Goal: Task Accomplishment & Management: Complete application form

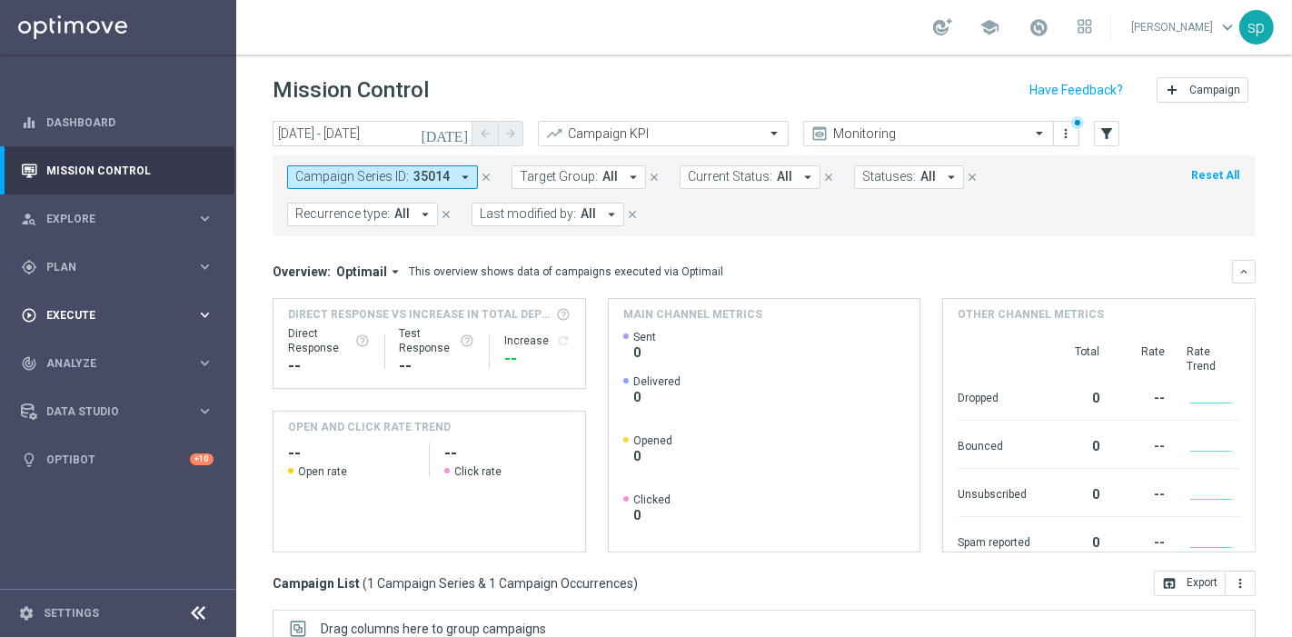
click at [61, 315] on span "Execute" at bounding box center [121, 315] width 150 height 11
click at [86, 351] on link "Campaign Builder" at bounding box center [118, 352] width 142 height 15
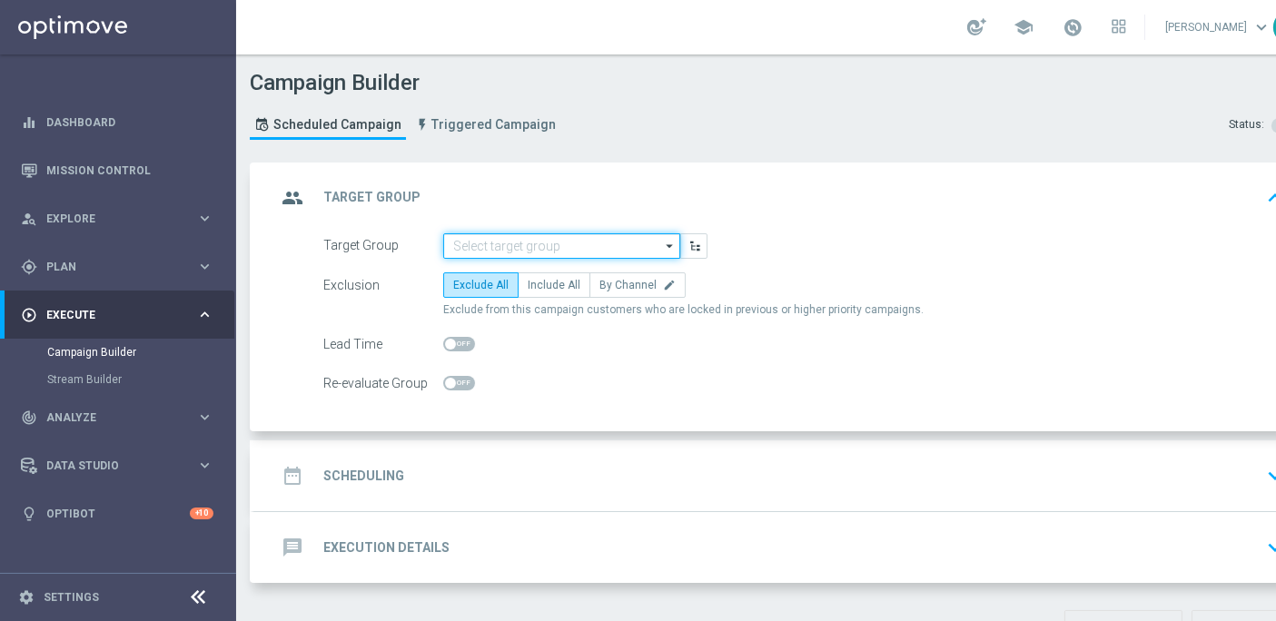
click at [532, 242] on input at bounding box center [561, 245] width 237 height 25
paste input "NEW 2025 Silver Attivi_ 15<ggr>84,99_con saldo"
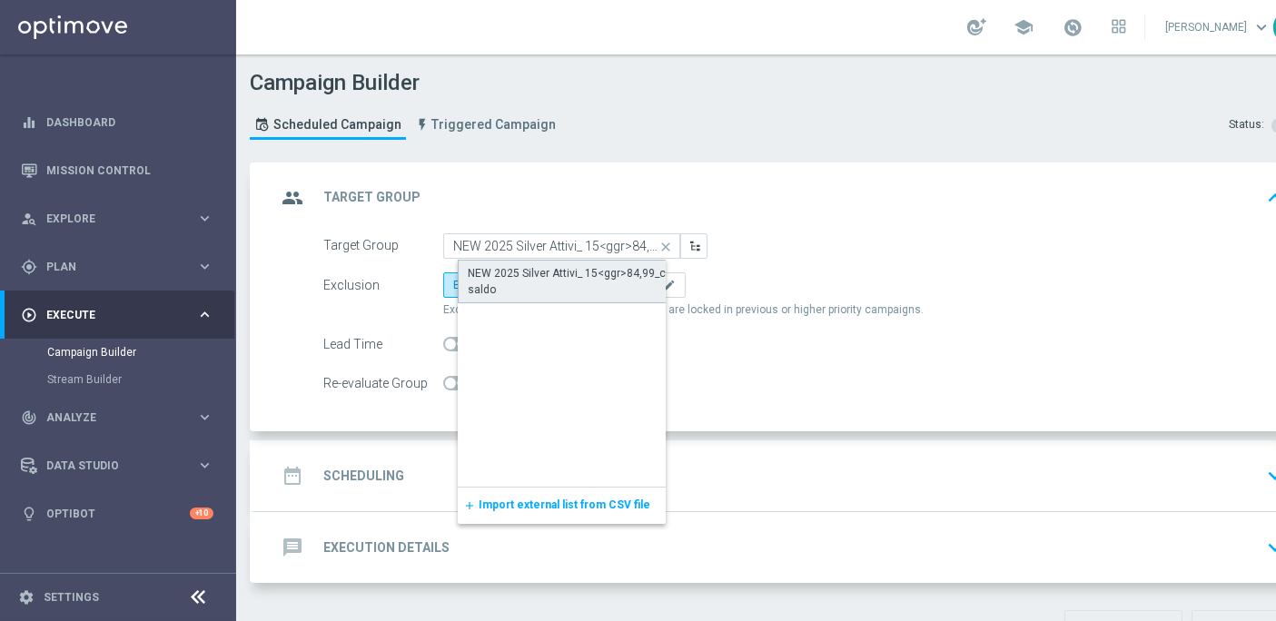
click at [608, 277] on div "NEW 2025 Silver Attivi_ 15<ggr>84,99_con saldo" at bounding box center [577, 281] width 218 height 33
type input "NEW 2025 Silver Attivi_ 15<ggr>84,99_con saldo"
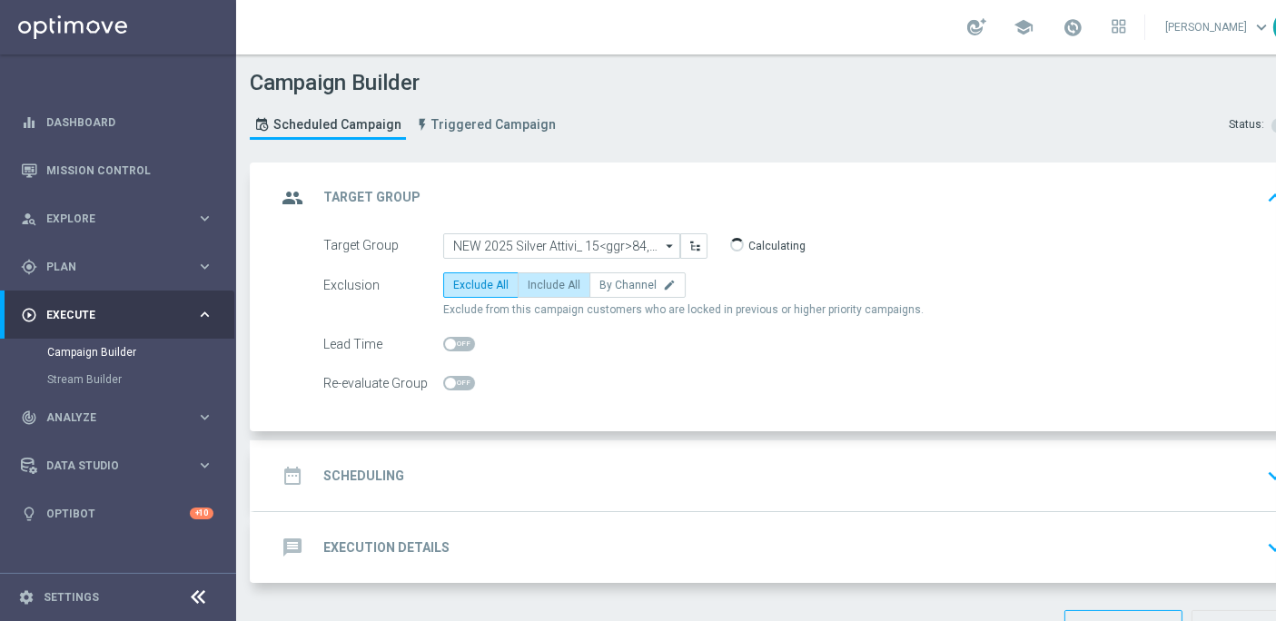
click at [558, 289] on span "Include All" at bounding box center [554, 285] width 53 height 13
click at [539, 289] on input "Include All" at bounding box center [534, 288] width 12 height 12
radio input "true"
click at [367, 460] on div "date_range Scheduling" at bounding box center [340, 476] width 128 height 33
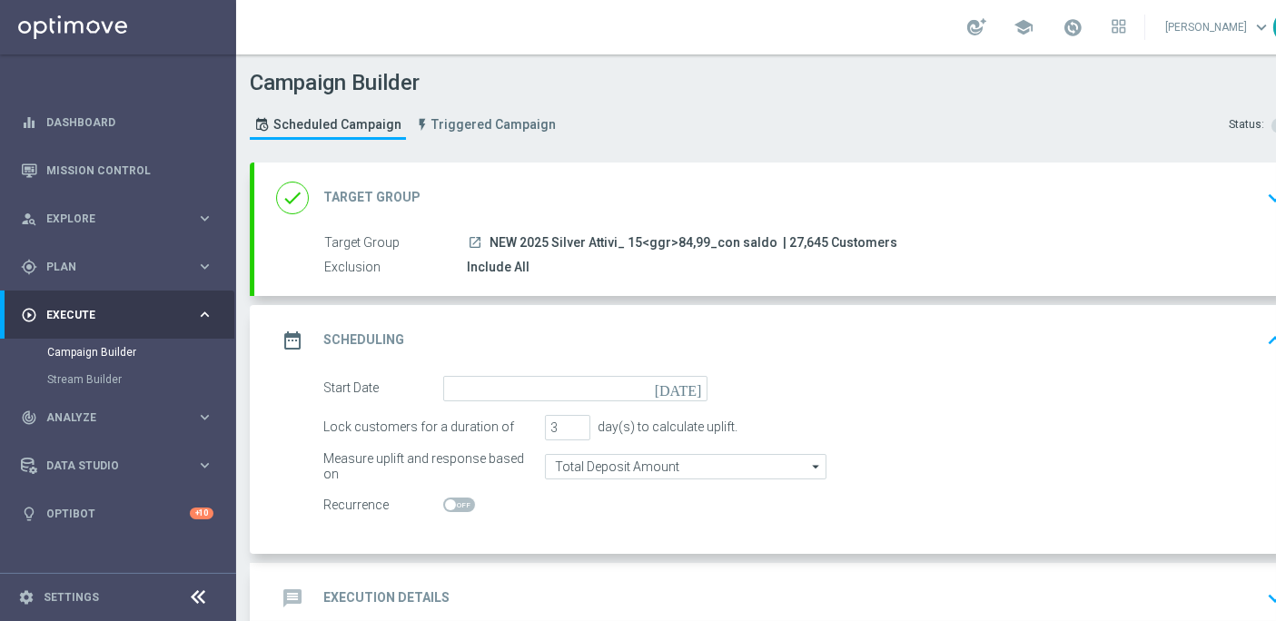
click at [697, 382] on icon "[DATE]" at bounding box center [682, 386] width 54 height 20
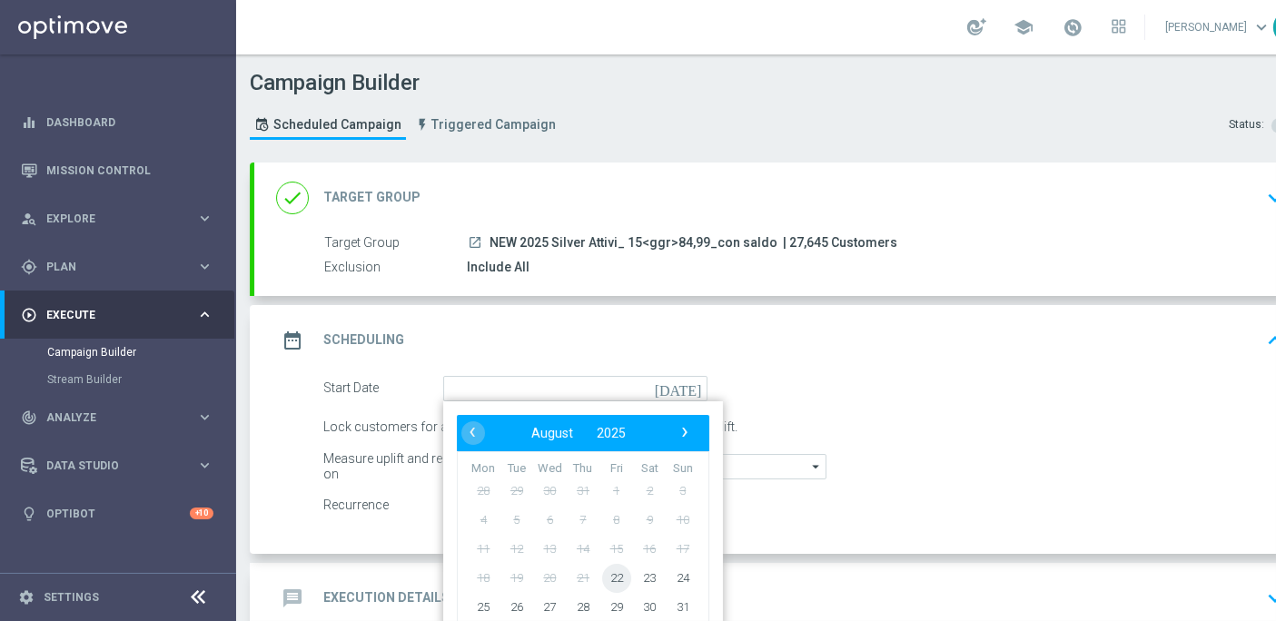
click at [614, 579] on span "22" at bounding box center [616, 577] width 29 height 29
type input "[DATE]"
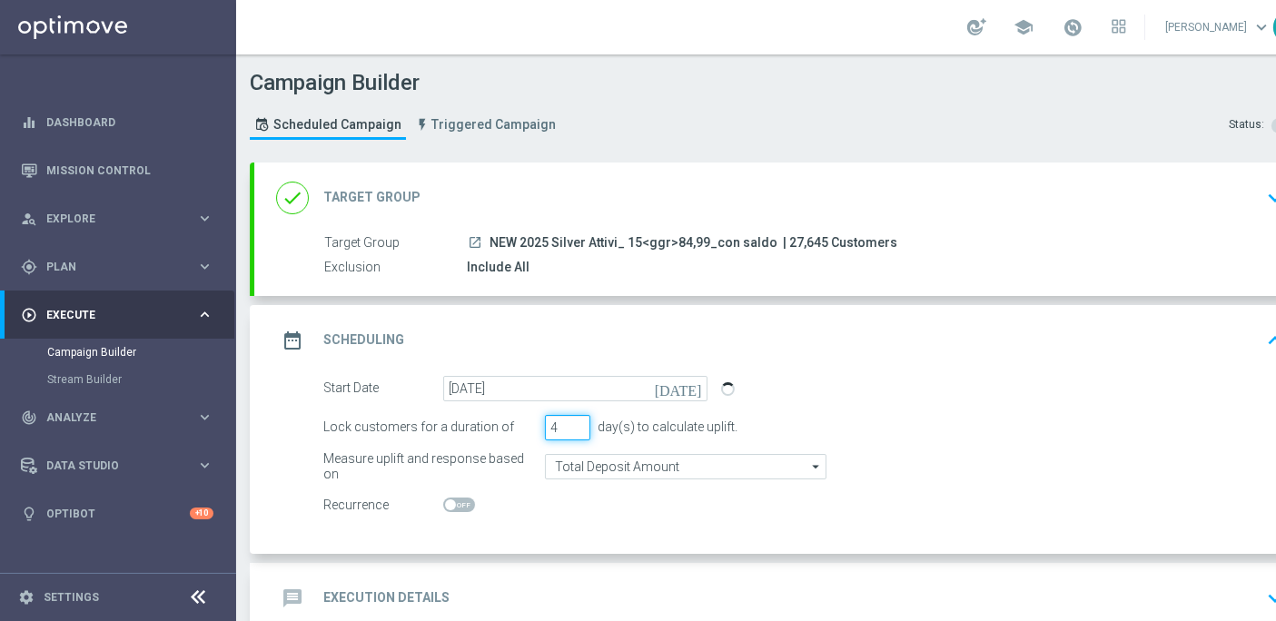
click at [570, 423] on input "4" at bounding box center [567, 427] width 45 height 25
type input "5"
click at [570, 423] on input "5" at bounding box center [567, 427] width 45 height 25
click at [409, 589] on h2 "Execution Details" at bounding box center [386, 597] width 126 height 17
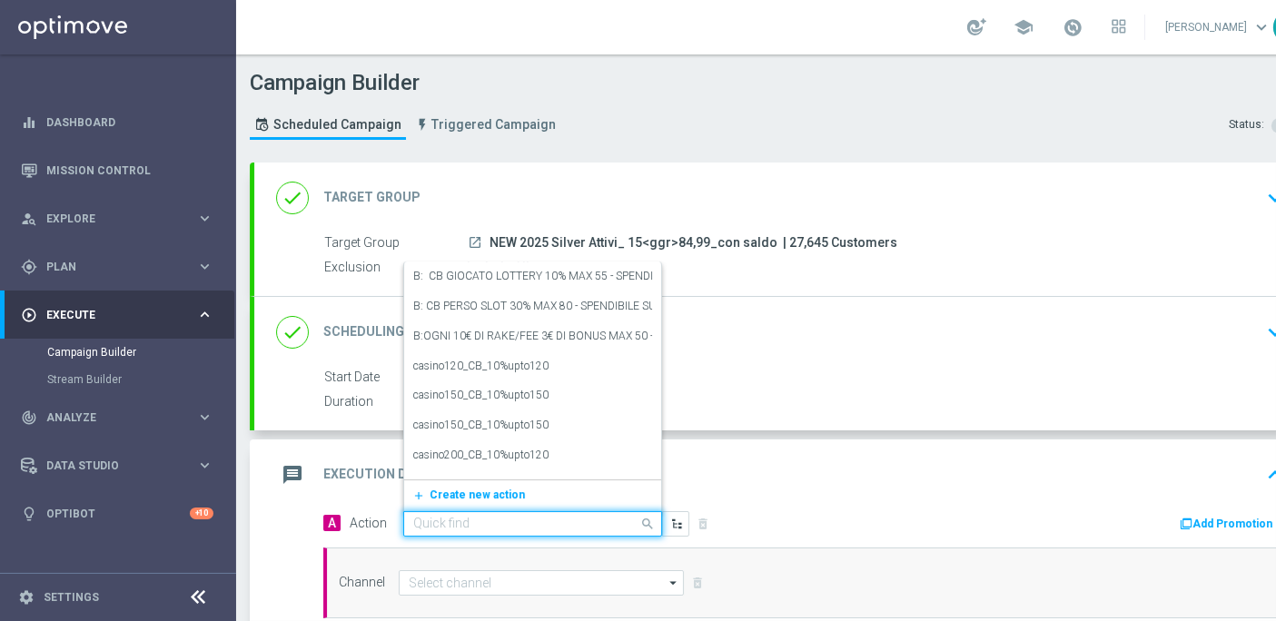
click at [569, 517] on input "text" at bounding box center [514, 524] width 203 height 15
paste input "NP - dep [PERSON_NAME] up to 3500sp"
type input "NP - dep [PERSON_NAME] up to 3500sp"
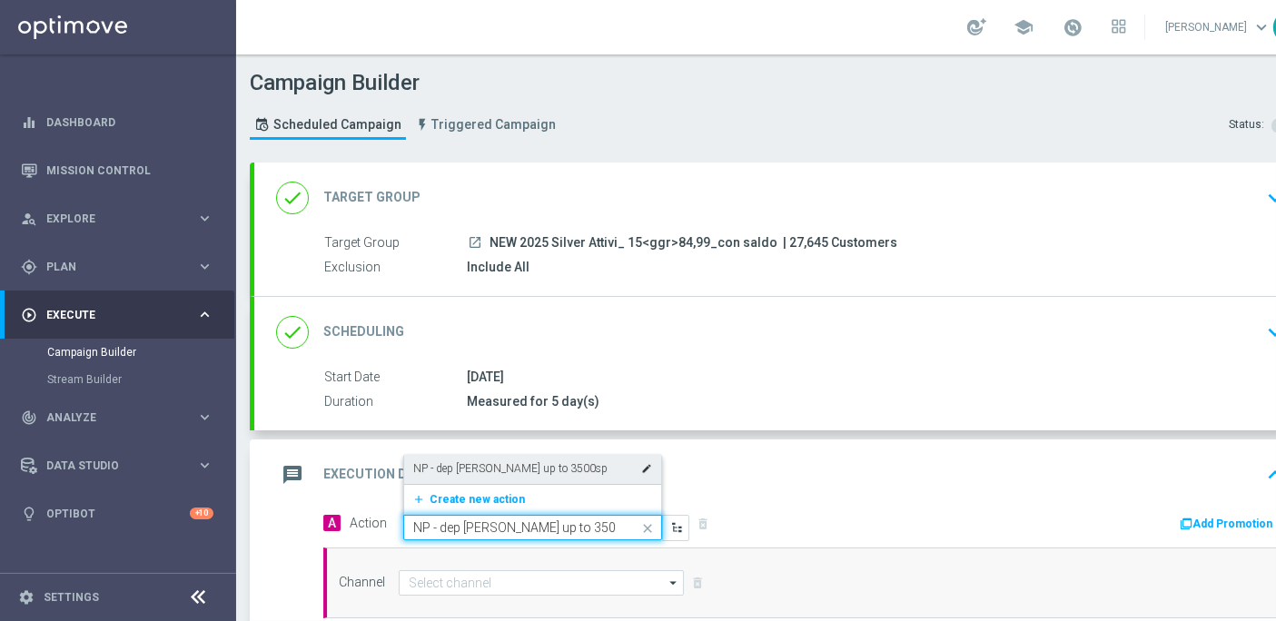
click at [581, 454] on div "NP - dep [PERSON_NAME] up to 3500sp edit" at bounding box center [532, 469] width 239 height 30
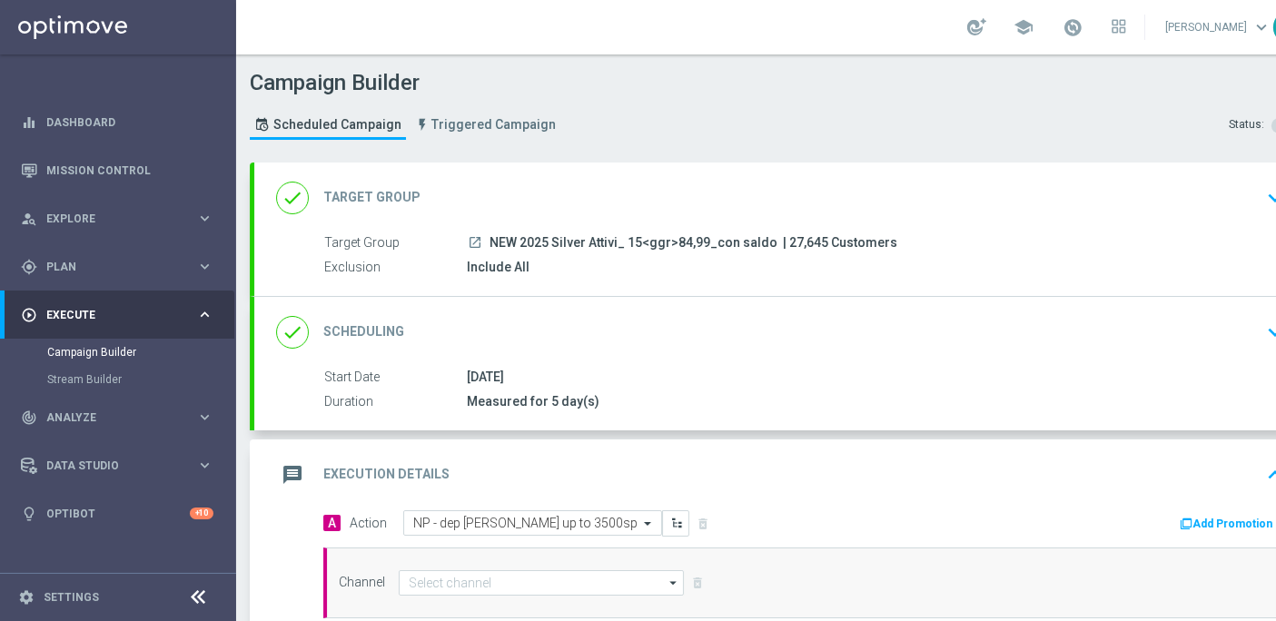
click at [1230, 514] on button "Add Promotion" at bounding box center [1228, 524] width 101 height 20
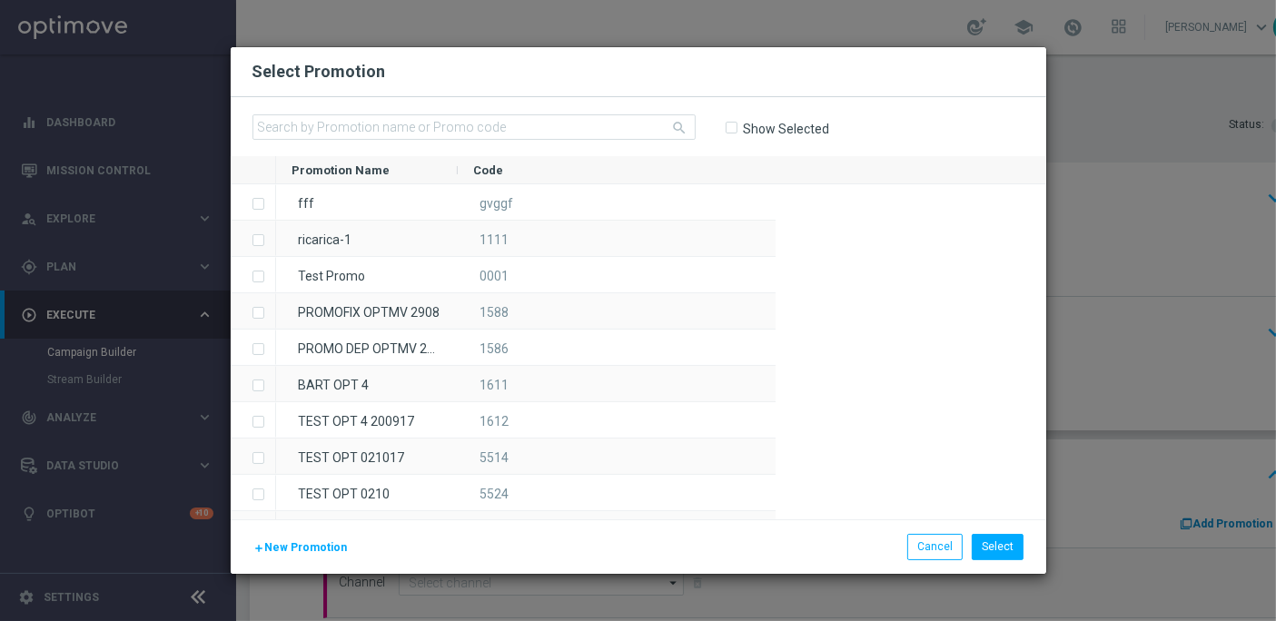
scroll to position [0, 0]
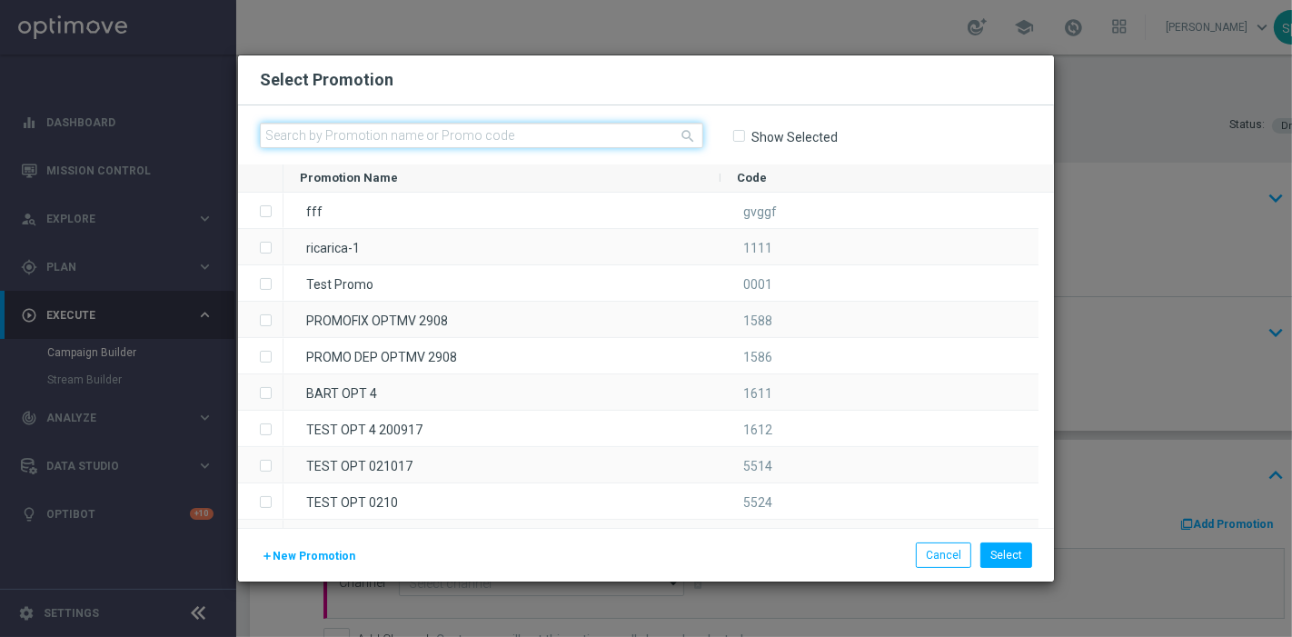
click at [486, 141] on input "text" at bounding box center [481, 135] width 443 height 25
paste input "RIC3500 2208"
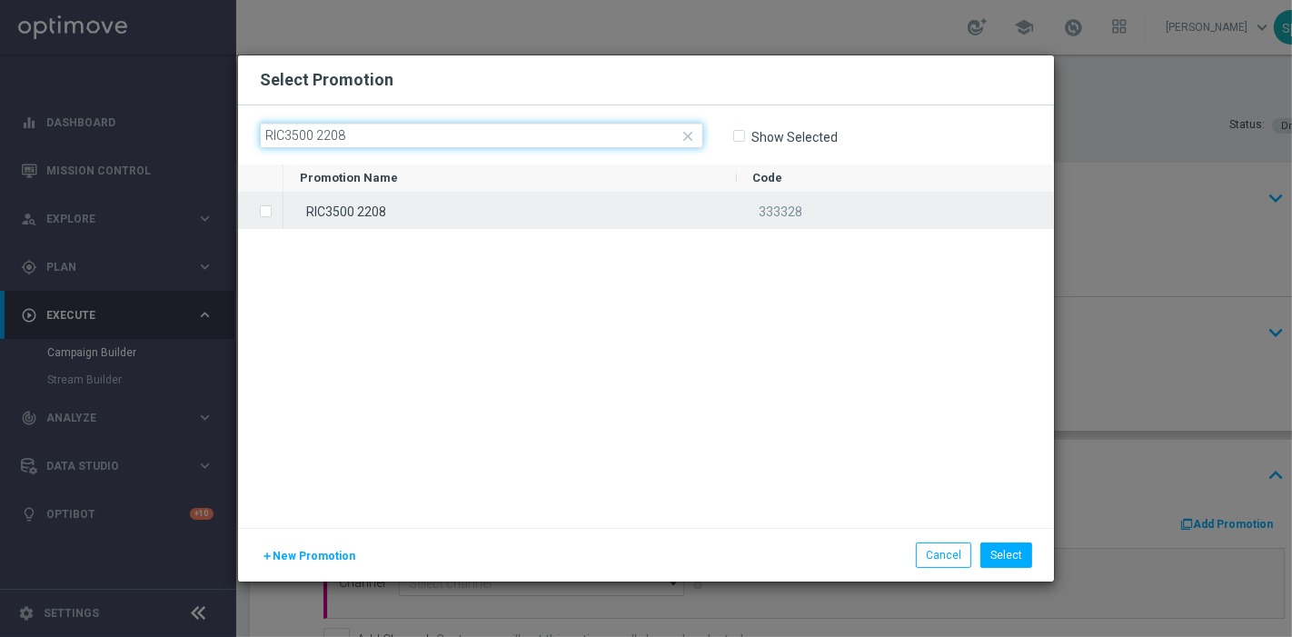
type input "RIC3500 2208"
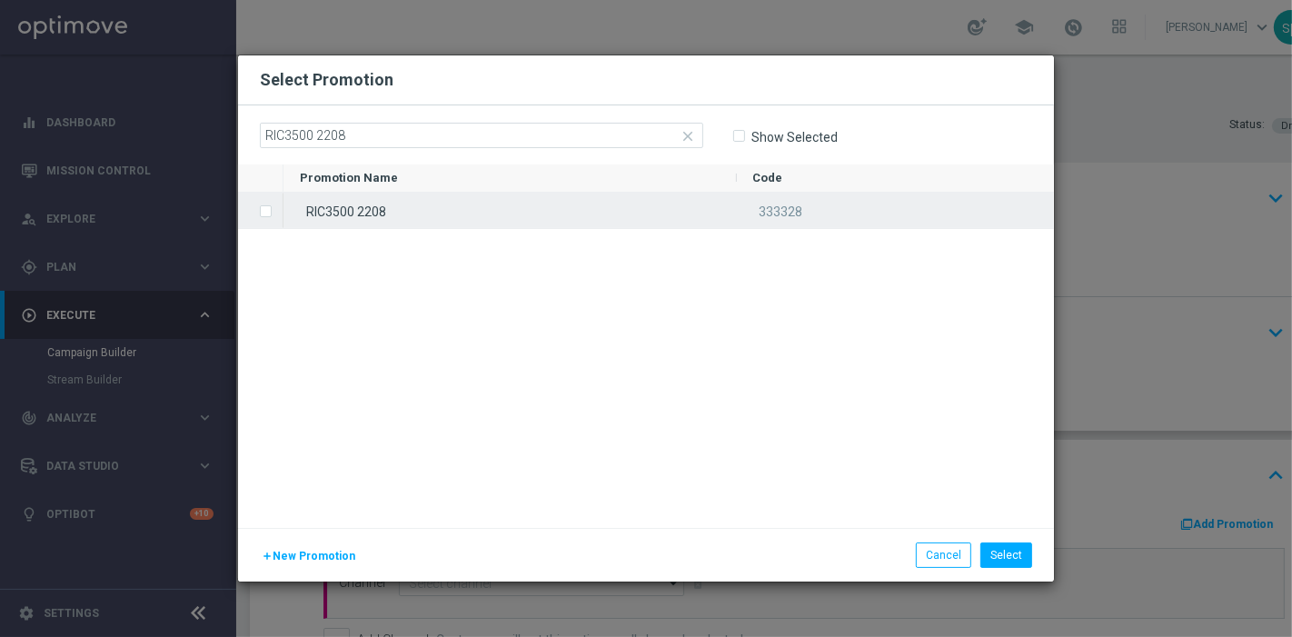
click at [467, 216] on div "RIC3500 2208" at bounding box center [509, 210] width 453 height 35
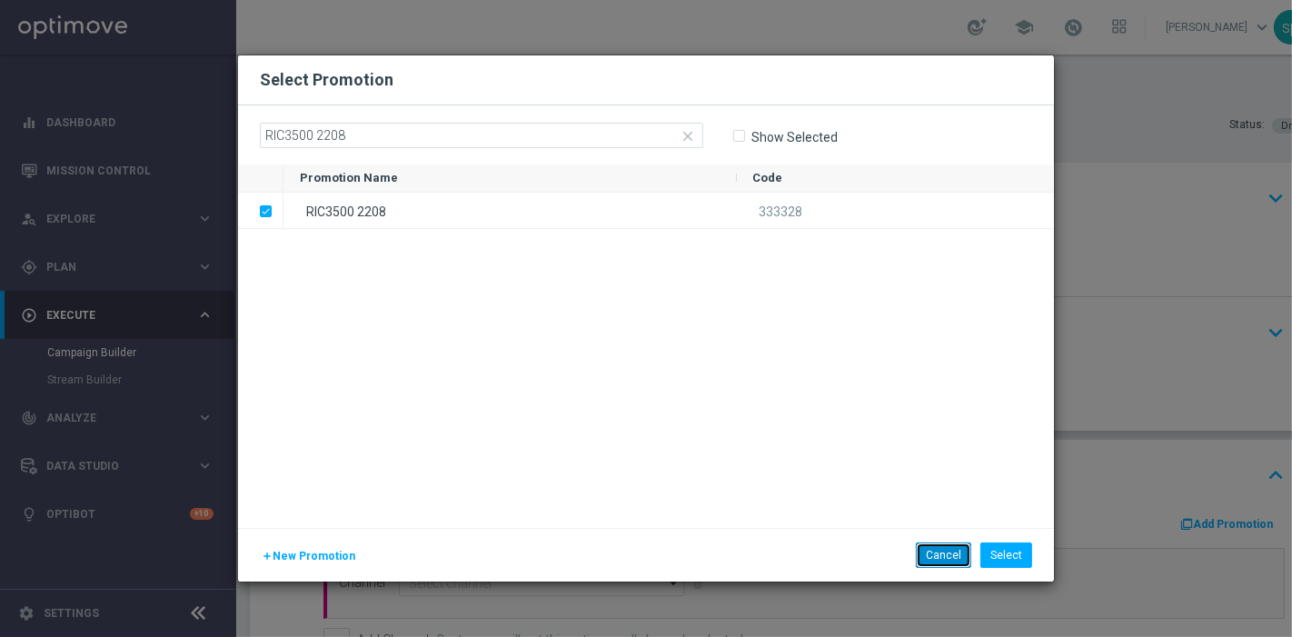
click at [940, 555] on button "Cancel" at bounding box center [942, 554] width 55 height 25
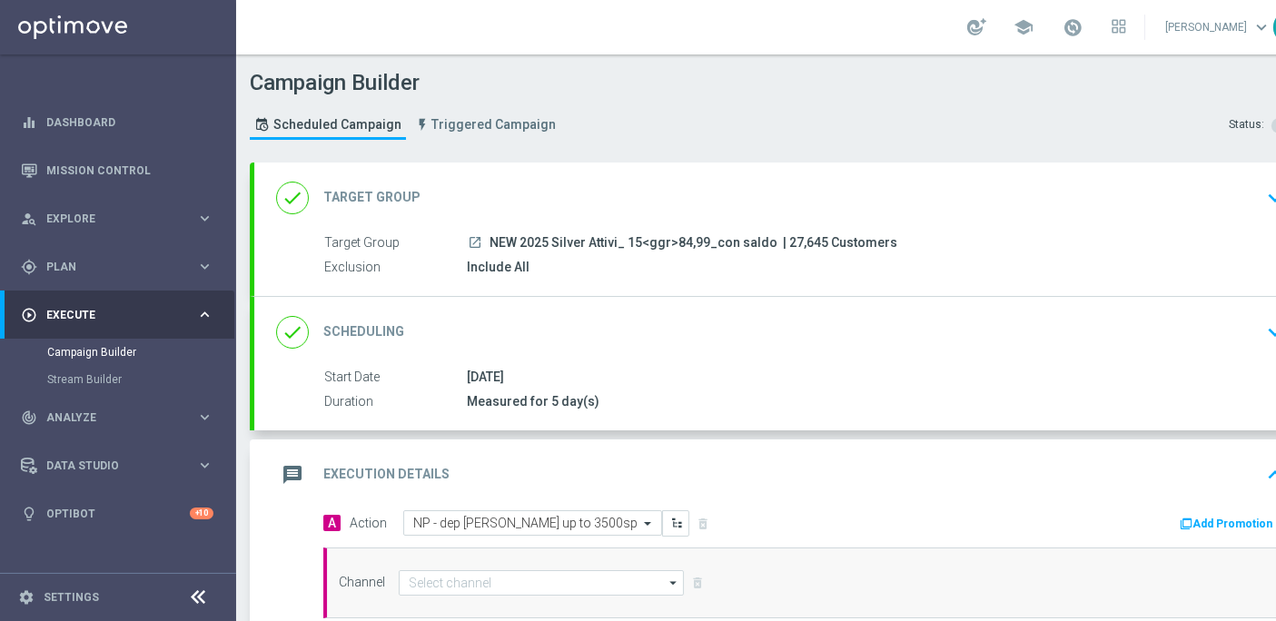
click at [1242, 524] on button "Add Promotion" at bounding box center [1228, 524] width 101 height 20
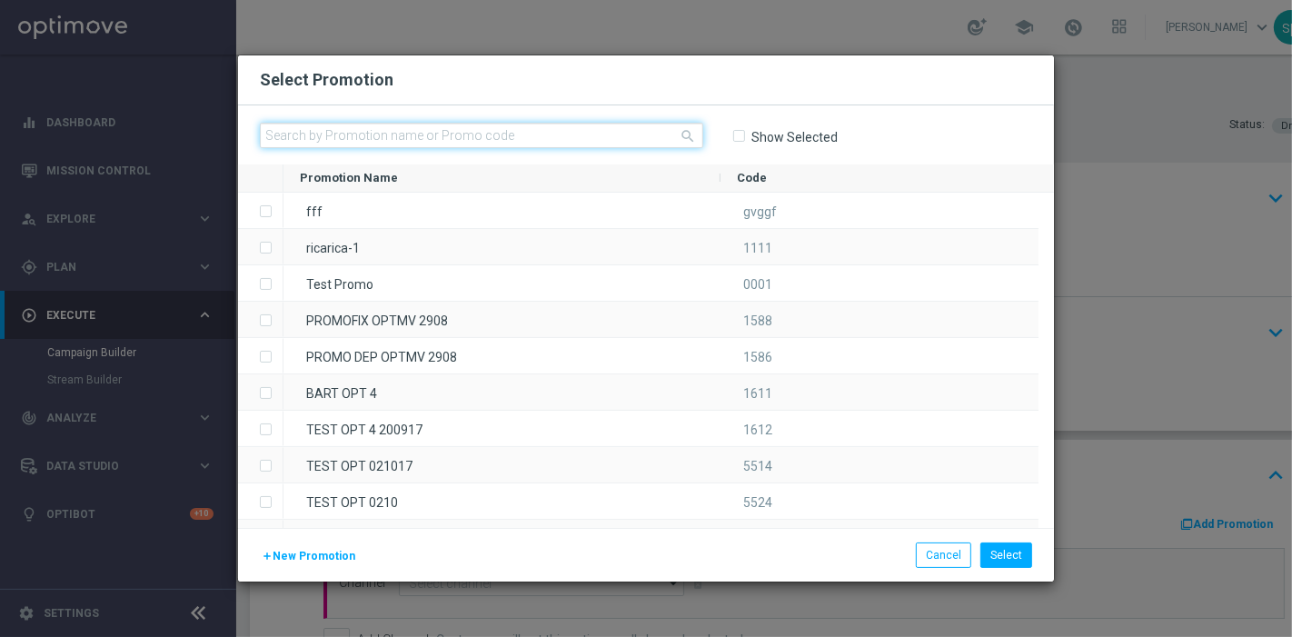
click at [531, 139] on input "text" at bounding box center [481, 135] width 443 height 25
paste input "RIC3500 2208"
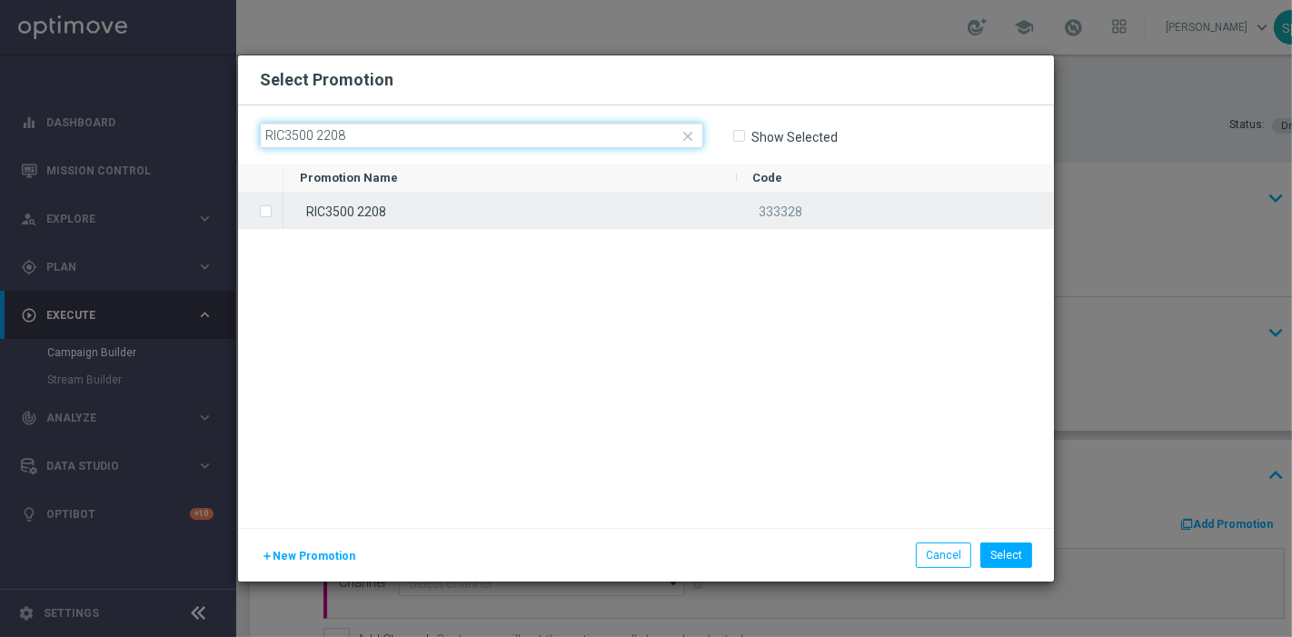
type input "RIC3500 2208"
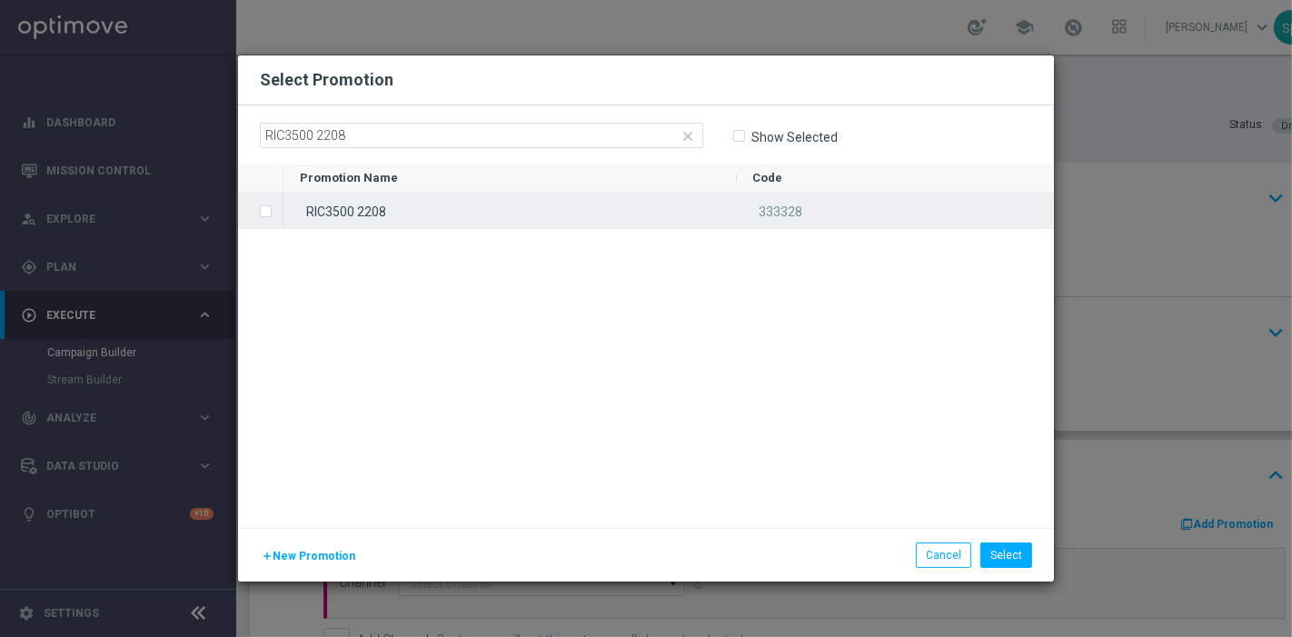
click at [712, 219] on div "RIC3500 2208" at bounding box center [509, 210] width 453 height 35
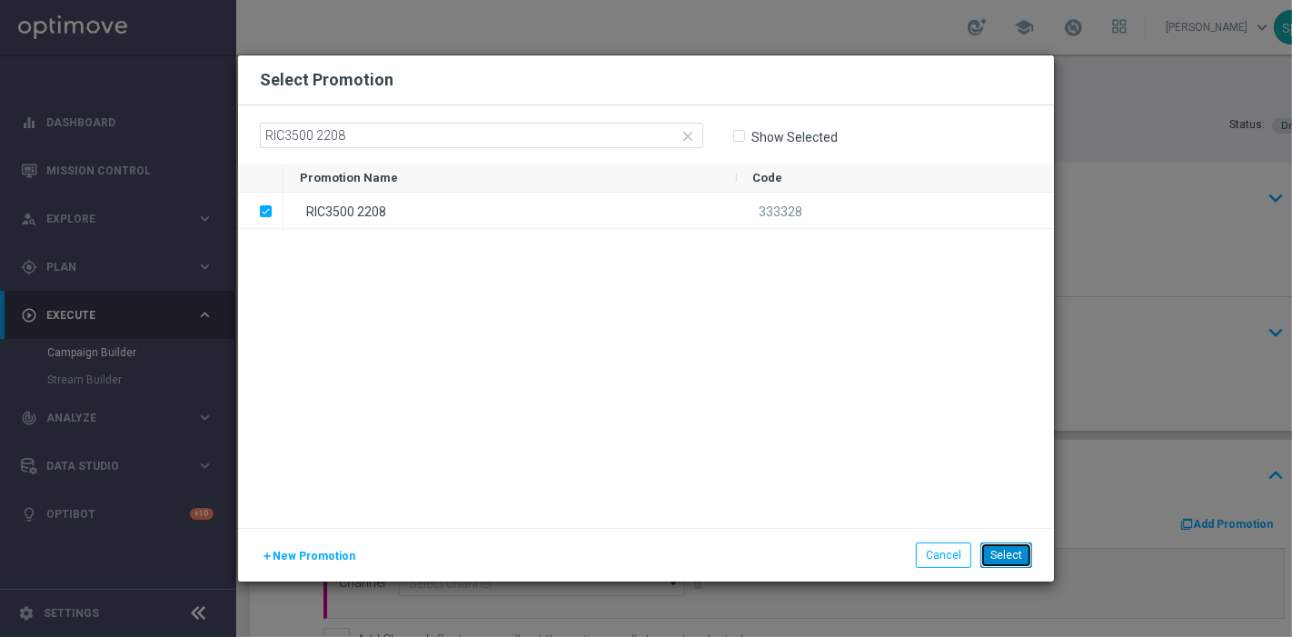
click at [1005, 553] on button "Select" at bounding box center [1006, 554] width 52 height 25
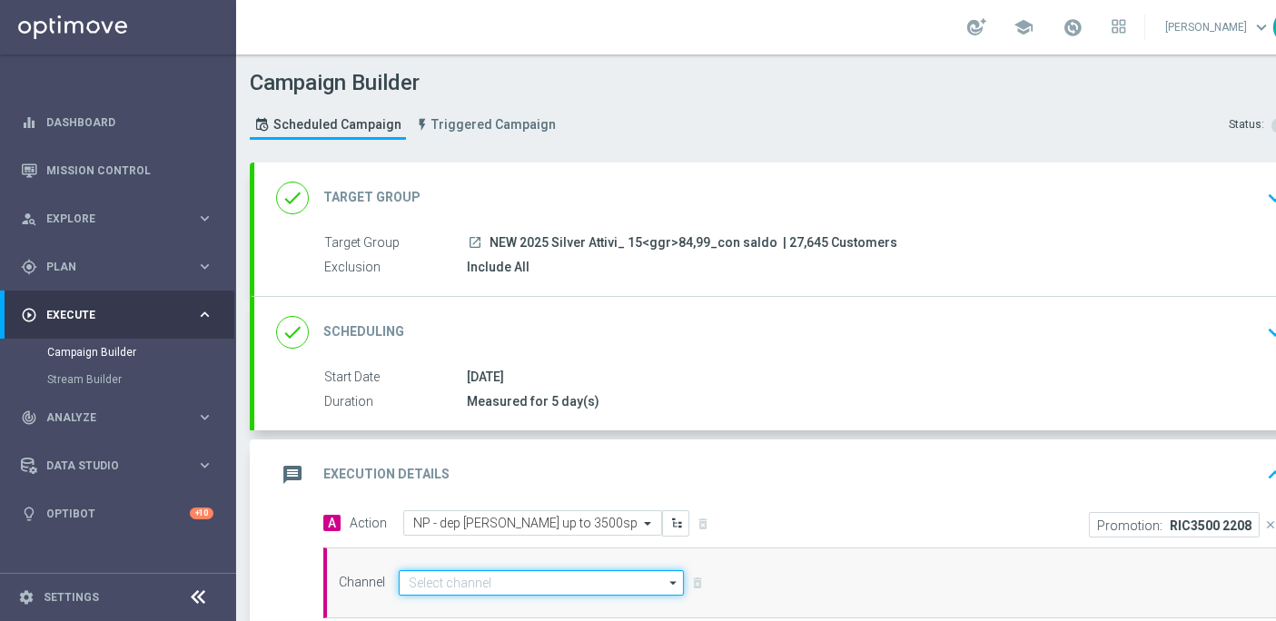
click at [525, 582] on input at bounding box center [541, 582] width 285 height 25
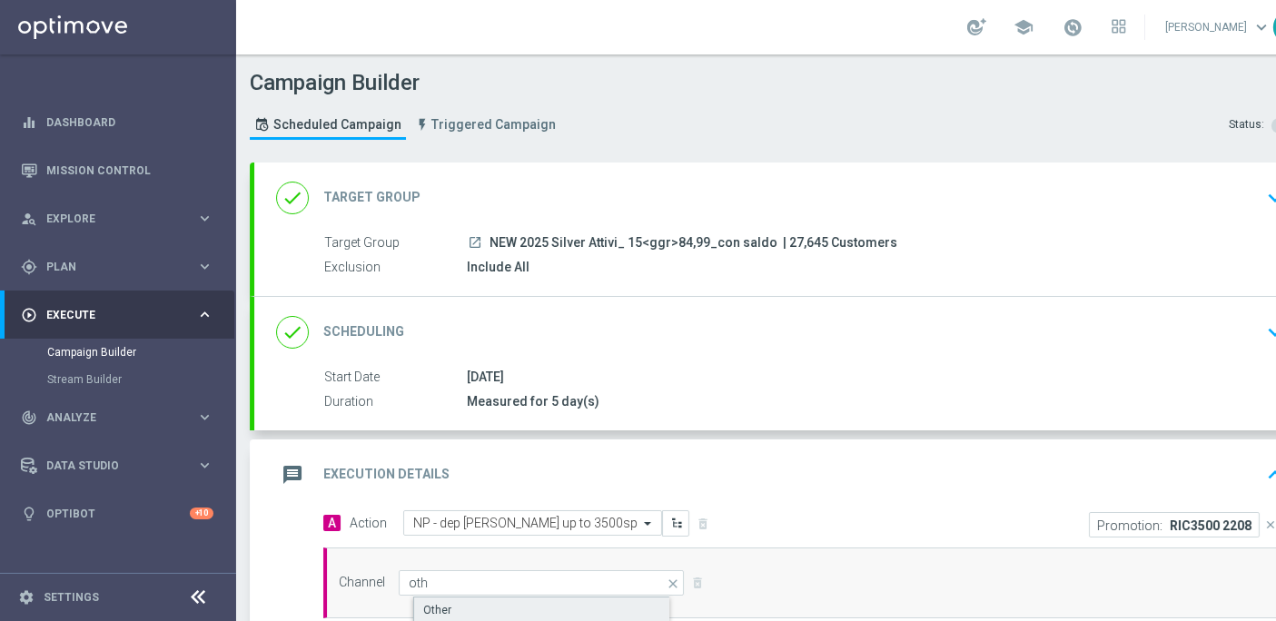
click at [573, 609] on div "Other" at bounding box center [556, 610] width 287 height 27
type input "Other"
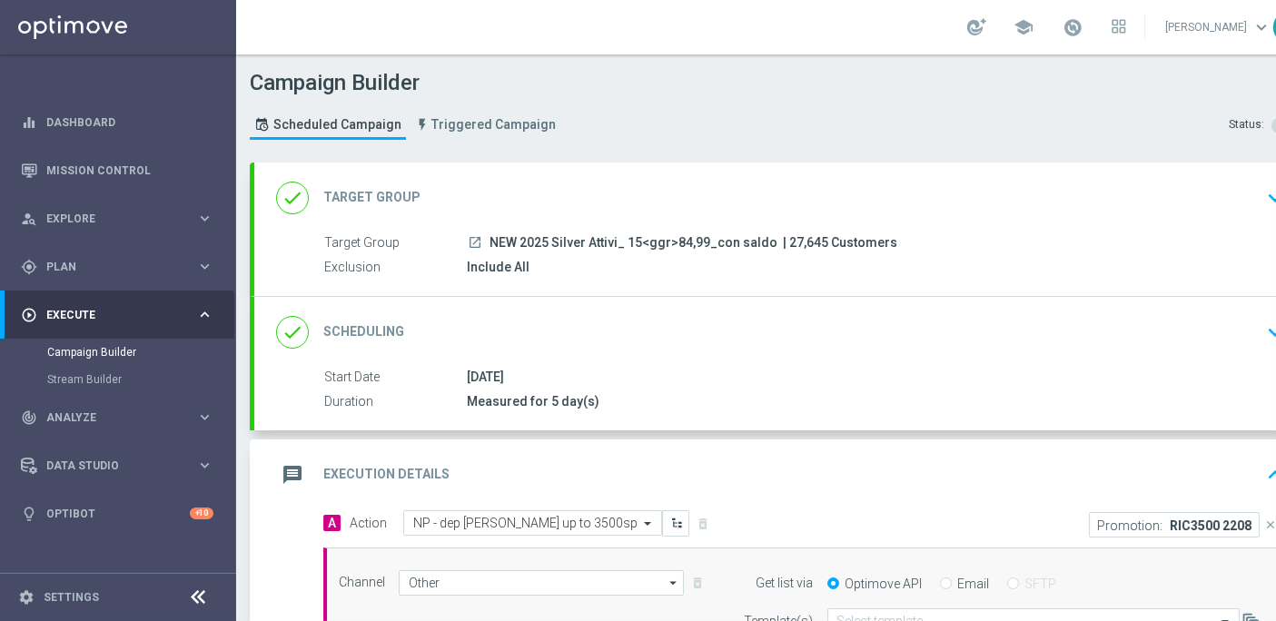
type input "Coordinated Universal Time (UTC 00:00)"
click at [951, 570] on div "Get list via Optimove API Email SFTP" at bounding box center [998, 582] width 554 height 25
click at [960, 576] on label "Email" at bounding box center [974, 584] width 32 height 16
click at [952, 579] on input "Email" at bounding box center [946, 585] width 12 height 12
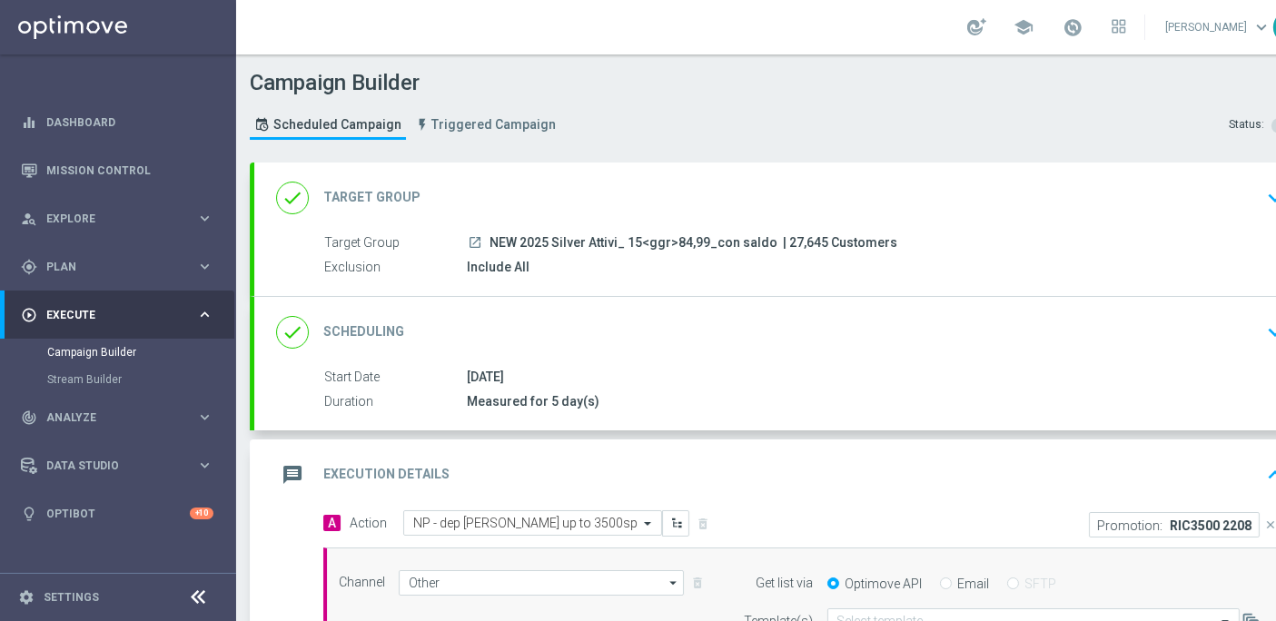
radio input "true"
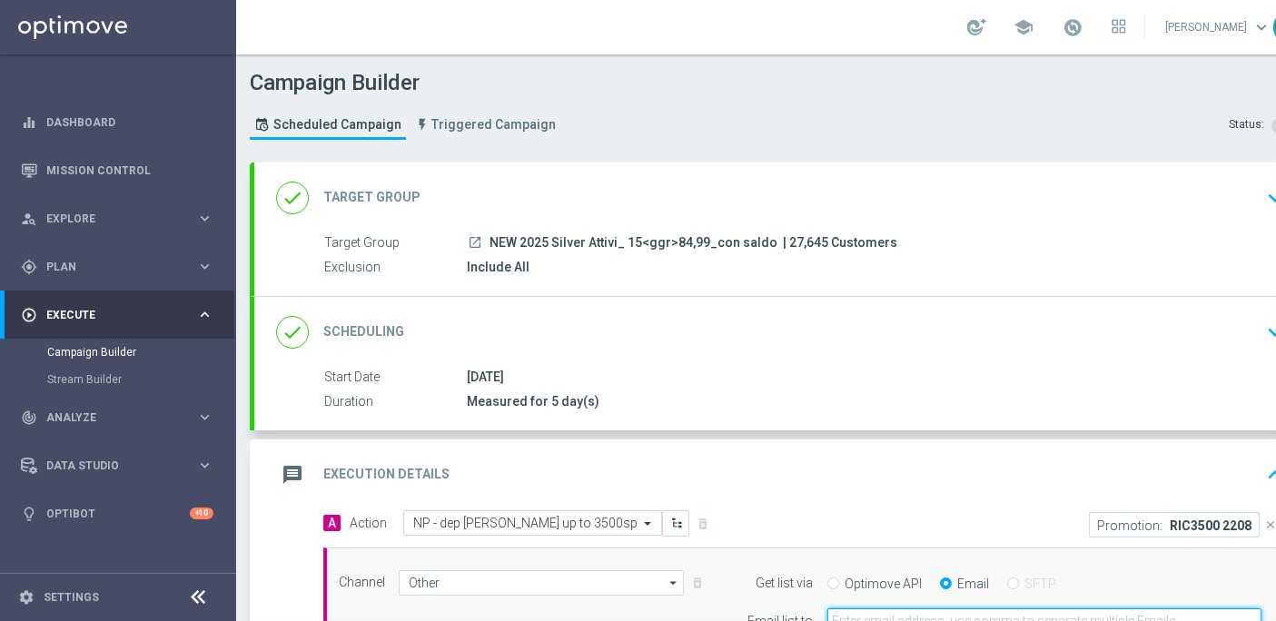
click at [1003, 616] on input "email" at bounding box center [1044, 621] width 434 height 25
type input "[PERSON_NAME][EMAIL_ADDRESS][PERSON_NAME][DOMAIN_NAME]"
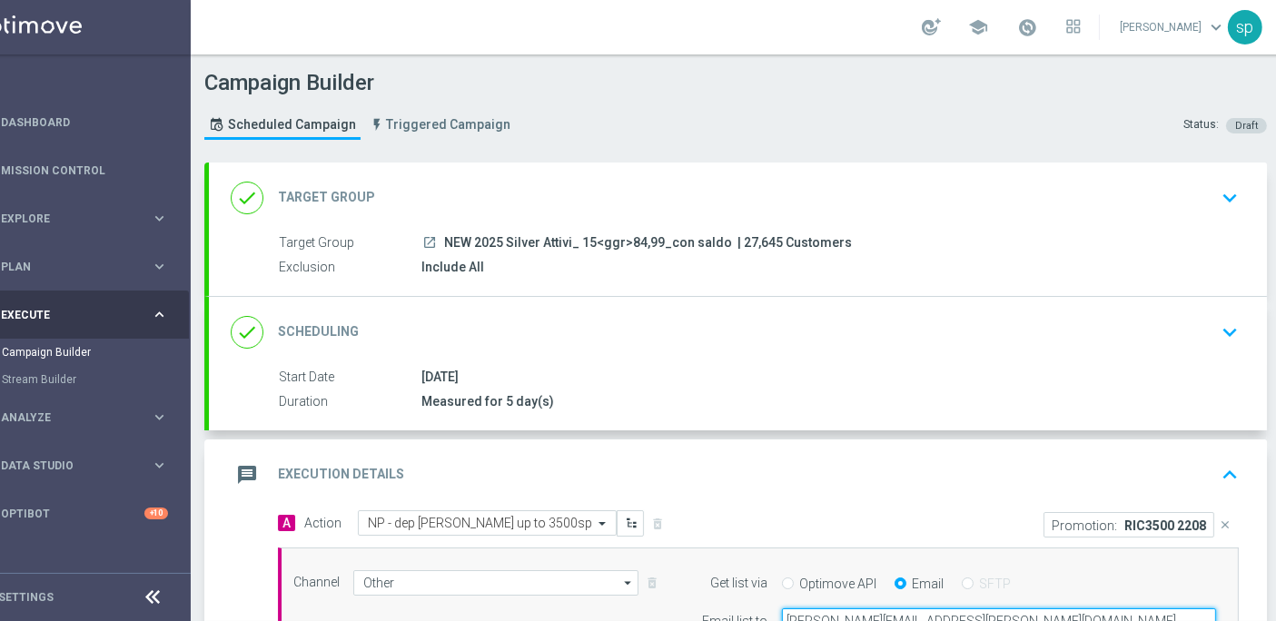
scroll to position [15, 64]
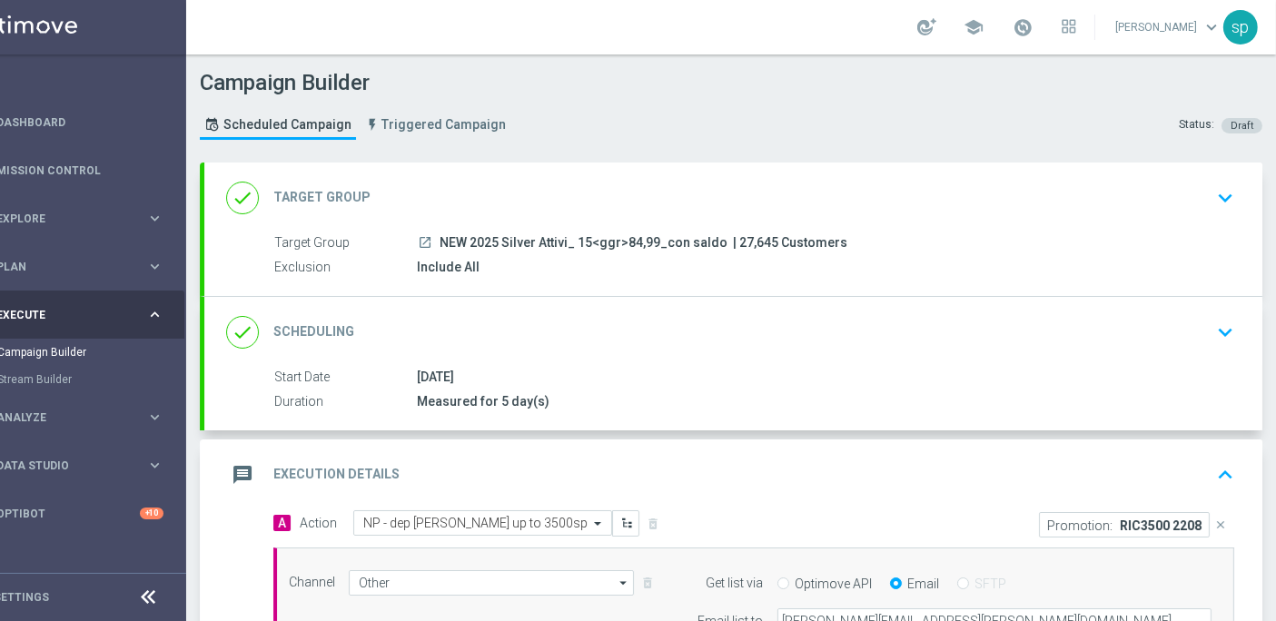
click at [1255, 539] on section "done Target Group keyboard_arrow_down Target Group launch NEW 2025 Silver Attiv…" at bounding box center [731, 601] width 1090 height 876
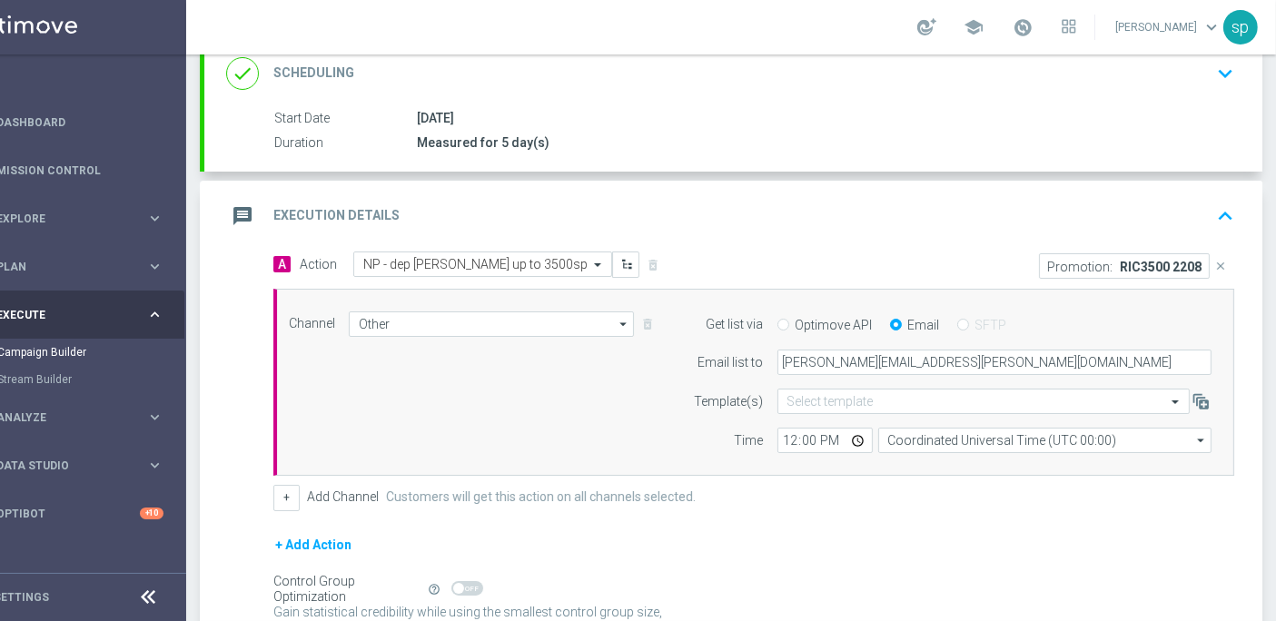
scroll to position [267, 0]
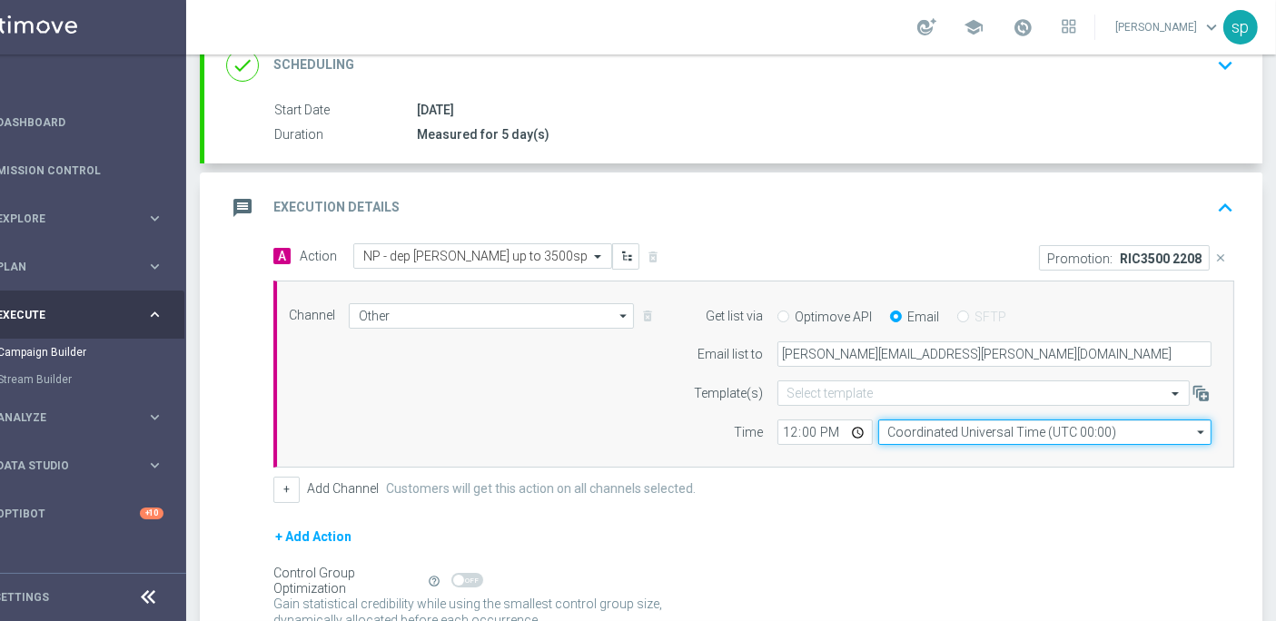
click at [970, 420] on input "Coordinated Universal Time (UTC 00:00)" at bounding box center [1044, 432] width 333 height 25
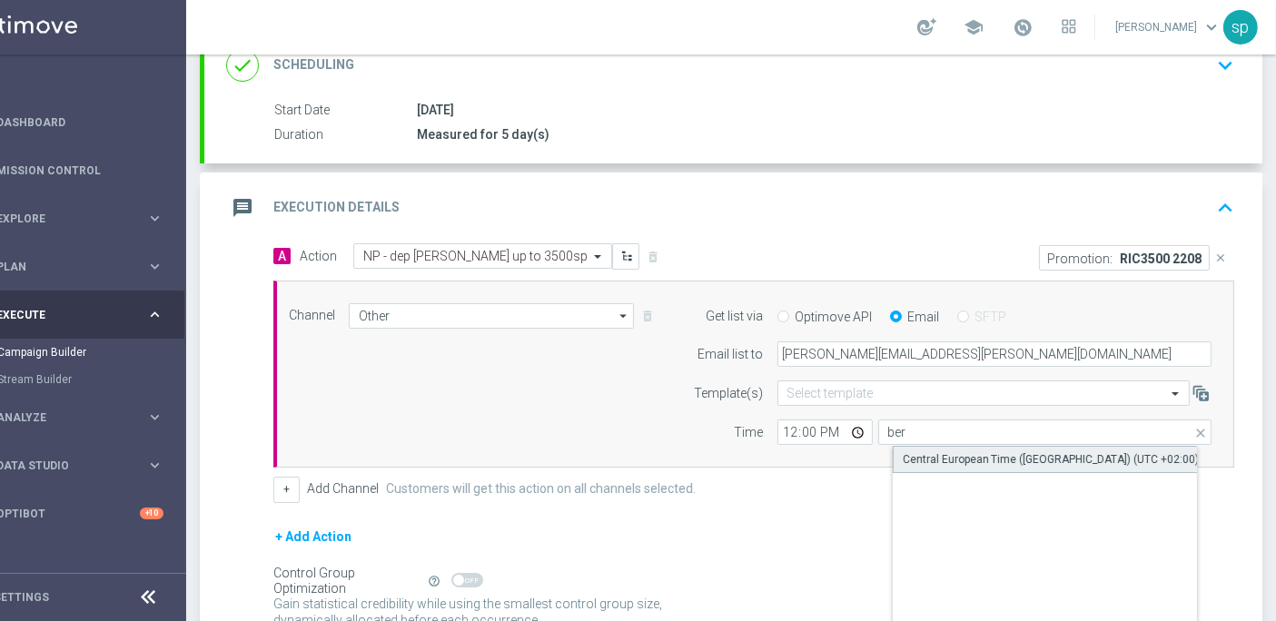
click at [972, 451] on div "Central European Time ([GEOGRAPHIC_DATA]) (UTC +02:00)" at bounding box center [1051, 459] width 297 height 16
type input "Central European Time ([GEOGRAPHIC_DATA]) (UTC +02:00)"
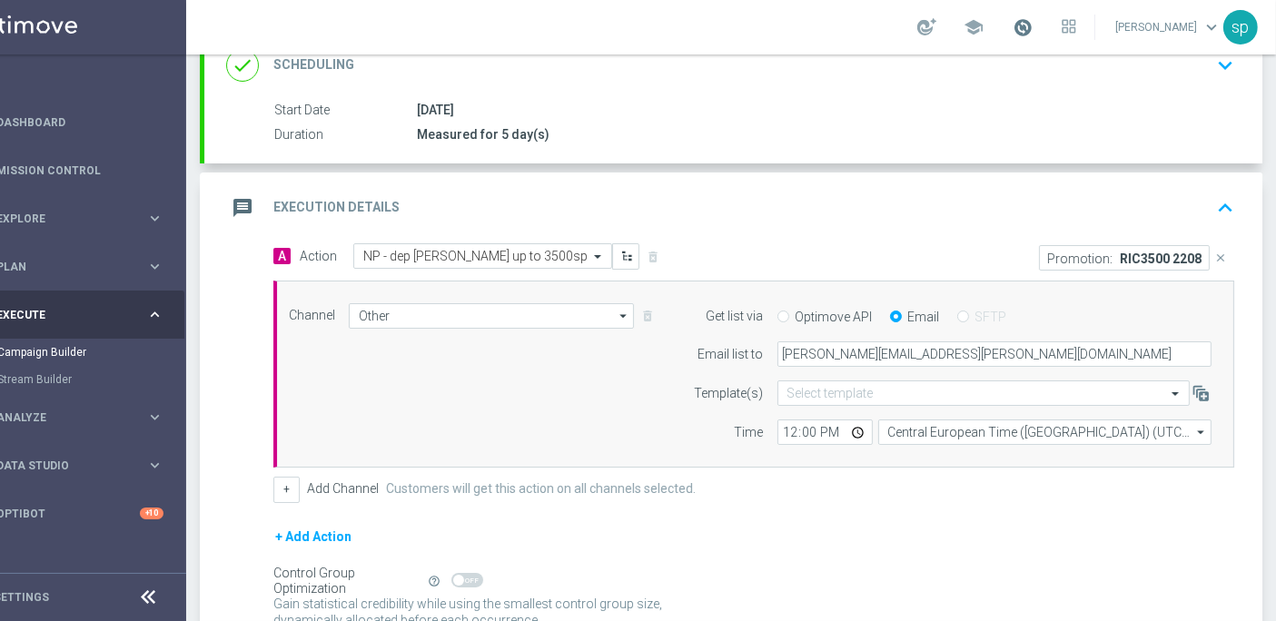
click at [1033, 17] on span at bounding box center [1023, 27] width 20 height 20
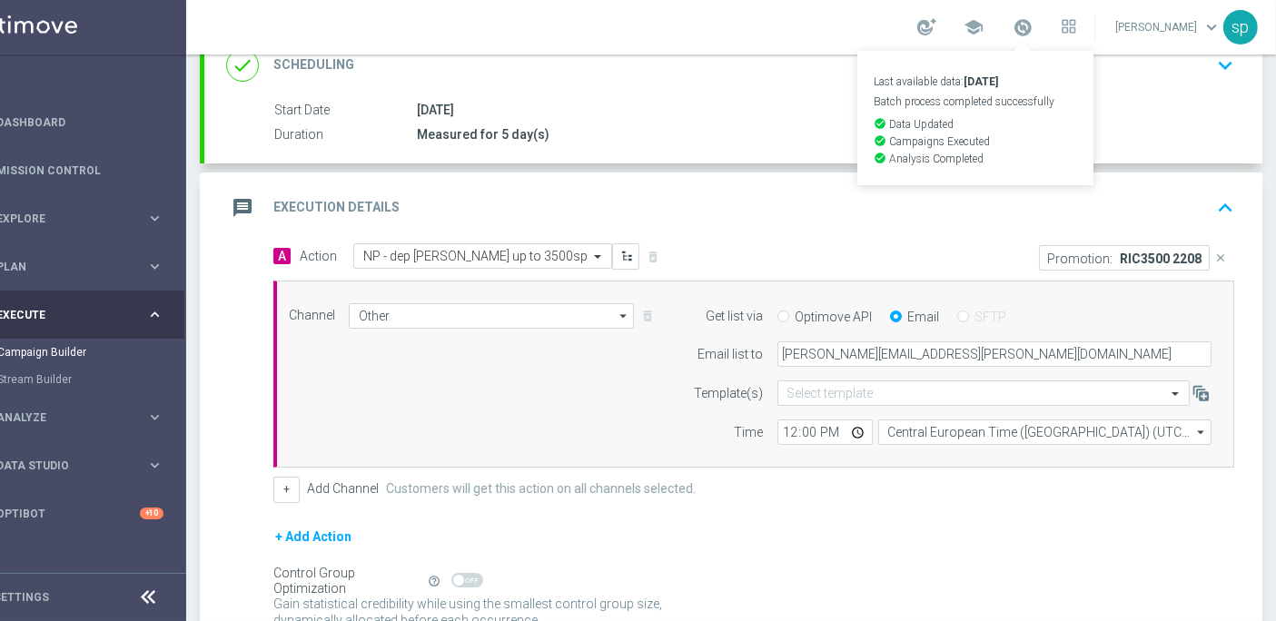
click at [748, 72] on div "done Scheduling keyboard_arrow_down" at bounding box center [733, 65] width 1058 height 71
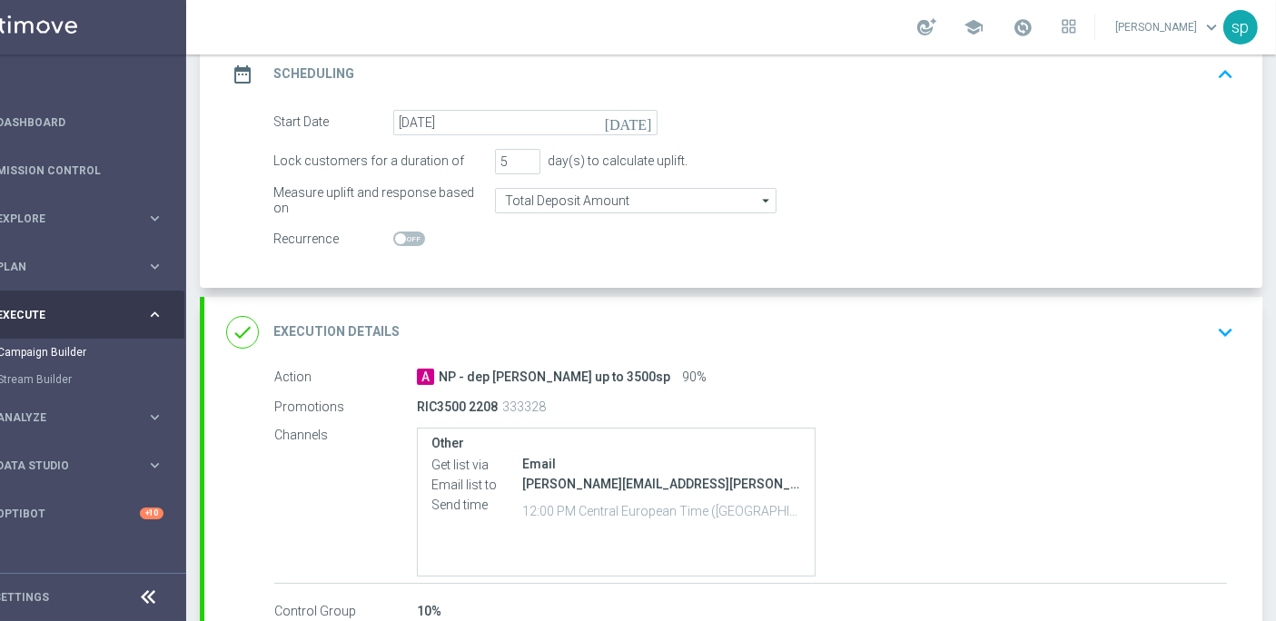
scroll to position [365, 0]
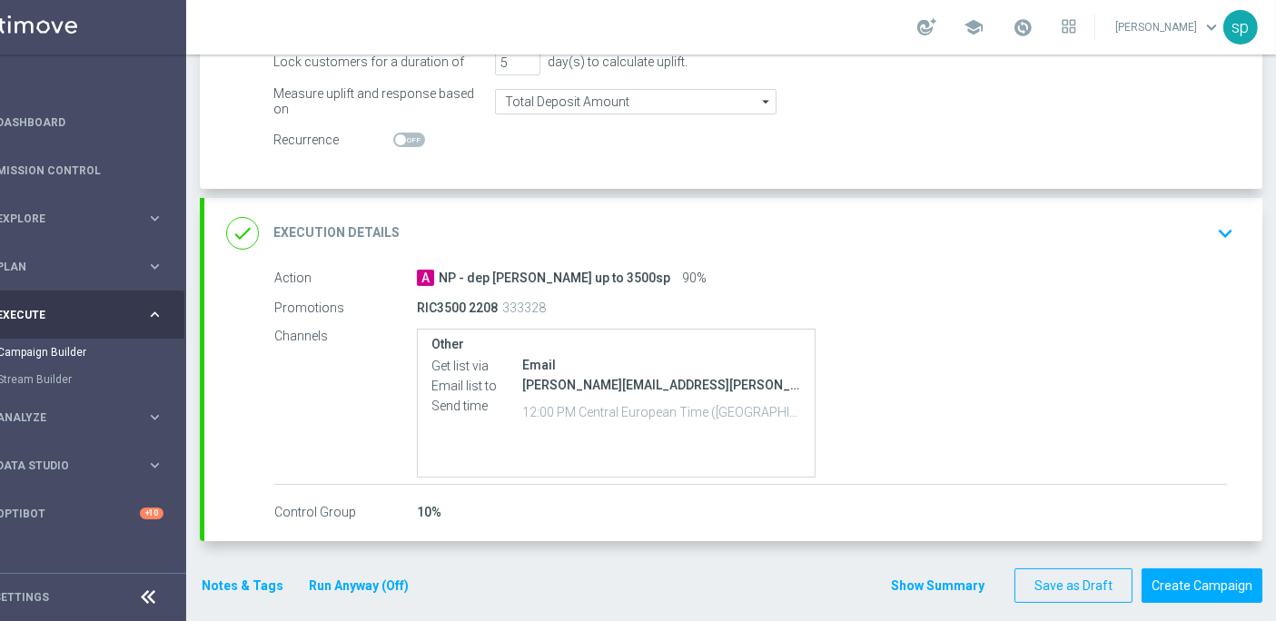
click at [1170, 269] on div "A NP - dep fasce up to 3500sp 90%" at bounding box center [822, 278] width 810 height 18
click at [1212, 220] on icon "keyboard_arrow_down" at bounding box center [1225, 233] width 27 height 27
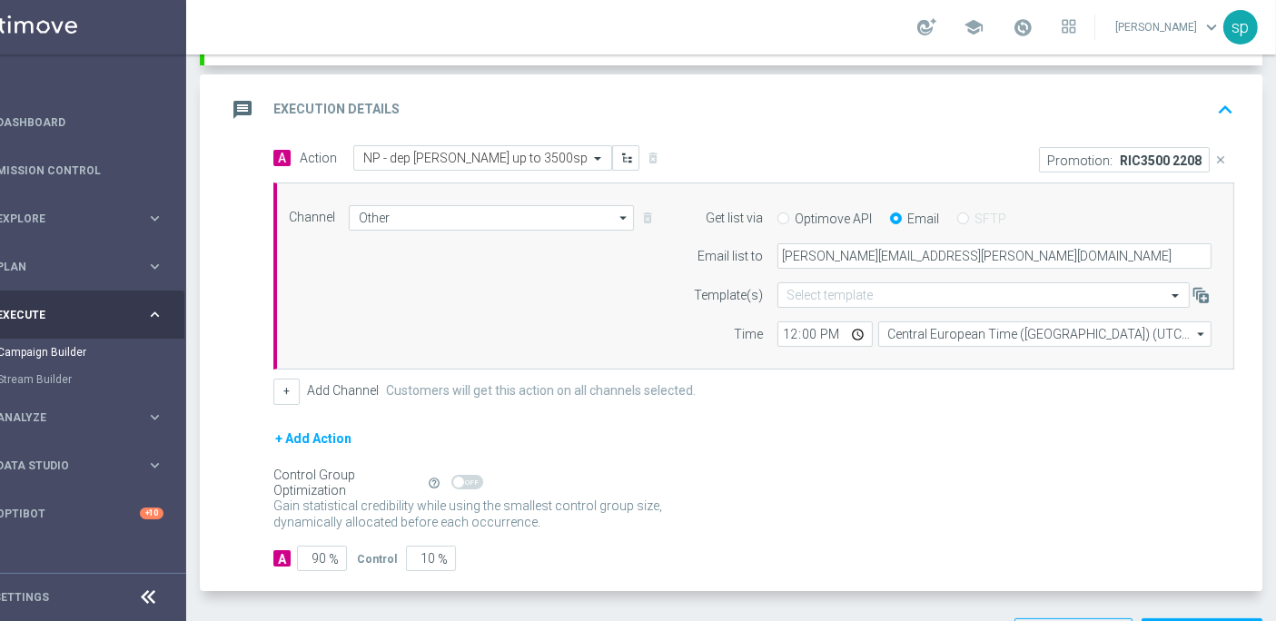
scroll to position [348, 0]
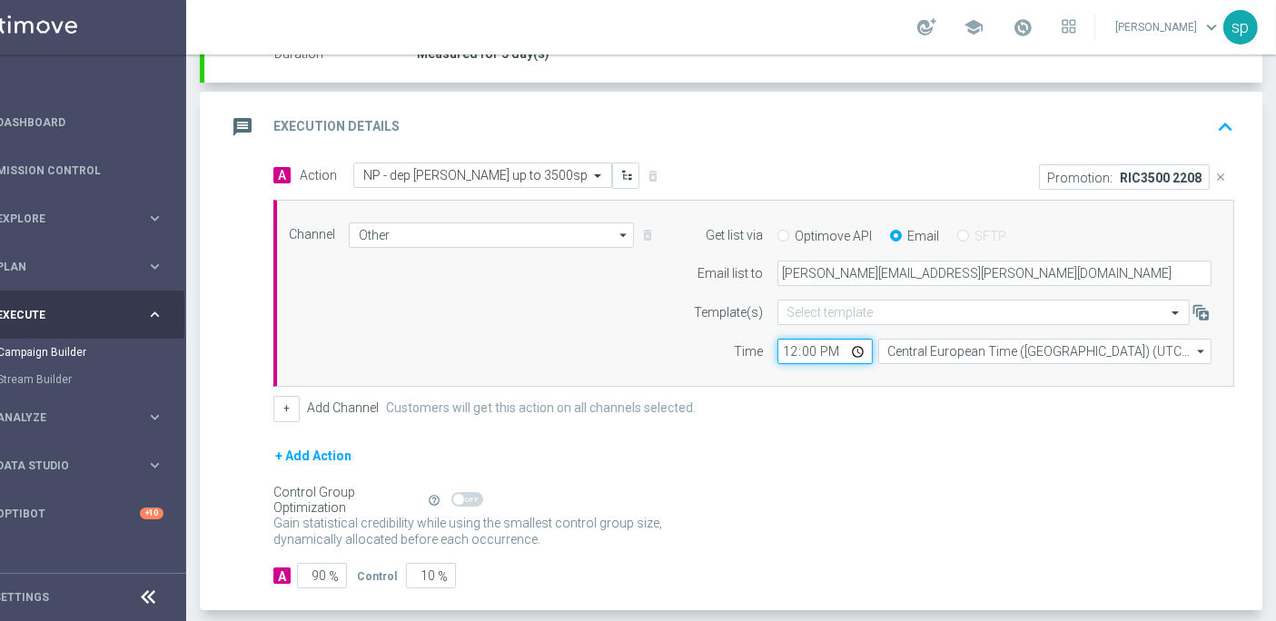
click at [777, 339] on input "12:00" at bounding box center [824, 351] width 95 height 25
type input "15:45"
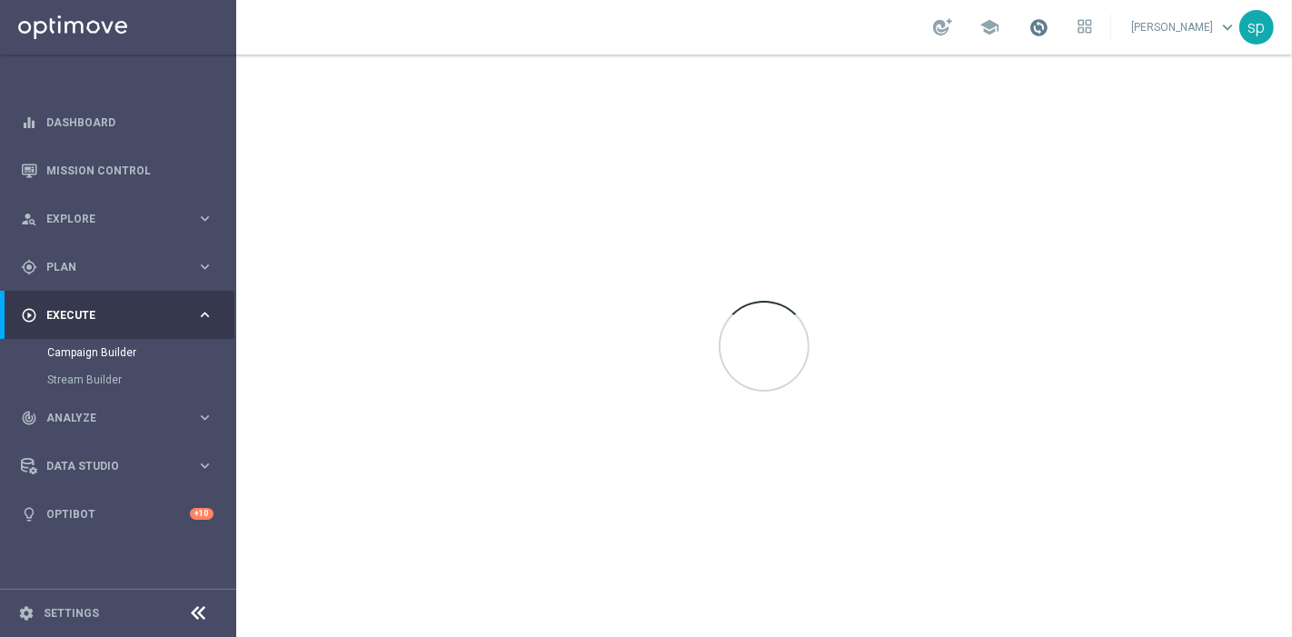
click at [1048, 29] on span at bounding box center [1038, 27] width 20 height 20
click at [1097, 368] on div at bounding box center [763, 345] width 1055 height 582
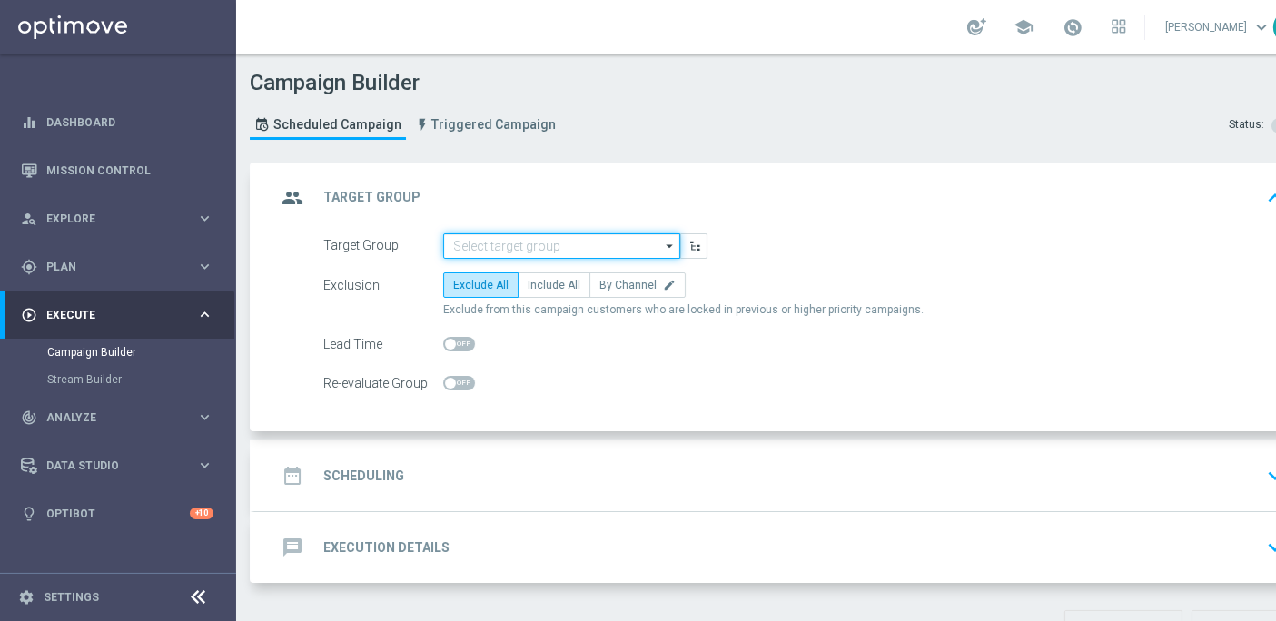
click at [555, 245] on input at bounding box center [561, 245] width 237 height 25
paste input "NEW 2025 Silver Attivi_ 15<ggr>84,99_con saldo"
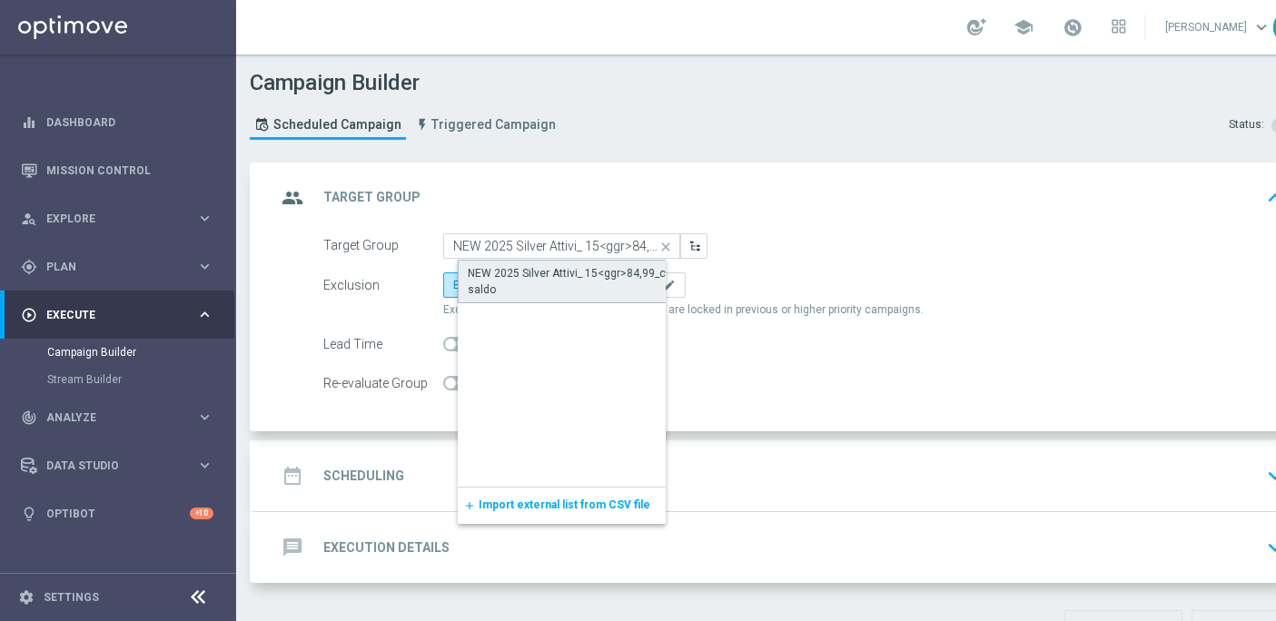
click at [563, 273] on div "NEW 2025 Silver Attivi_ 15<ggr>84,99_con saldo" at bounding box center [577, 281] width 218 height 33
type input "NEW 2025 Silver Attivi_ 15<ggr>84,99_con saldo"
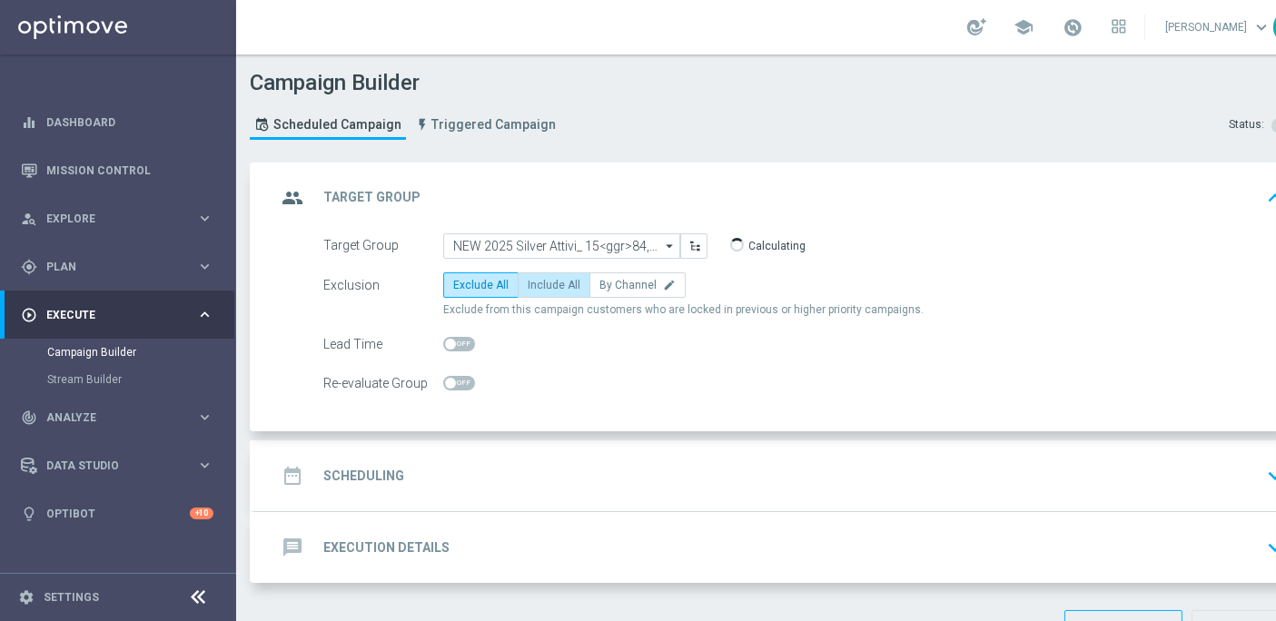
click at [540, 283] on span "Include All" at bounding box center [554, 285] width 53 height 13
click at [539, 283] on input "Include All" at bounding box center [534, 288] width 12 height 12
radio input "true"
click at [1083, 27] on span at bounding box center [1073, 27] width 20 height 20
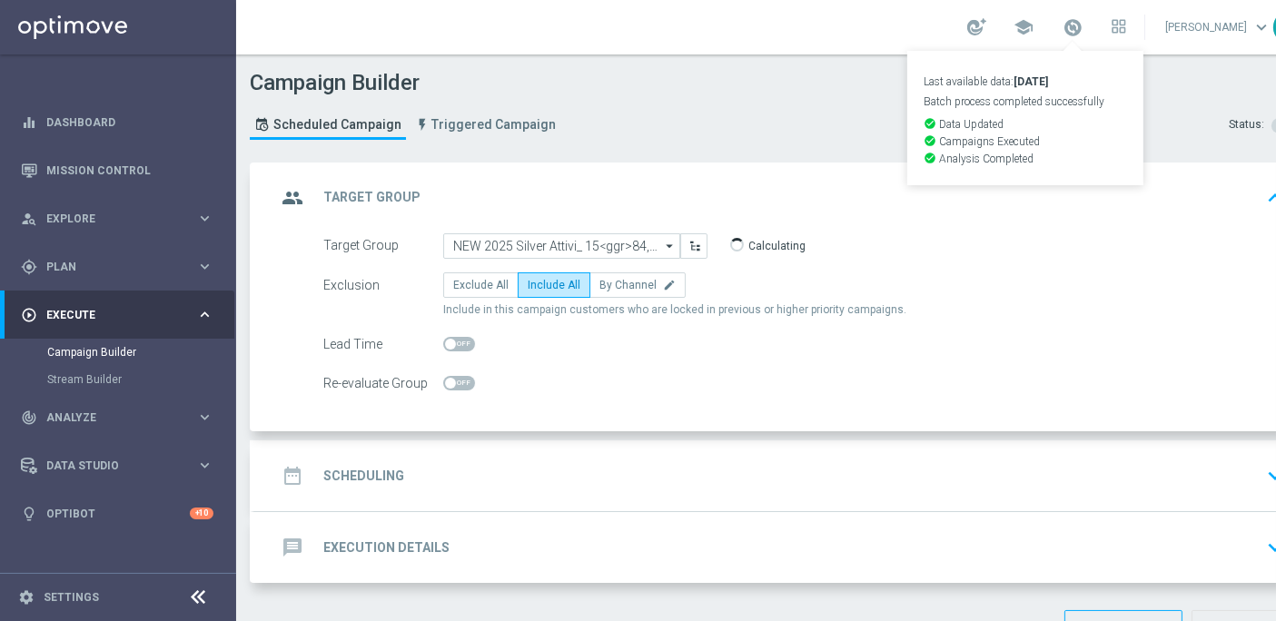
drag, startPoint x: 759, startPoint y: 76, endPoint x: 677, endPoint y: 147, distance: 108.9
click at [758, 76] on div "Campaign Builder Scheduled Campaign Triggered Campaign Status: Draft" at bounding box center [781, 107] width 1090 height 84
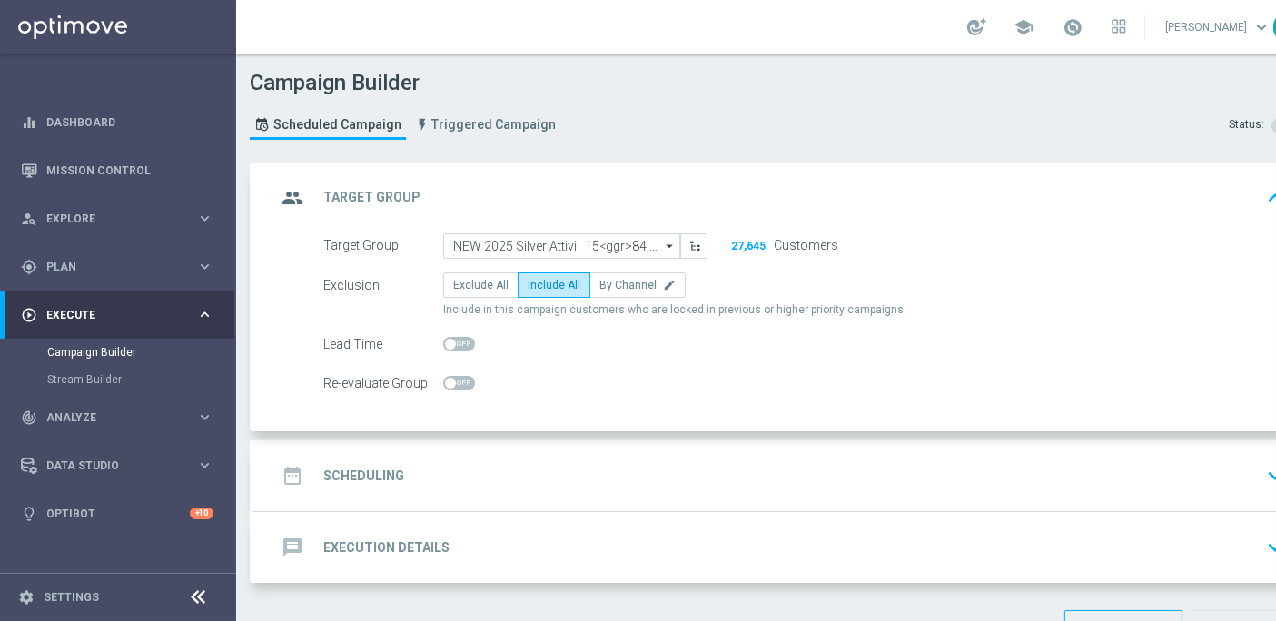
click at [389, 463] on div "date_range Scheduling" at bounding box center [340, 476] width 128 height 33
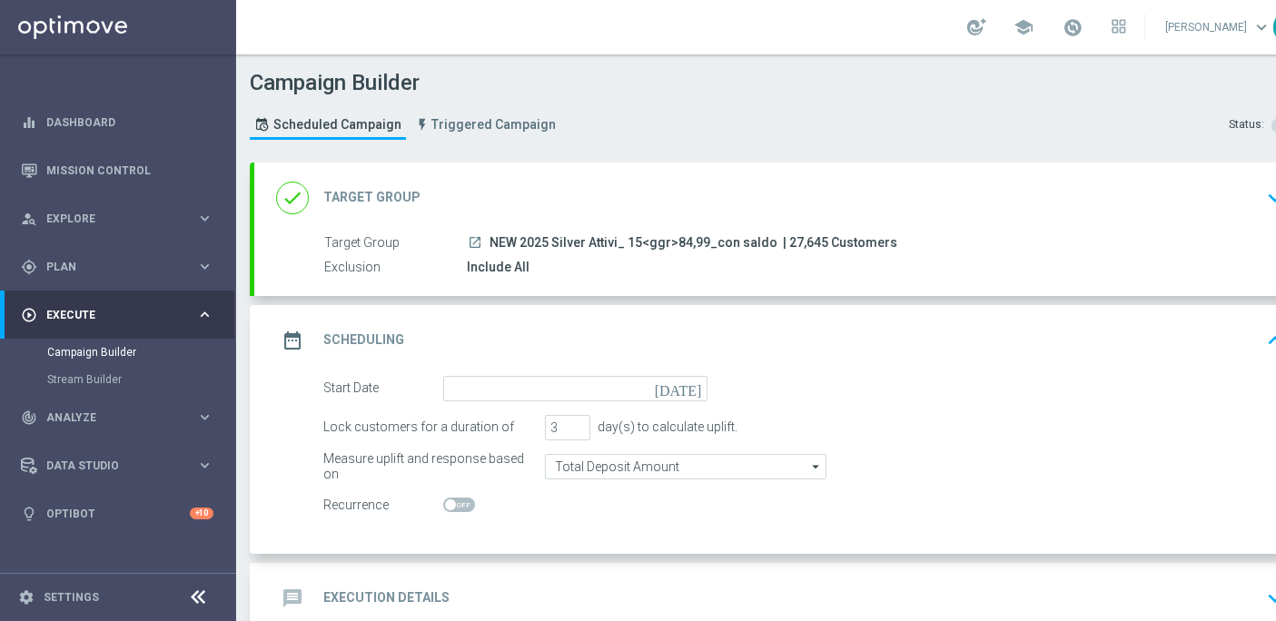
click at [700, 388] on icon "[DATE]" at bounding box center [682, 386] width 54 height 20
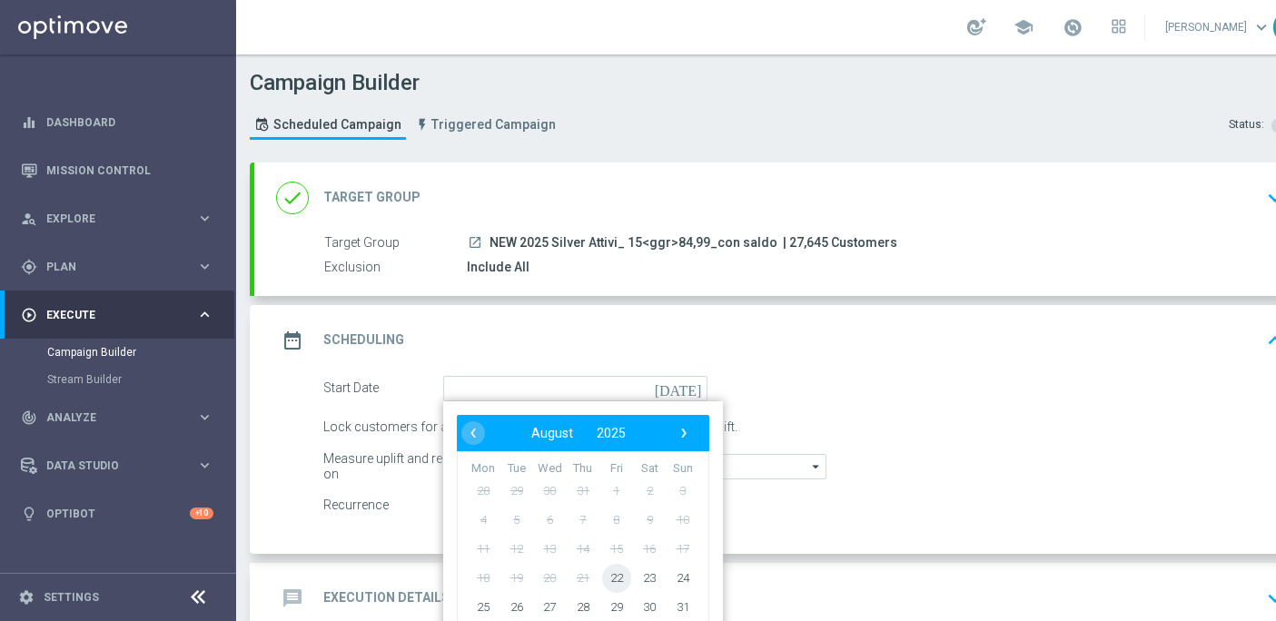
click at [609, 575] on span "22" at bounding box center [616, 577] width 29 height 29
type input "[DATE]"
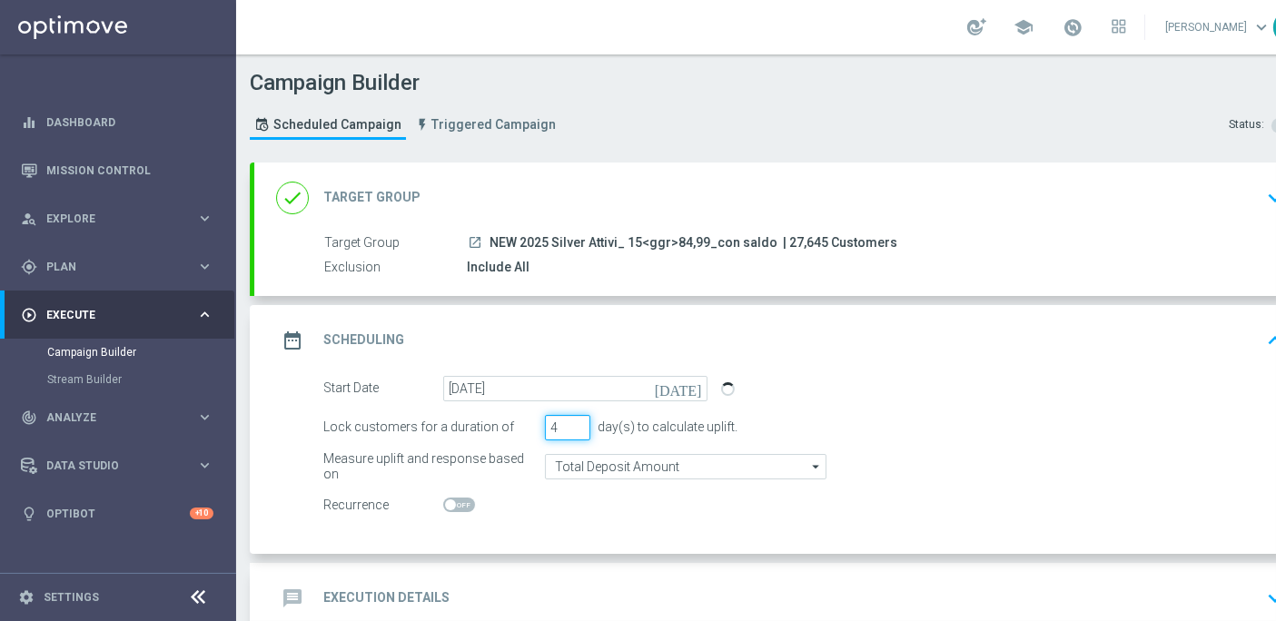
click at [579, 420] on input "4" at bounding box center [567, 427] width 45 height 25
type input "5"
click at [579, 420] on input "5" at bounding box center [567, 427] width 45 height 25
click at [834, 279] on accordion "done Target Group keyboard_arrow_down Target Group launch NEW 2025 Silver Attiv…" at bounding box center [781, 398] width 1063 height 471
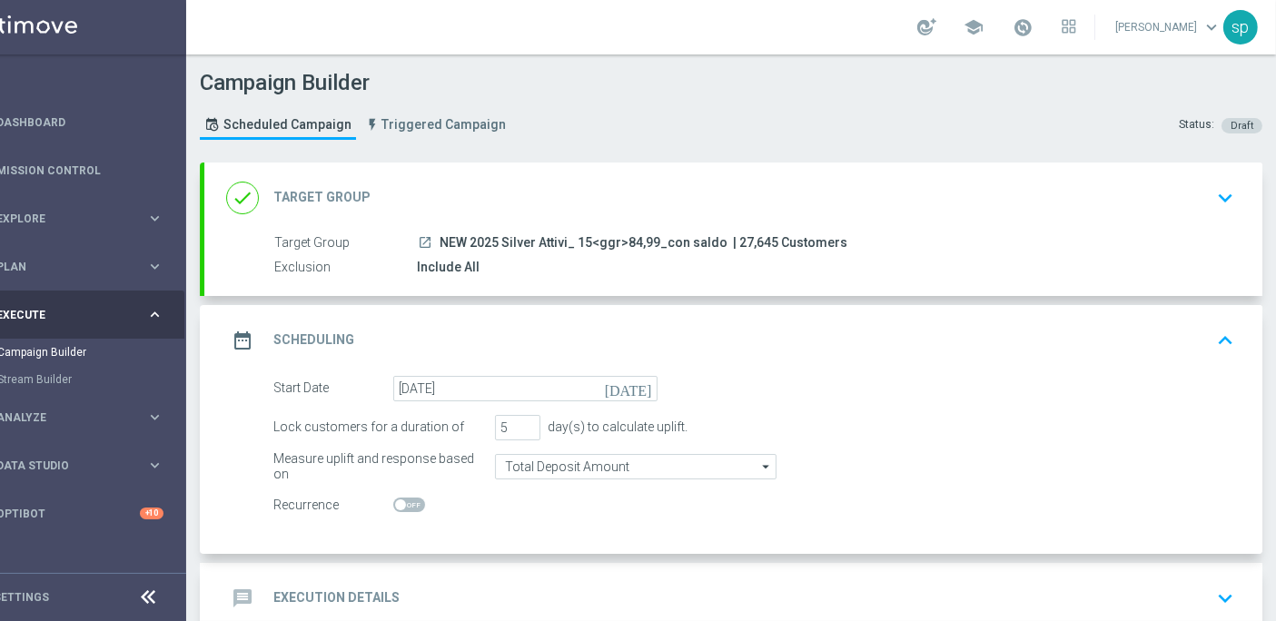
scroll to position [93, 0]
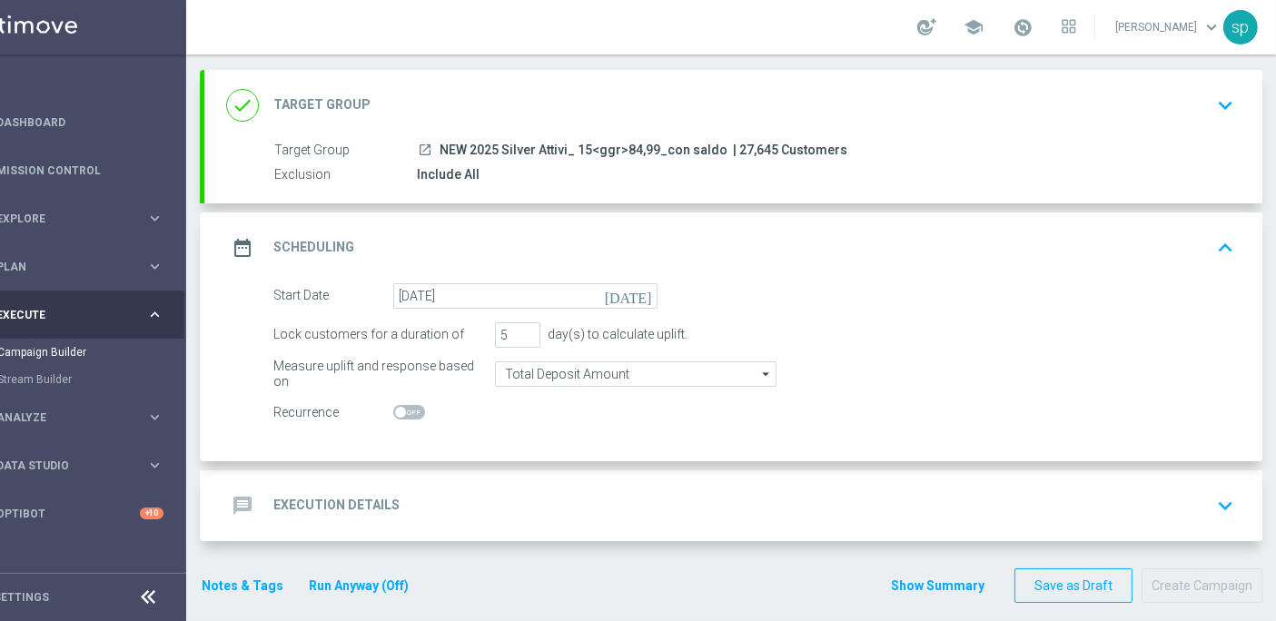
click at [345, 490] on div "message Execution Details" at bounding box center [312, 506] width 173 height 33
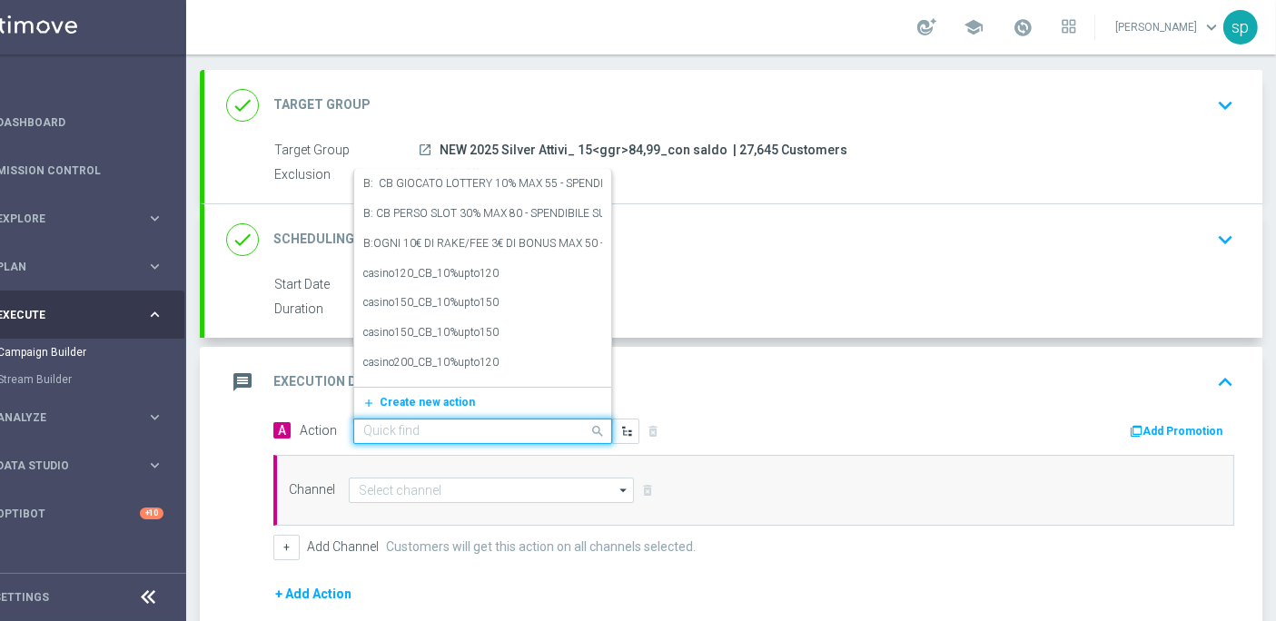
click at [491, 424] on input "text" at bounding box center [464, 431] width 203 height 15
paste input "NP - dep [PERSON_NAME] up to 3500sp"
type input "NP - dep [PERSON_NAME] up to 3500sp"
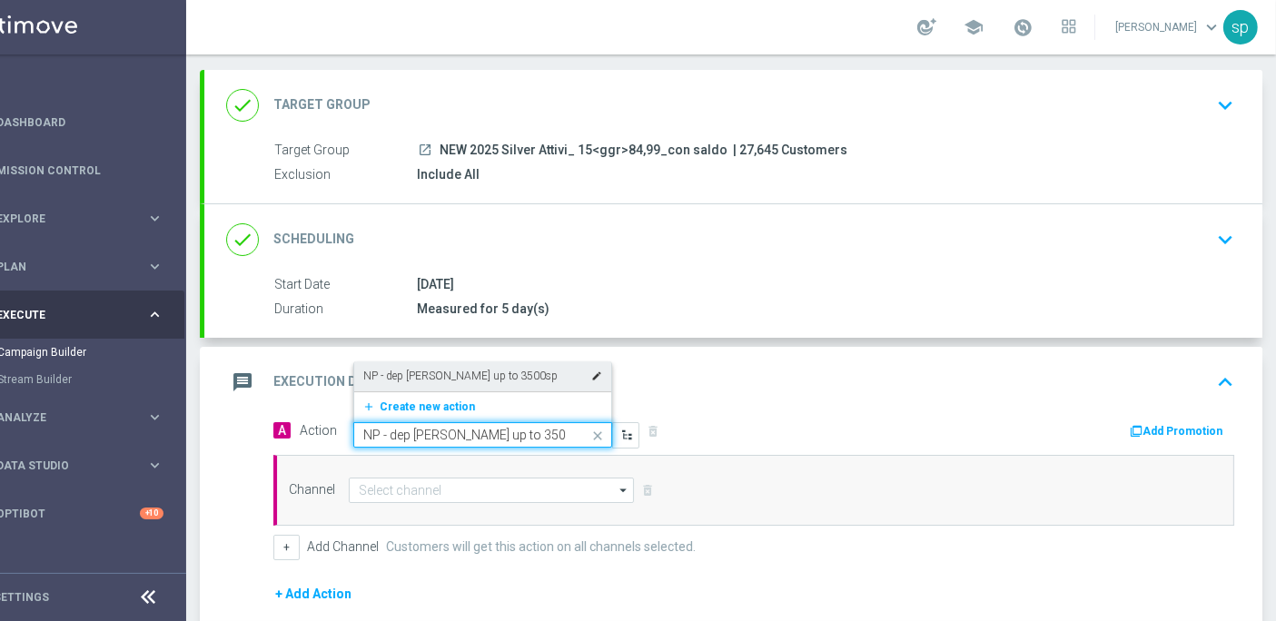
click at [508, 361] on div "NP - dep [PERSON_NAME] up to 3500sp edit" at bounding box center [482, 376] width 239 height 30
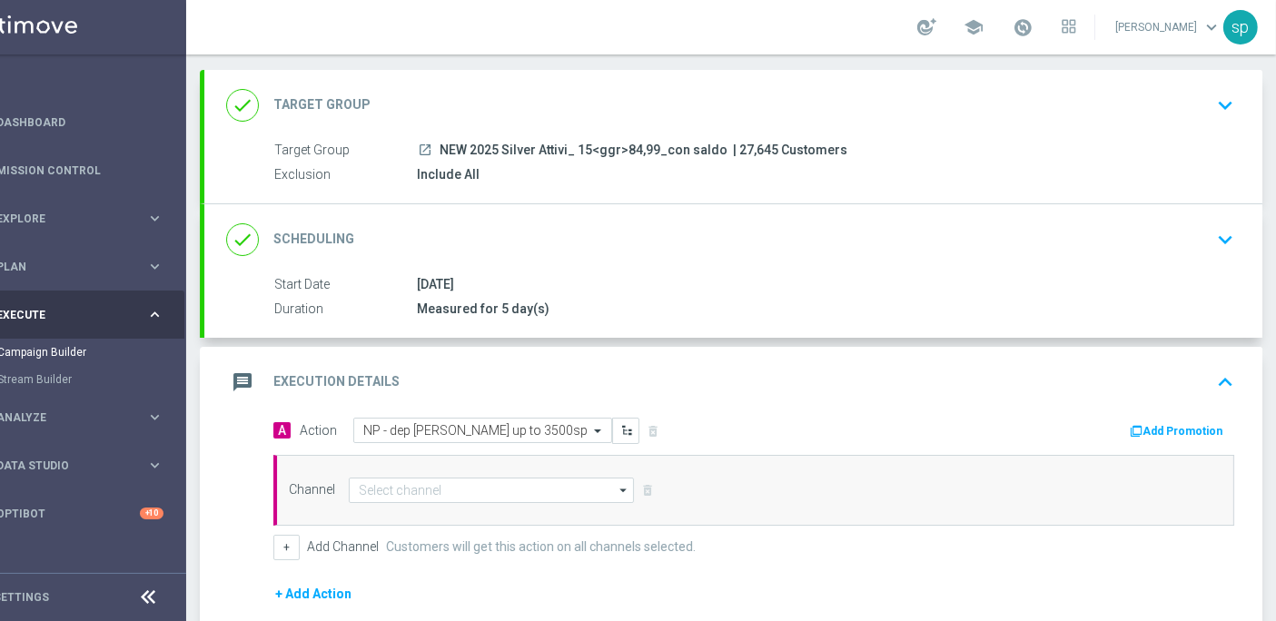
click at [1175, 420] on div "Add Promotion" at bounding box center [1181, 431] width 106 height 22
click at [1179, 421] on button "Add Promotion" at bounding box center [1178, 431] width 101 height 20
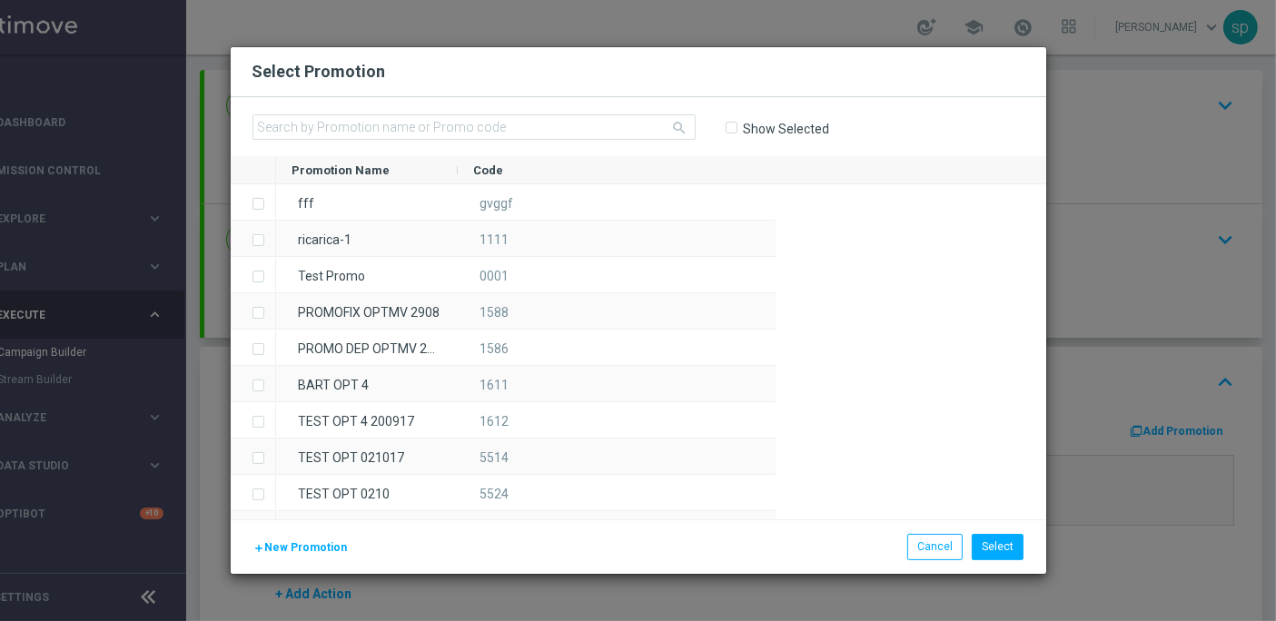
scroll to position [0, 49]
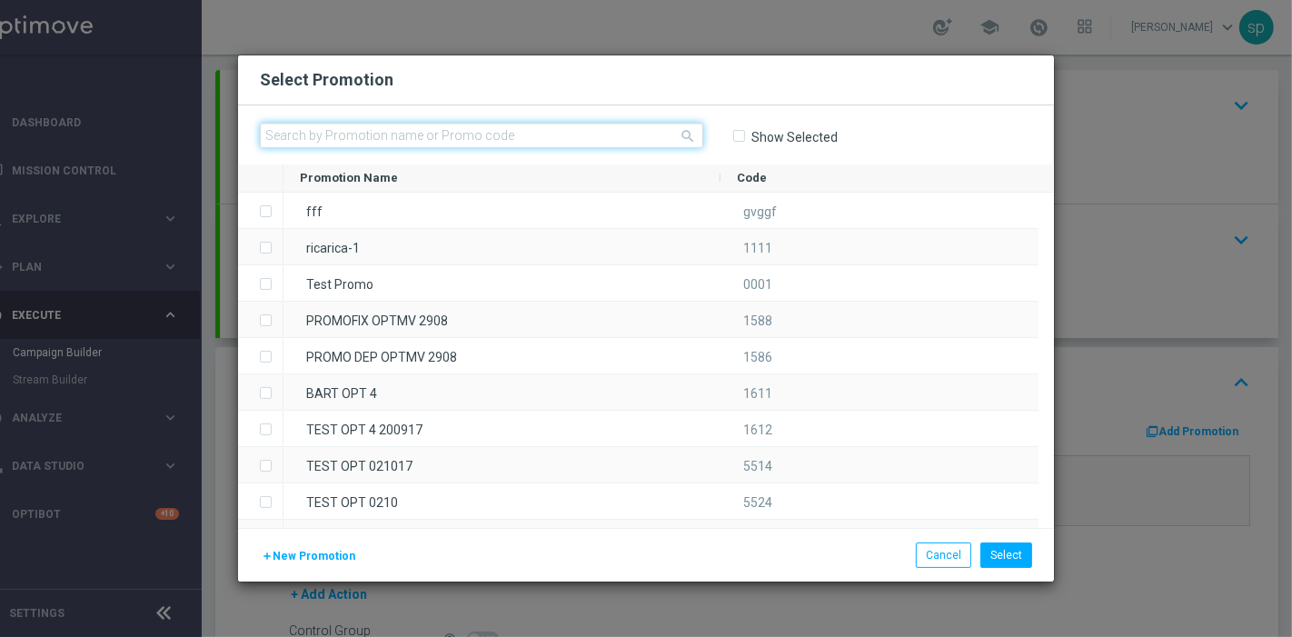
click at [590, 141] on input "text" at bounding box center [481, 135] width 443 height 25
paste input "RIC3500 2208"
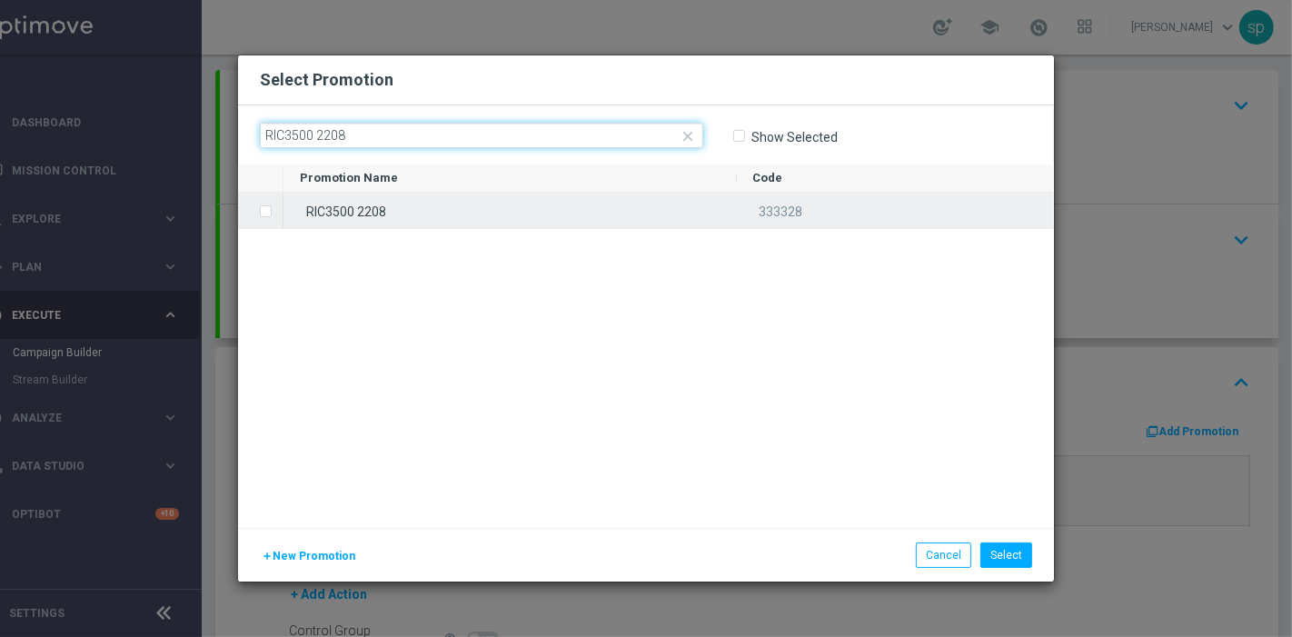
type input "RIC3500 2208"
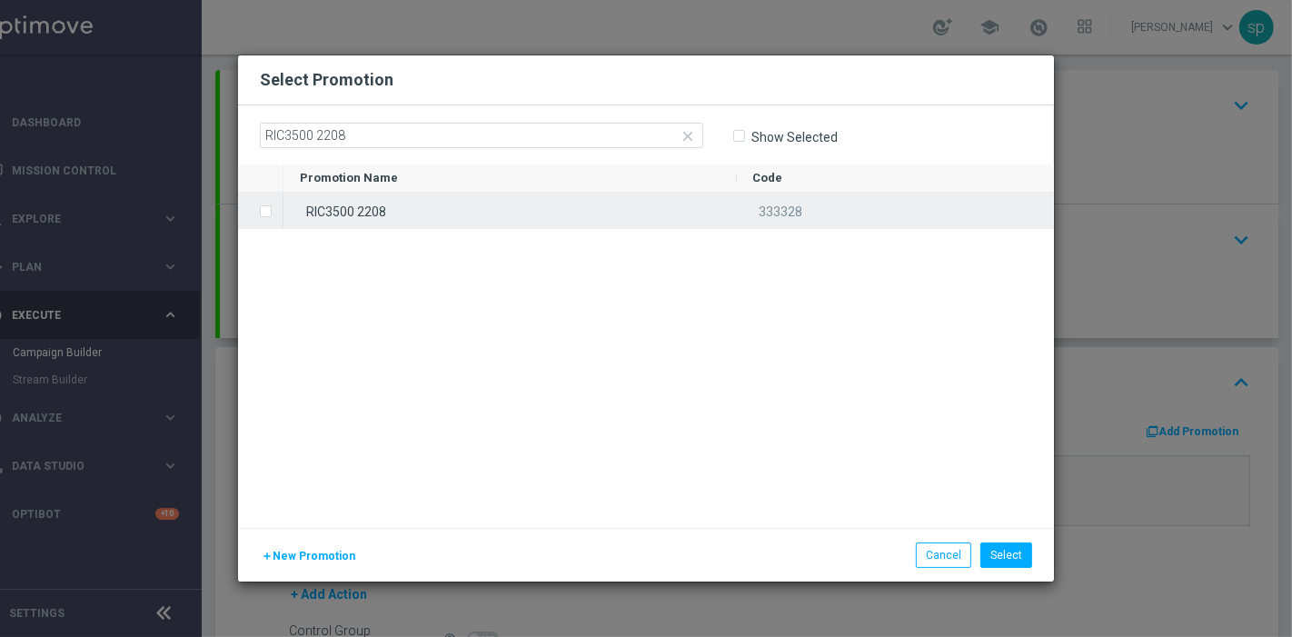
click at [522, 201] on div "RIC3500 2208" at bounding box center [509, 210] width 453 height 35
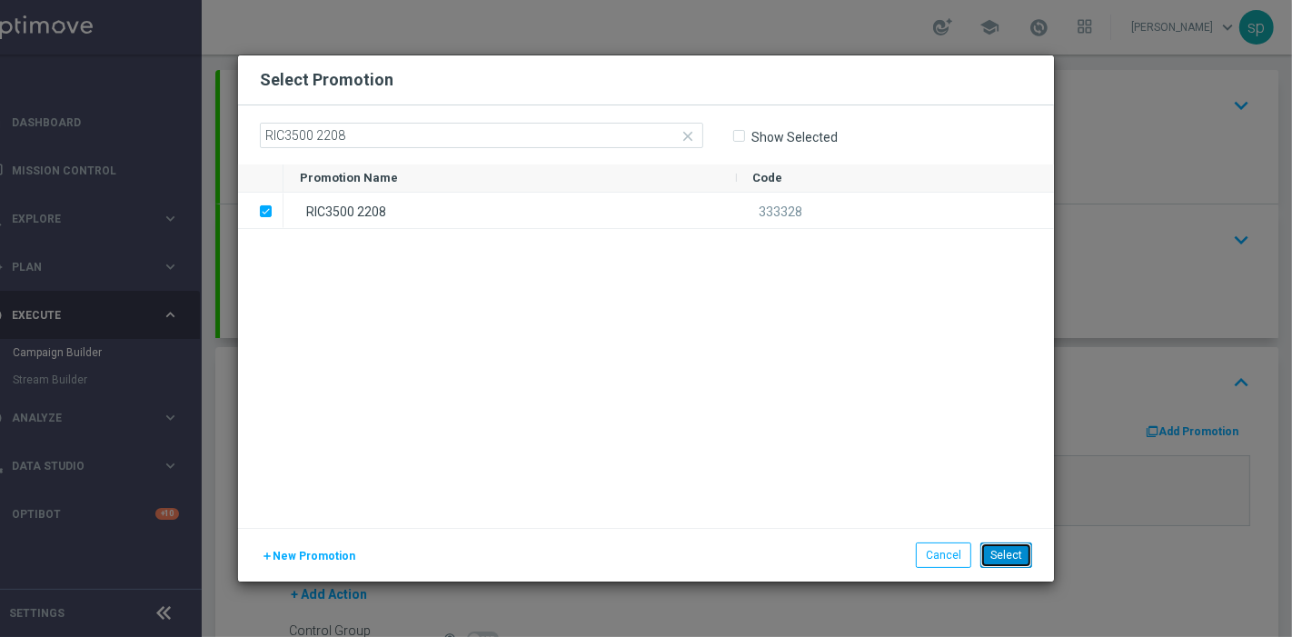
click at [1024, 545] on button "Select" at bounding box center [1006, 554] width 52 height 25
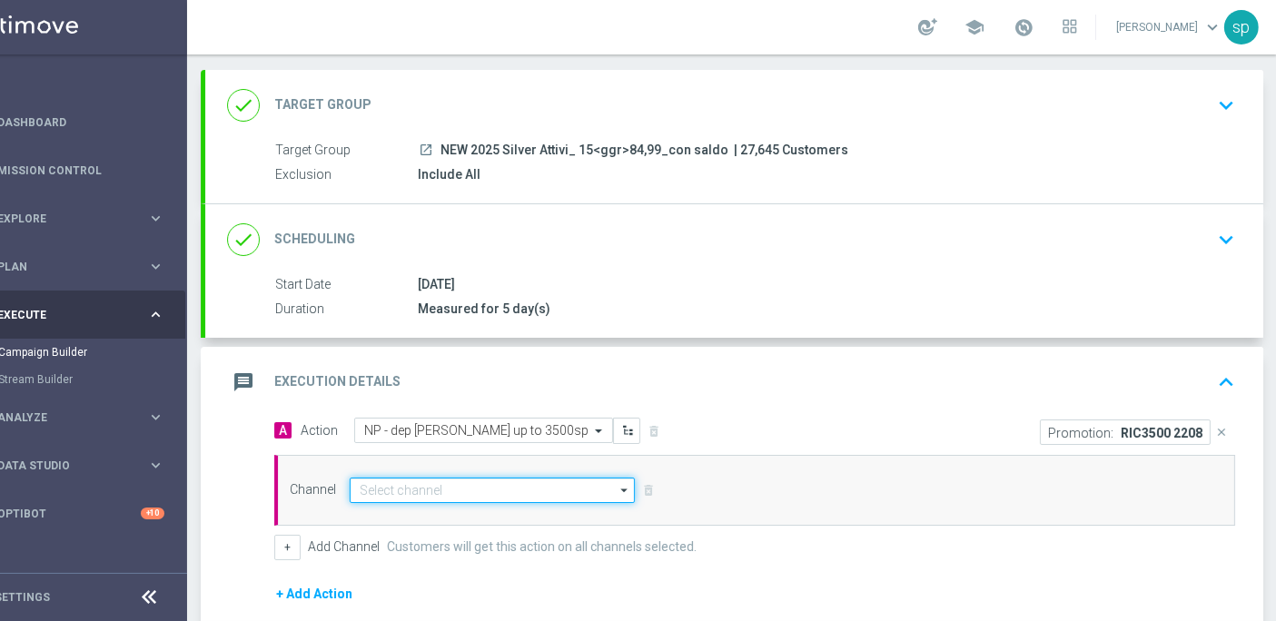
click at [406, 481] on input at bounding box center [492, 490] width 285 height 25
type input "oth"
drag, startPoint x: 431, startPoint y: 497, endPoint x: 443, endPoint y: 510, distance: 18.6
click at [443, 503] on div "oth close Show Selected 0 of 20 Other" at bounding box center [492, 490] width 285 height 25
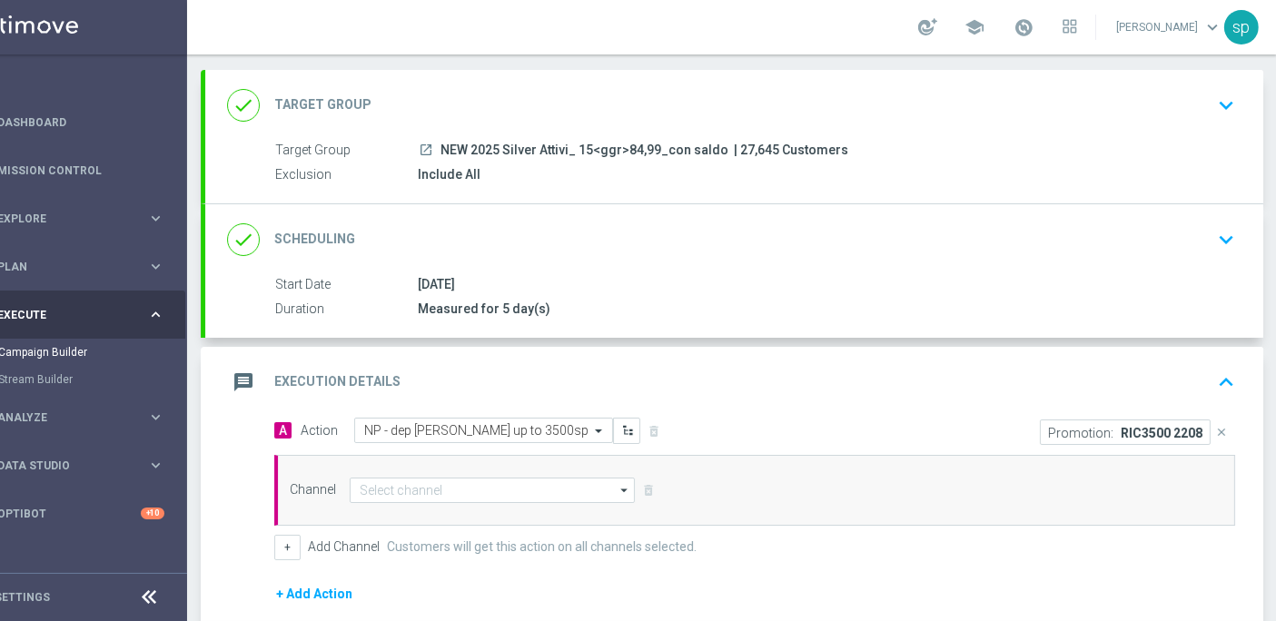
click at [443, 510] on div "Channel arrow_drop_down Show Selected 0 of 20 Other Optimail" at bounding box center [754, 490] width 961 height 71
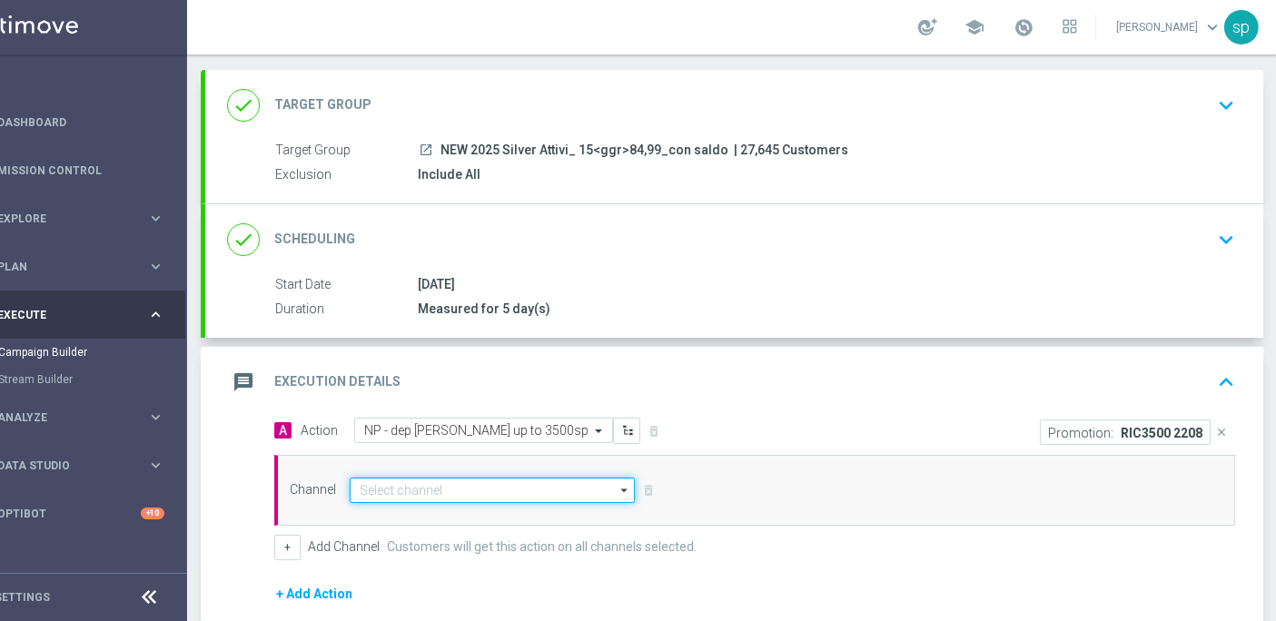
click at [506, 487] on input at bounding box center [492, 490] width 285 height 25
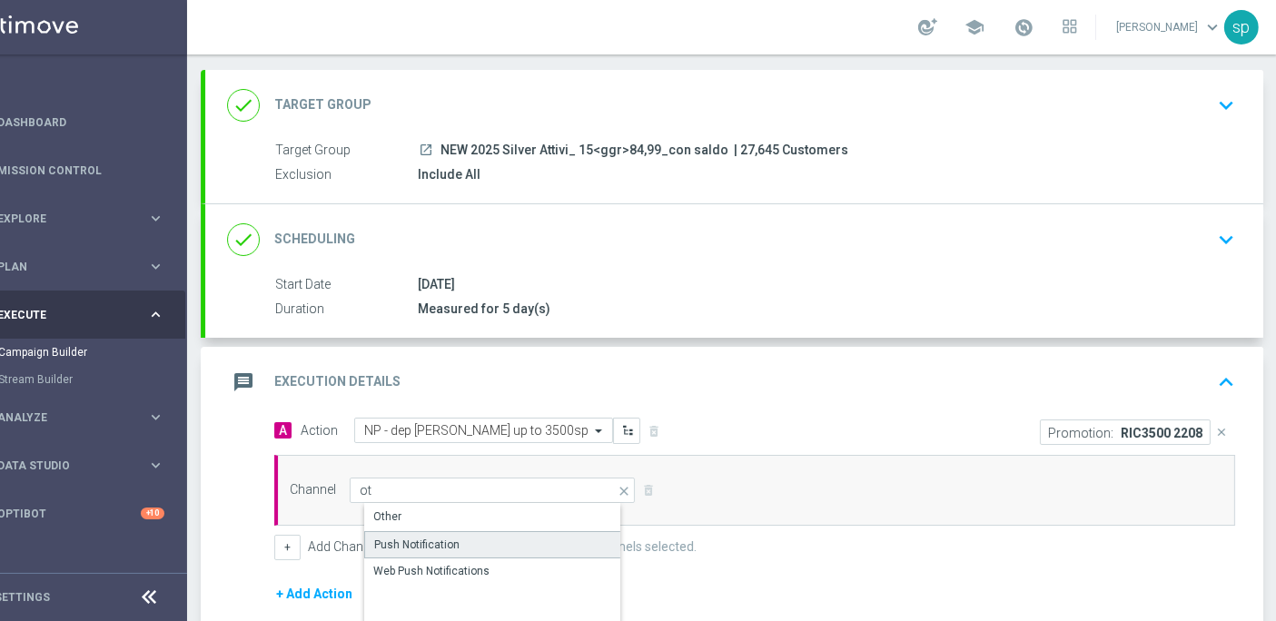
click at [510, 531] on div "Push Notification" at bounding box center [507, 544] width 287 height 27
type input "Push Notification"
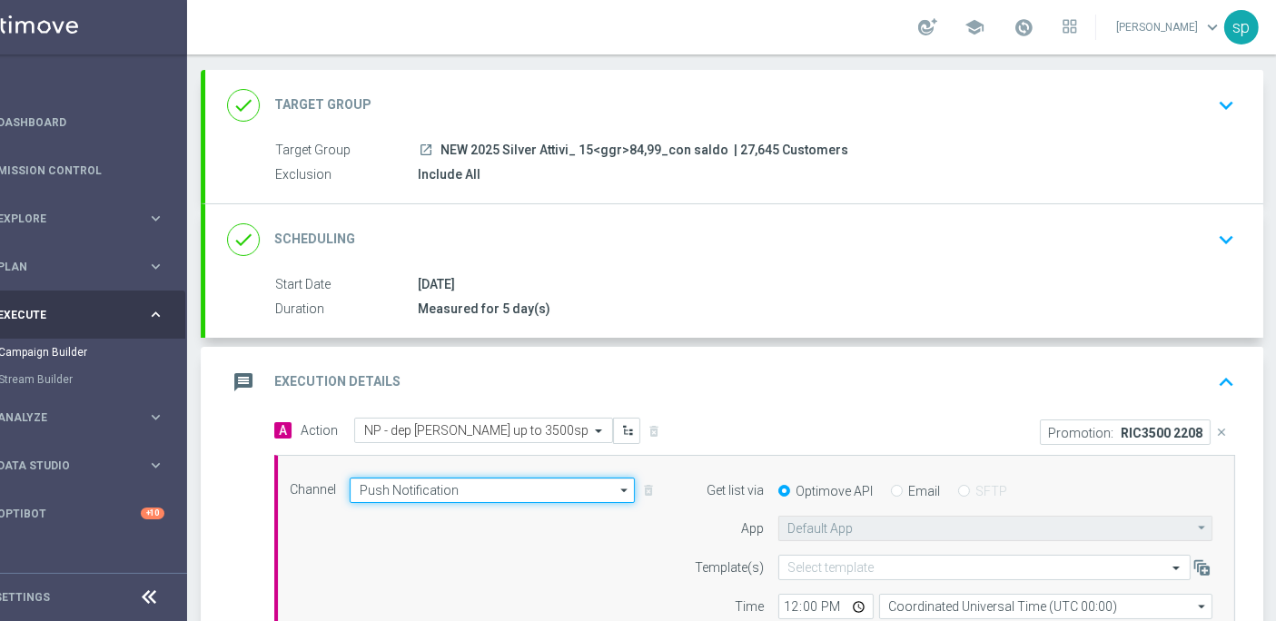
click at [450, 499] on input "Push Notification" at bounding box center [492, 490] width 285 height 25
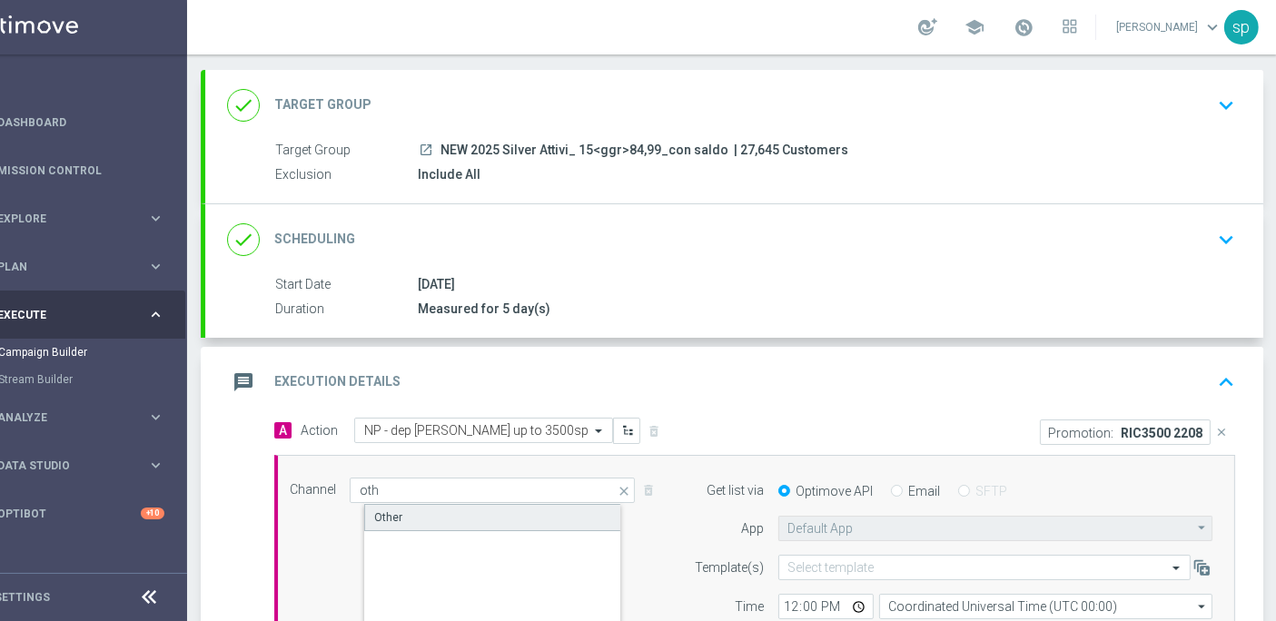
click at [459, 516] on div "Other" at bounding box center [507, 517] width 287 height 27
type input "Other"
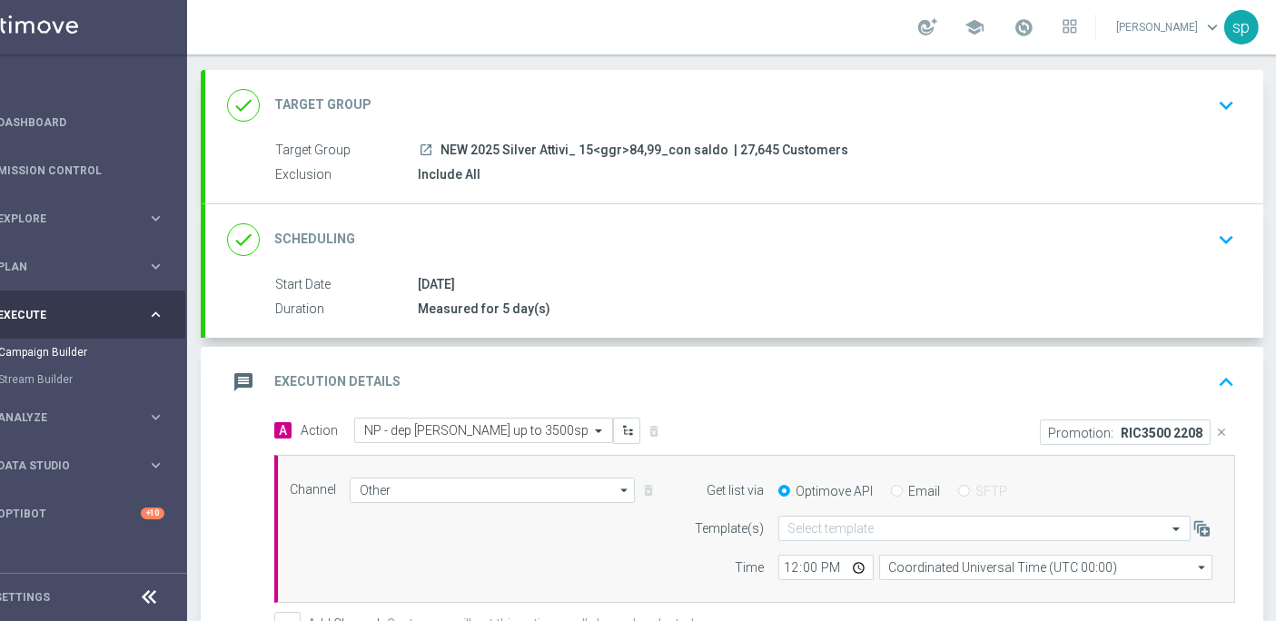
click at [910, 490] on label "Email" at bounding box center [925, 491] width 32 height 16
click at [903, 490] on input "Email" at bounding box center [897, 493] width 12 height 12
radio input "true"
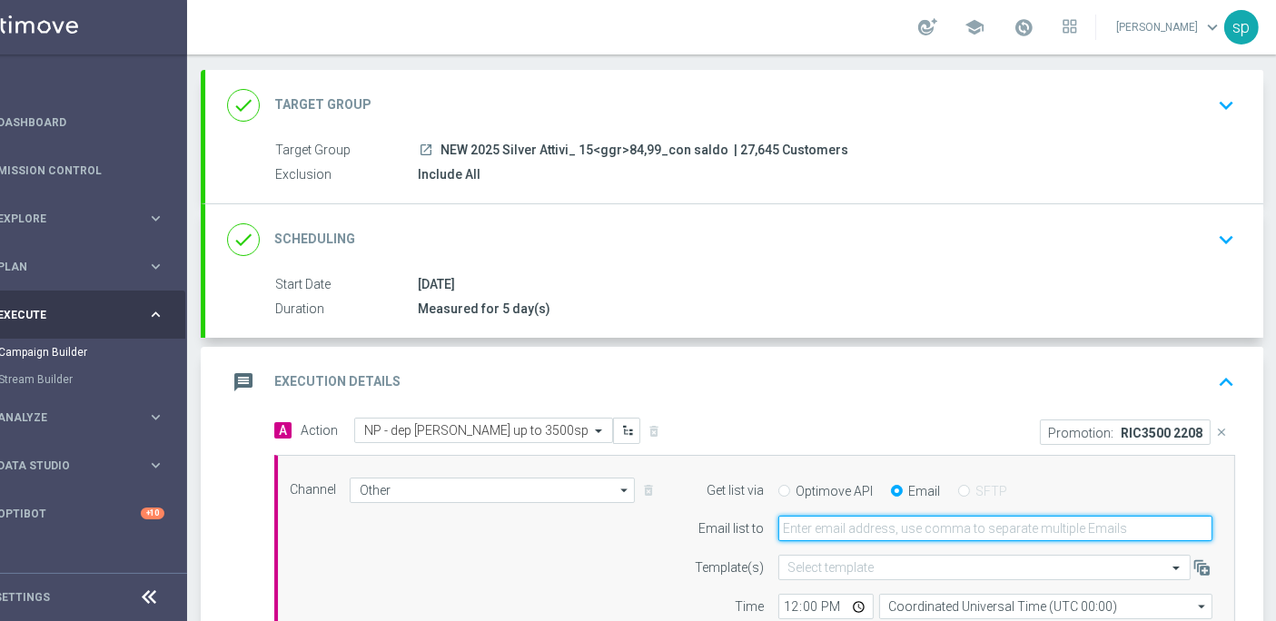
click at [866, 533] on input "email" at bounding box center [995, 528] width 434 height 25
type input "a"
type input "[PERSON_NAME][EMAIL_ADDRESS][PERSON_NAME][DOMAIN_NAME]"
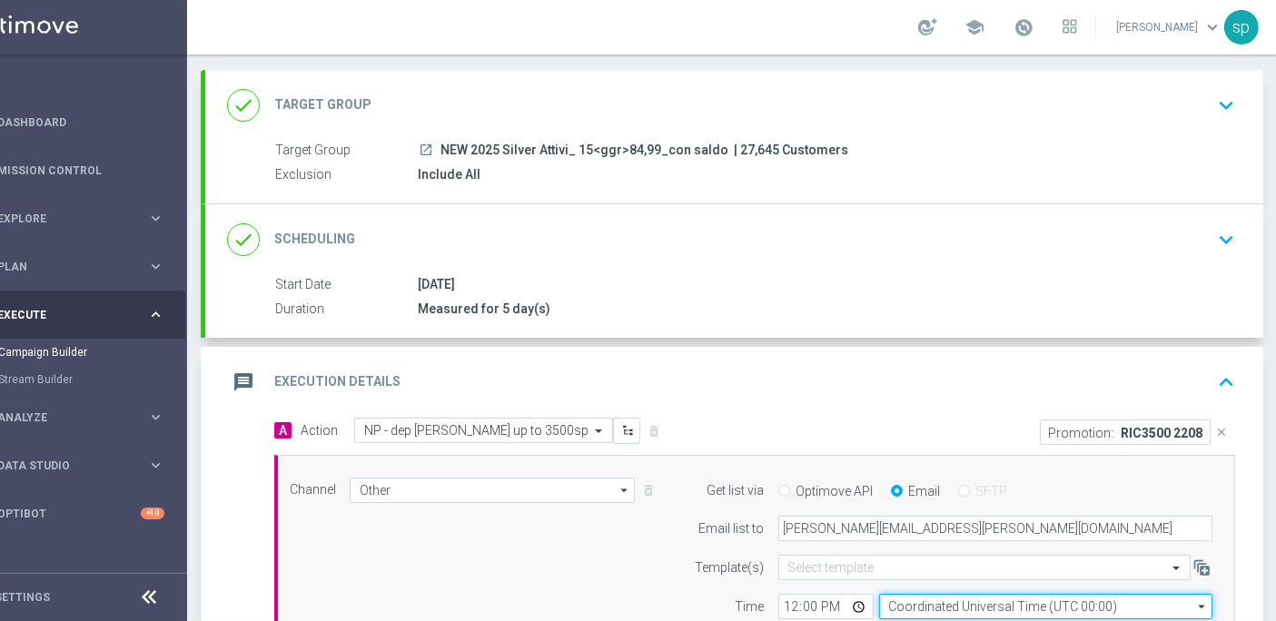
click at [957, 605] on input "Coordinated Universal Time (UTC 00:00)" at bounding box center [1045, 606] width 333 height 25
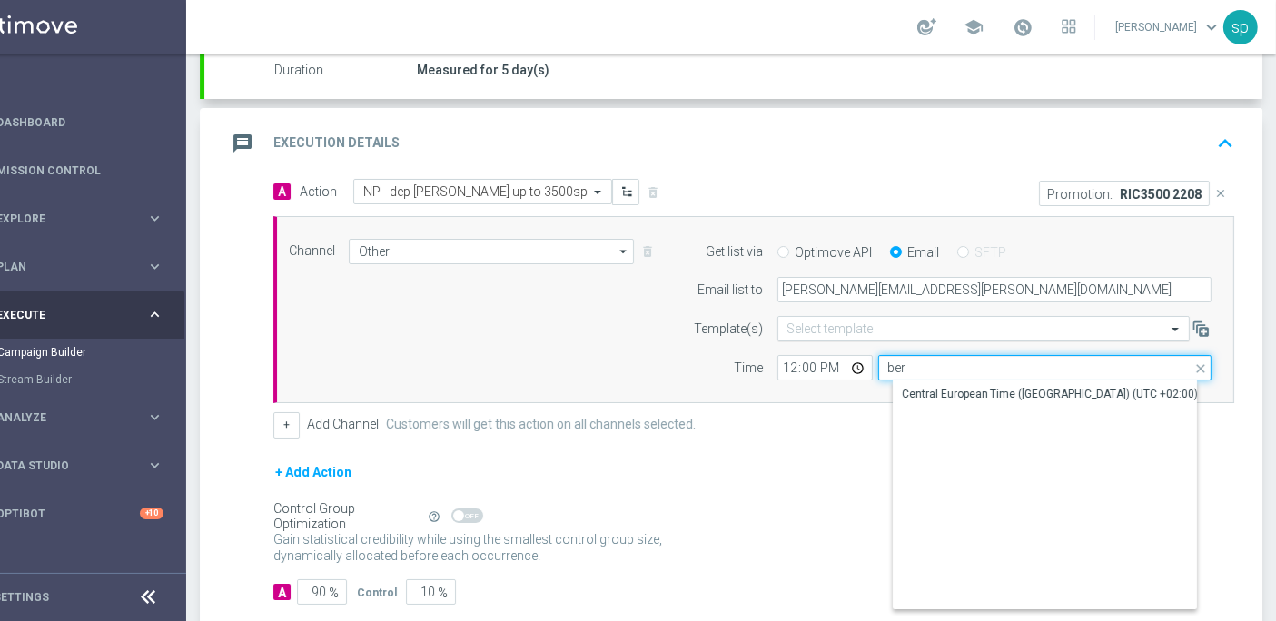
scroll to position [332, 0]
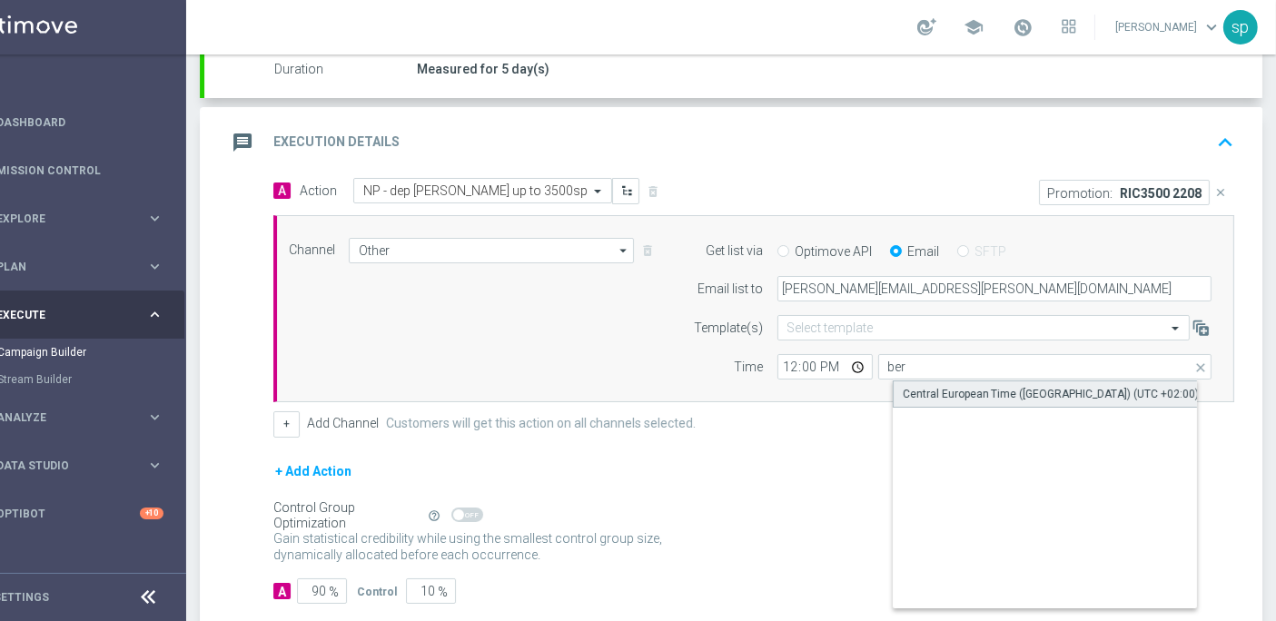
click at [981, 386] on div "Central European Time ([GEOGRAPHIC_DATA]) (UTC +02:00)" at bounding box center [1051, 394] width 297 height 16
type input "Central European Time ([GEOGRAPHIC_DATA]) (UTC +02:00)"
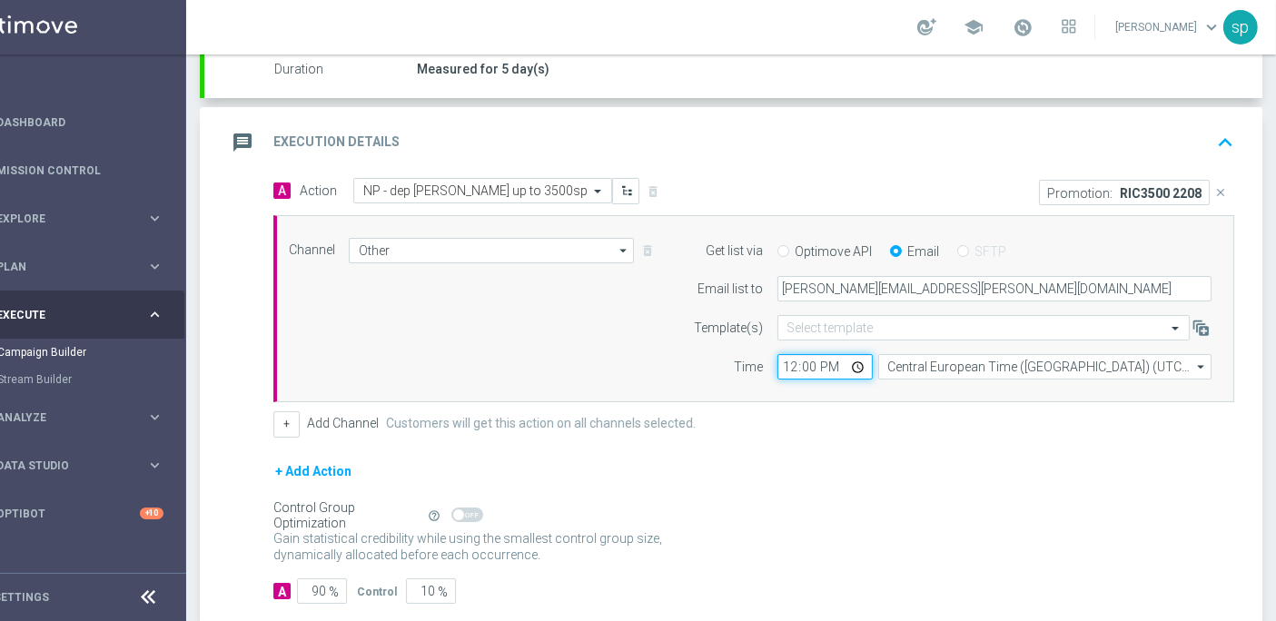
click at [777, 354] on input "12:00" at bounding box center [824, 366] width 95 height 25
type input "15:45"
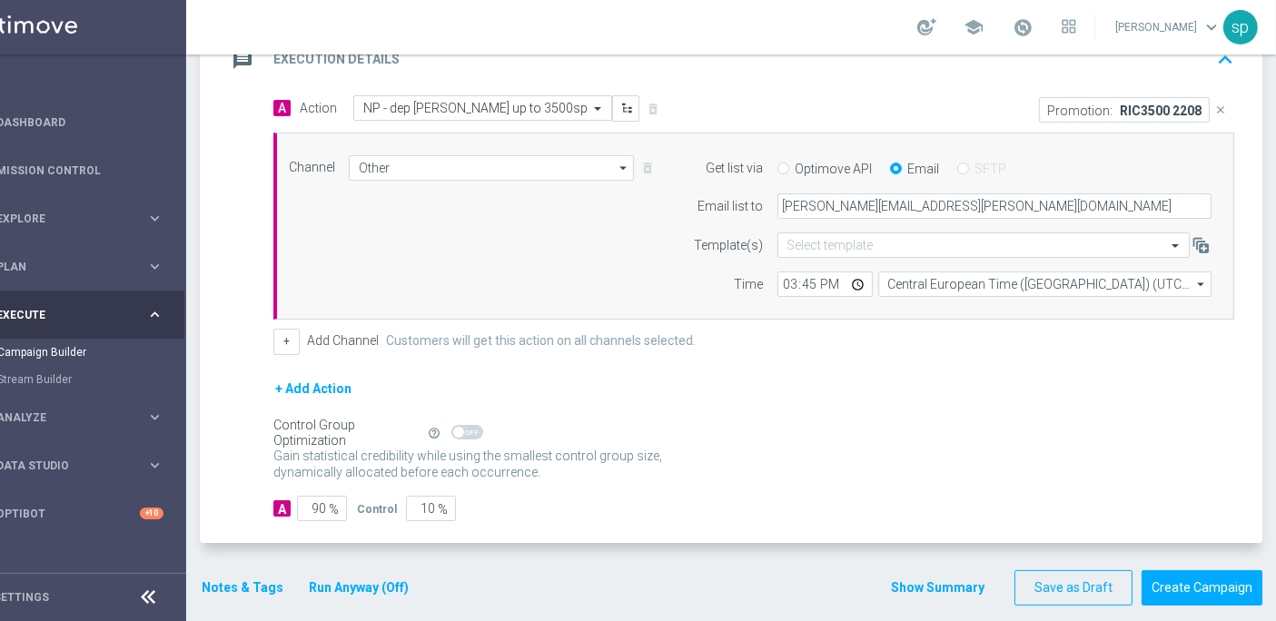
click at [233, 577] on button "Notes & Tags" at bounding box center [242, 588] width 85 height 23
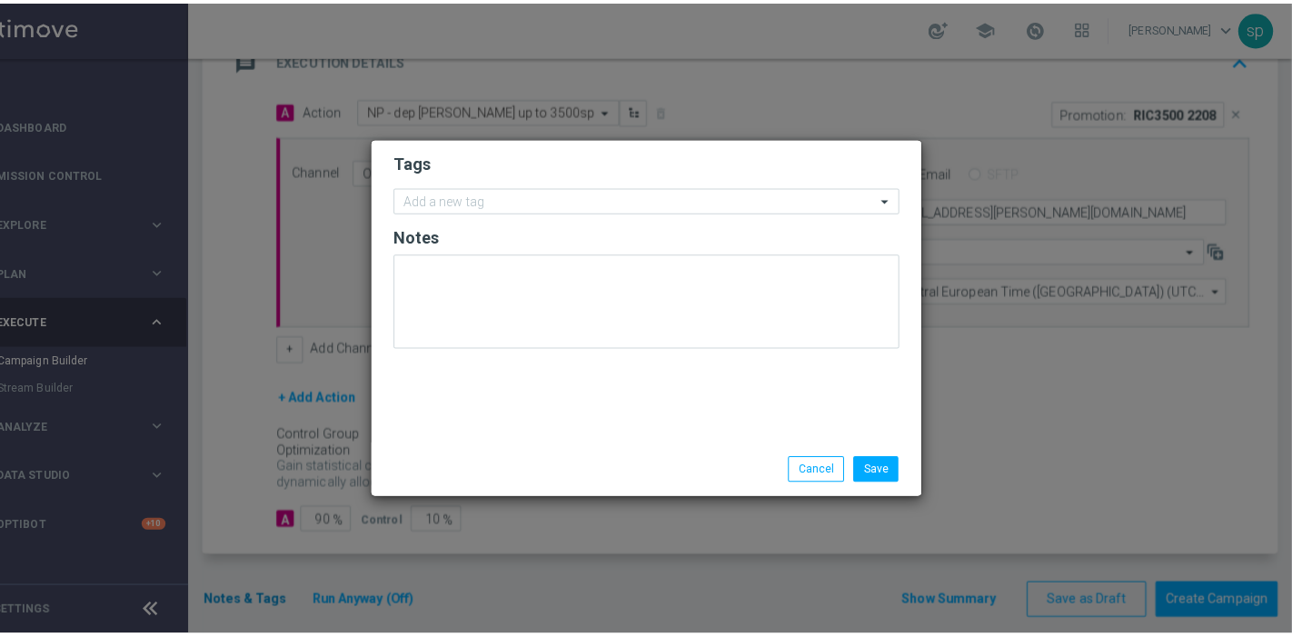
scroll to position [0, 49]
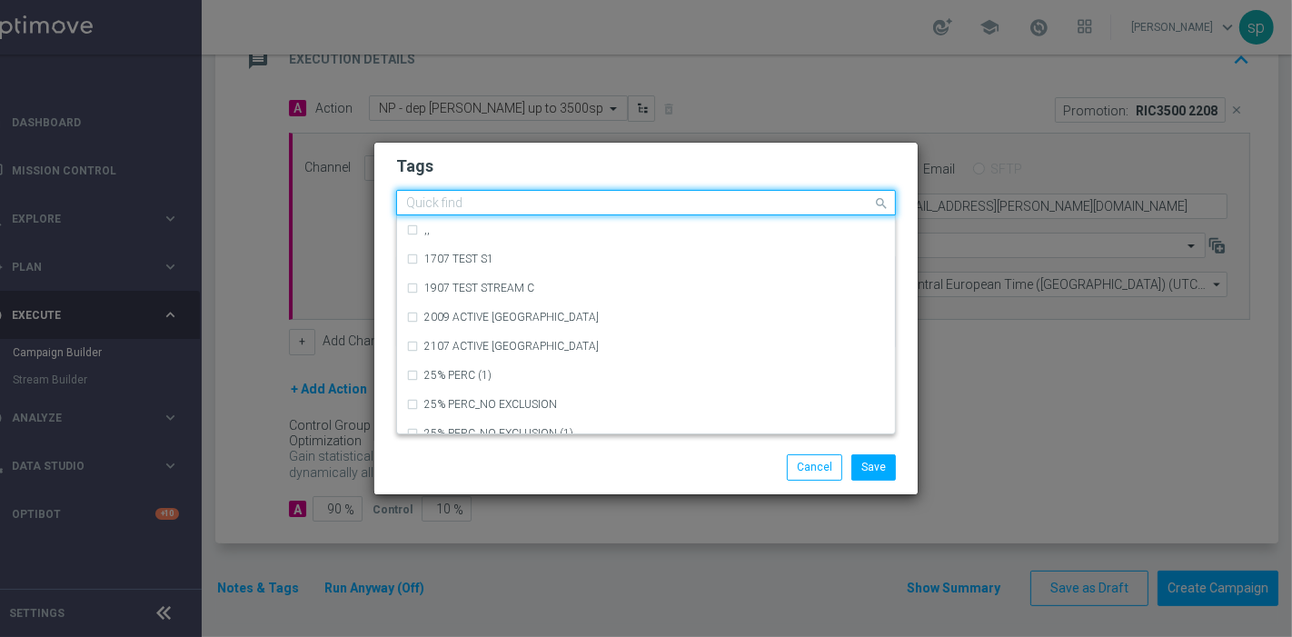
click at [482, 210] on input "text" at bounding box center [639, 203] width 466 height 15
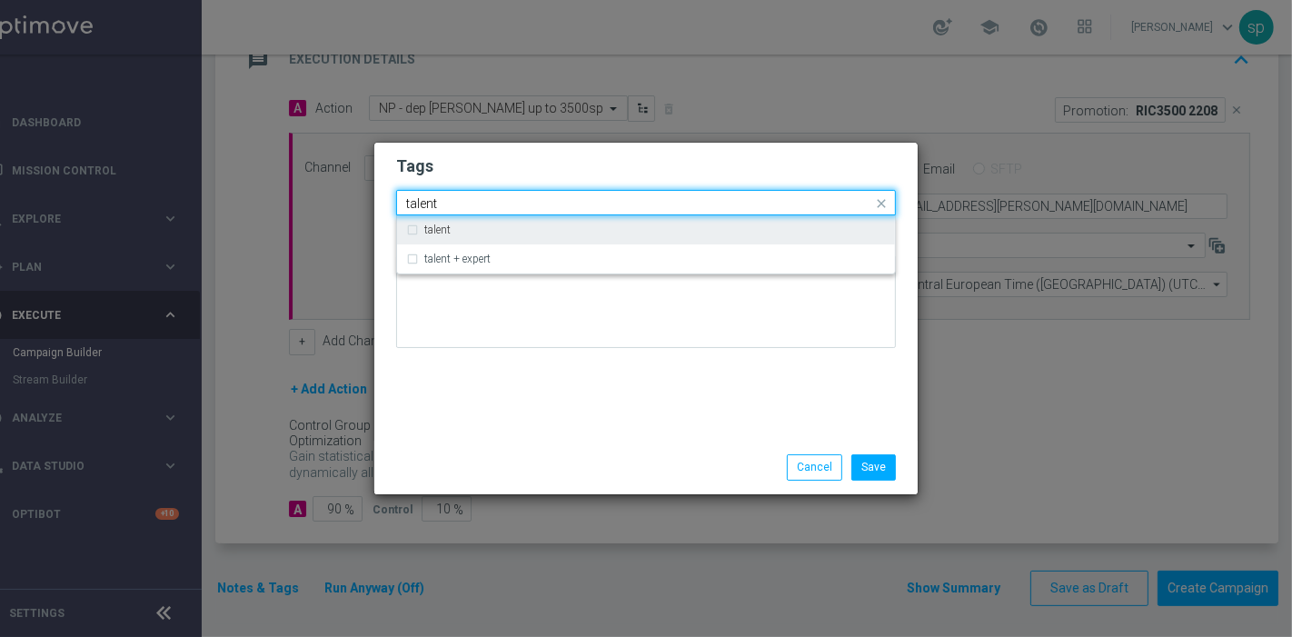
click at [496, 227] on div "talent" at bounding box center [654, 229] width 461 height 11
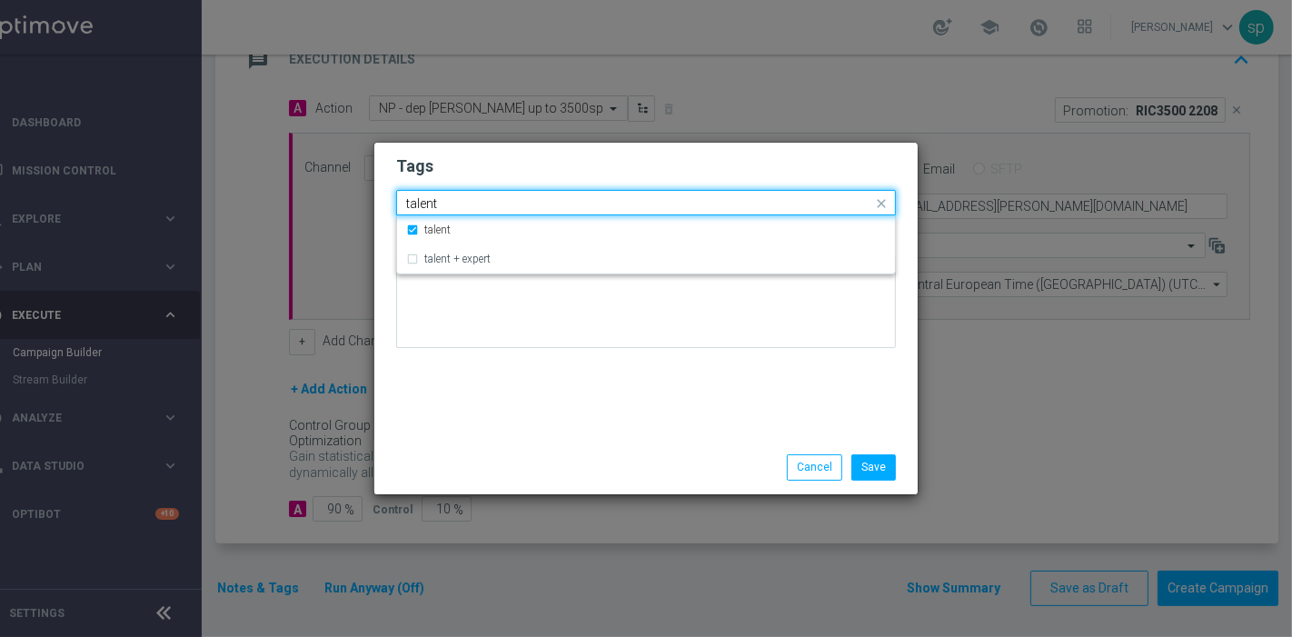
drag, startPoint x: 462, startPoint y: 196, endPoint x: 111, endPoint y: 192, distance: 351.5
click at [111, 192] on modal-container "Tags Quick find × talent talent talent talent + expert Notes Save Cancel" at bounding box center [646, 318] width 1292 height 637
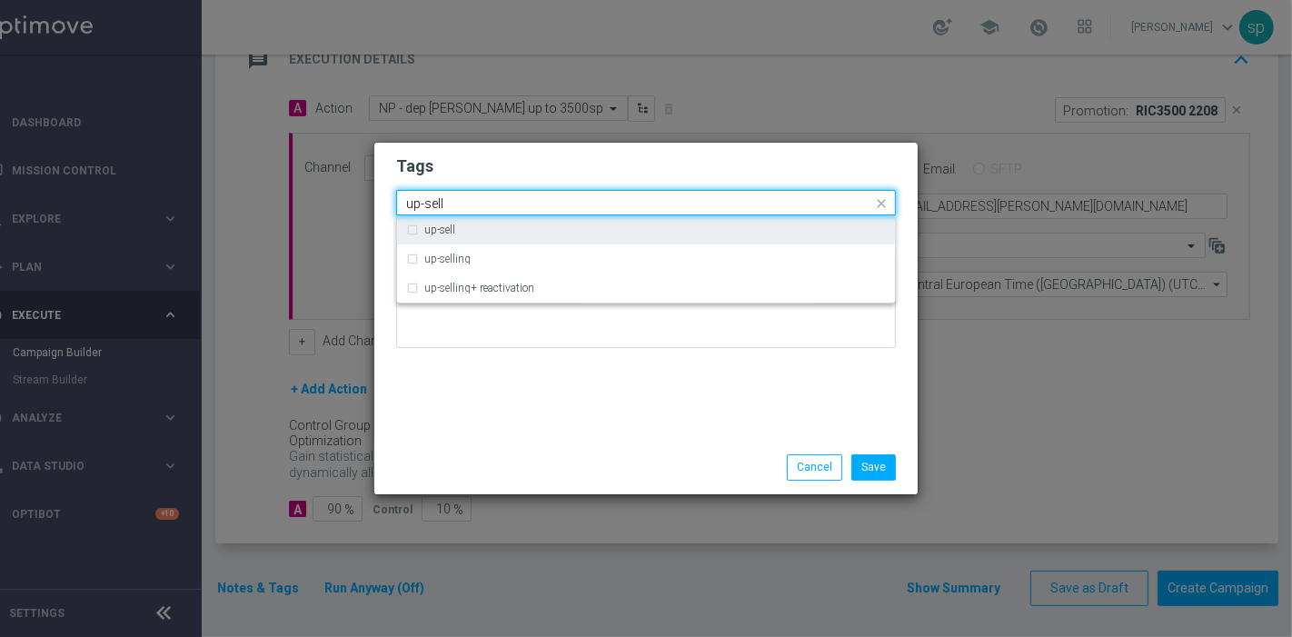
click at [410, 243] on div "up-sell" at bounding box center [646, 229] width 480 height 29
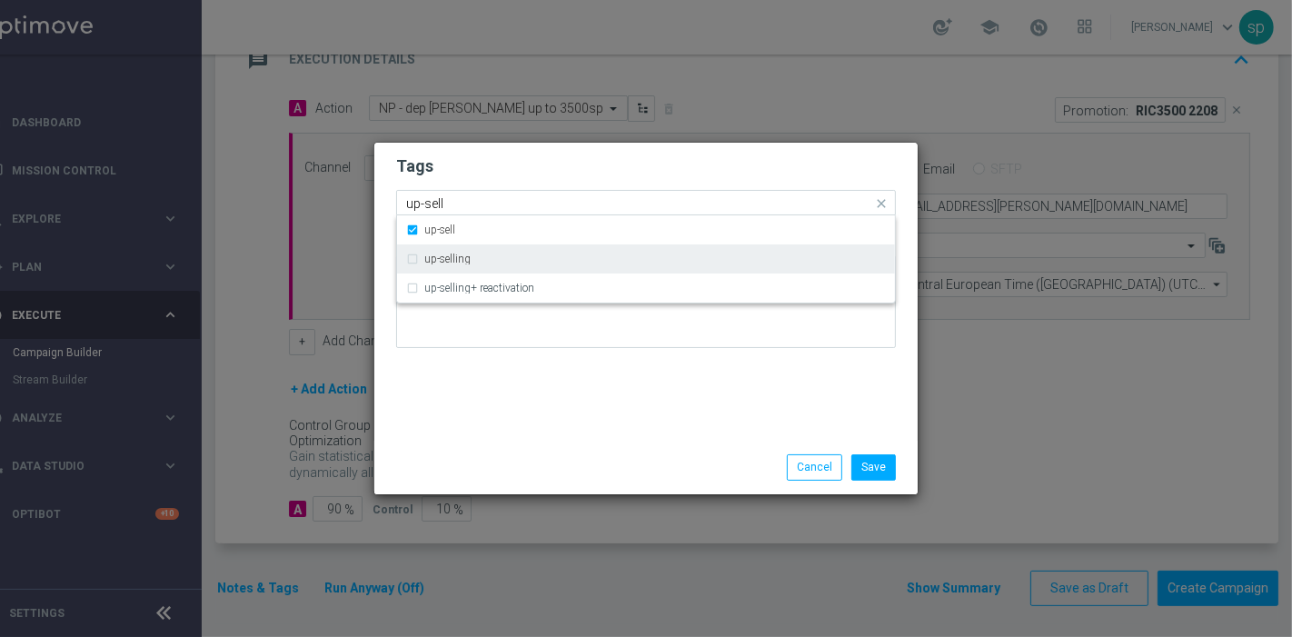
click at [428, 251] on div "up-selling" at bounding box center [646, 258] width 480 height 29
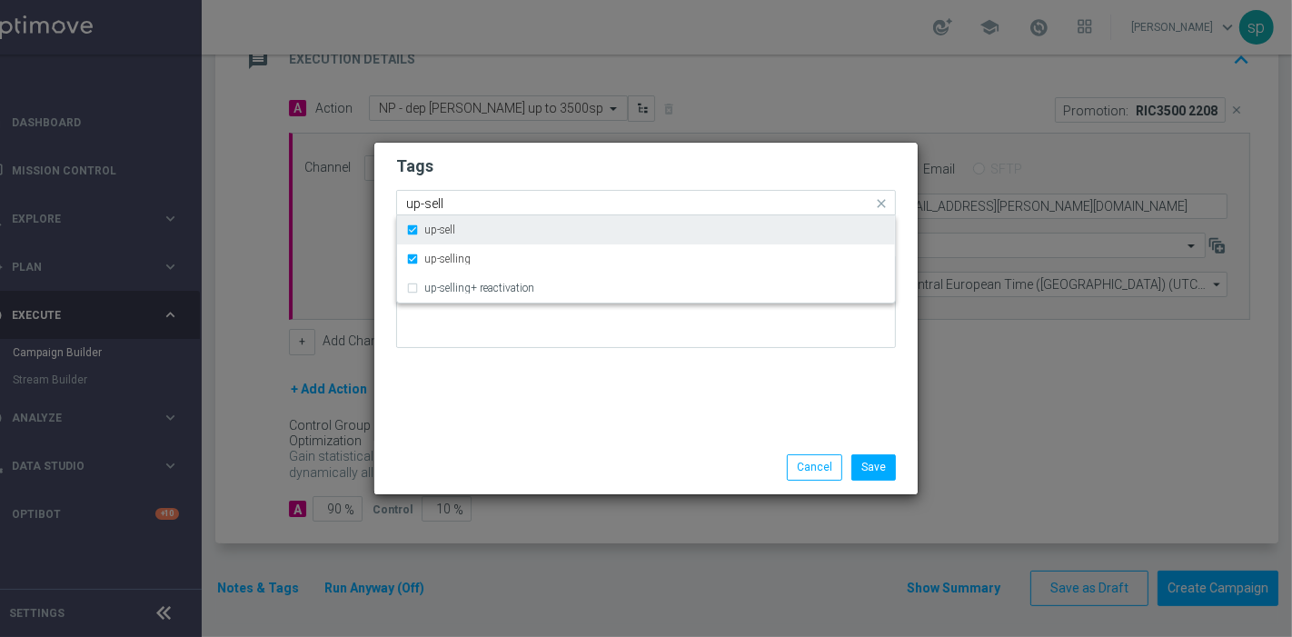
click at [450, 224] on label "up-sell" at bounding box center [439, 229] width 31 height 11
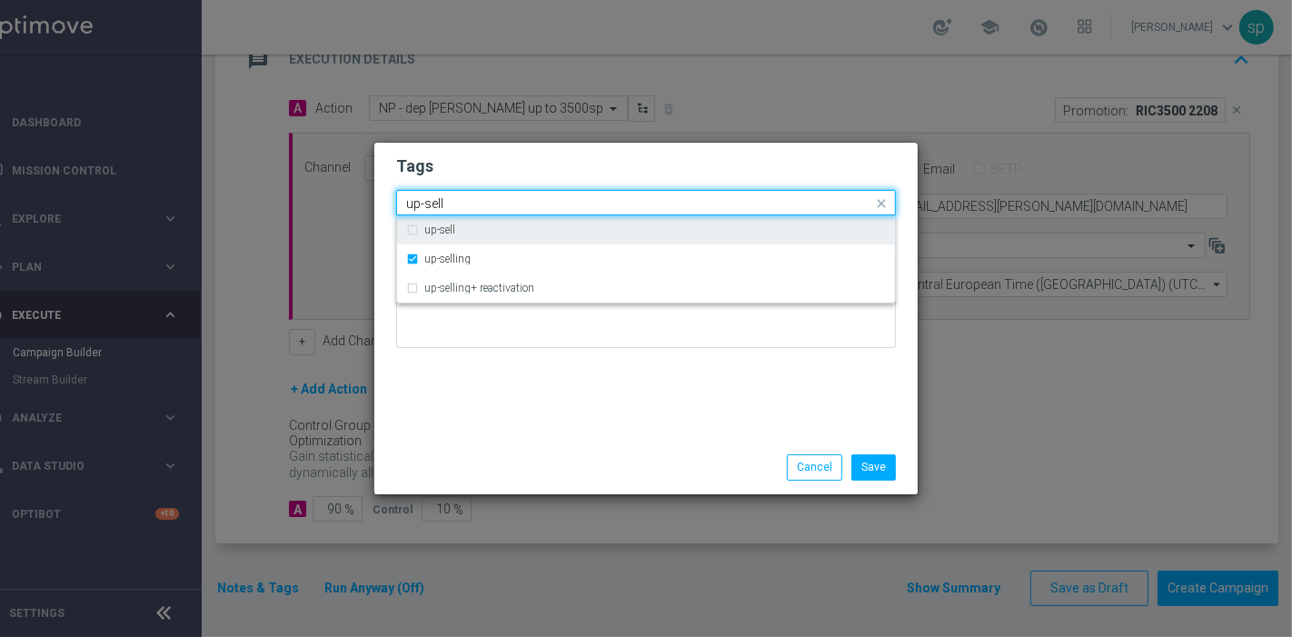
drag, startPoint x: 460, startPoint y: 195, endPoint x: 199, endPoint y: 193, distance: 261.6
click at [199, 193] on modal-container "Tags Quick find × talent × up-selling up-sell up-sell up-selling up-selling+ re…" at bounding box center [646, 318] width 1292 height 637
drag, startPoint x: 467, startPoint y: 201, endPoint x: 309, endPoint y: 181, distance: 159.3
click at [309, 181] on modal-container "Tags Quick find × talent × up-selling up-sell up-sell up-selling up-selling+ re…" at bounding box center [646, 318] width 1292 height 637
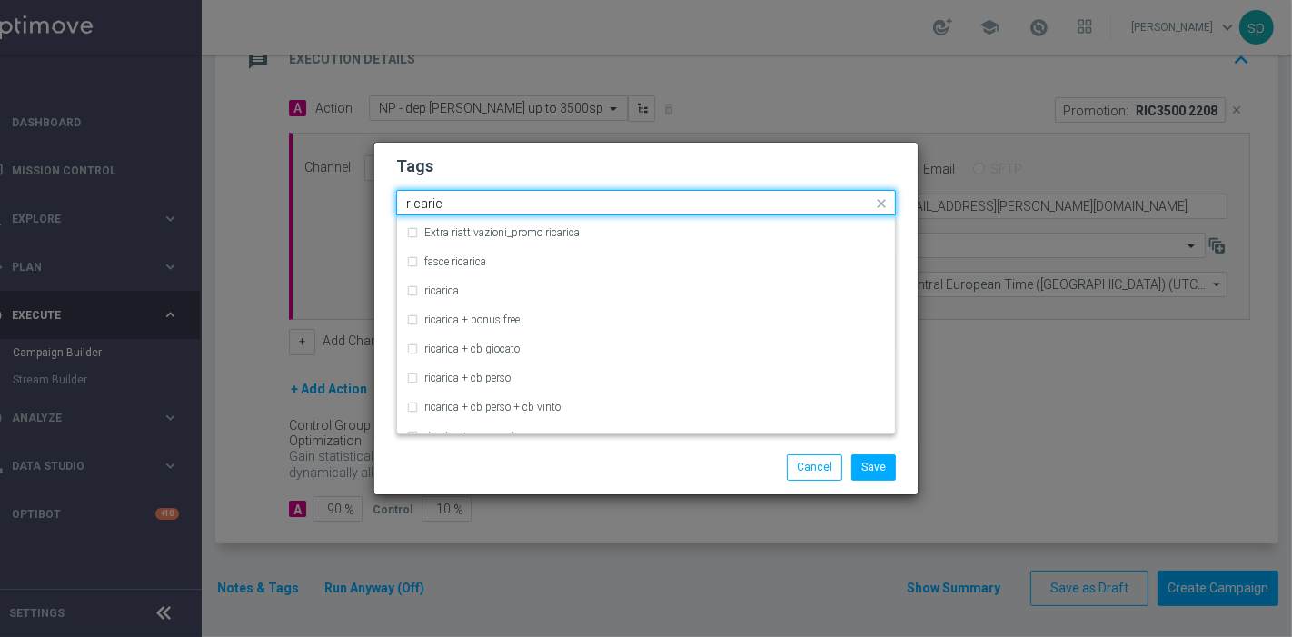
scroll to position [567, 0]
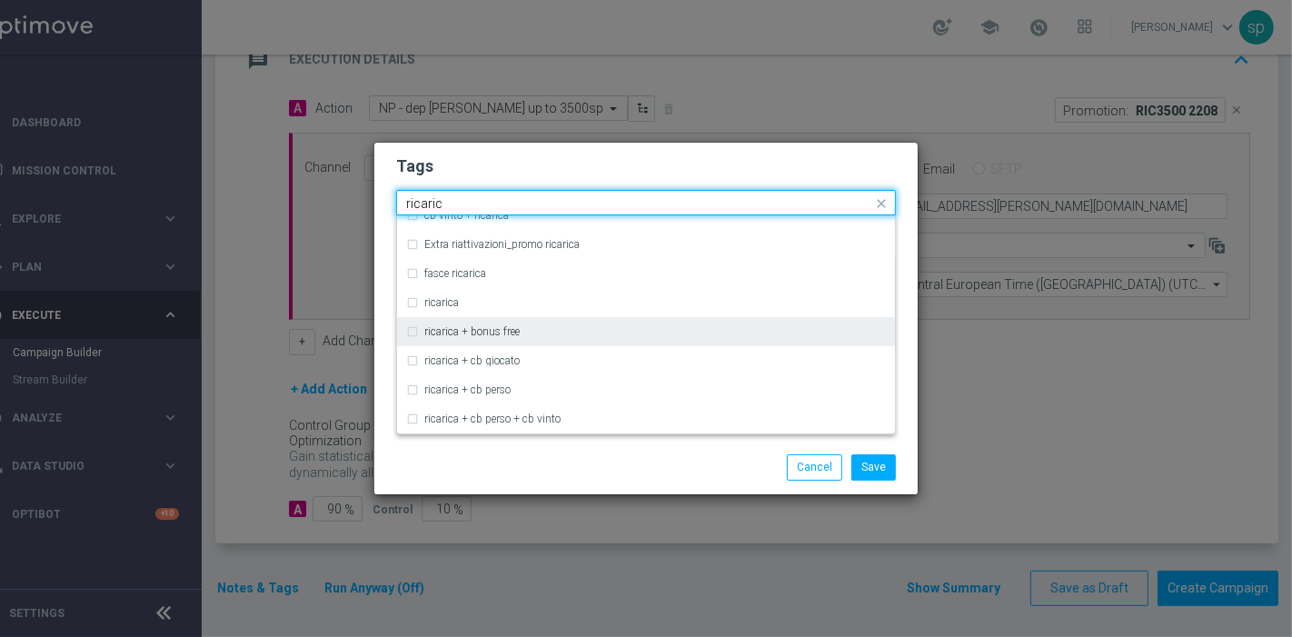
click at [595, 318] on div "ricarica + bonus free" at bounding box center [646, 331] width 480 height 29
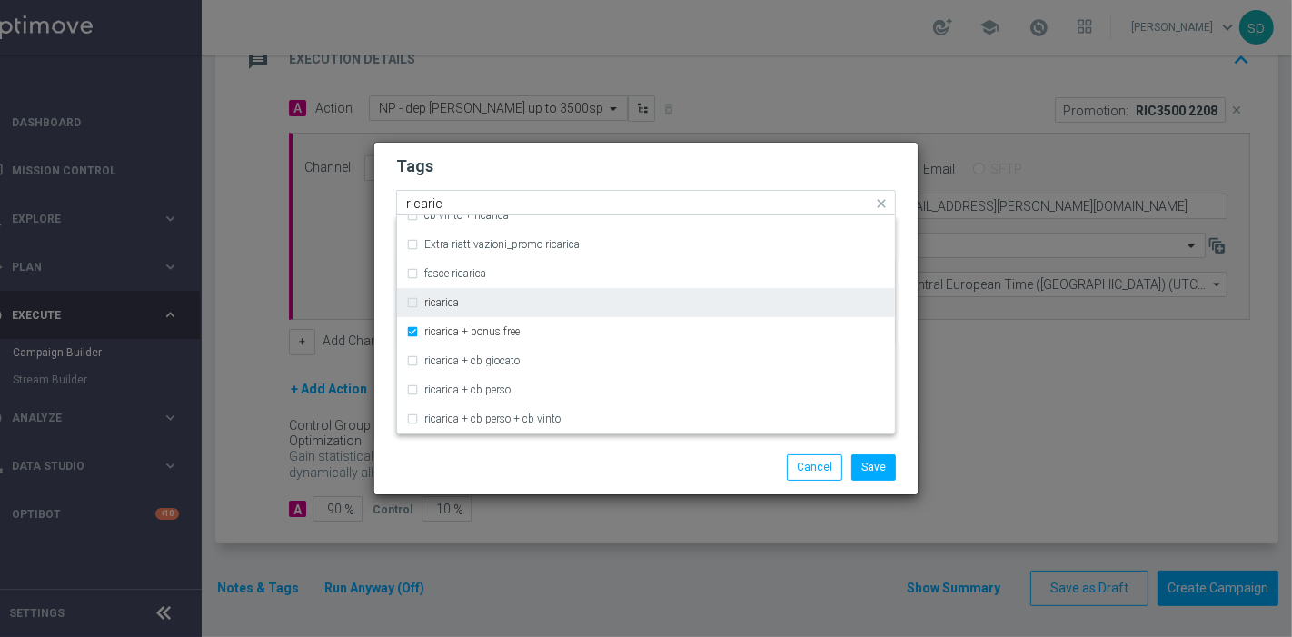
click at [555, 304] on div "ricarica" at bounding box center [654, 302] width 461 height 11
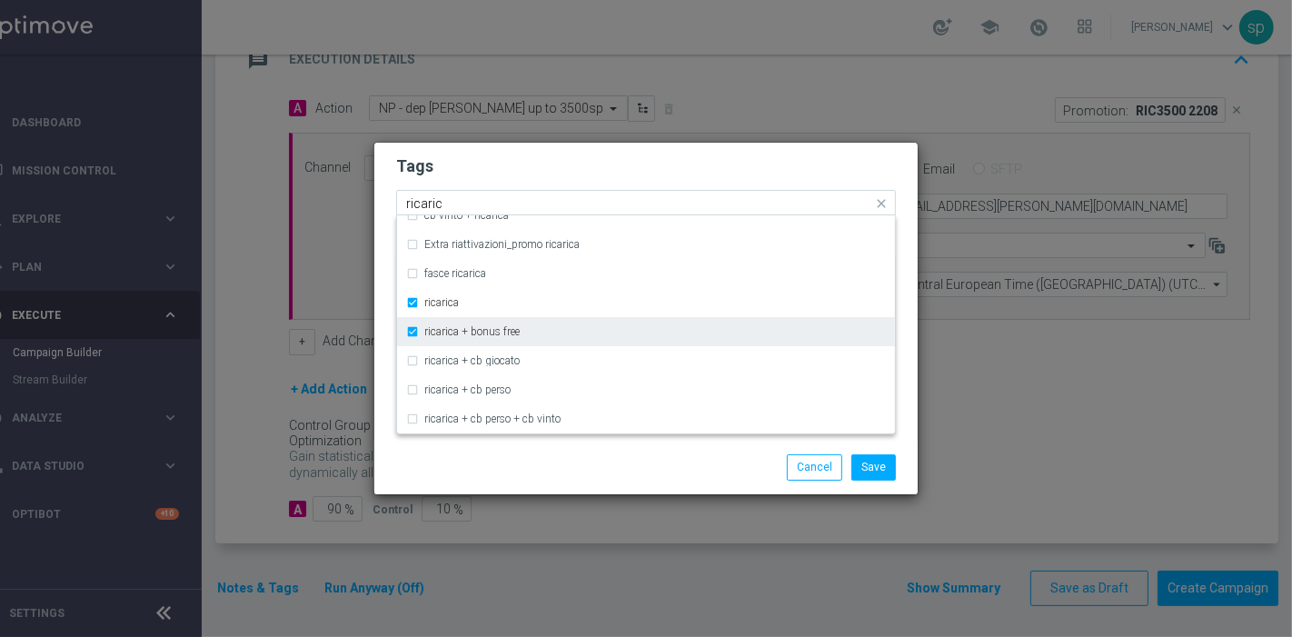
click at [539, 333] on div "ricarica + bonus free" at bounding box center [654, 331] width 461 height 11
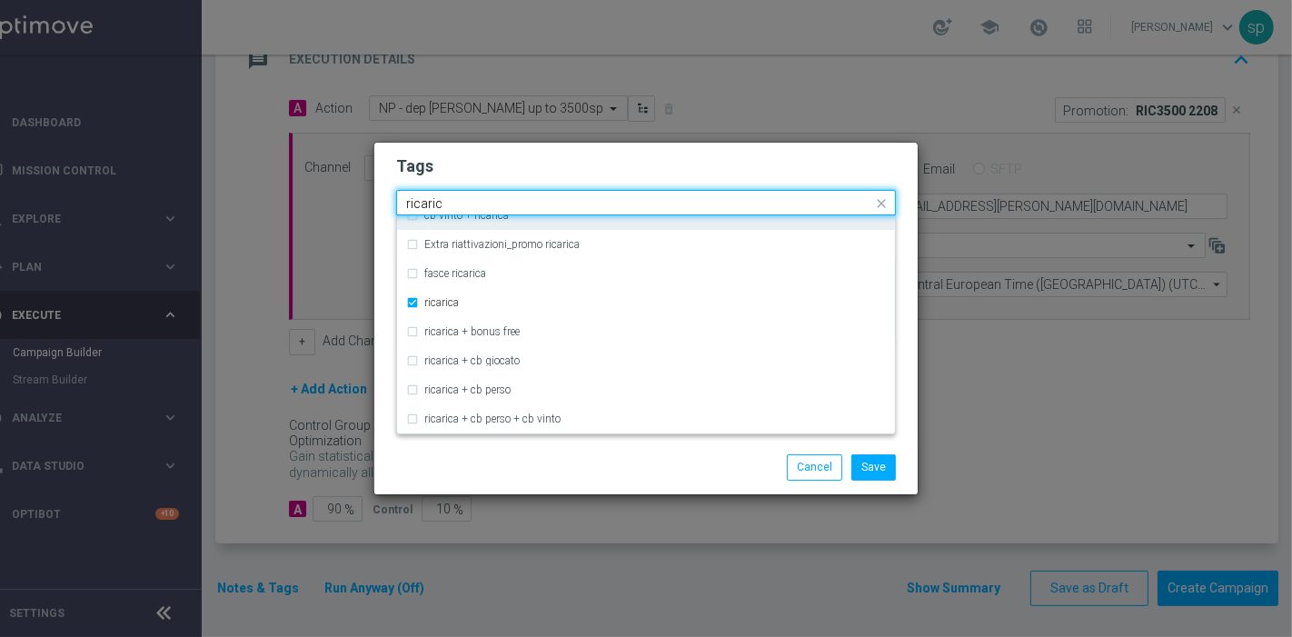
drag, startPoint x: 473, startPoint y: 198, endPoint x: 303, endPoint y: 205, distance: 170.0
click at [303, 205] on modal-container "Tags Quick find × talent × up-selling × ricarica ricaric cb ricarica + [PERSON_…" at bounding box center [646, 318] width 1292 height 637
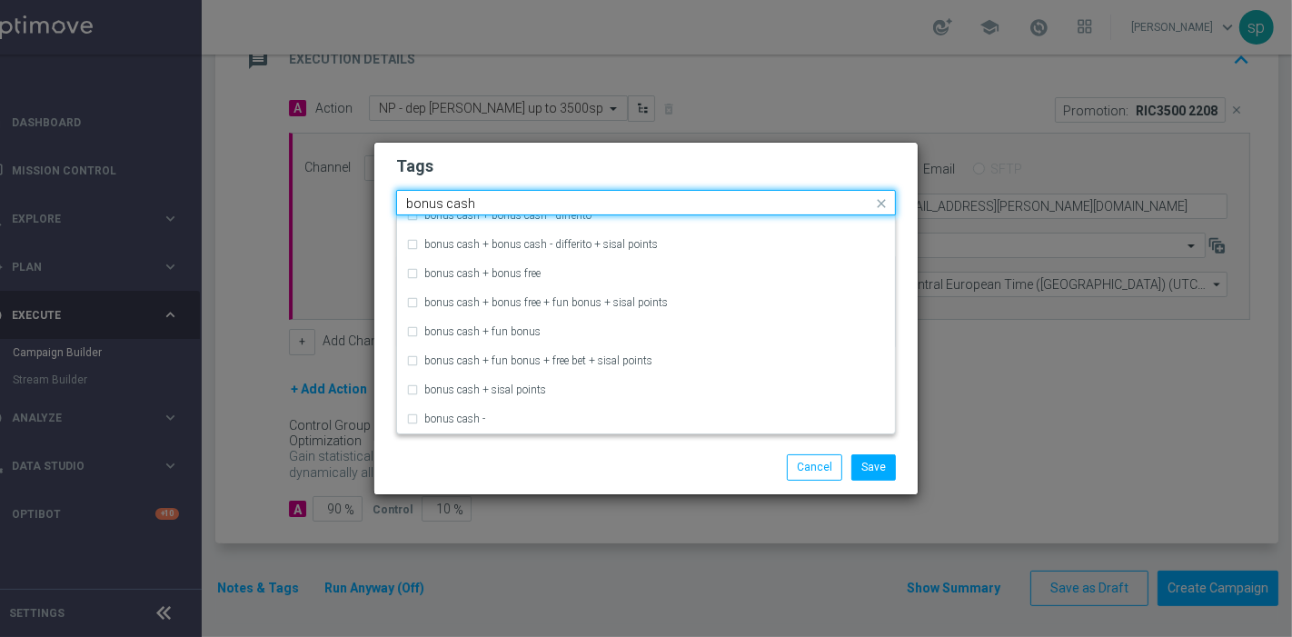
scroll to position [0, 0]
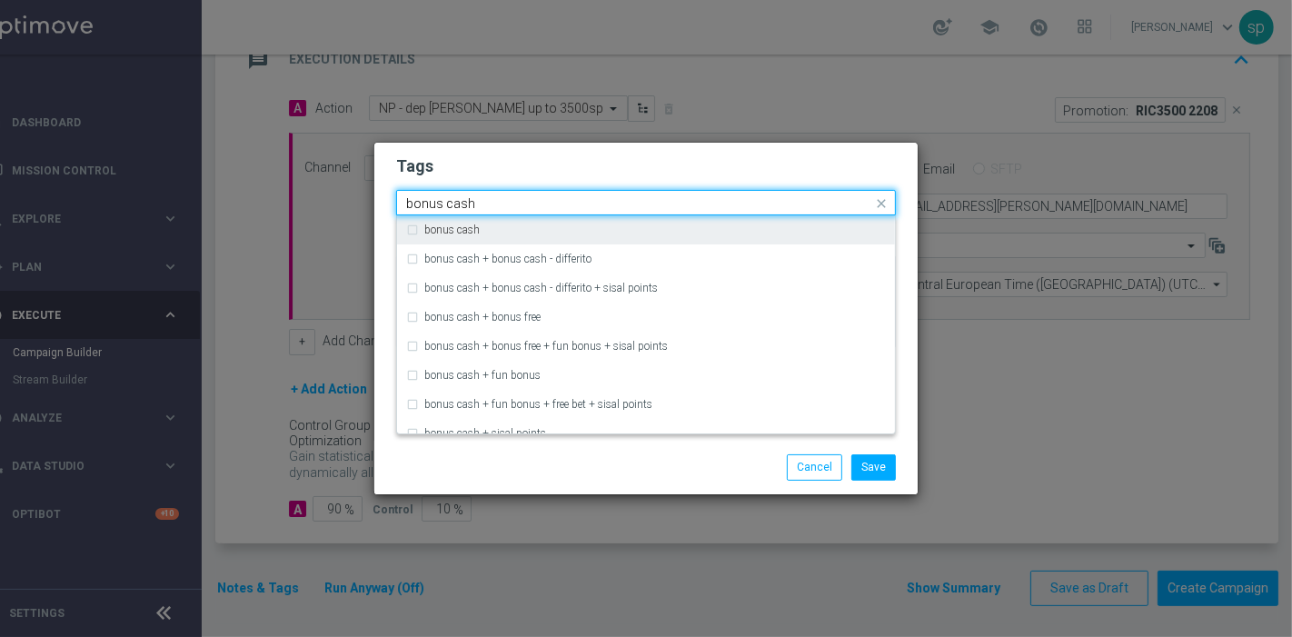
click at [595, 235] on div "bonus cash" at bounding box center [654, 229] width 461 height 11
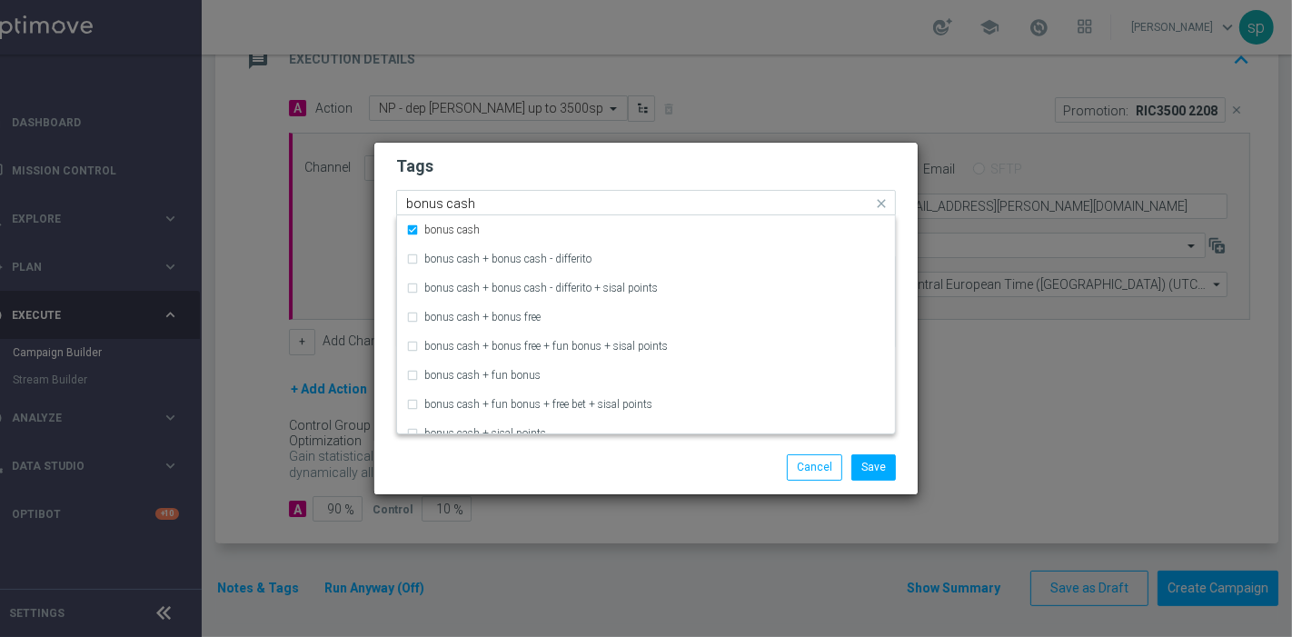
drag, startPoint x: 515, startPoint y: 206, endPoint x: 242, endPoint y: 194, distance: 273.6
click at [242, 194] on modal-container "Tags Quick find × talent × up-selling × ricarica × bonus cash bonus cash bonus …" at bounding box center [646, 318] width 1292 height 637
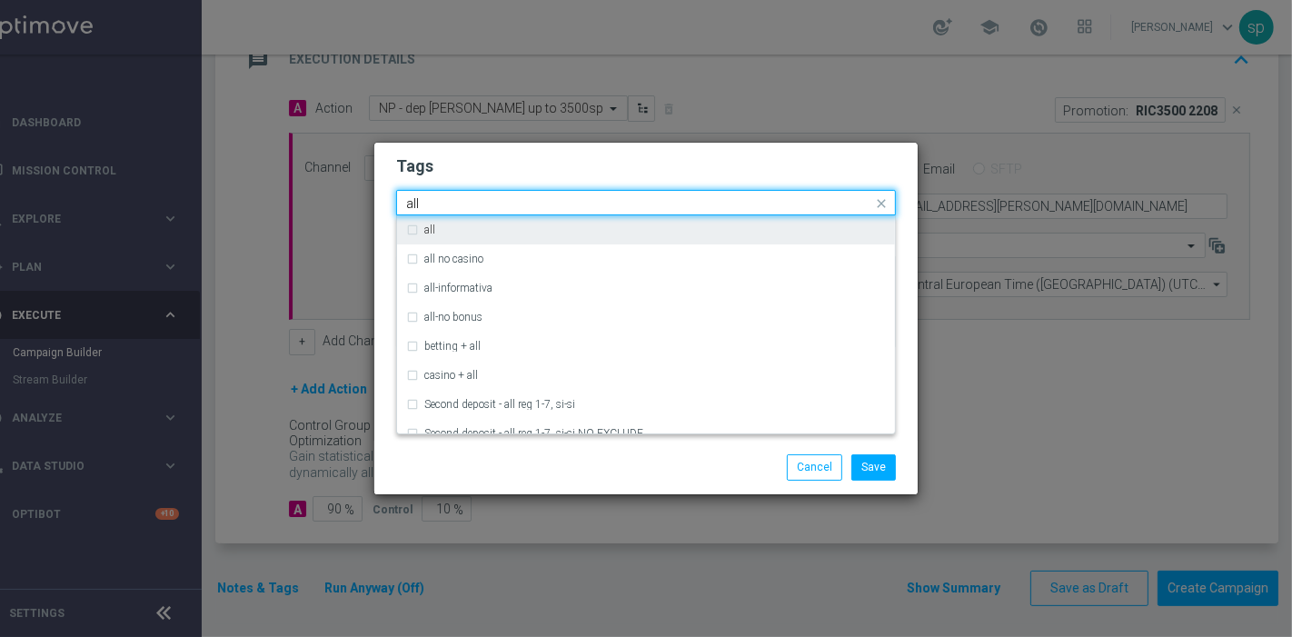
click at [481, 220] on div "all" at bounding box center [646, 229] width 480 height 29
type input "all"
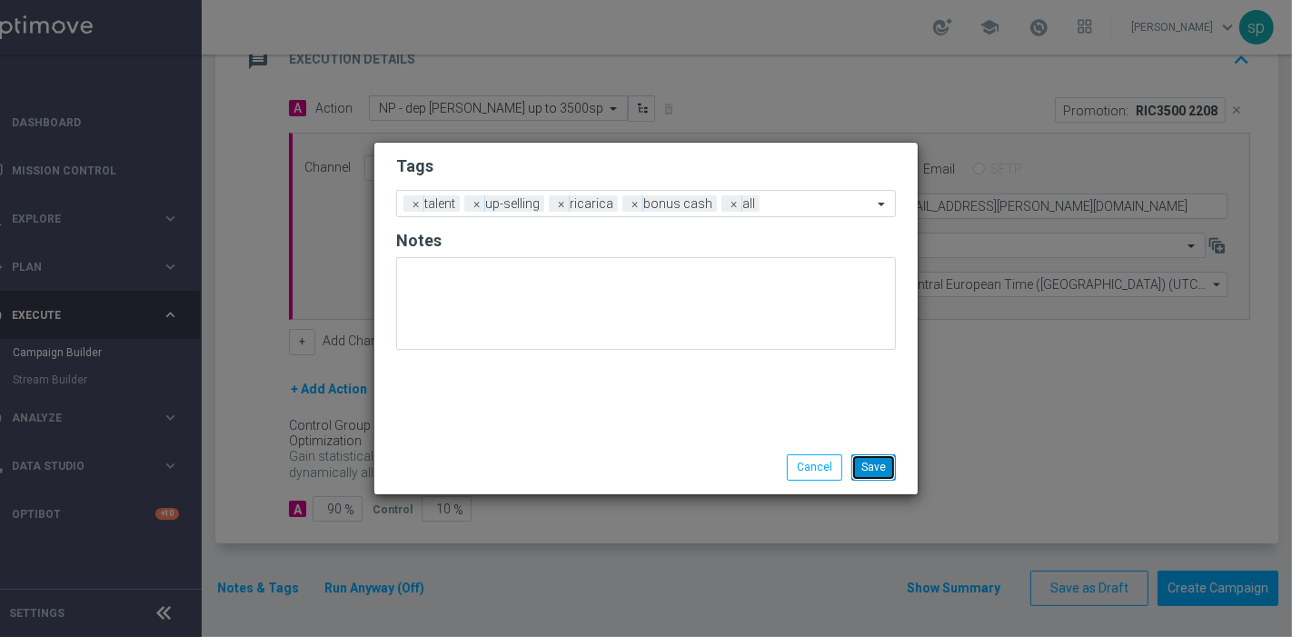
click at [861, 463] on button "Save" at bounding box center [873, 466] width 45 height 25
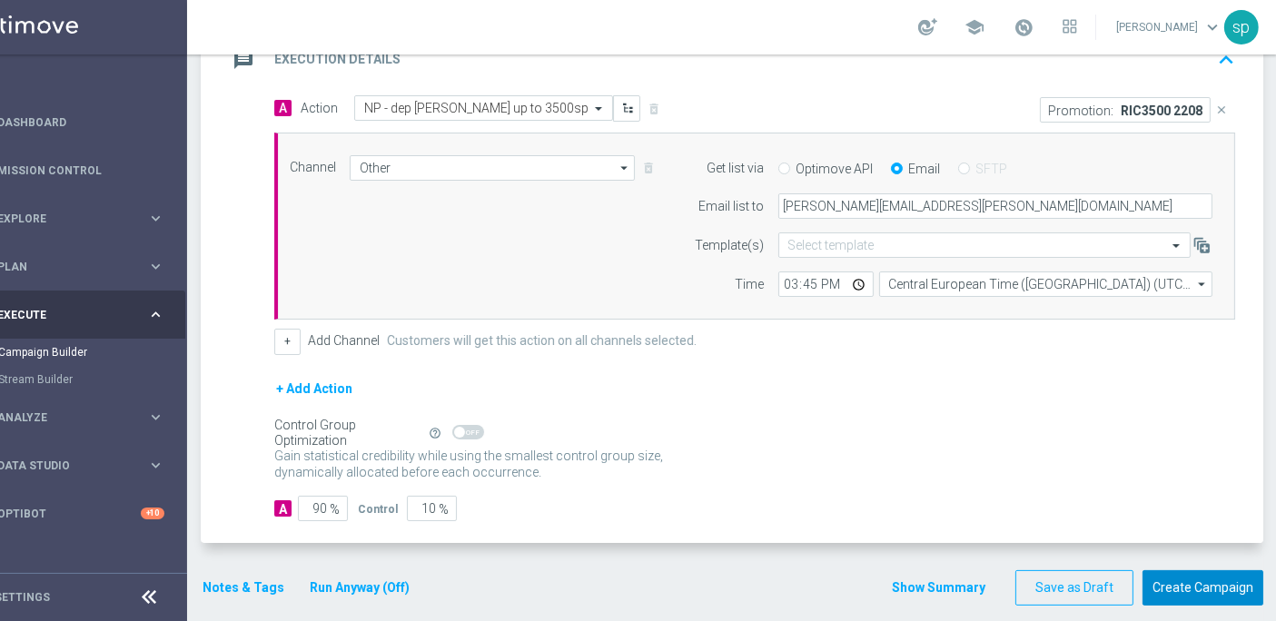
click at [1217, 585] on button "Create Campaign" at bounding box center [1203, 587] width 121 height 35
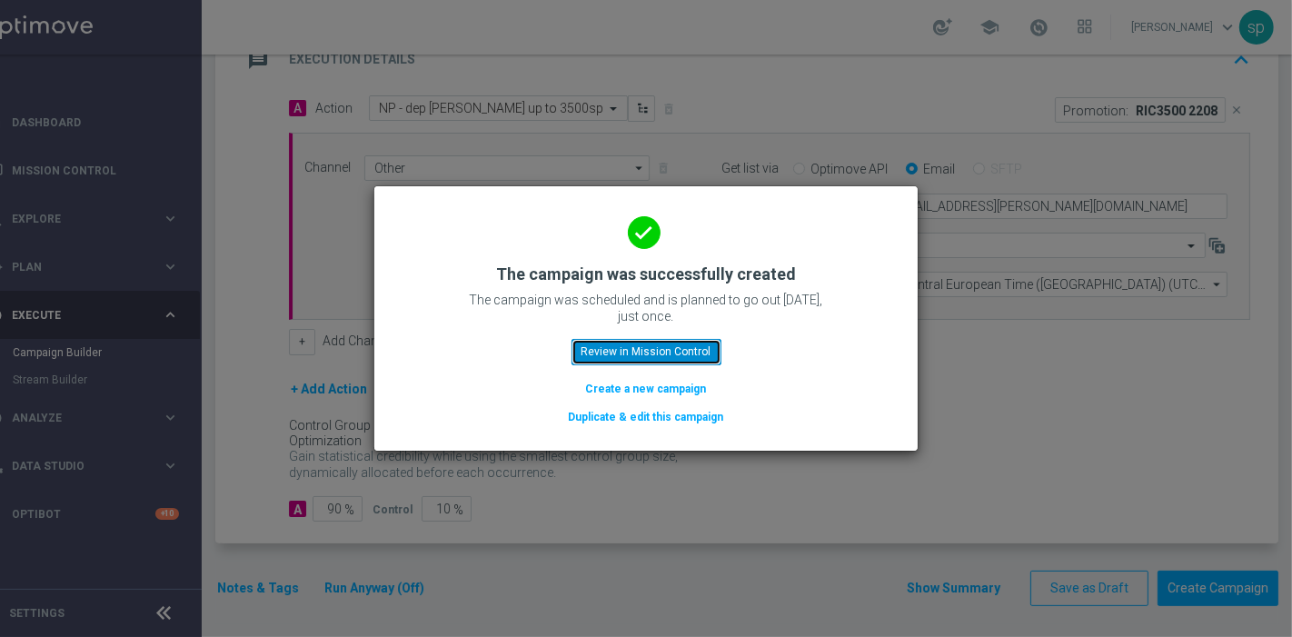
click at [697, 352] on button "Review in Mission Control" at bounding box center [646, 351] width 150 height 25
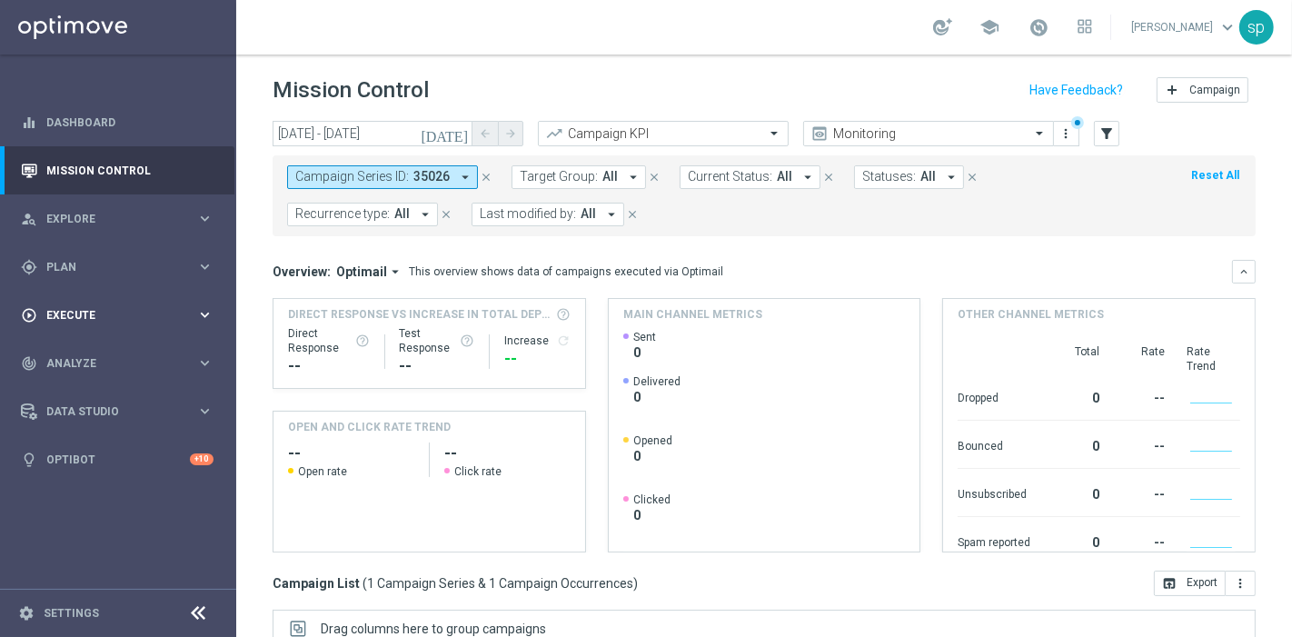
click at [77, 307] on div "play_circle_outline Execute" at bounding box center [108, 315] width 175 height 16
click at [103, 351] on link "Campaign Builder" at bounding box center [118, 352] width 142 height 15
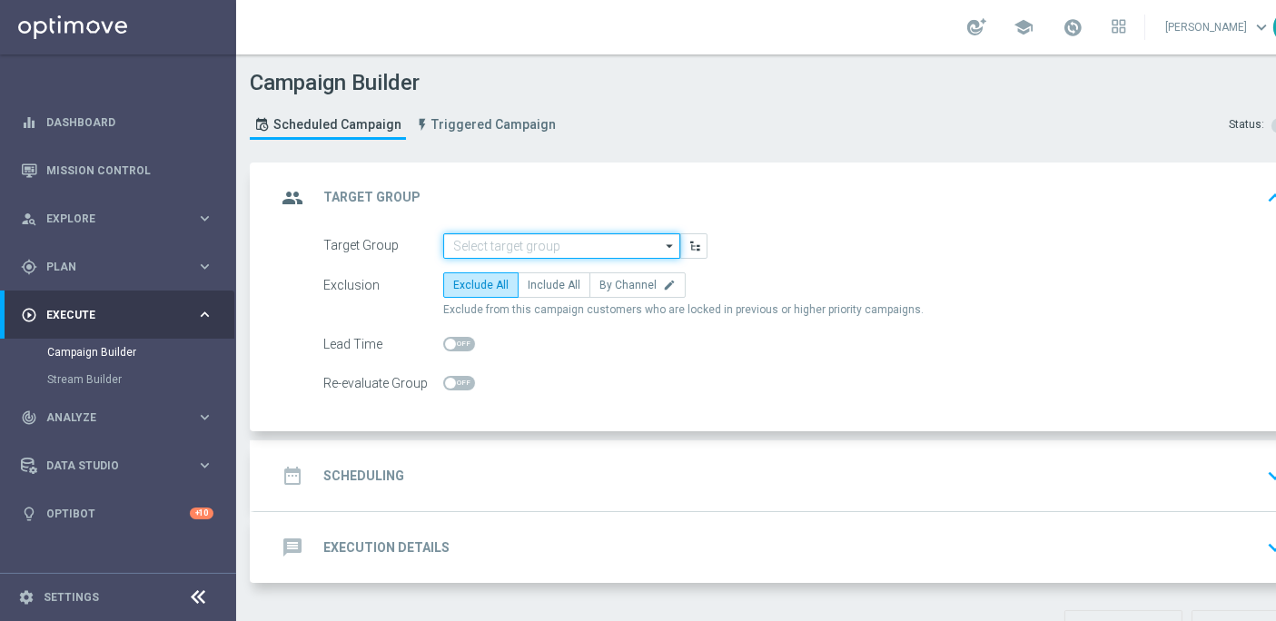
click at [533, 242] on input at bounding box center [561, 245] width 237 height 25
paste input "NEW 2025 Silver Attivi_ 0,1<ggr>14,99_con saldo"
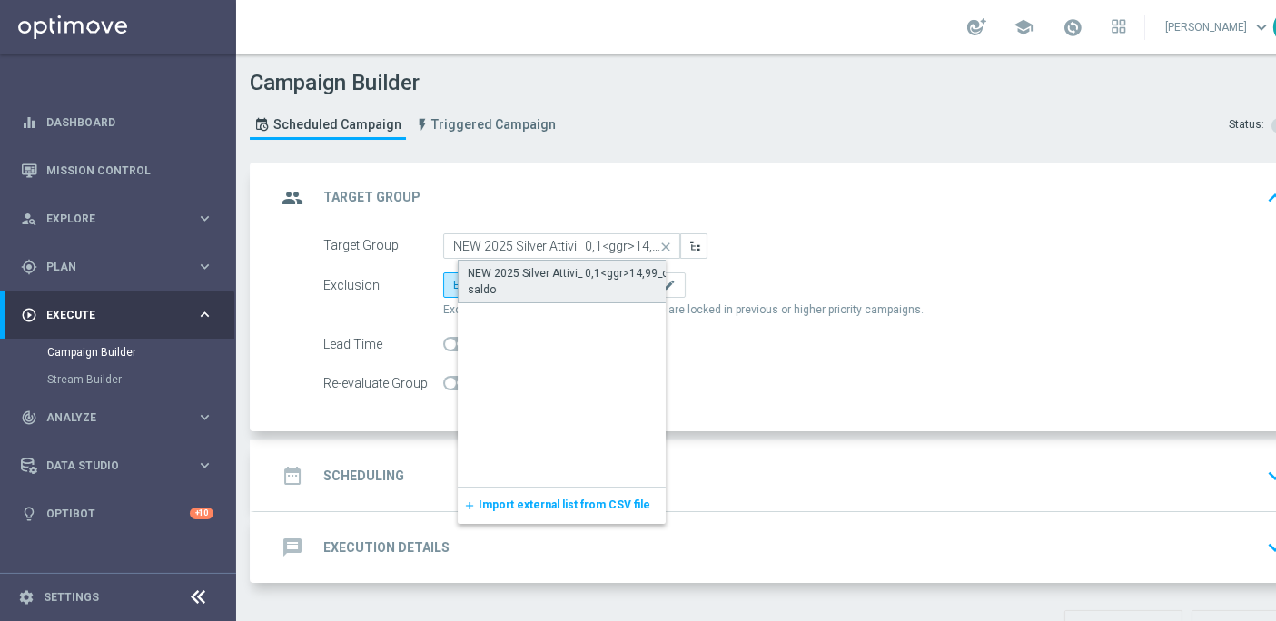
click at [555, 267] on div "NEW 2025 Silver Attivi_ 0,1<ggr>14,99_con saldo" at bounding box center [577, 281] width 218 height 33
type input "NEW 2025 Silver Attivi_ 0,1<ggr>14,99_con saldo"
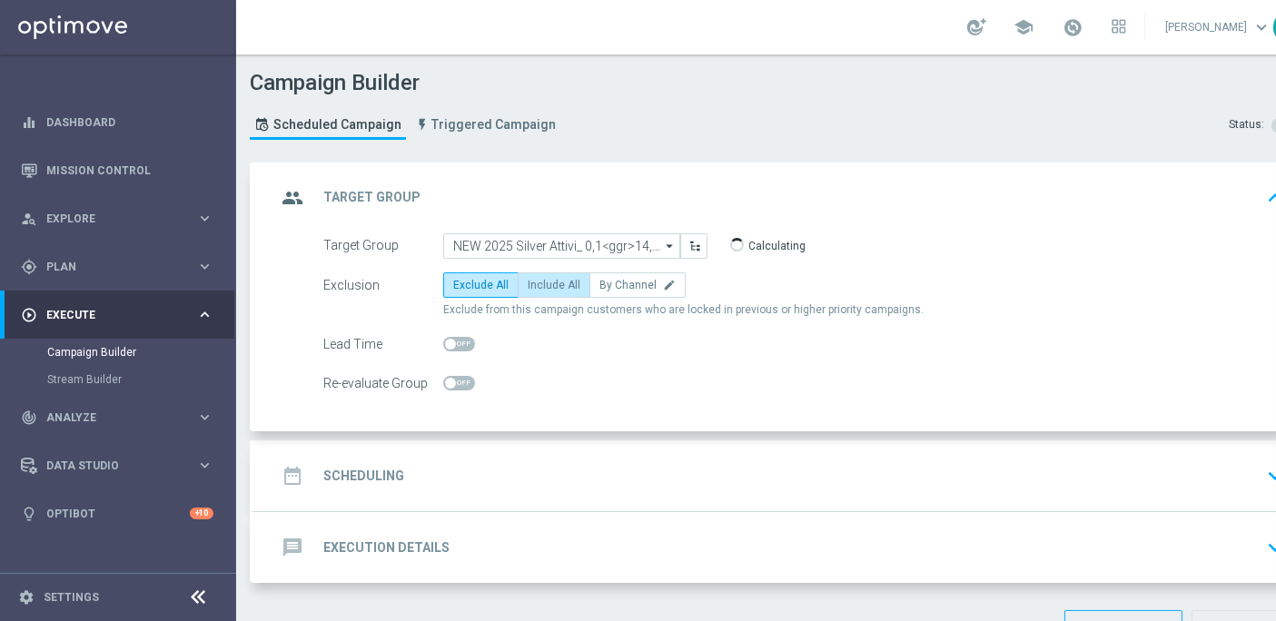
click at [559, 283] on span "Include All" at bounding box center [554, 285] width 53 height 13
click at [539, 283] on input "Include All" at bounding box center [534, 288] width 12 height 12
radio input "true"
click at [374, 500] on div "date_range Scheduling keyboard_arrow_down" at bounding box center [783, 475] width 1058 height 71
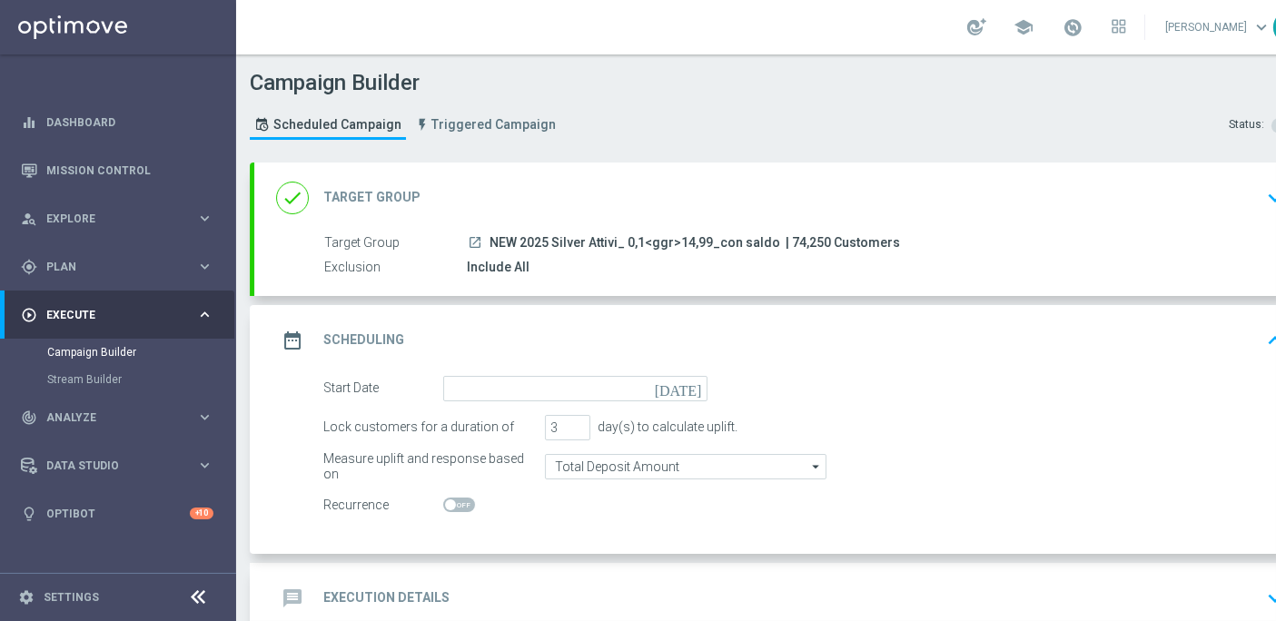
click at [695, 391] on icon "[DATE]" at bounding box center [682, 386] width 54 height 20
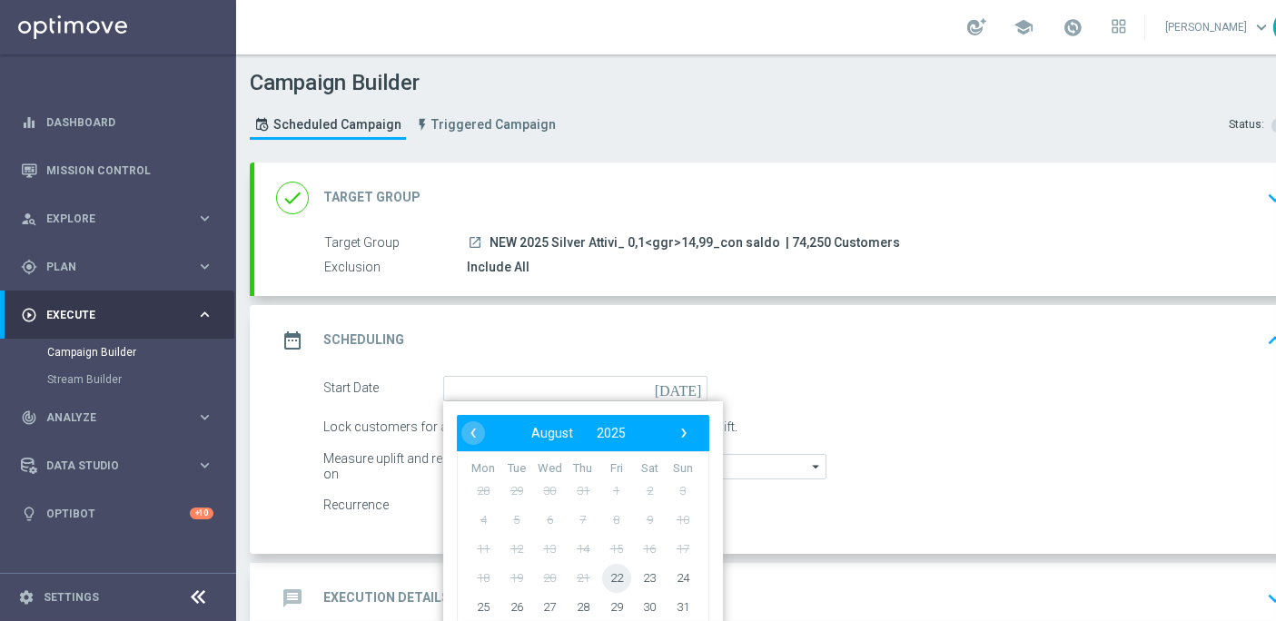
click at [613, 579] on span "22" at bounding box center [616, 577] width 29 height 29
type input "[DATE]"
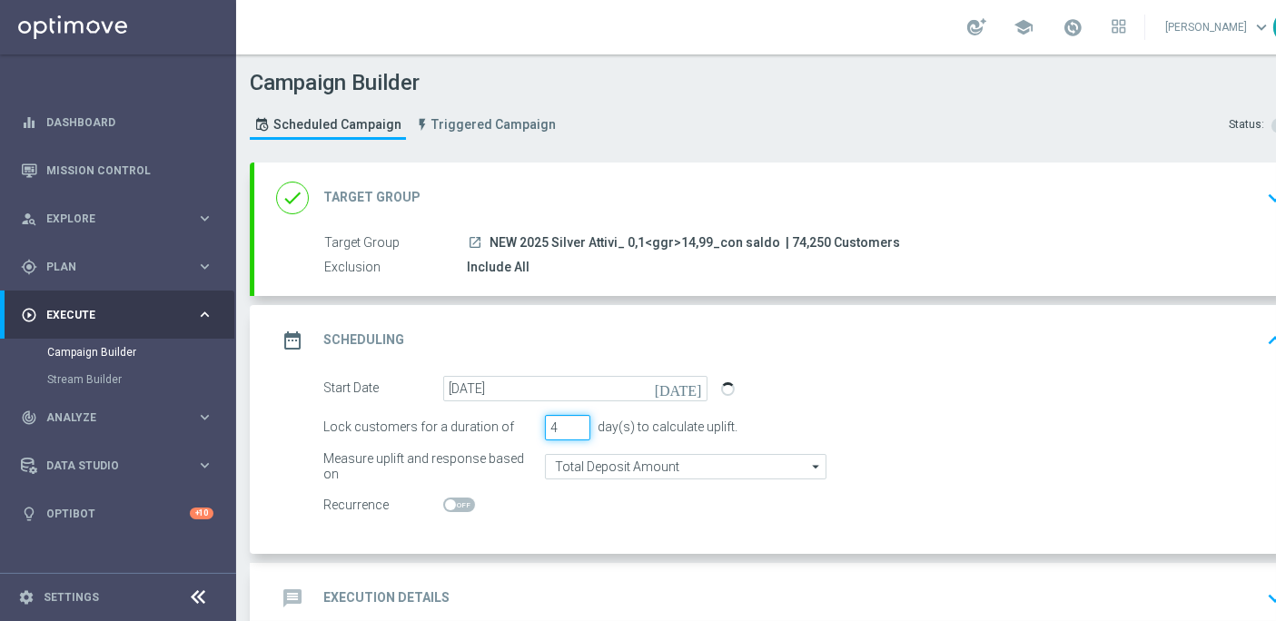
click at [583, 421] on input "4" at bounding box center [567, 427] width 45 height 25
type input "5"
click at [583, 421] on input "5" at bounding box center [567, 427] width 45 height 25
click at [374, 592] on div "message Execution Details" at bounding box center [362, 598] width 173 height 33
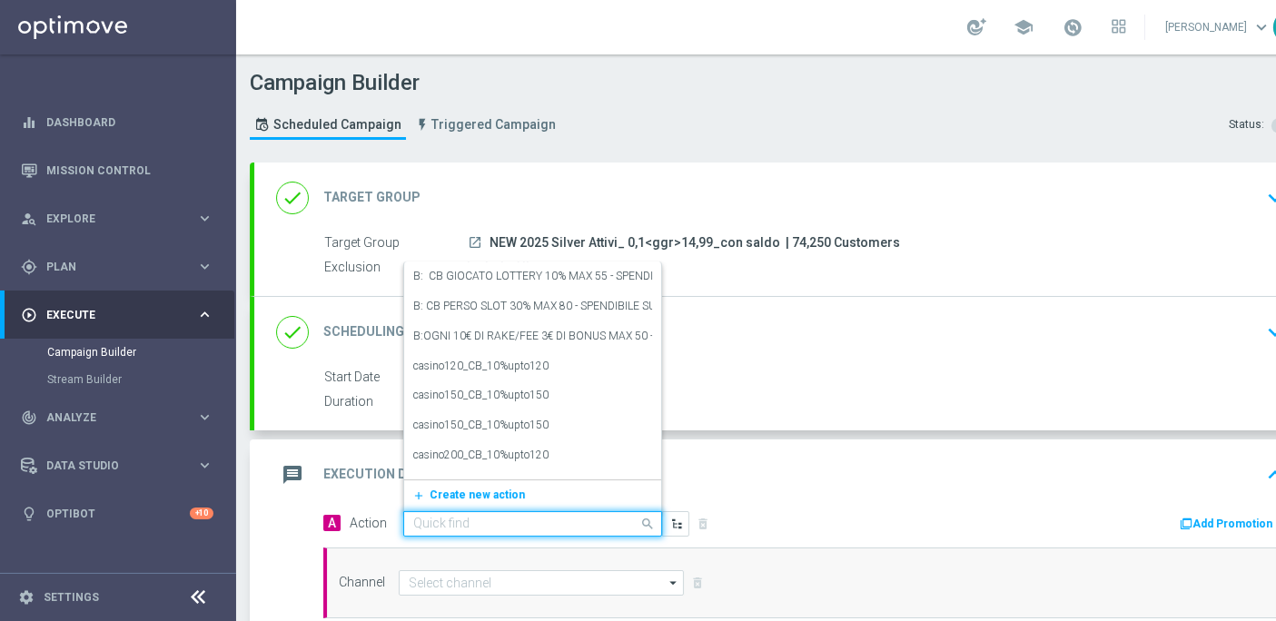
click at [547, 517] on input "text" at bounding box center [514, 524] width 203 height 15
paste input "NP - dep [PERSON_NAME] up to 2000sp"
type input "NP - dep [PERSON_NAME] up to 2000sp"
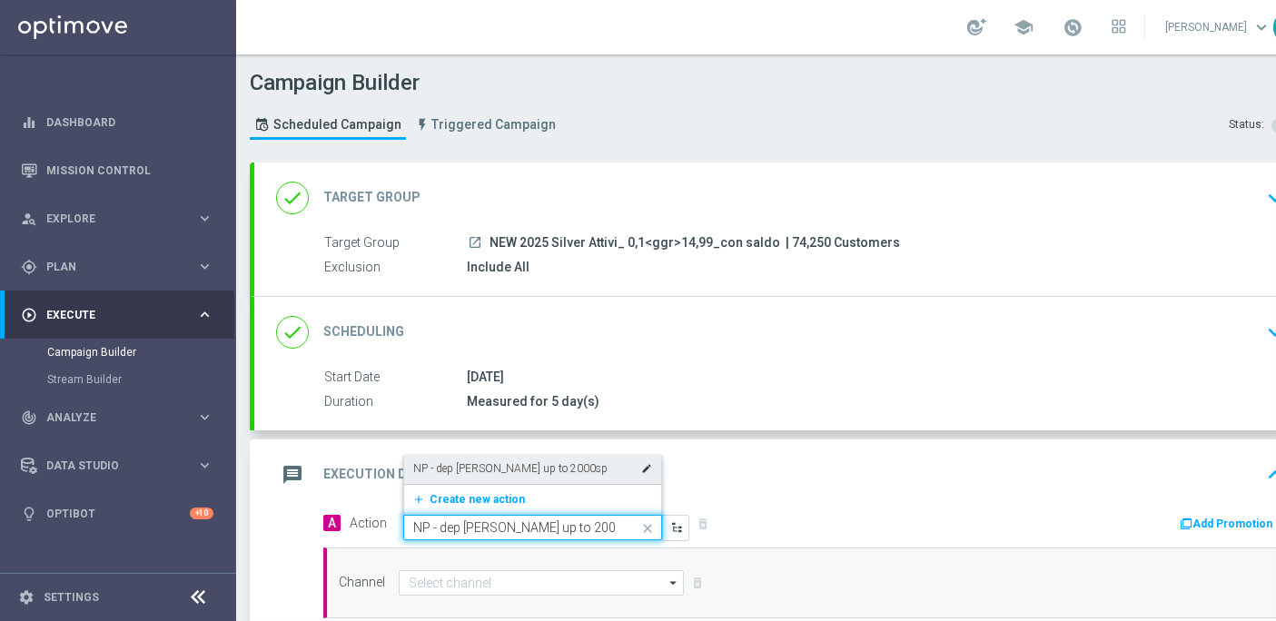
click at [519, 454] on div "NP - dep [PERSON_NAME] up to 2000sp edit" at bounding box center [532, 469] width 239 height 30
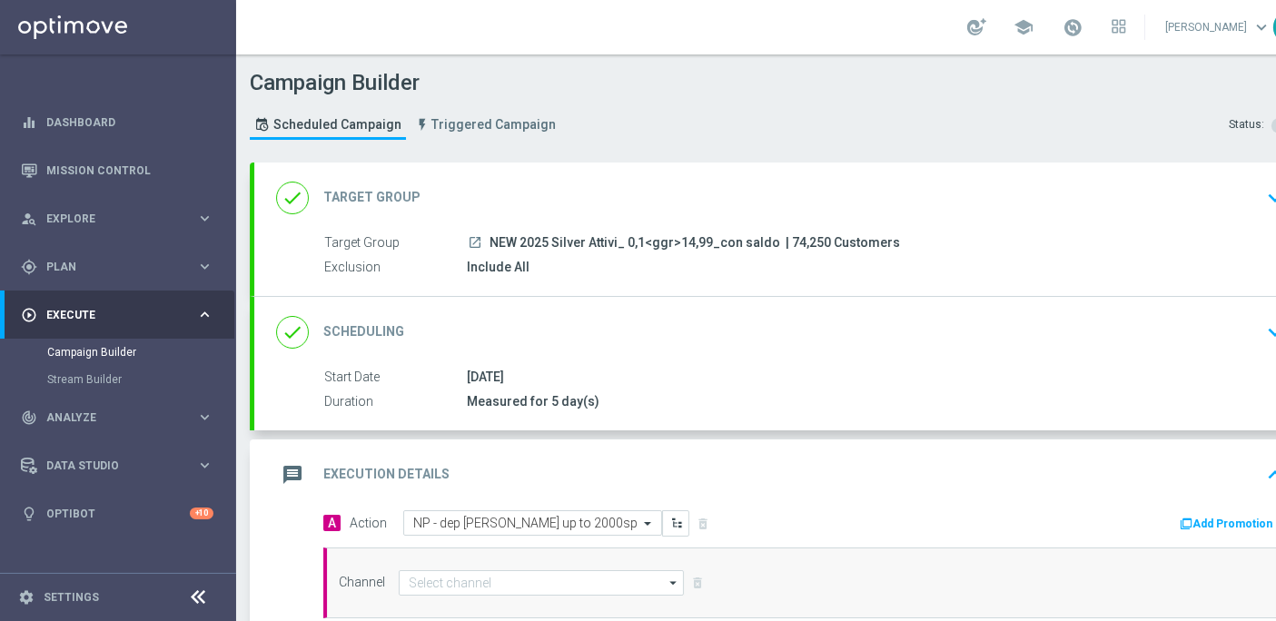
click at [1217, 514] on button "Add Promotion" at bounding box center [1228, 524] width 101 height 20
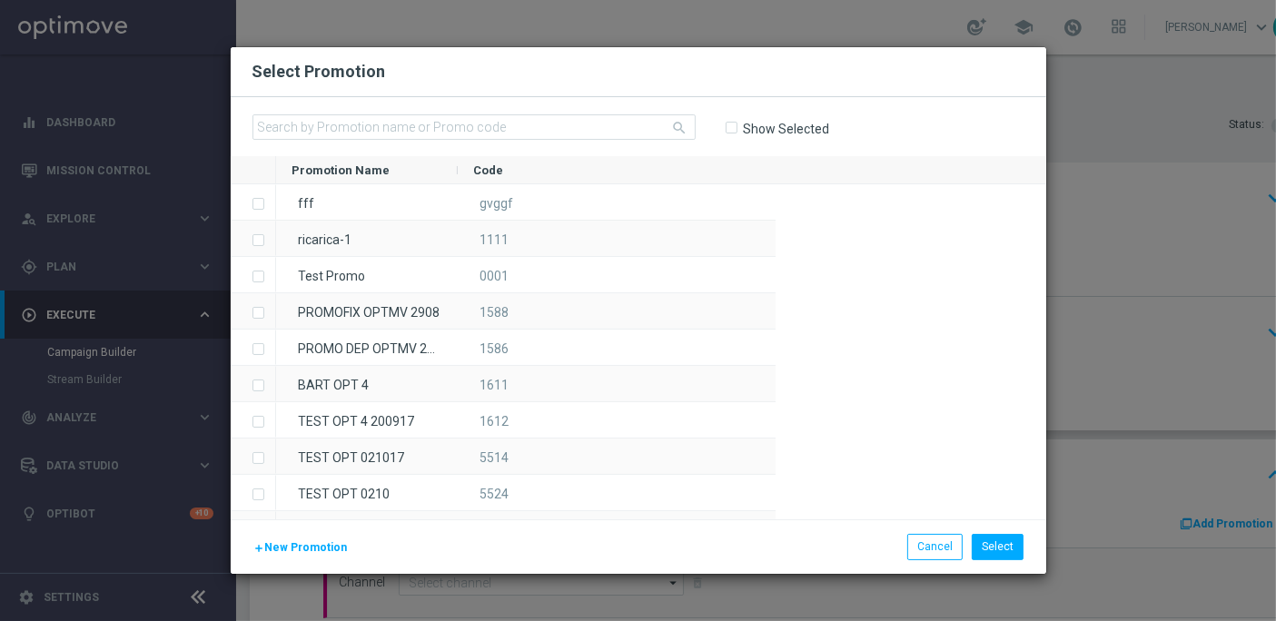
scroll to position [0, 0]
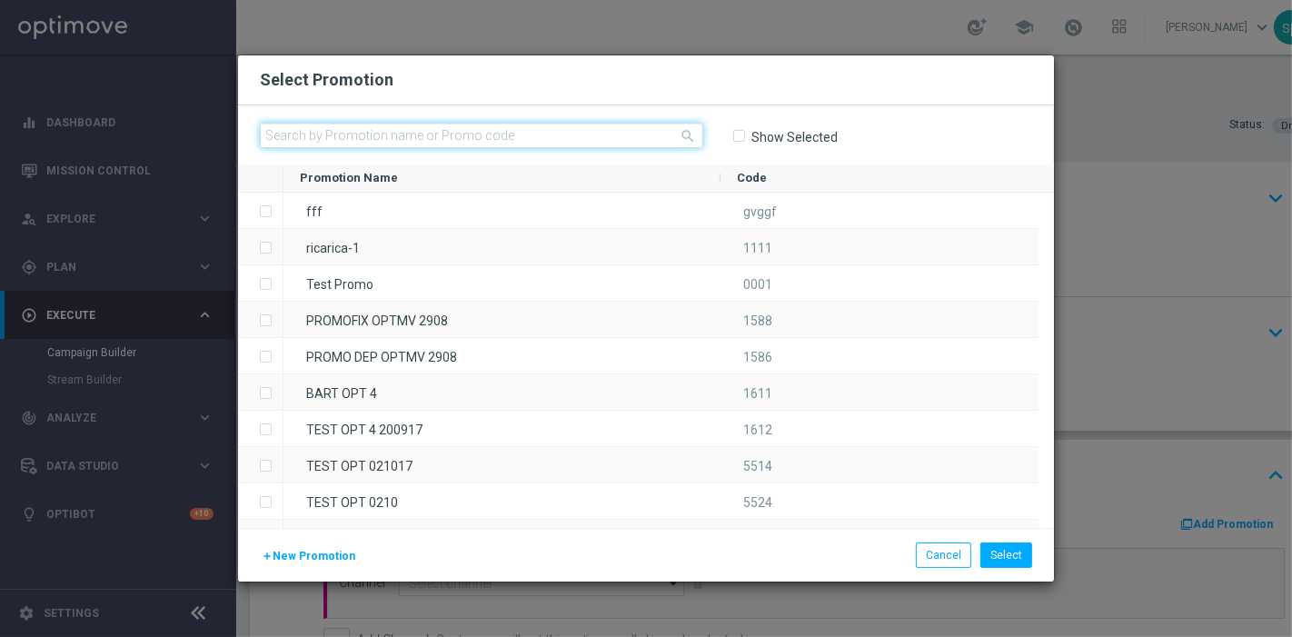
click at [436, 134] on input "text" at bounding box center [481, 135] width 443 height 25
paste input "RIC2000 2208"
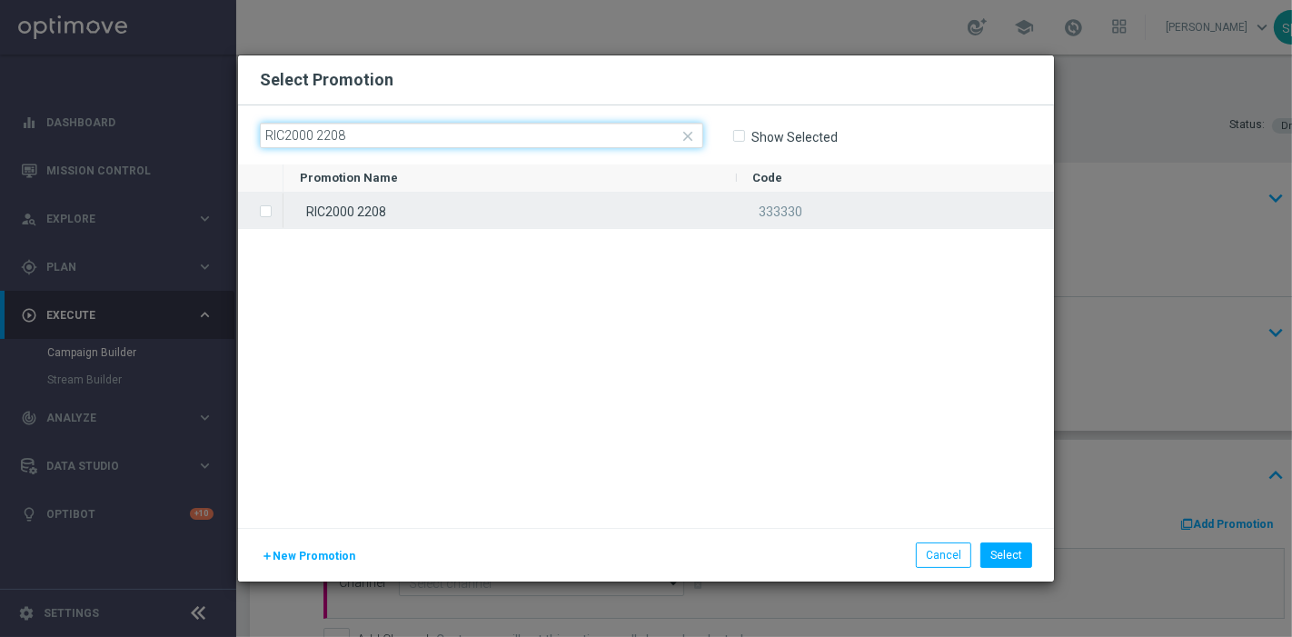
type input "RIC2000 2208"
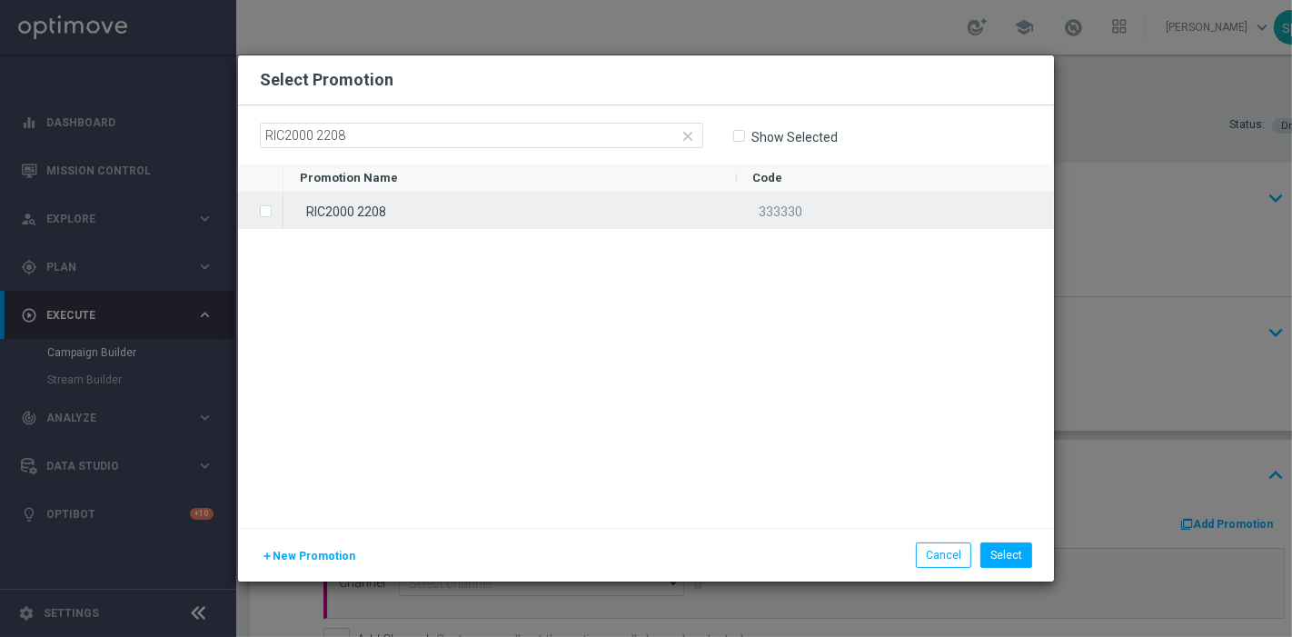
click at [494, 211] on div "RIC2000 2208" at bounding box center [509, 210] width 453 height 35
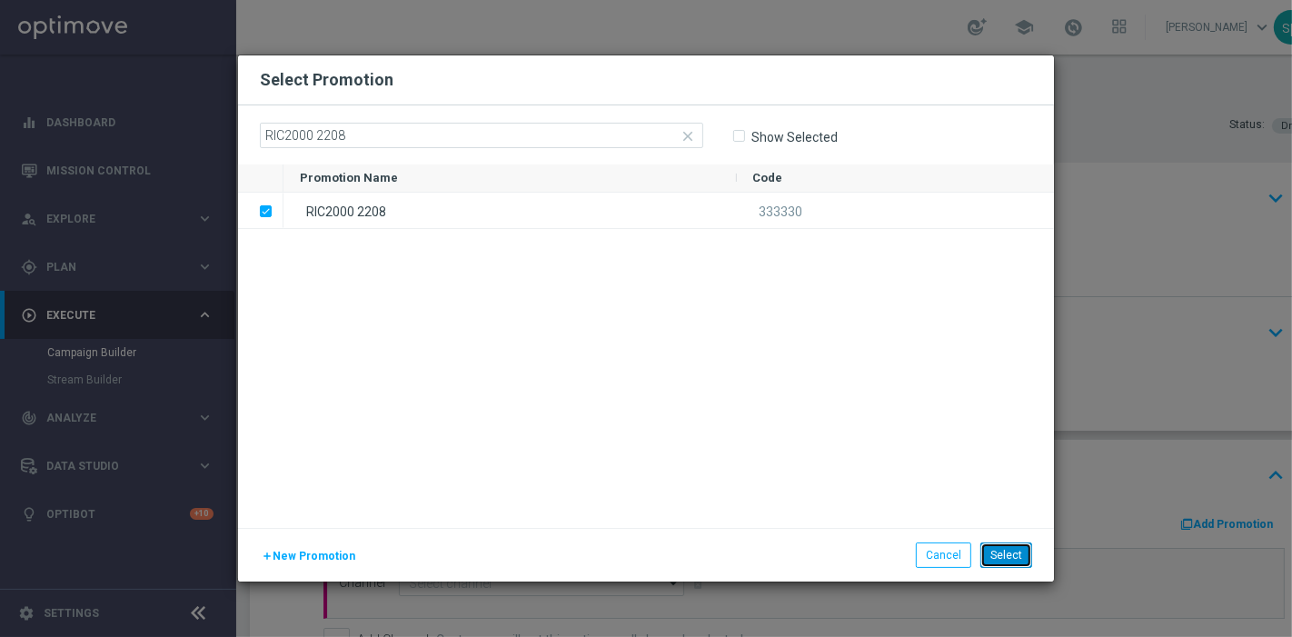
click at [1010, 564] on button "Select" at bounding box center [1006, 554] width 52 height 25
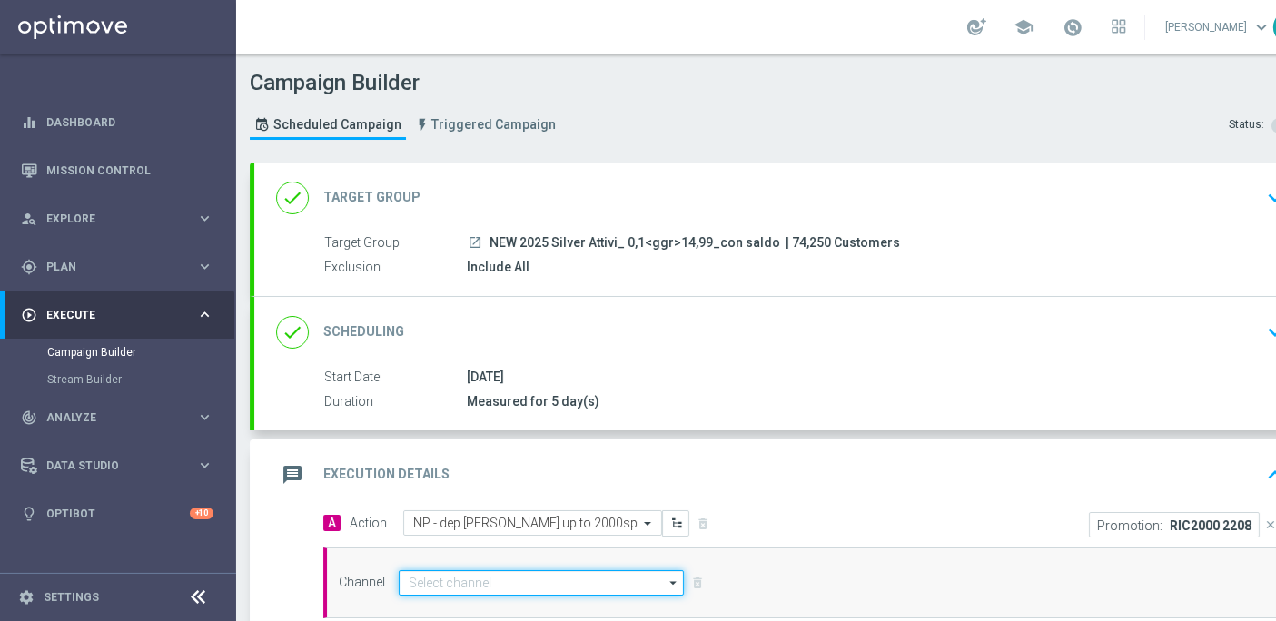
click at [509, 579] on input at bounding box center [541, 582] width 285 height 25
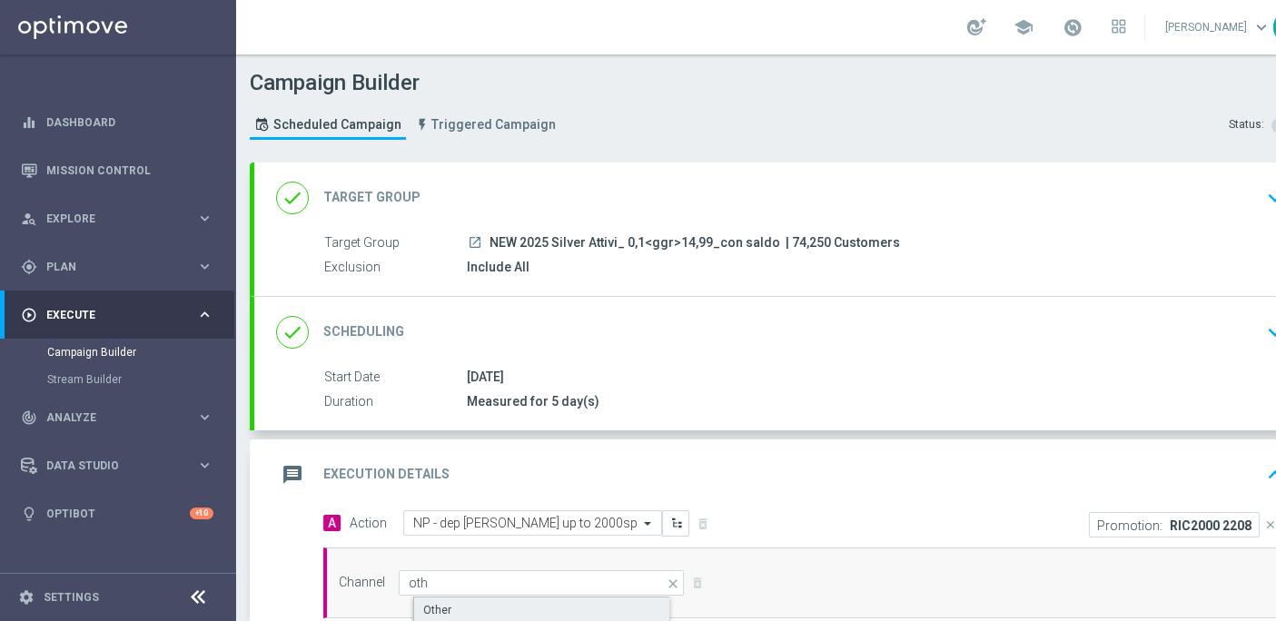
click at [548, 617] on div "Other" at bounding box center [556, 610] width 287 height 27
type input "Other"
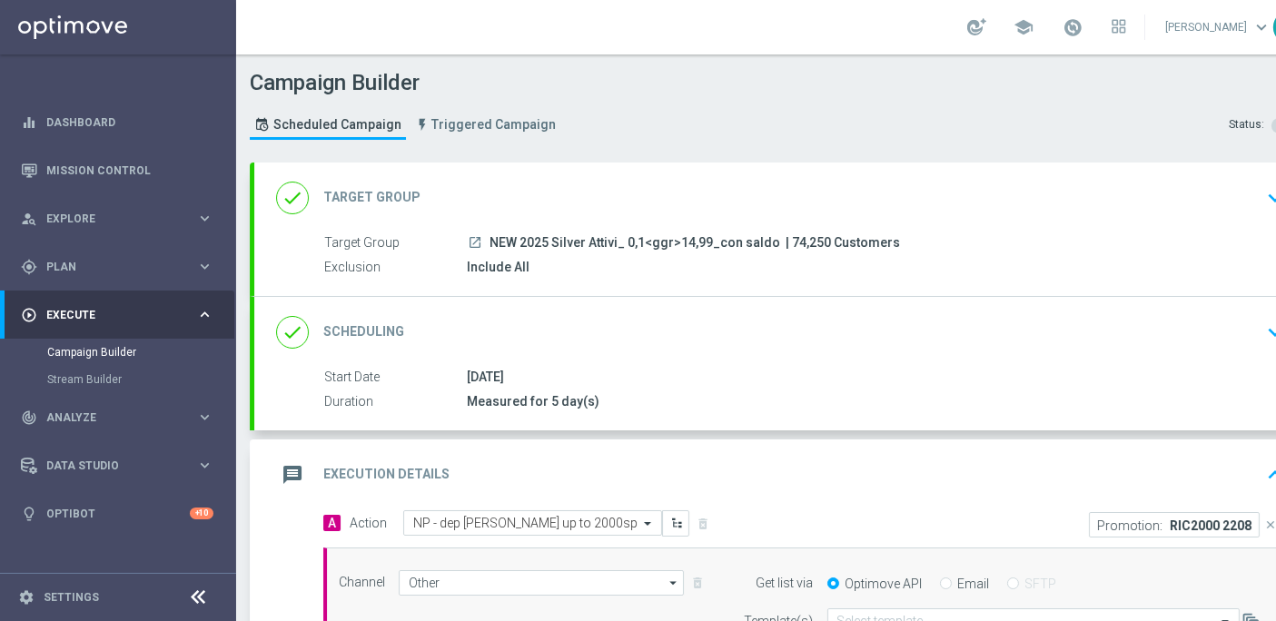
scroll to position [15, 64]
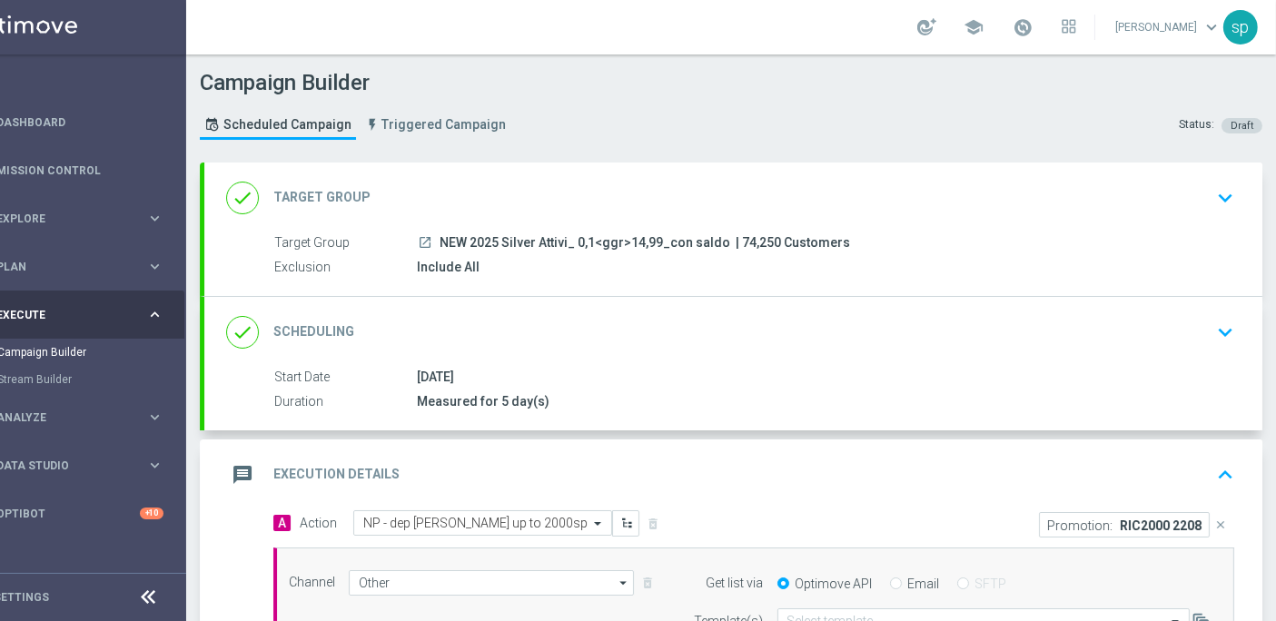
click at [910, 576] on label "Email" at bounding box center [924, 584] width 32 height 16
click at [902, 579] on input "Email" at bounding box center [896, 585] width 12 height 12
radio input "true"
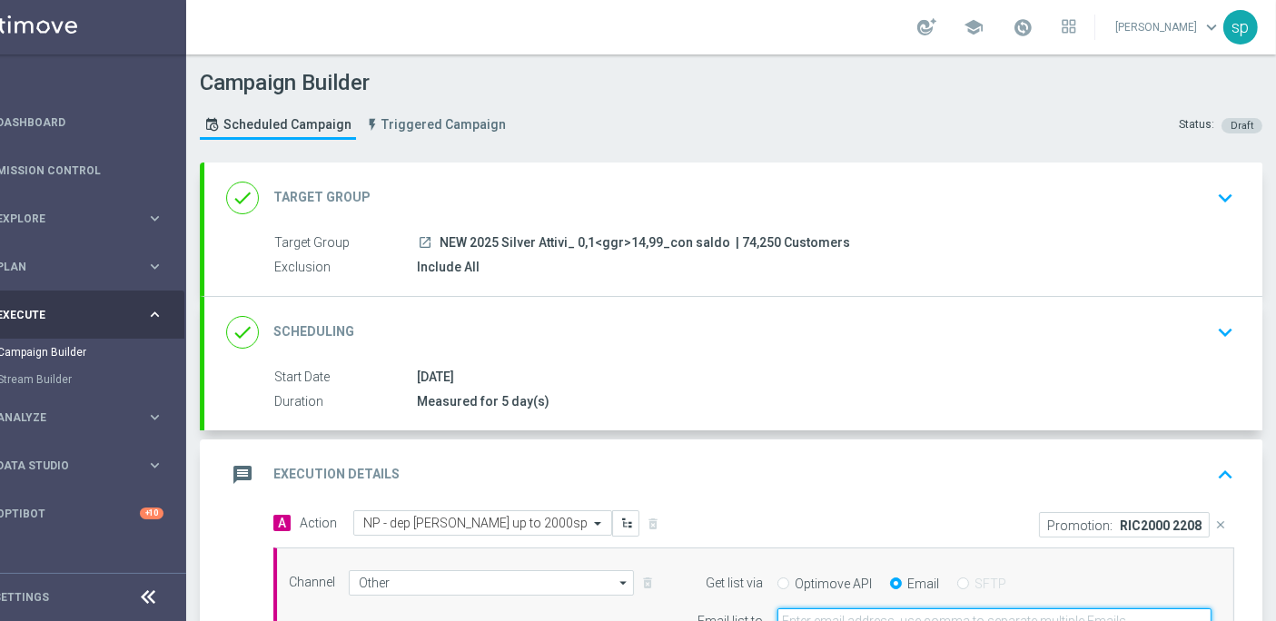
click at [915, 609] on input "email" at bounding box center [994, 621] width 434 height 25
type input "[PERSON_NAME][EMAIL_ADDRESS][PERSON_NAME][DOMAIN_NAME]"
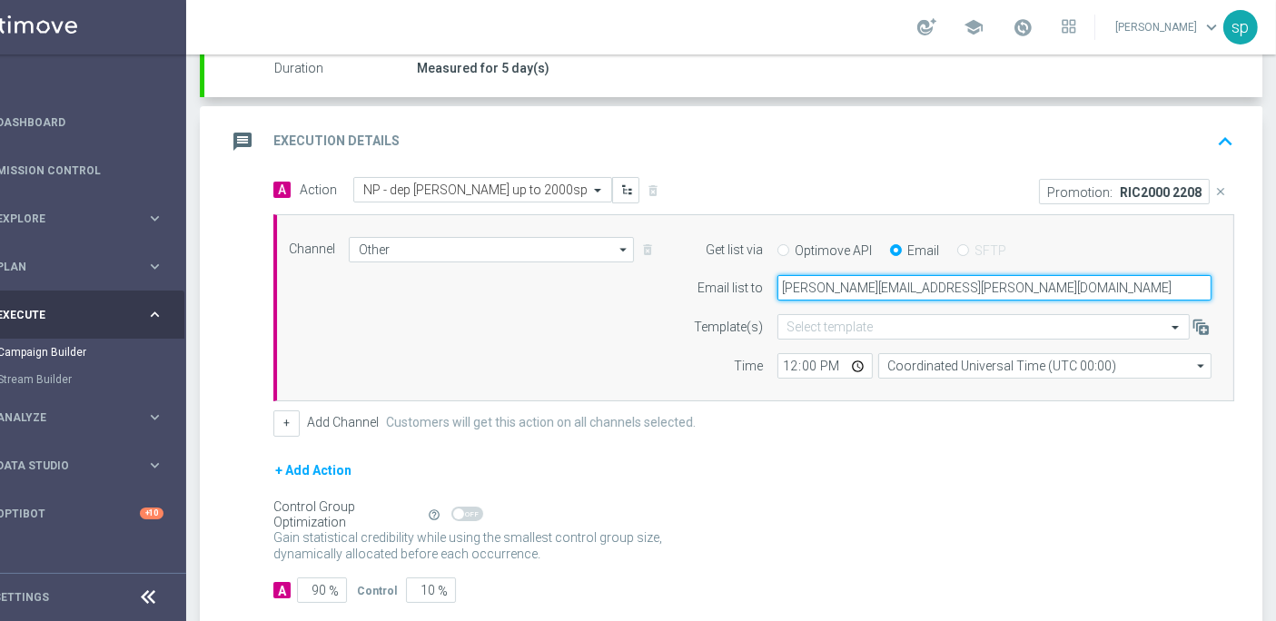
scroll to position [354, 0]
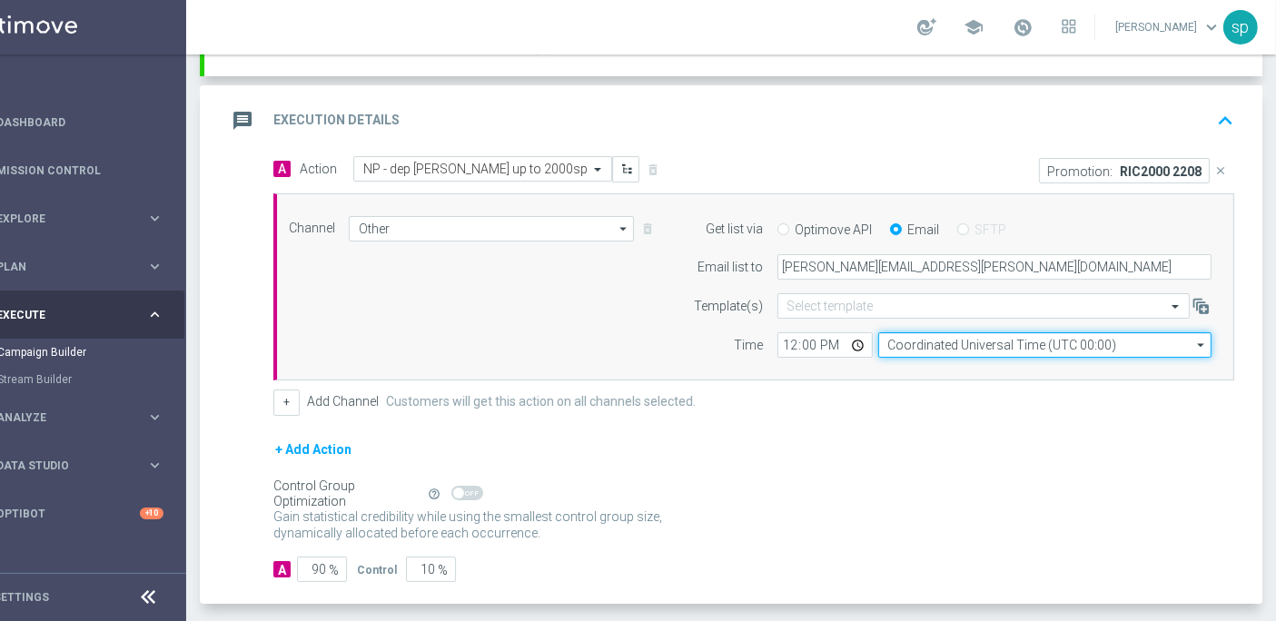
click at [939, 332] on input "Coordinated Universal Time (UTC 00:00)" at bounding box center [1044, 344] width 333 height 25
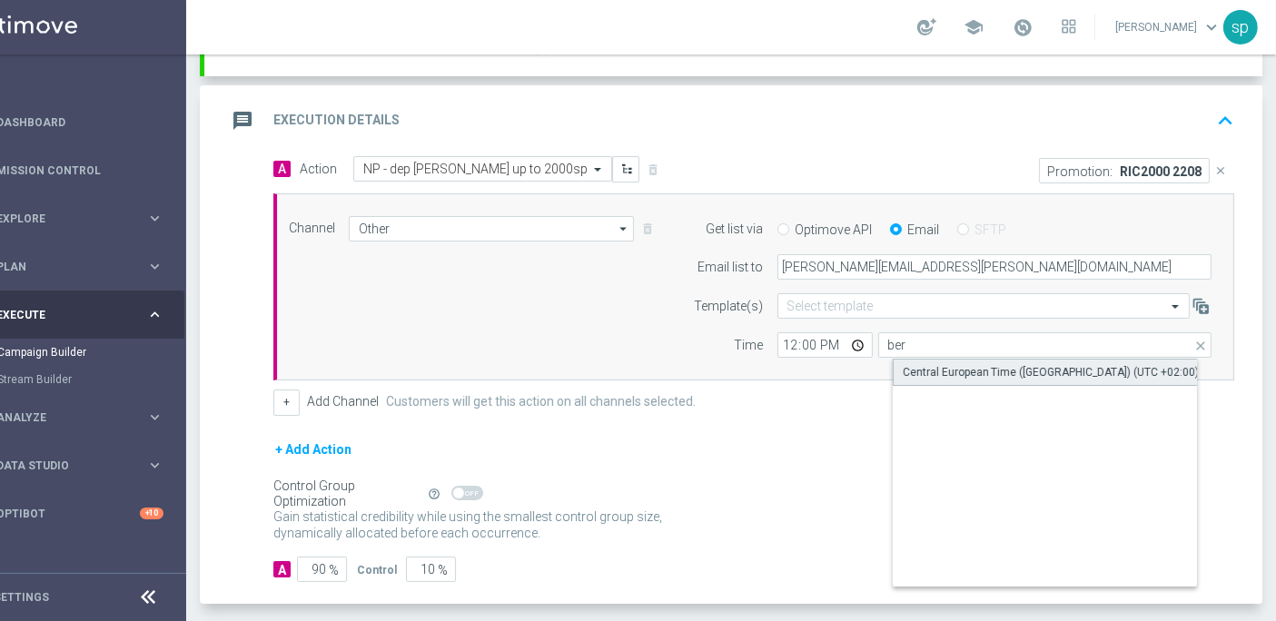
click at [903, 364] on div "Central European Time ([GEOGRAPHIC_DATA]) (UTC +02:00)" at bounding box center [1051, 372] width 297 height 16
type input "Central European Time ([GEOGRAPHIC_DATA]) (UTC +02:00)"
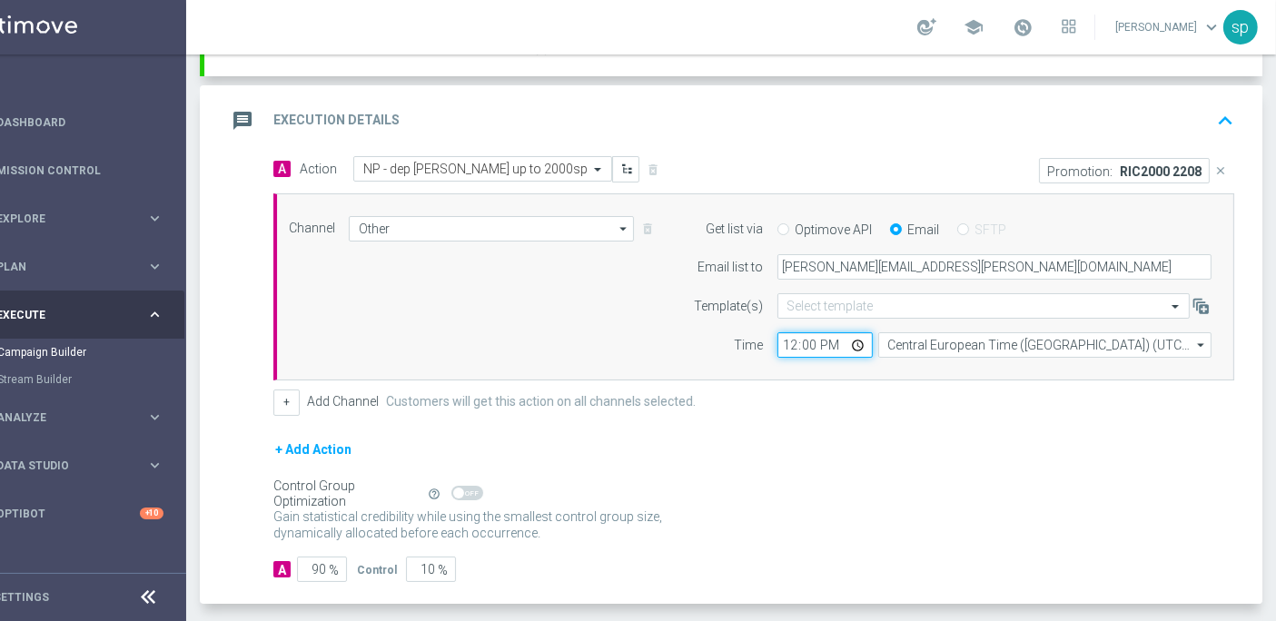
click at [777, 332] on input "12:00" at bounding box center [824, 344] width 95 height 25
type input "15:50"
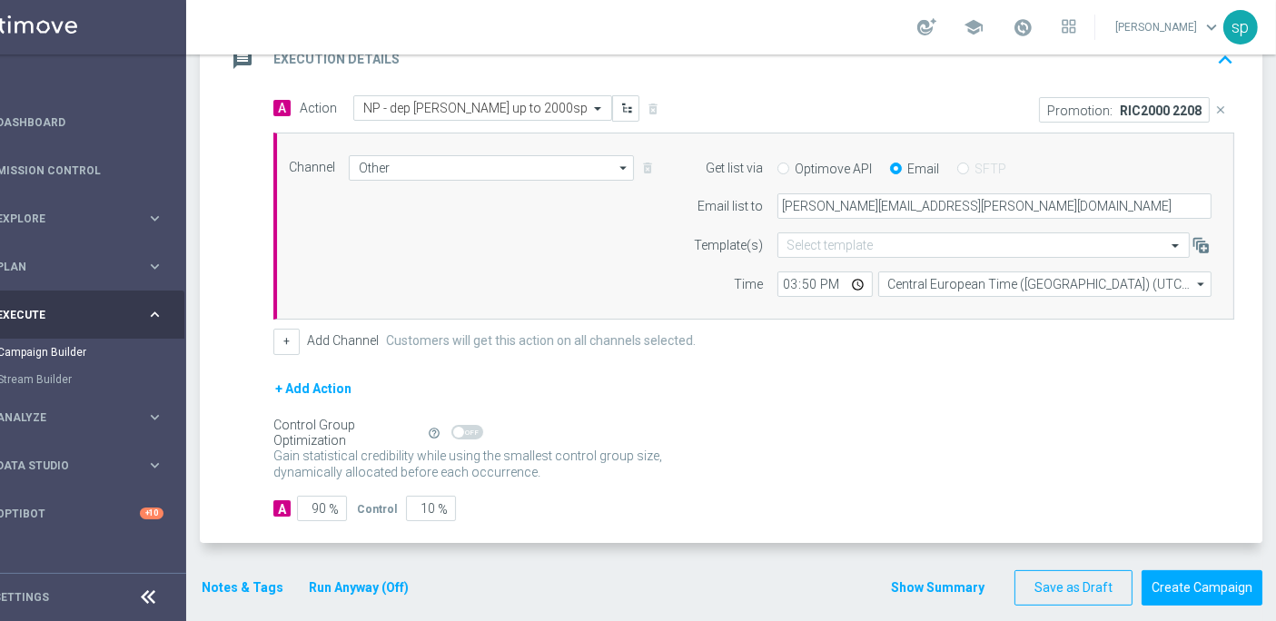
click at [238, 577] on button "Notes & Tags" at bounding box center [242, 588] width 85 height 23
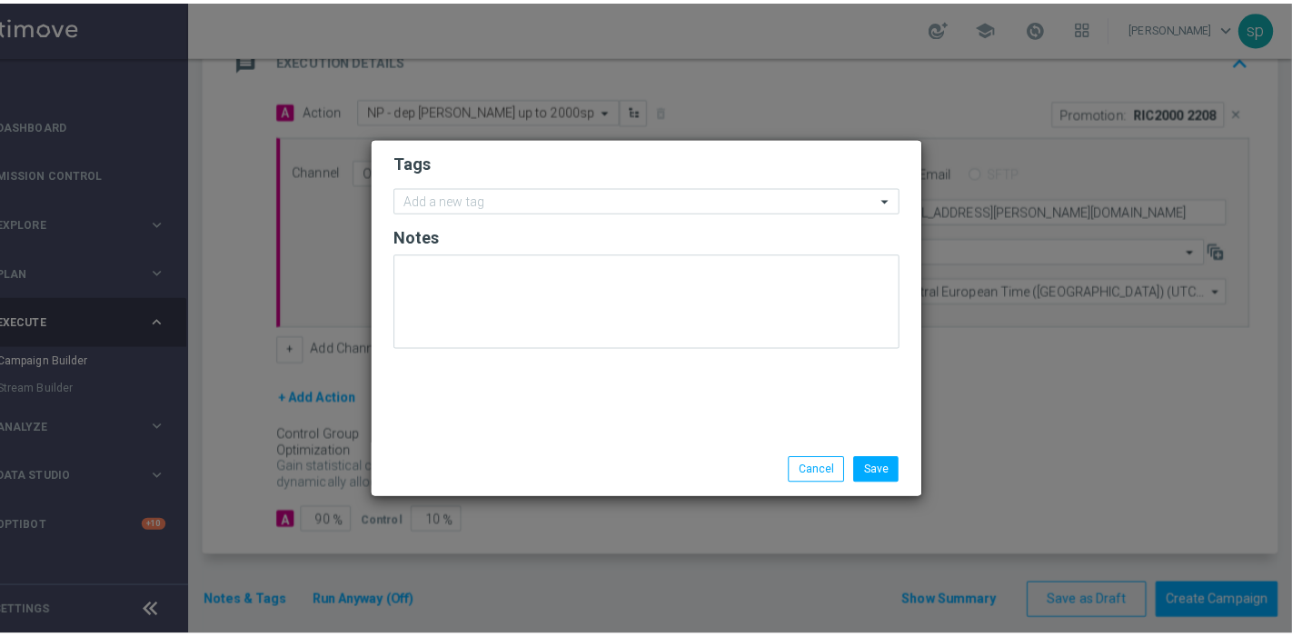
scroll to position [0, 49]
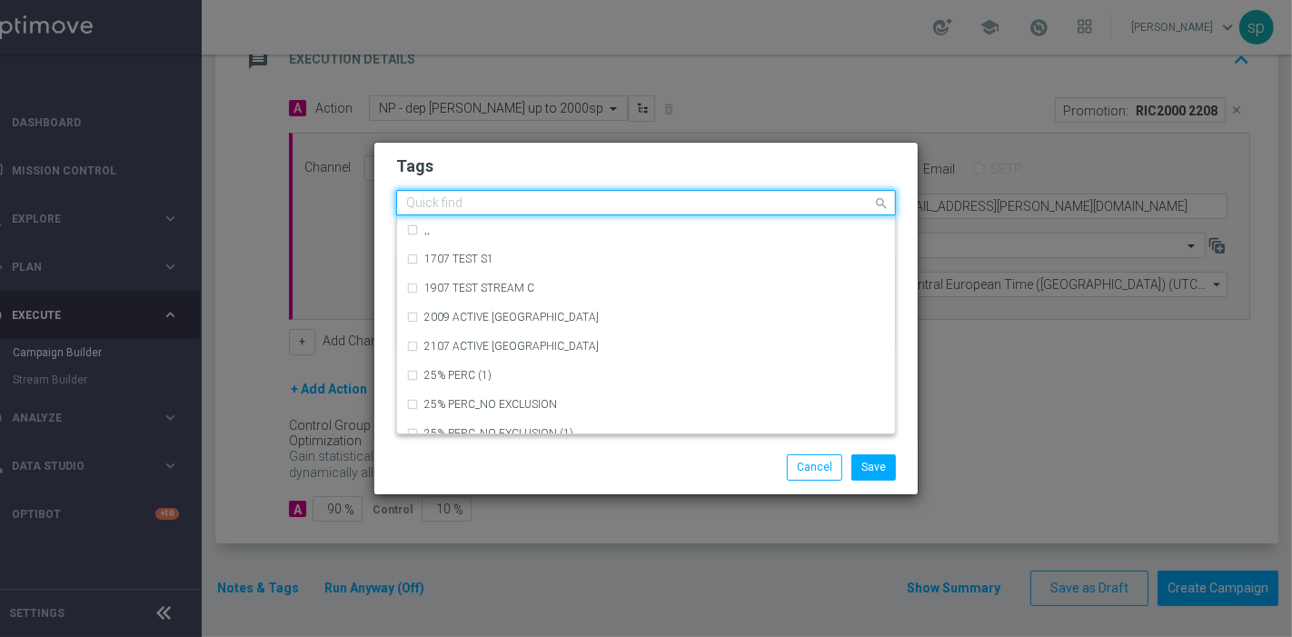
click at [513, 204] on input "text" at bounding box center [639, 203] width 466 height 15
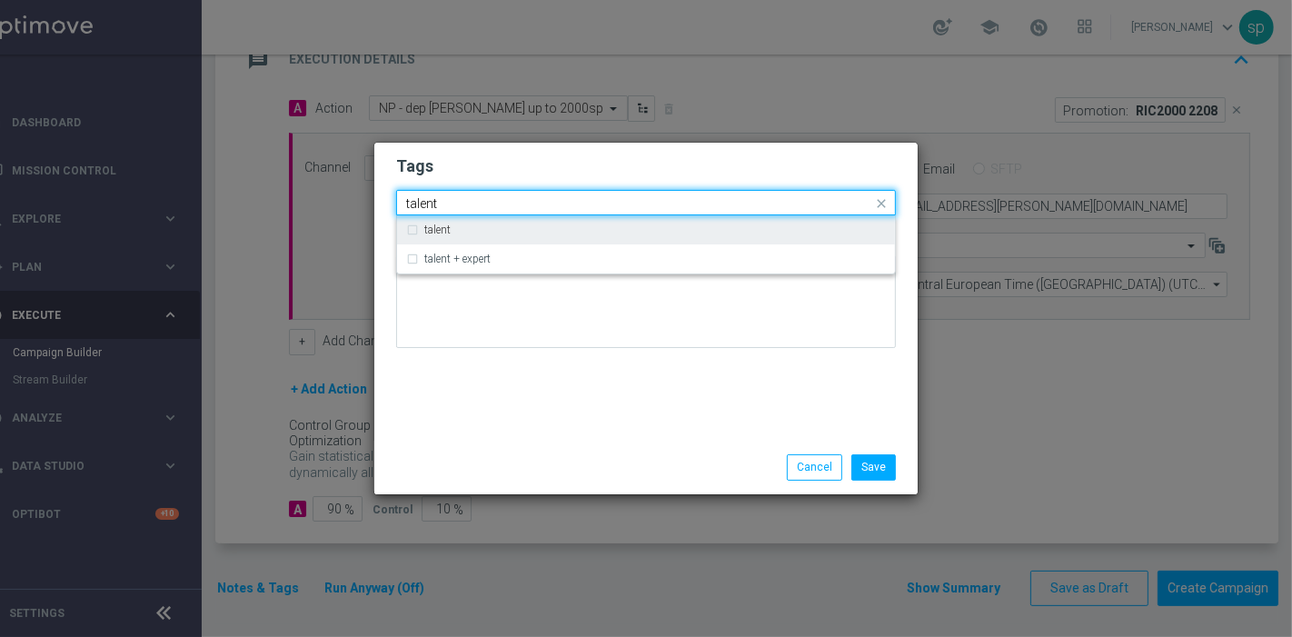
click at [516, 217] on div "talent" at bounding box center [646, 229] width 480 height 29
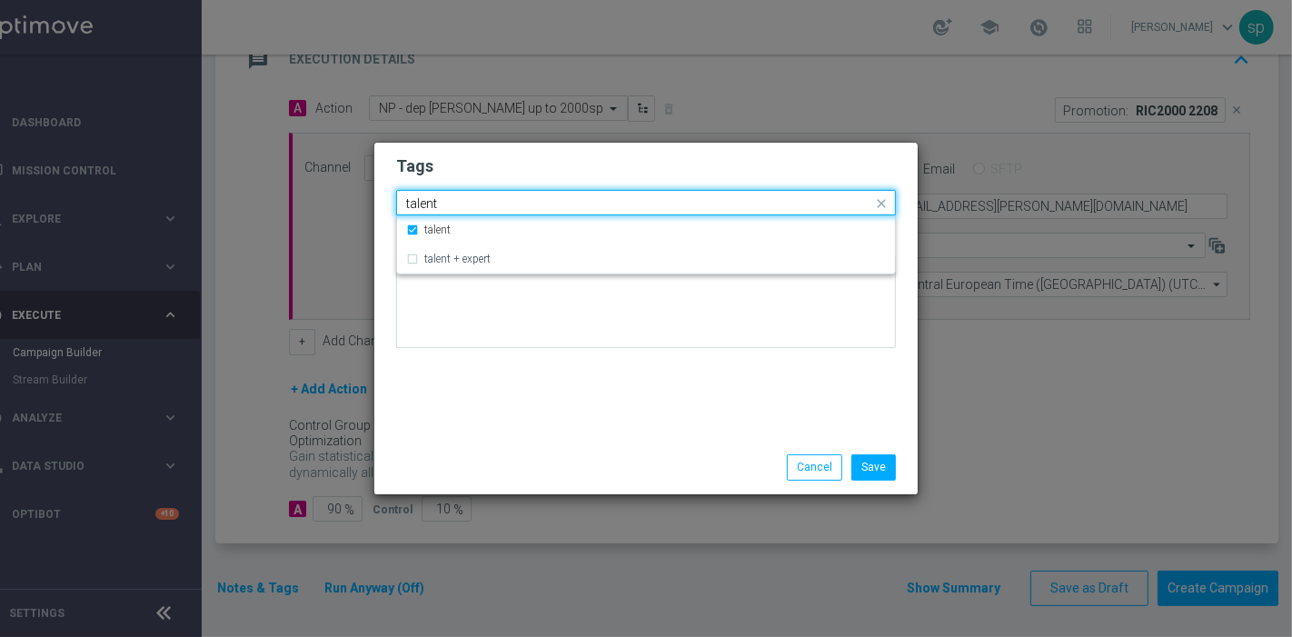
drag, startPoint x: 461, startPoint y: 203, endPoint x: 223, endPoint y: 192, distance: 239.1
click at [223, 192] on modal-container "Tags Quick find × talent talent talent talent + expert Notes Save Cancel" at bounding box center [646, 318] width 1292 height 637
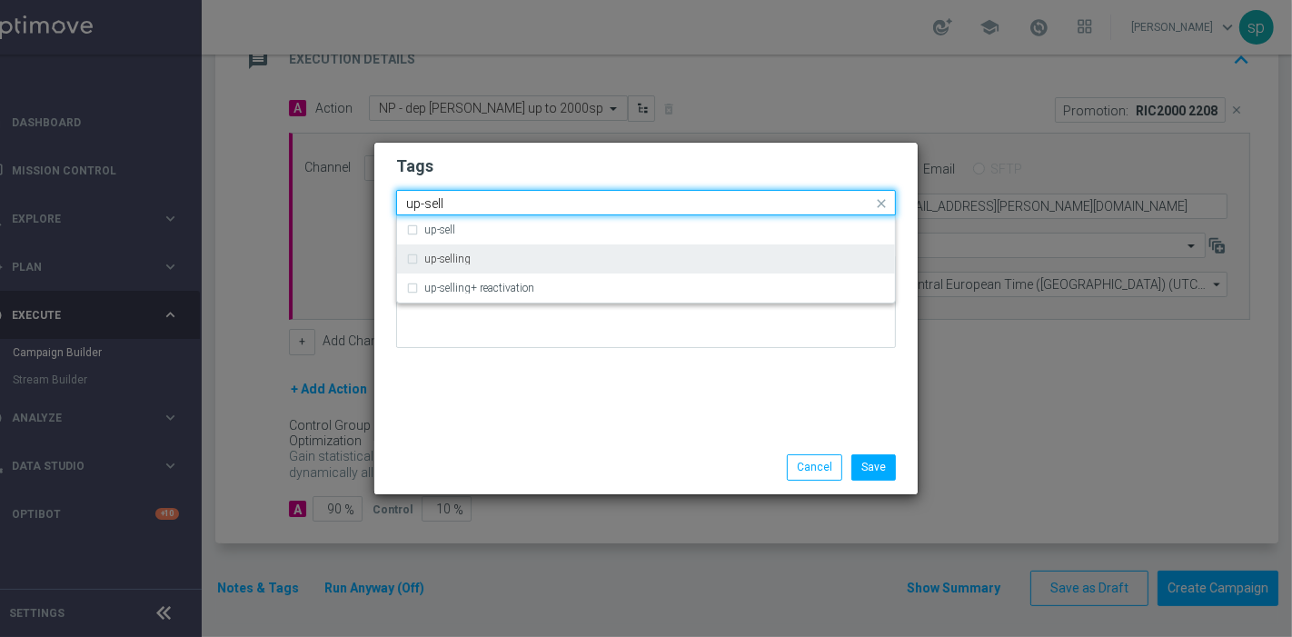
click at [490, 252] on div "up-selling" at bounding box center [646, 258] width 480 height 29
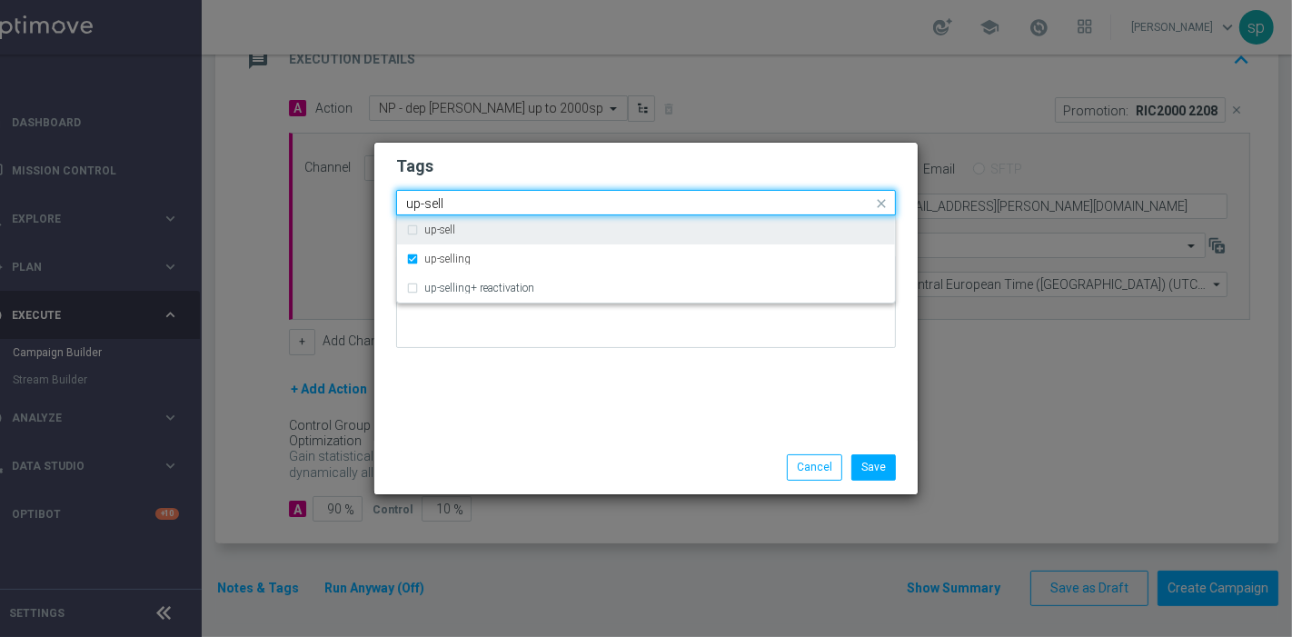
drag, startPoint x: 469, startPoint y: 212, endPoint x: 385, endPoint y: 208, distance: 83.6
click at [385, 208] on div "Tags Quick find × talent × up-selling up-sell up-sell up-selling up-selling+ re…" at bounding box center [645, 292] width 543 height 298
drag, startPoint x: 465, startPoint y: 197, endPoint x: 245, endPoint y: 194, distance: 219.8
click at [245, 194] on modal-container "Tags Quick find × talent × up-selling up-sell up-sell up-selling up-selling+ re…" at bounding box center [646, 318] width 1292 height 637
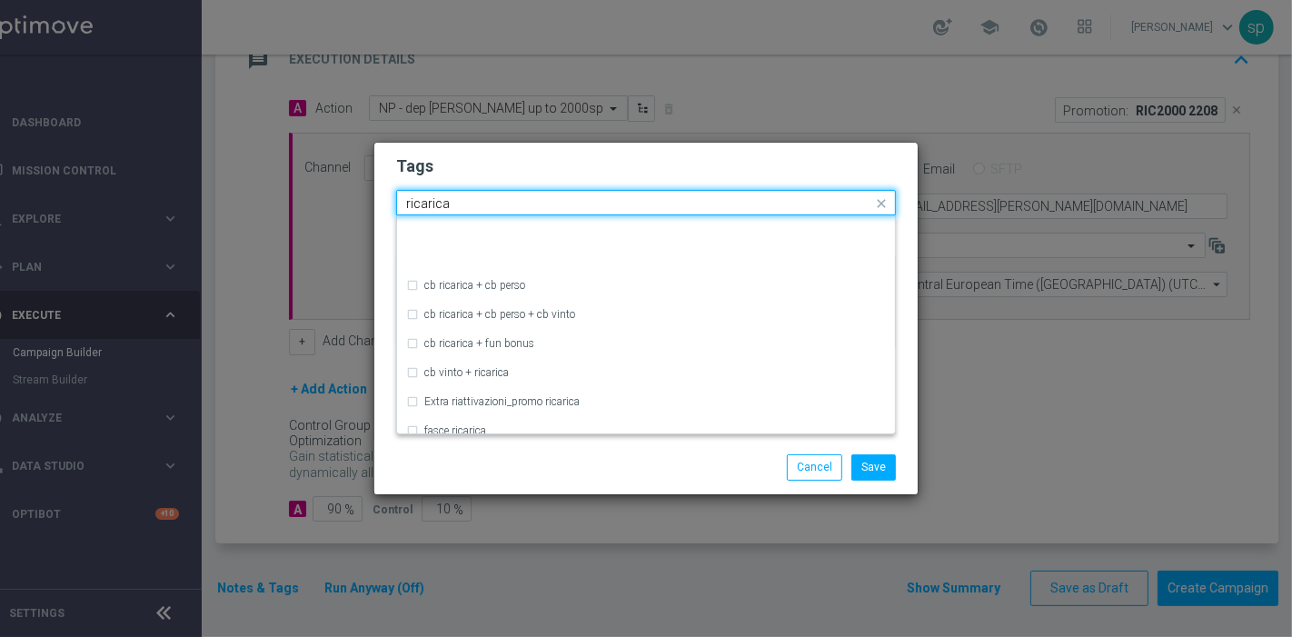
scroll to position [570, 0]
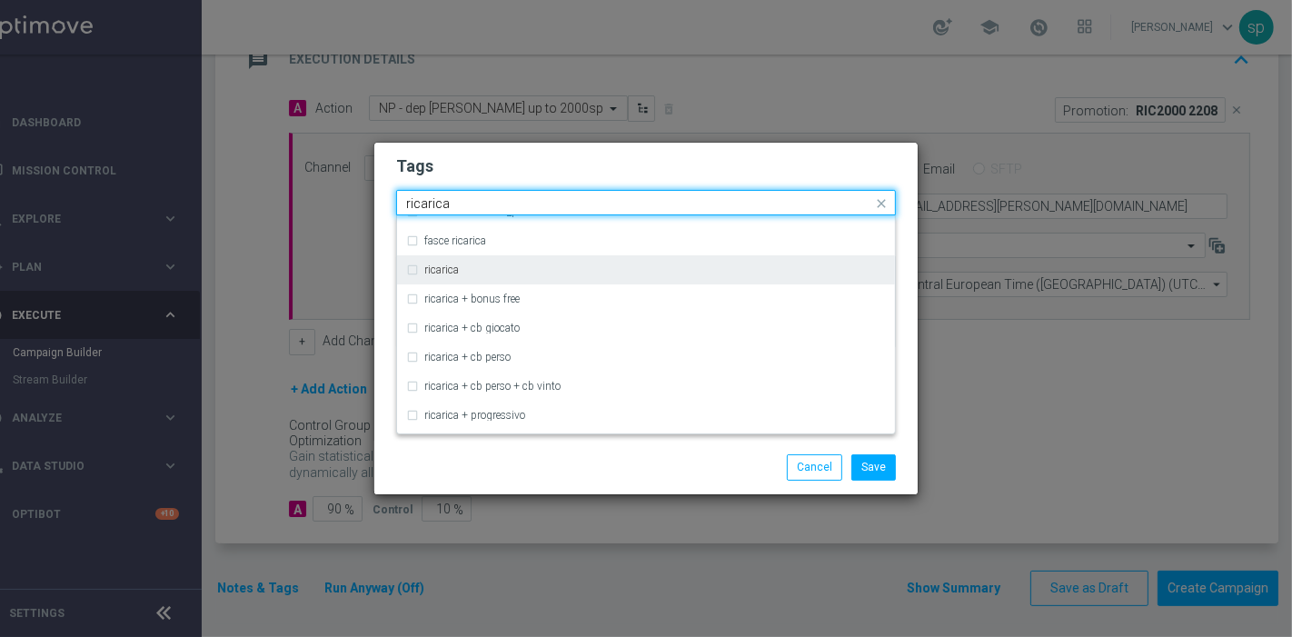
click at [499, 273] on div "ricarica" at bounding box center [654, 269] width 461 height 11
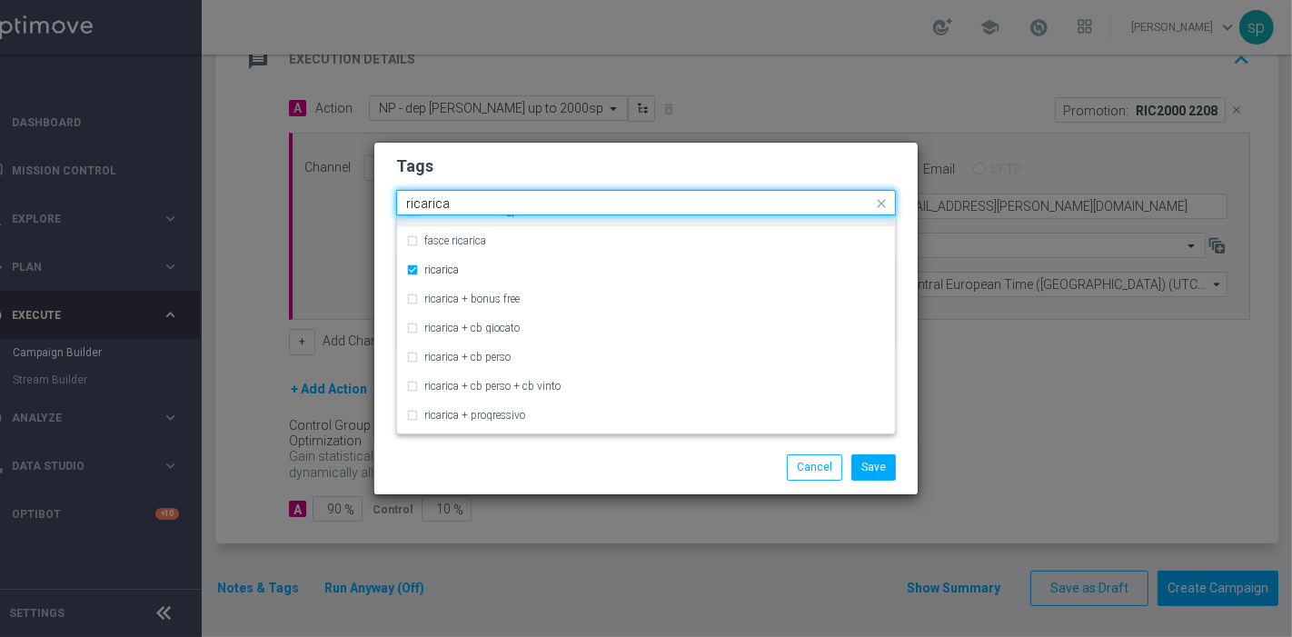
drag, startPoint x: 463, startPoint y: 193, endPoint x: 233, endPoint y: 193, distance: 229.8
click at [233, 193] on modal-container "Tags Quick find × talent × up-selling × ricarica ricarica cb ricarica + [PERSON…" at bounding box center [646, 318] width 1292 height 637
drag, startPoint x: 464, startPoint y: 204, endPoint x: 194, endPoint y: 94, distance: 291.3
click at [247, 197] on modal-container "Tags Quick find × talent × up-selling × ricarica ricarica cb ricarica + [PERSON…" at bounding box center [646, 318] width 1292 height 637
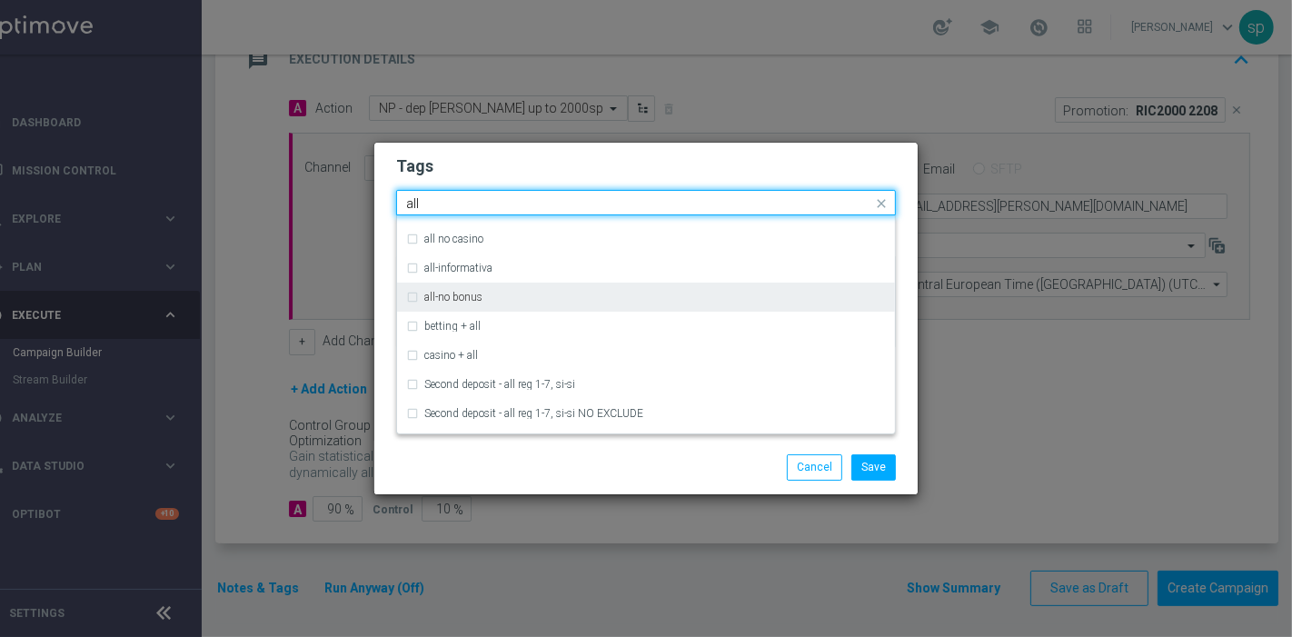
scroll to position [0, 0]
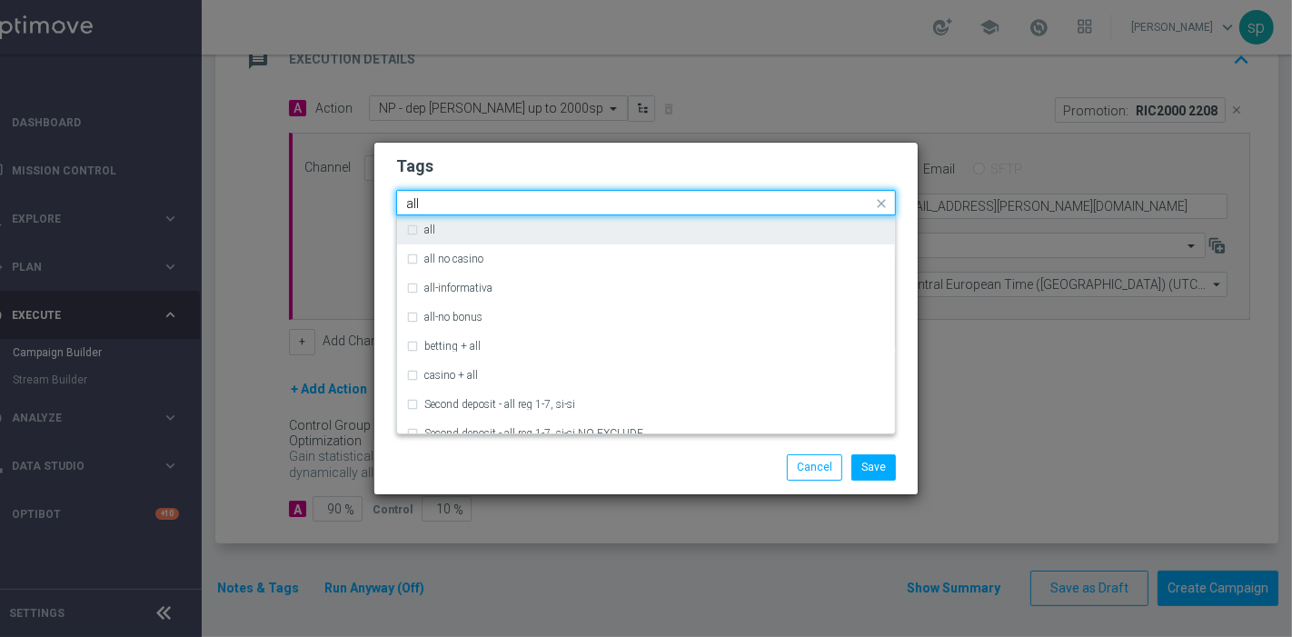
click at [470, 237] on div "all" at bounding box center [646, 229] width 480 height 29
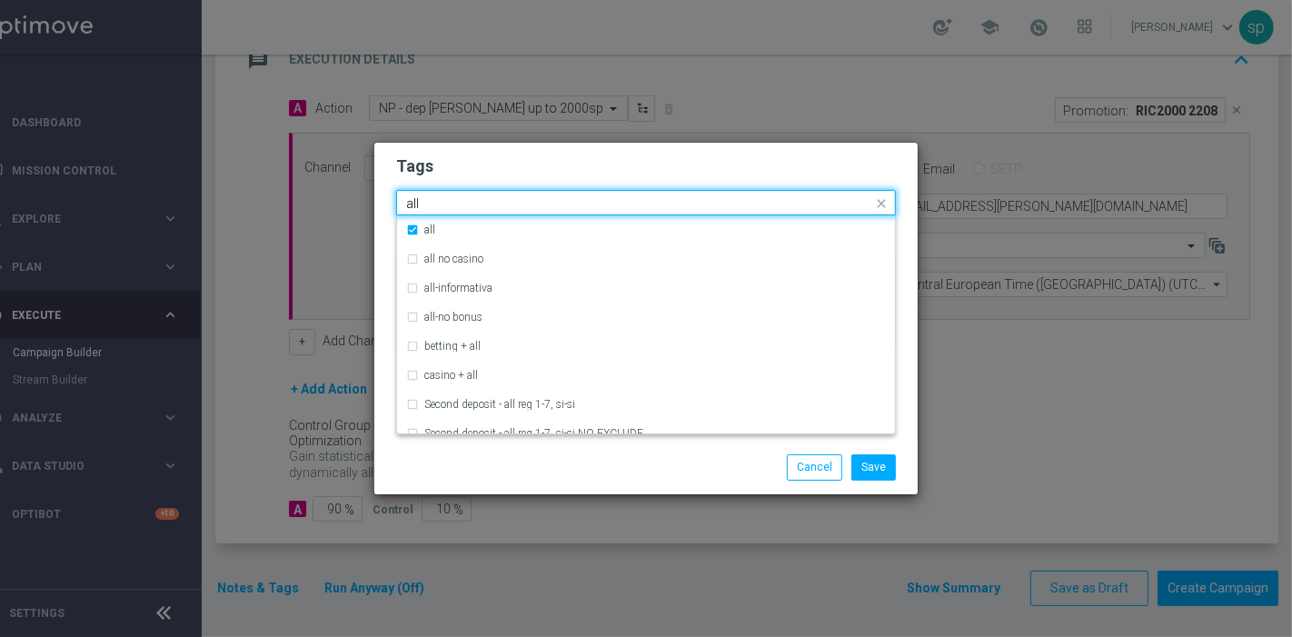
drag, startPoint x: 427, startPoint y: 195, endPoint x: 282, endPoint y: 190, distance: 144.5
click at [282, 190] on modal-container "Tags Quick find × talent × up-selling × ricarica × all all all all no casino al…" at bounding box center [646, 318] width 1292 height 637
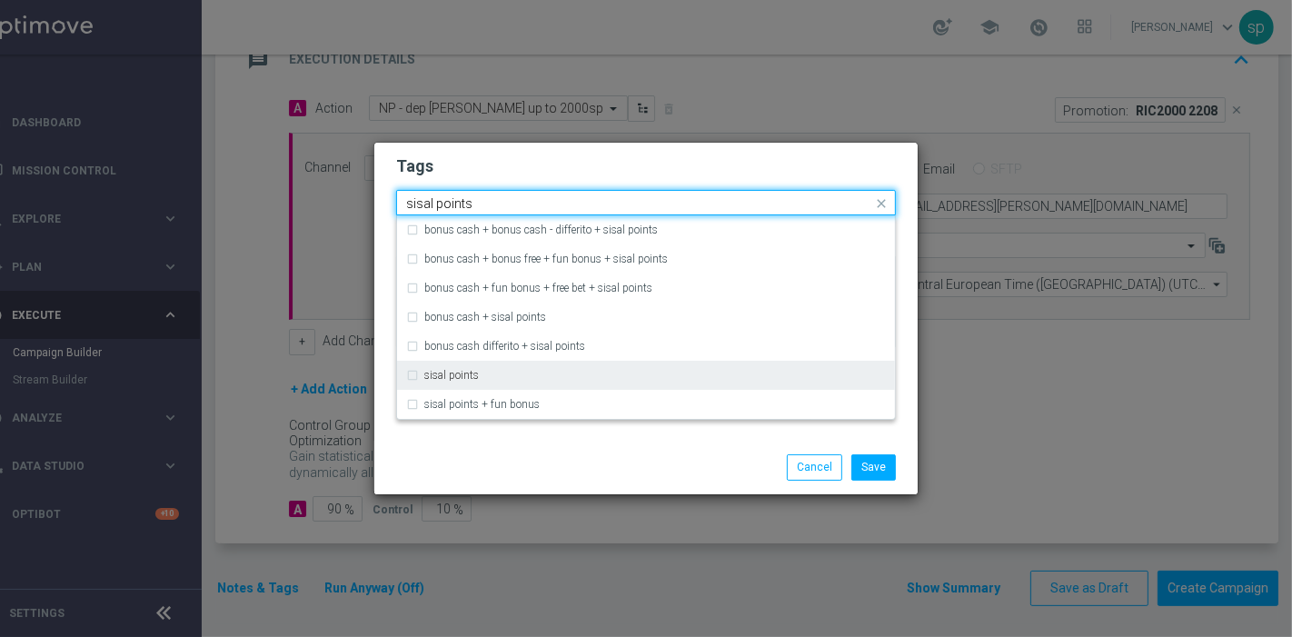
click at [618, 369] on div "sisal points" at bounding box center [646, 375] width 480 height 29
type input "sisal points"
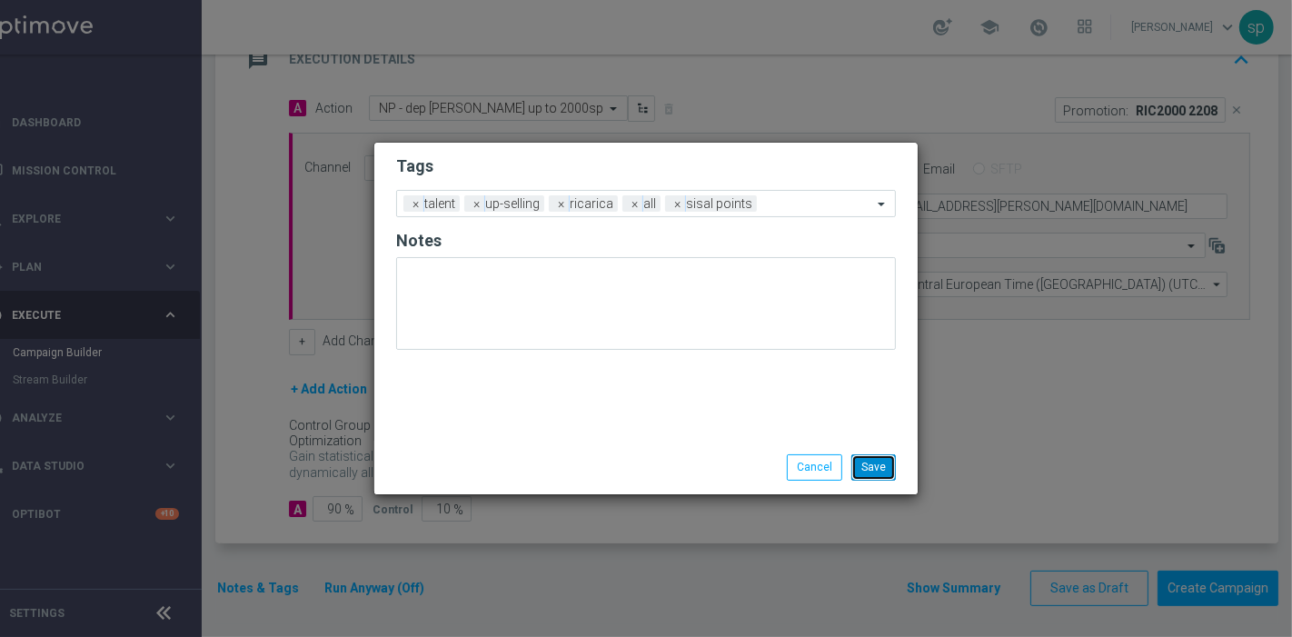
click at [852, 462] on button "Save" at bounding box center [873, 466] width 45 height 25
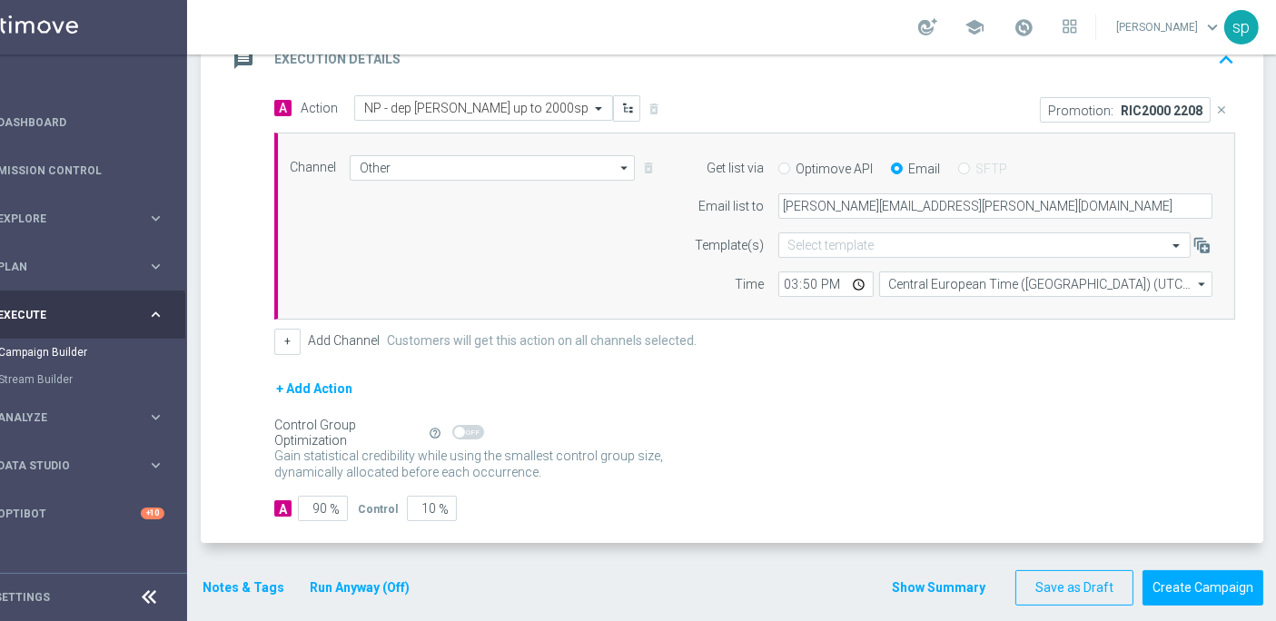
click at [256, 579] on button "Notes & Tags" at bounding box center [243, 588] width 85 height 23
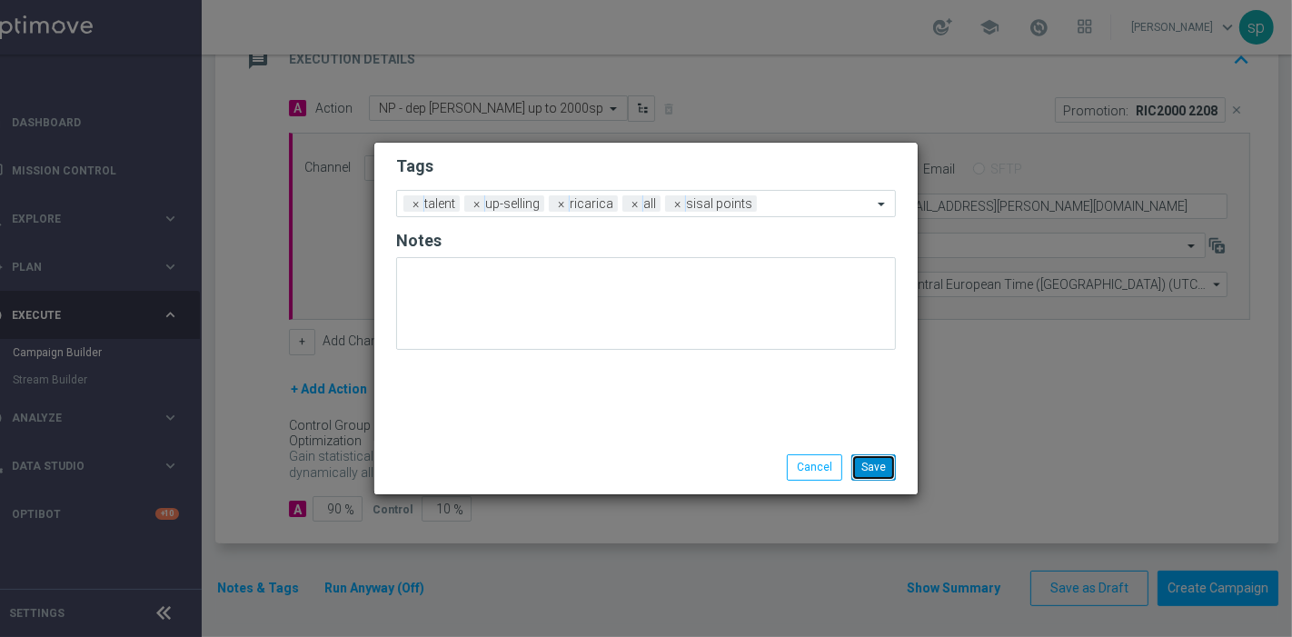
click at [876, 466] on button "Save" at bounding box center [873, 466] width 45 height 25
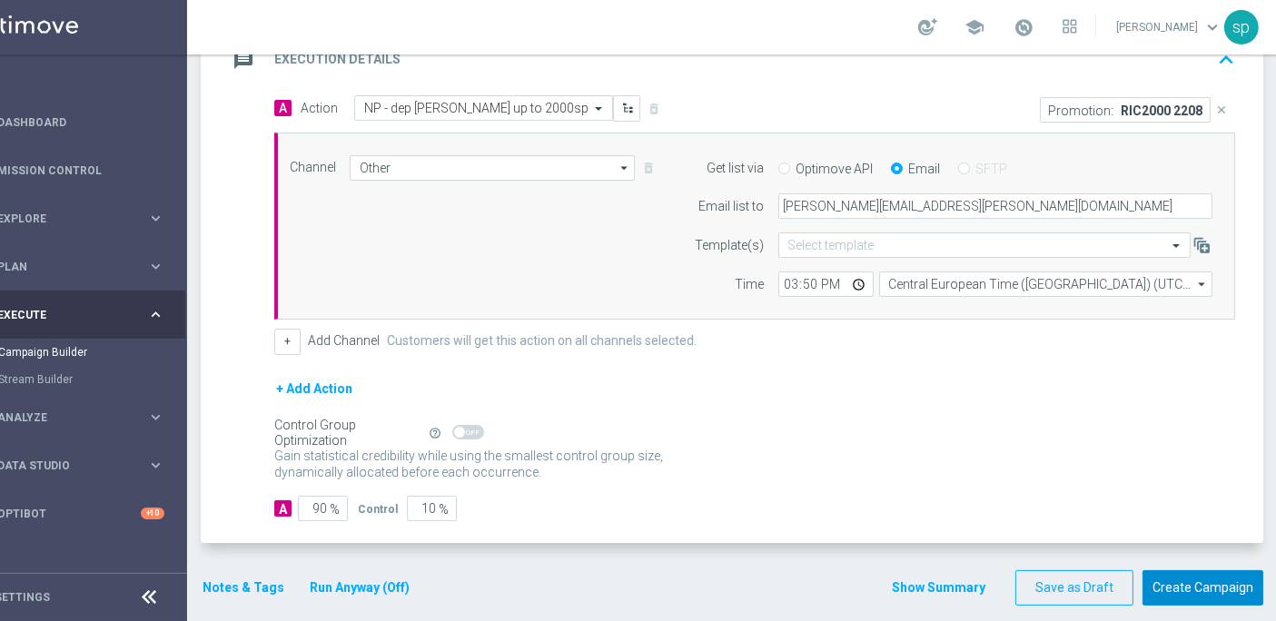
click at [1188, 575] on button "Create Campaign" at bounding box center [1203, 587] width 121 height 35
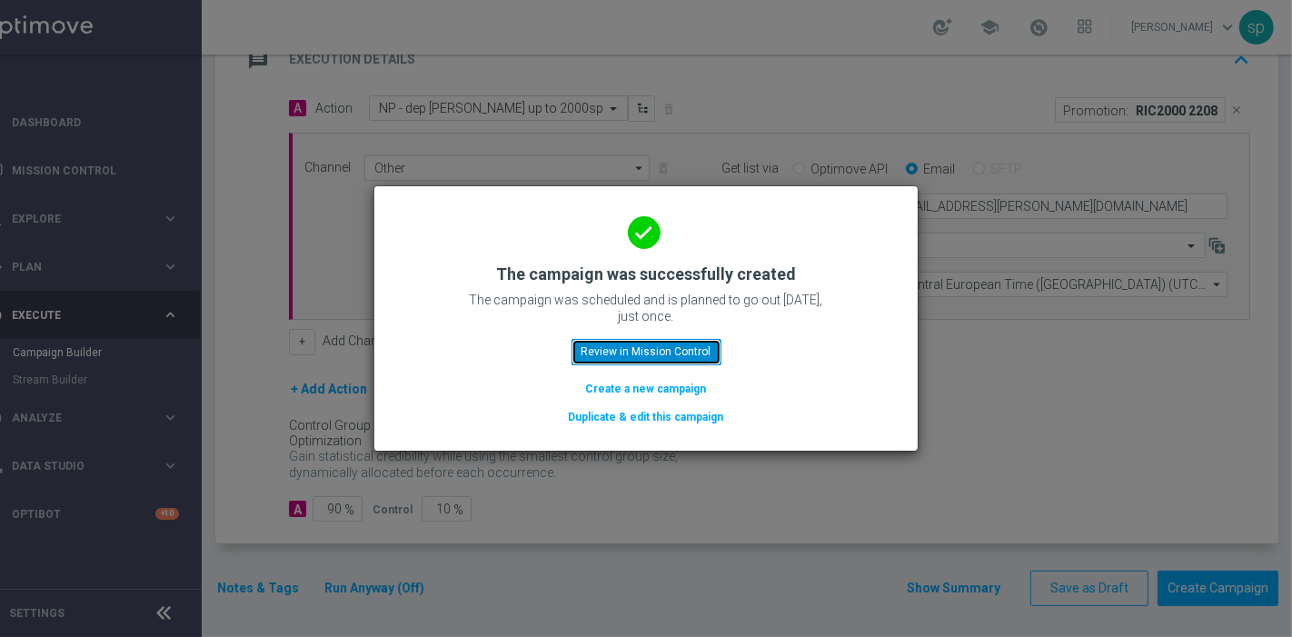
click at [681, 361] on button "Review in Mission Control" at bounding box center [646, 351] width 150 height 25
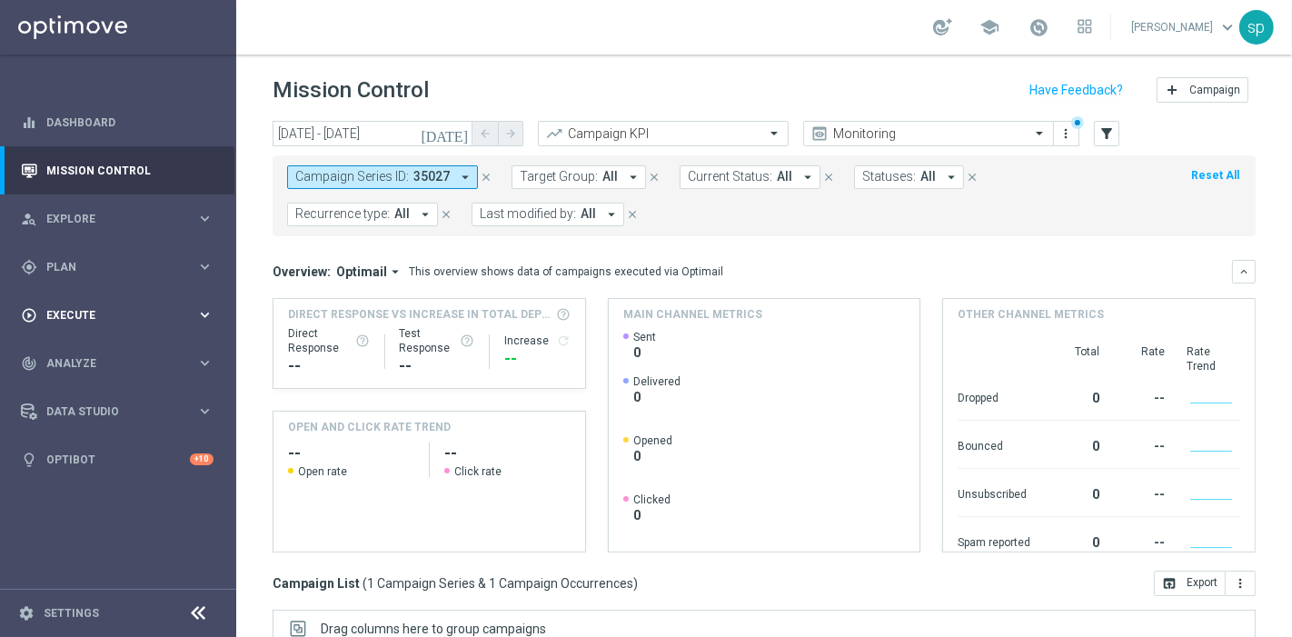
click at [77, 322] on div "play_circle_outline Execute" at bounding box center [108, 315] width 175 height 16
click at [116, 356] on link "Campaign Builder" at bounding box center [118, 352] width 142 height 15
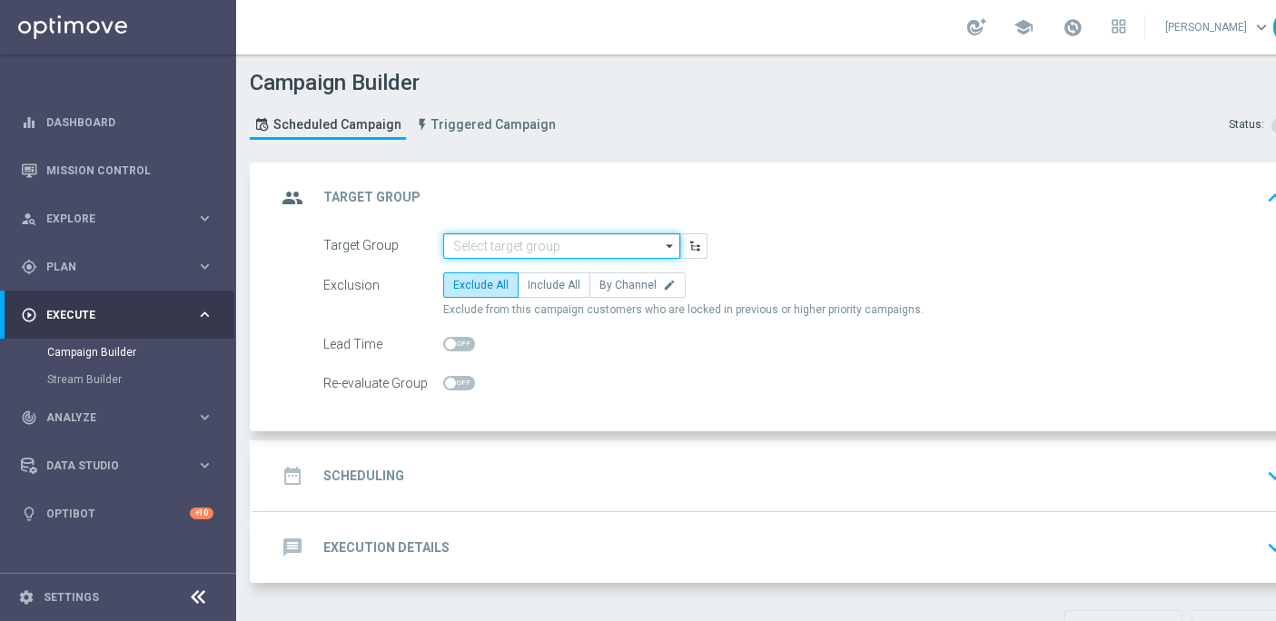
click at [529, 239] on input at bounding box center [561, 245] width 237 height 25
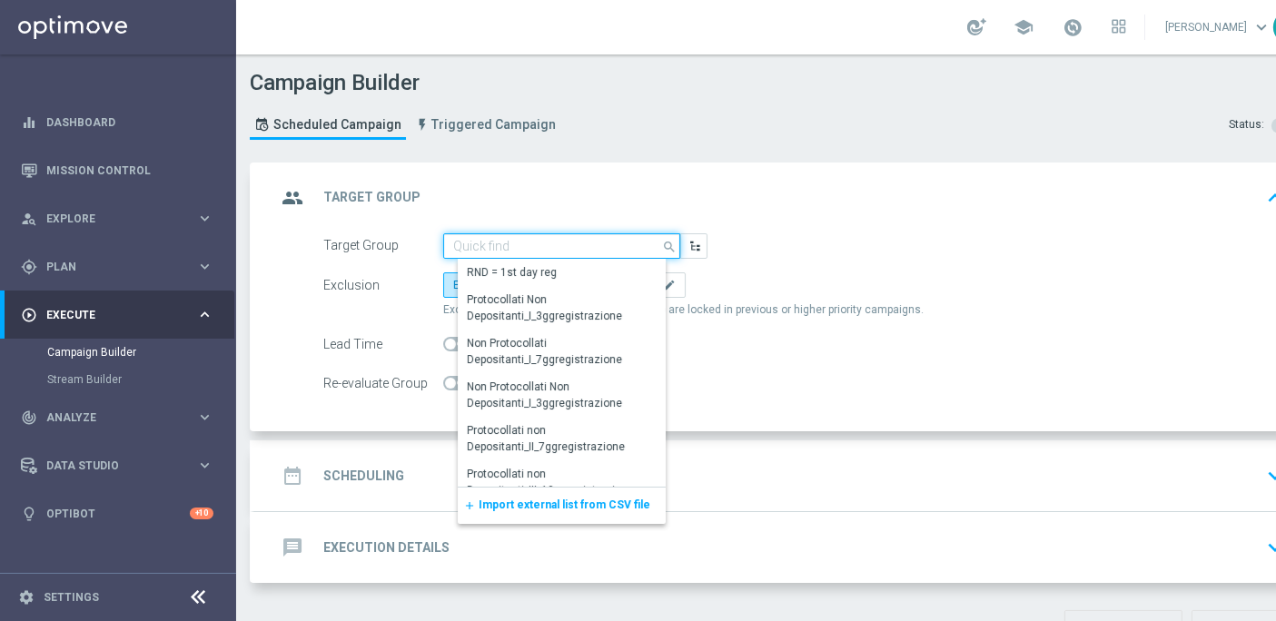
paste input "2025 Silver Attivi_ ggr <=0"
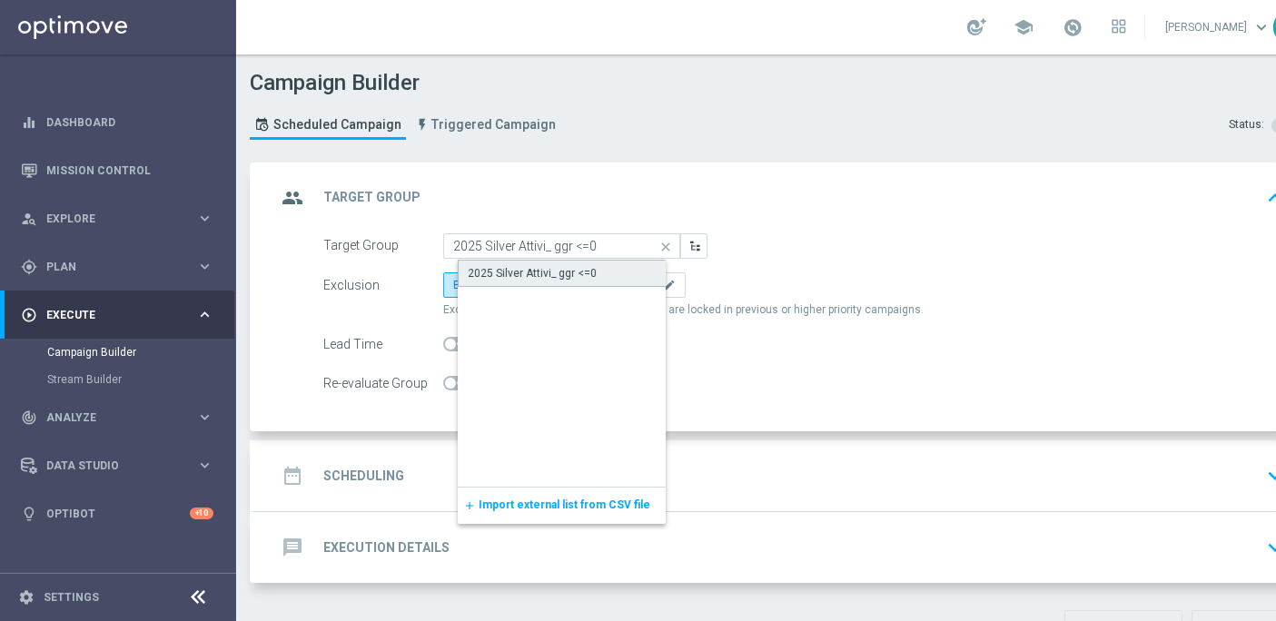
click at [558, 271] on div "2025 Silver Attivi_ ggr <=0" at bounding box center [532, 273] width 129 height 16
type input "2025 Silver Attivi_ ggr <=0"
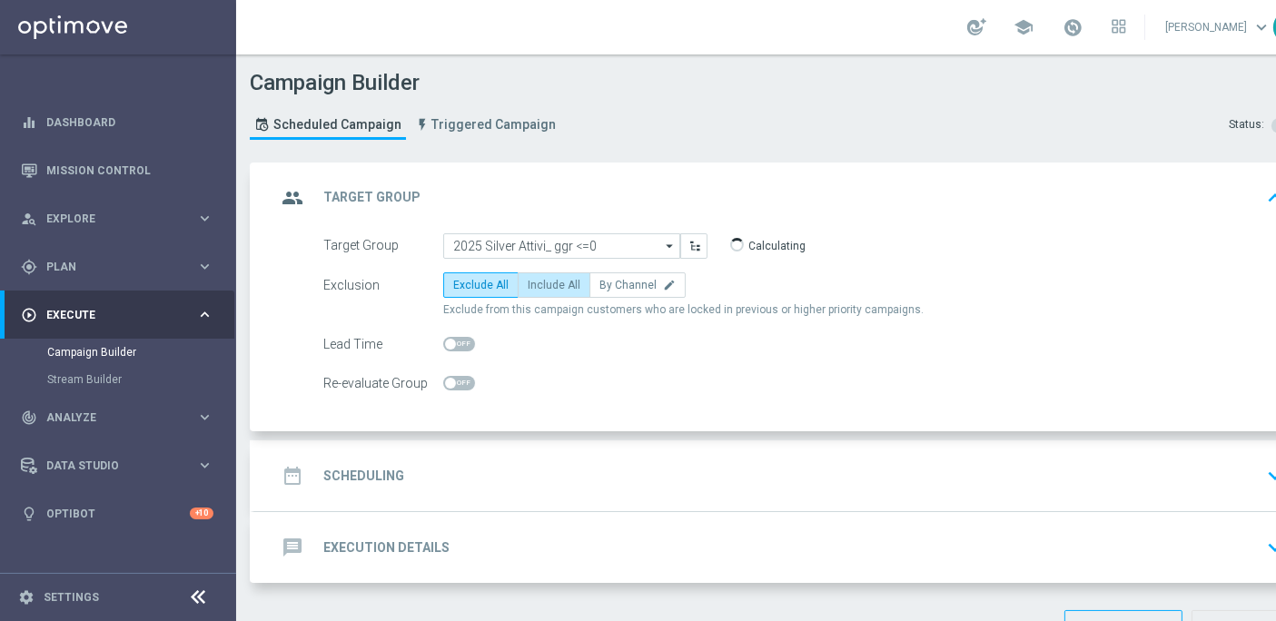
click at [552, 285] on span "Include All" at bounding box center [554, 285] width 53 height 13
click at [539, 285] on input "Include All" at bounding box center [534, 288] width 12 height 12
radio input "true"
click at [410, 465] on div "date_range Scheduling keyboard_arrow_down" at bounding box center [783, 476] width 1014 height 35
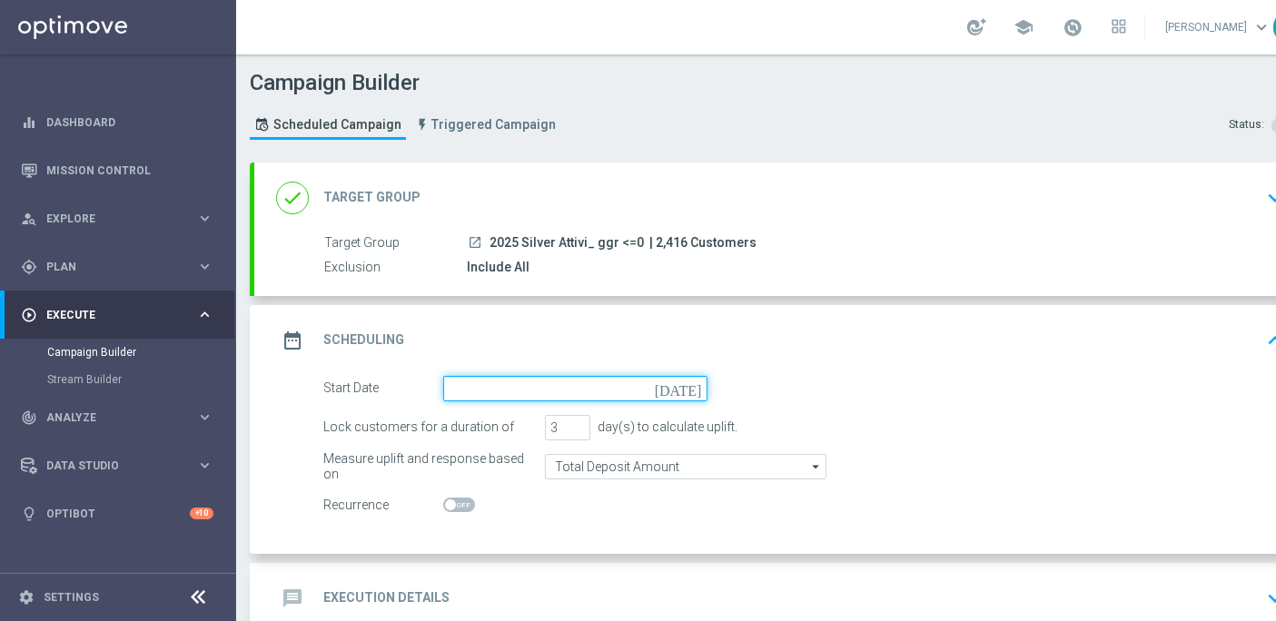
click at [507, 391] on input at bounding box center [575, 388] width 264 height 25
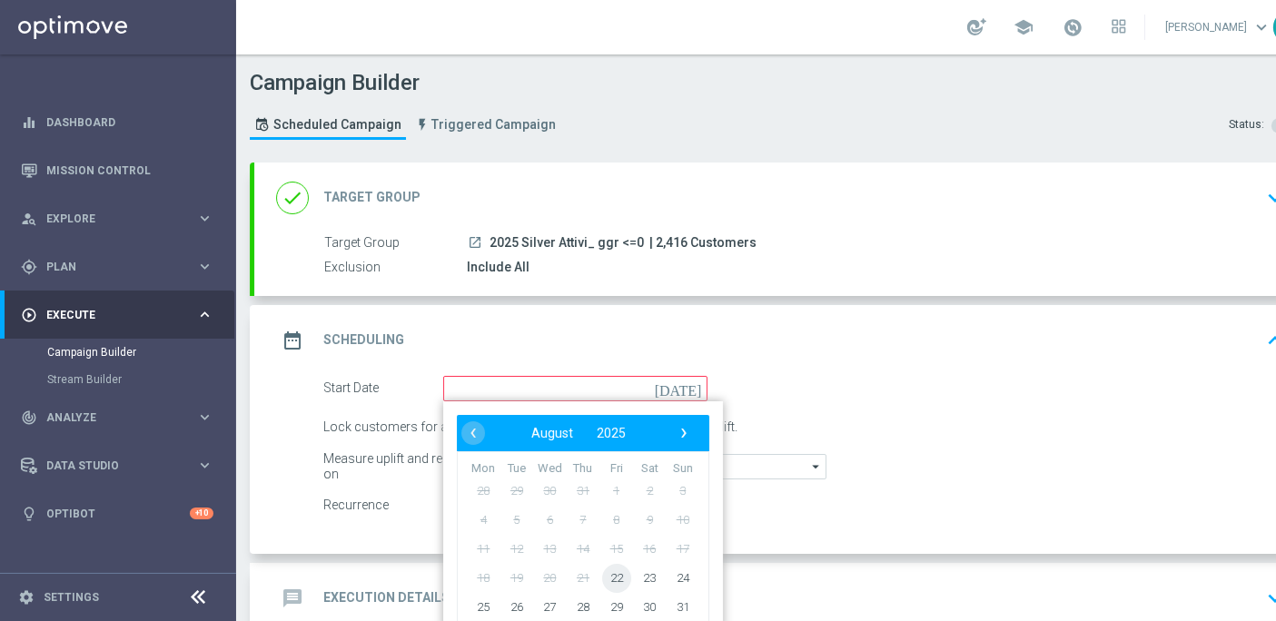
click at [615, 574] on span "22" at bounding box center [616, 577] width 29 height 29
type input "[DATE]"
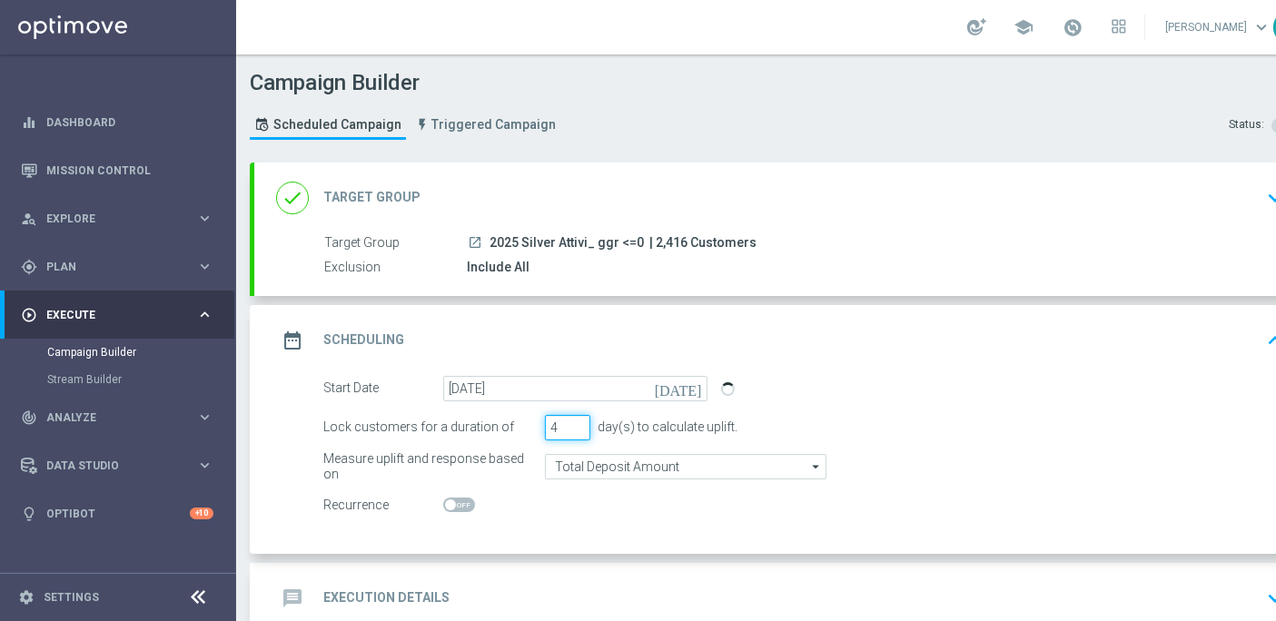
click at [576, 422] on input "4" at bounding box center [567, 427] width 45 height 25
type input "5"
click at [576, 422] on input "5" at bounding box center [567, 427] width 45 height 25
click at [431, 590] on div "message Execution Details" at bounding box center [362, 598] width 173 height 33
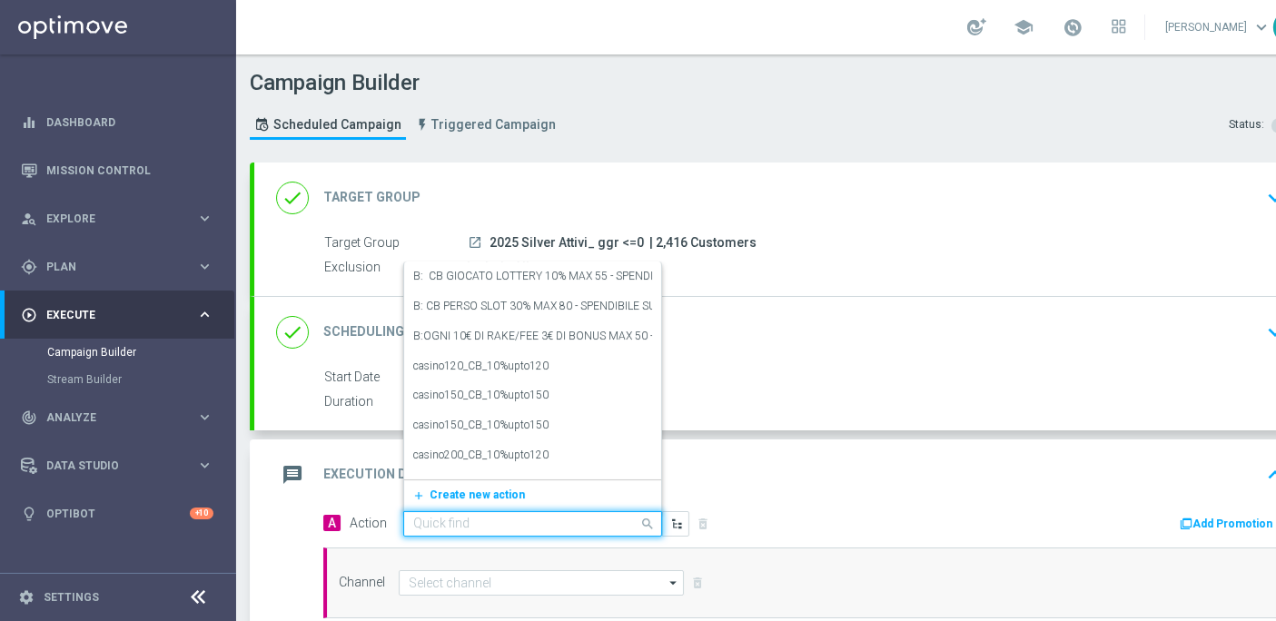
click at [510, 517] on input "text" at bounding box center [514, 524] width 203 height 15
paste input "NP - dep [PERSON_NAME] up to 3000sp"
type input "NP - dep [PERSON_NAME] up to 3000sp"
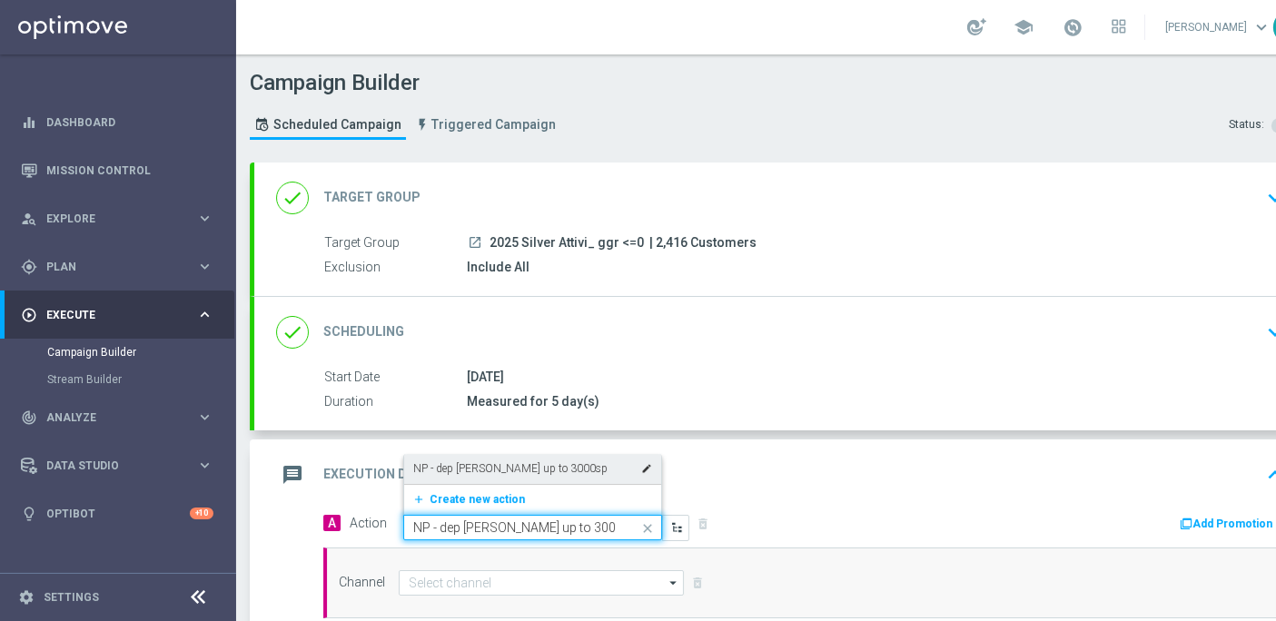
click at [533, 461] on label "NP - dep [PERSON_NAME] up to 3000sp" at bounding box center [510, 468] width 194 height 15
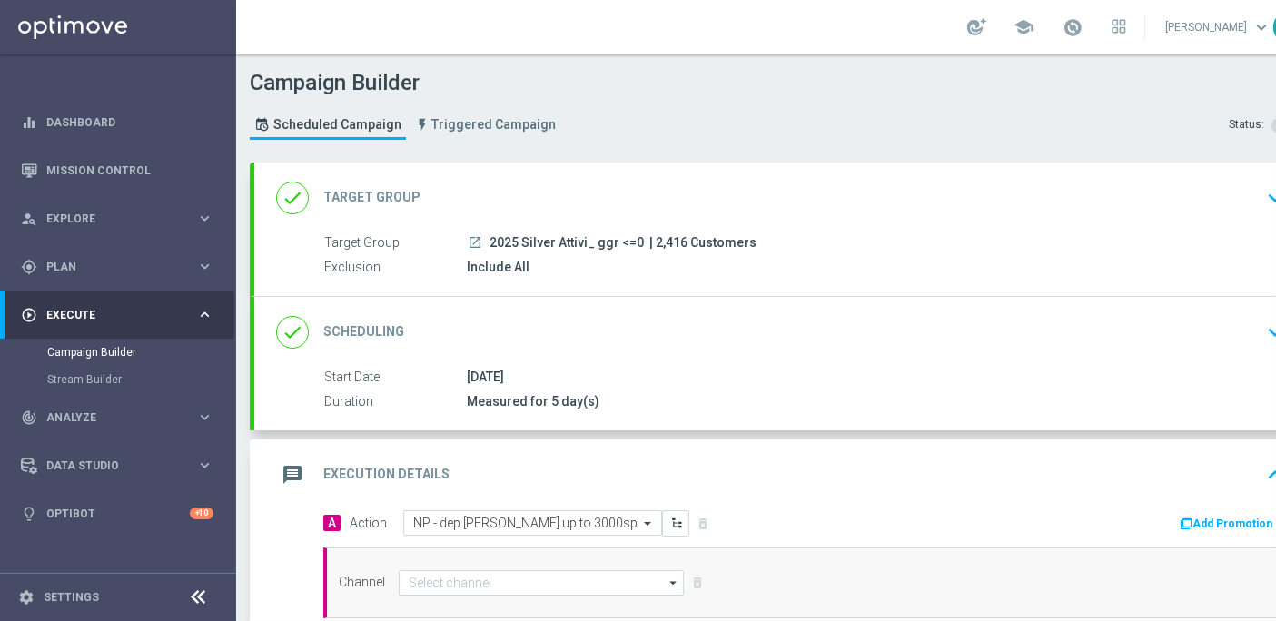
click at [1213, 514] on button "Add Promotion" at bounding box center [1228, 524] width 101 height 20
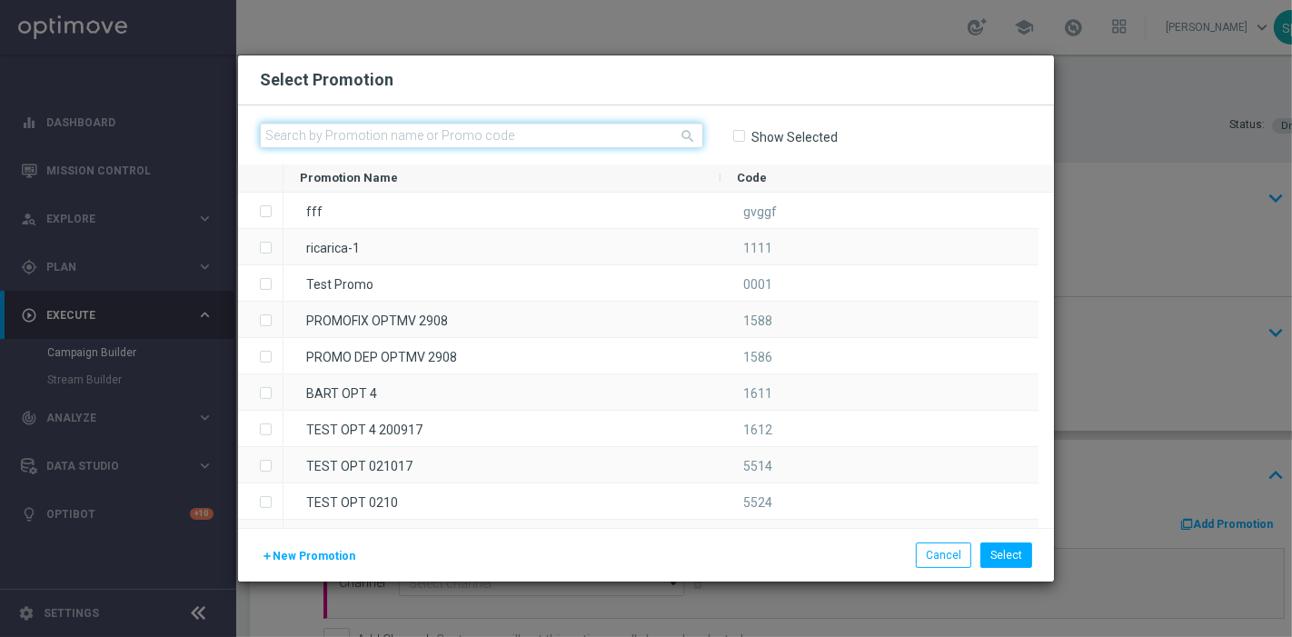
click at [563, 134] on input "text" at bounding box center [481, 135] width 443 height 25
paste input "RIC3000 2208"
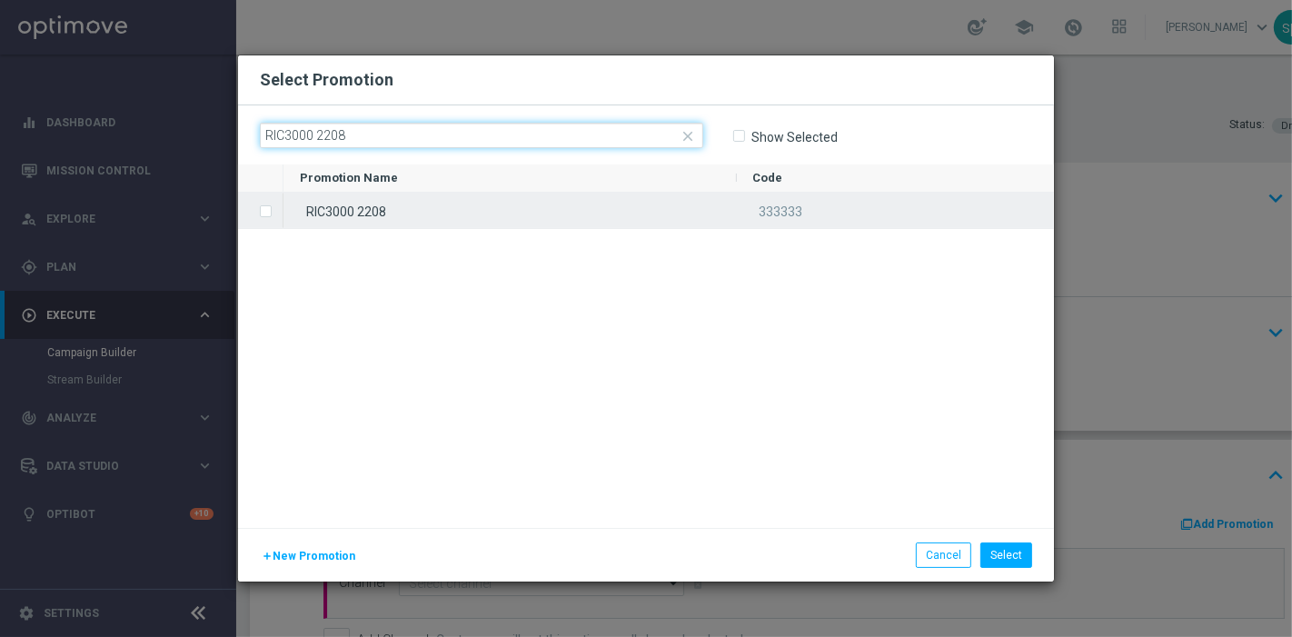
type input "RIC3000 2208"
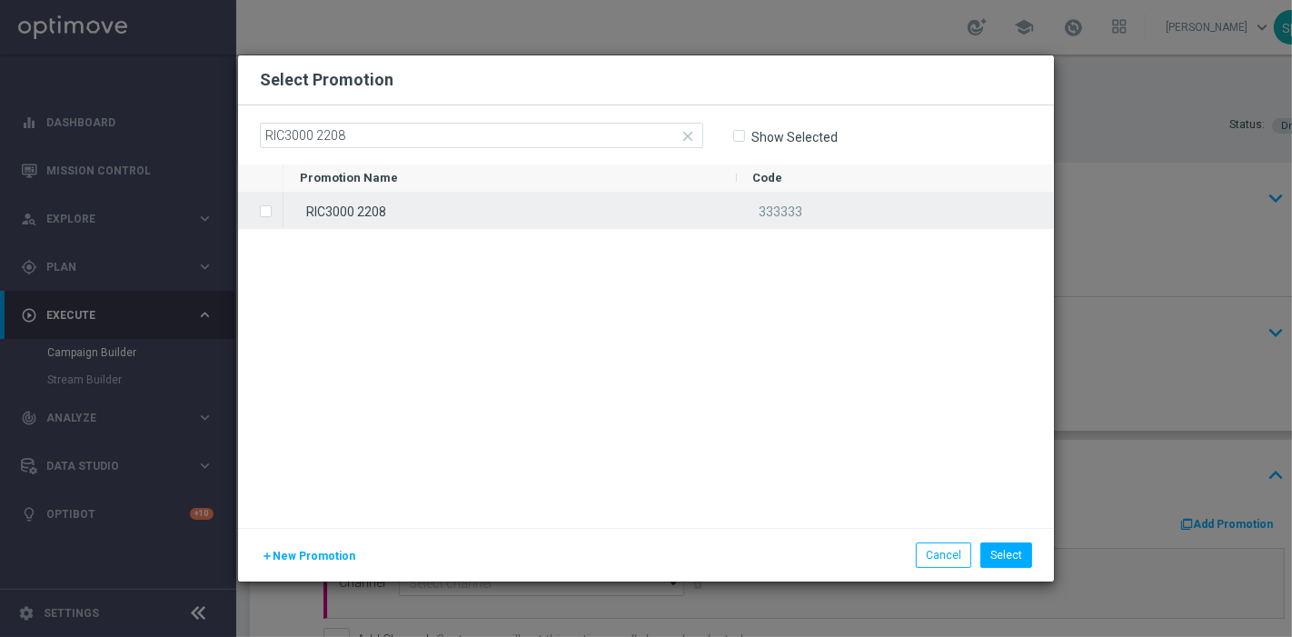
click at [553, 209] on div "RIC3000 2208" at bounding box center [509, 210] width 453 height 35
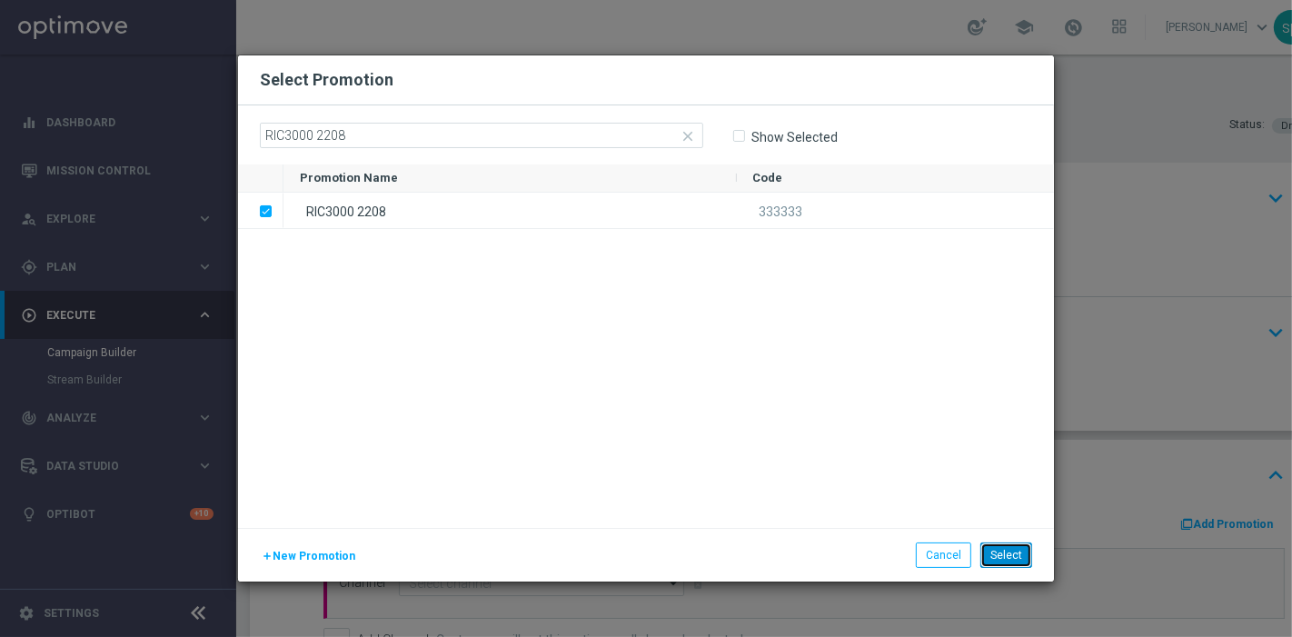
click at [999, 552] on button "Select" at bounding box center [1006, 554] width 52 height 25
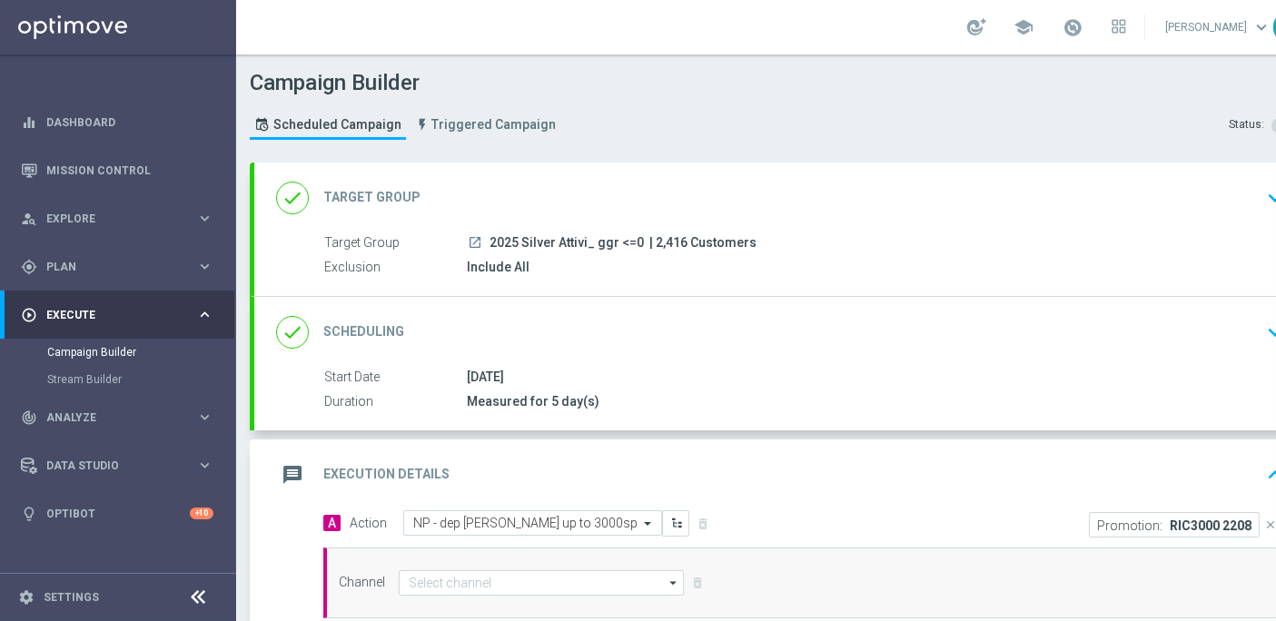
scroll to position [15, 0]
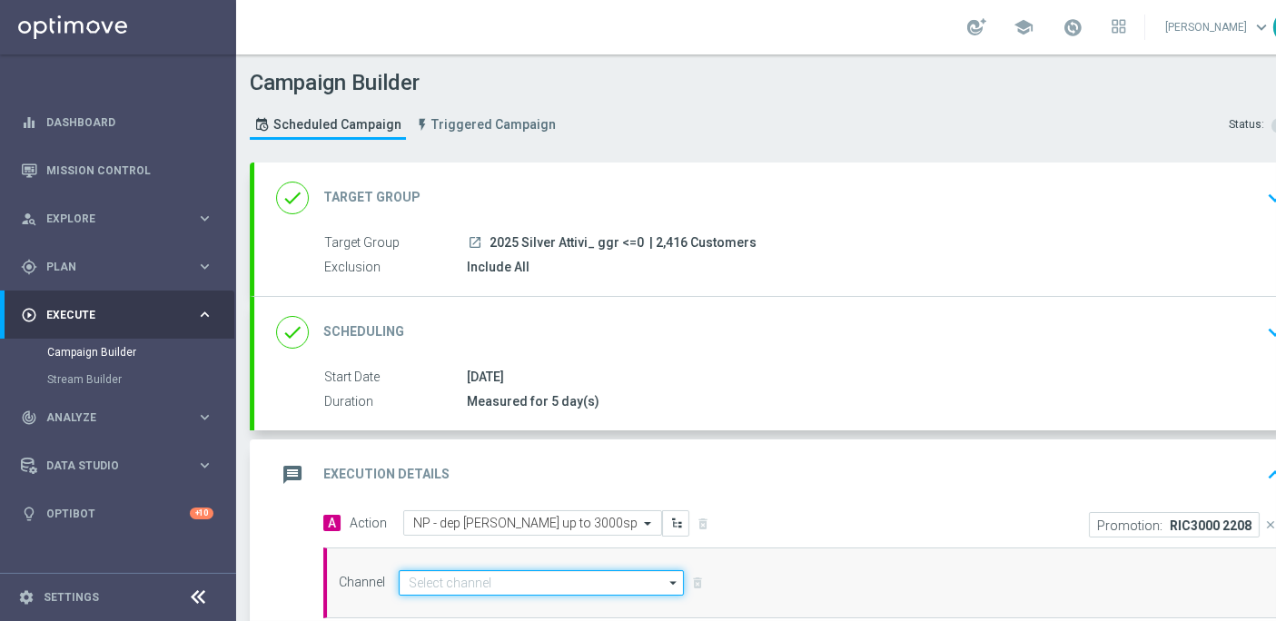
click at [597, 570] on input at bounding box center [541, 582] width 285 height 25
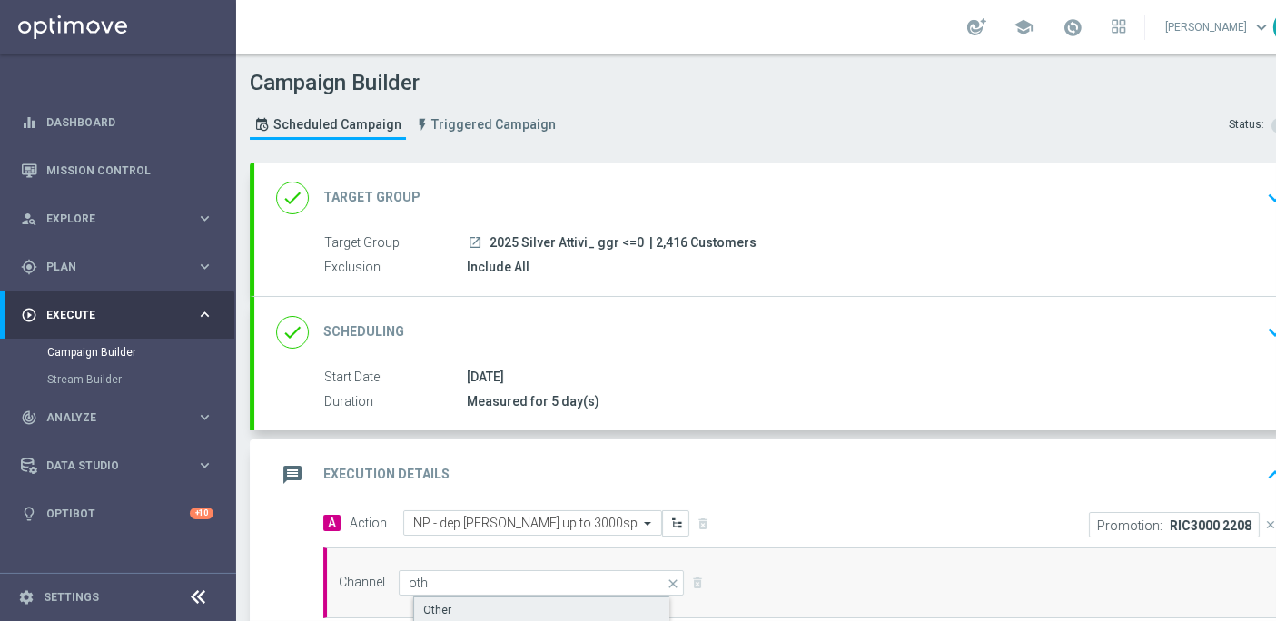
click at [637, 600] on div "Other" at bounding box center [556, 610] width 287 height 27
type input "Other"
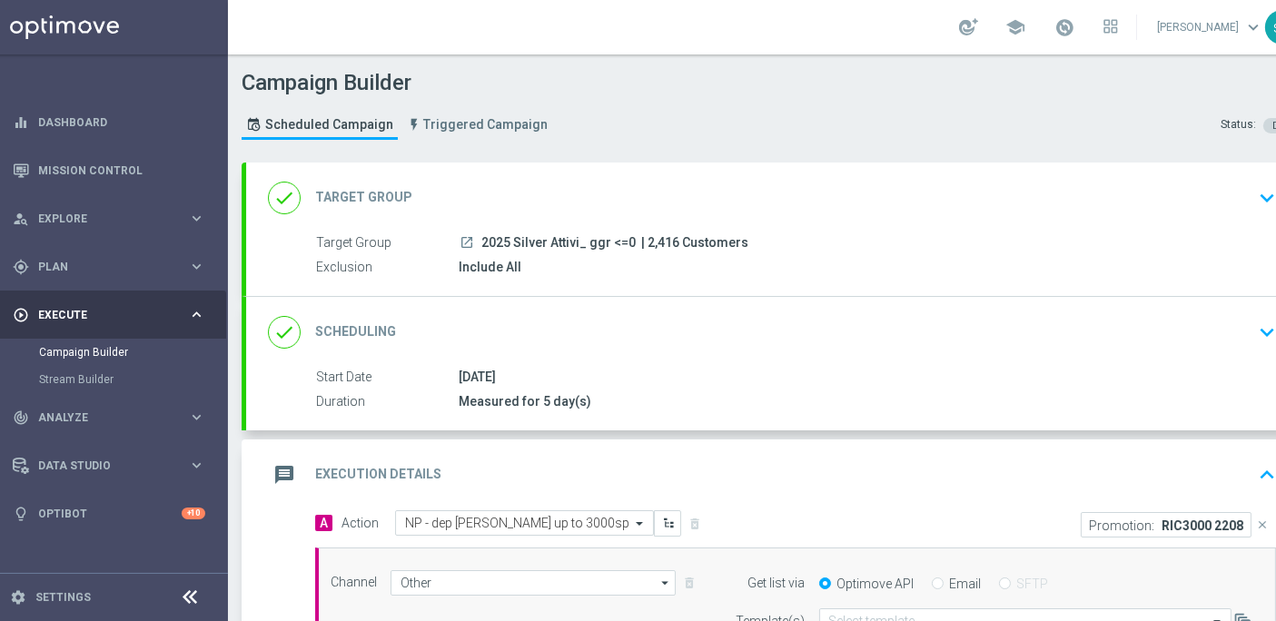
scroll to position [15, 64]
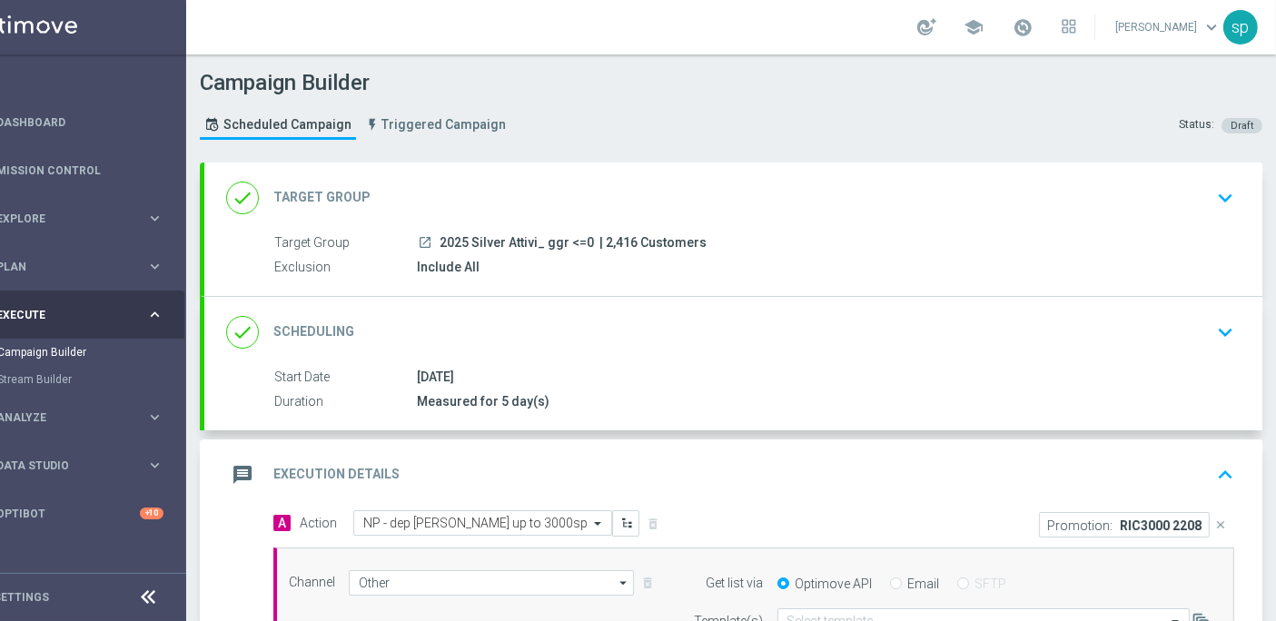
click at [908, 576] on label "Email" at bounding box center [924, 584] width 32 height 16
click at [902, 579] on input "Email" at bounding box center [896, 585] width 12 height 12
radio input "true"
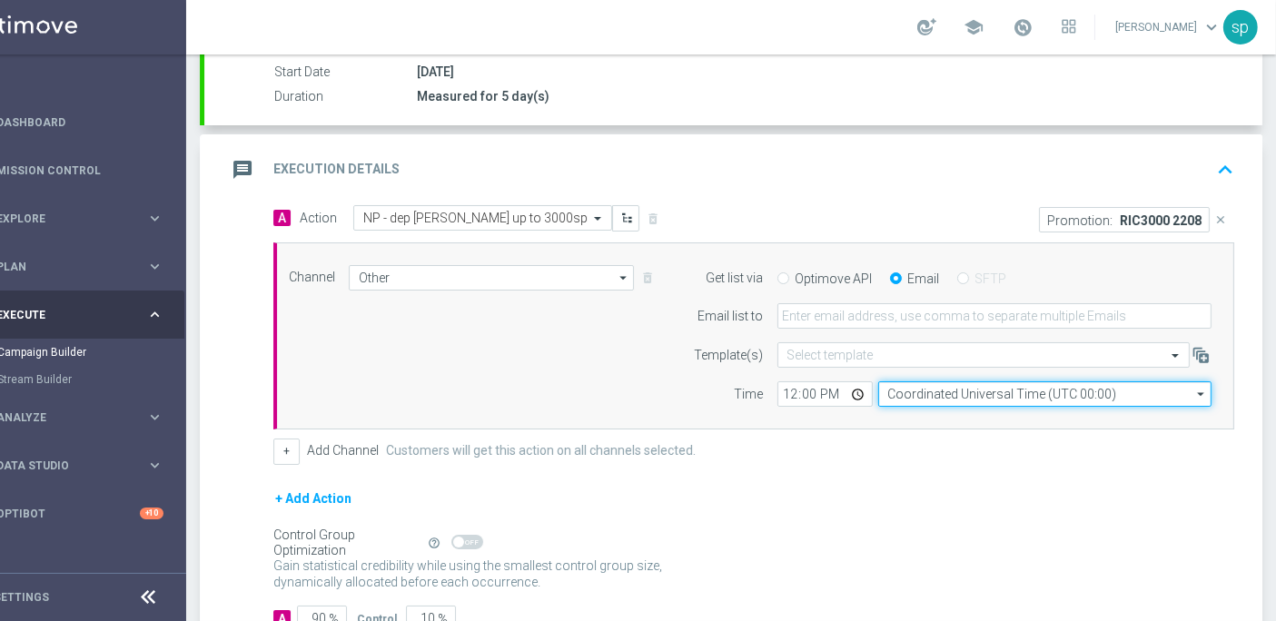
click at [1007, 381] on input "Coordinated Universal Time (UTC 00:00)" at bounding box center [1044, 393] width 333 height 25
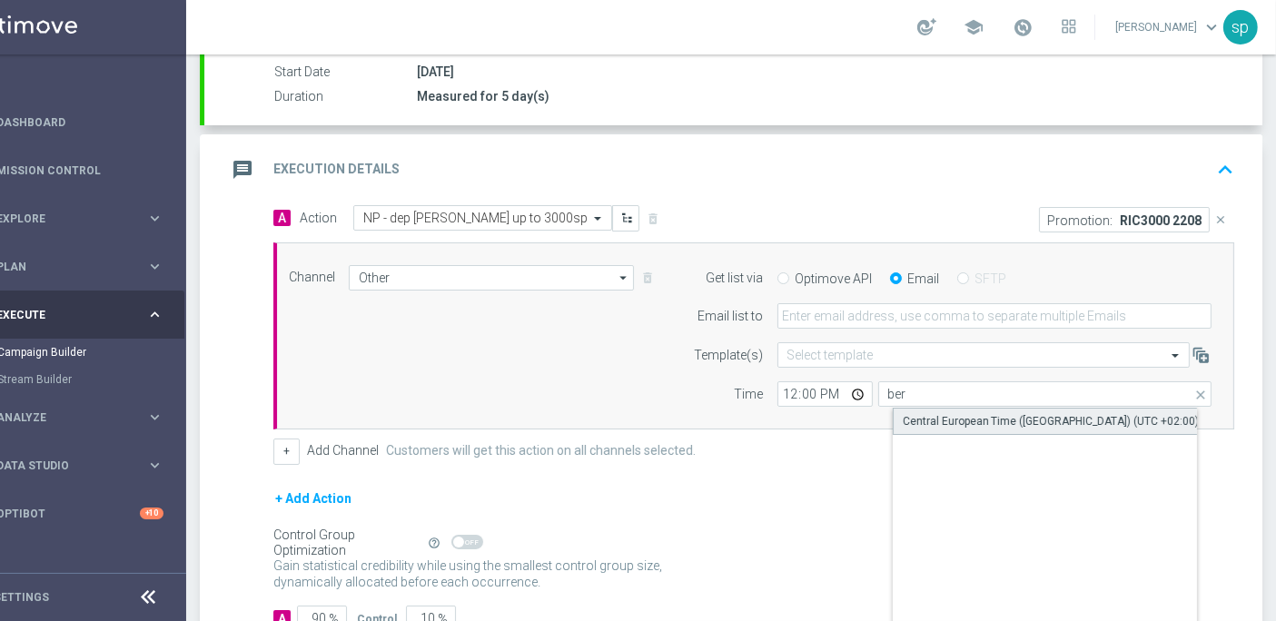
click at [1020, 413] on div "Central European Time ([GEOGRAPHIC_DATA]) (UTC +02:00)" at bounding box center [1051, 421] width 297 height 16
type input "Central European Time ([GEOGRAPHIC_DATA]) (UTC +02:00)"
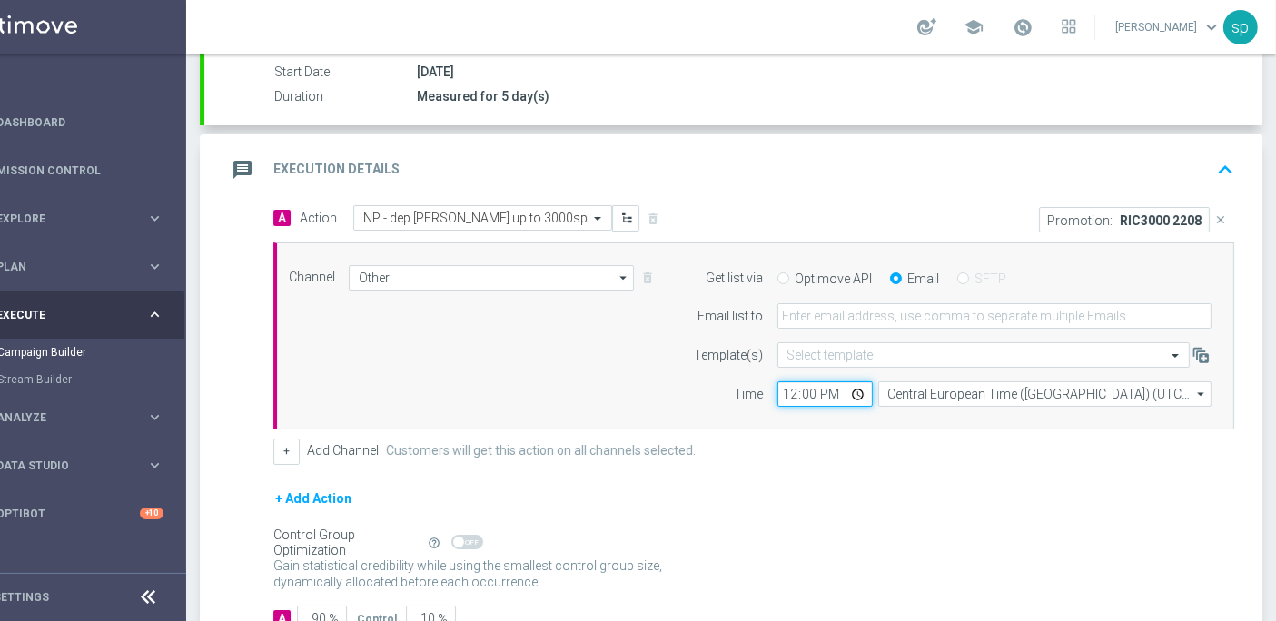
click at [777, 381] on input "12:00" at bounding box center [824, 393] width 95 height 25
type input "15:50"
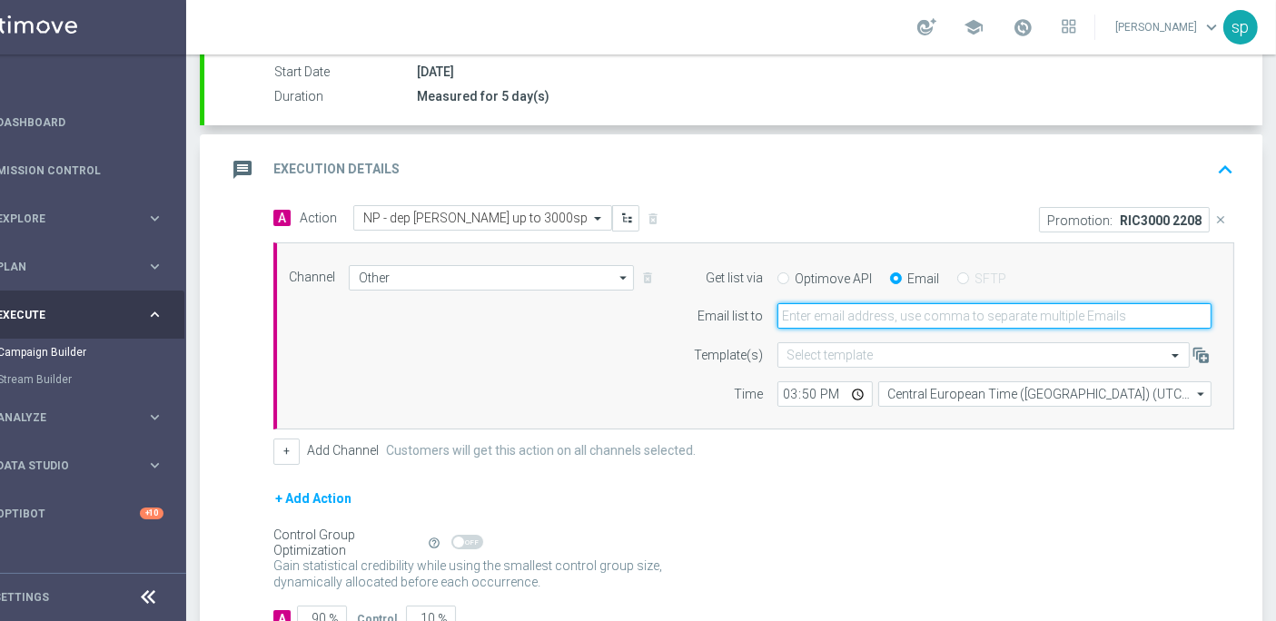
click at [810, 303] on input "email" at bounding box center [994, 315] width 434 height 25
type input "[PERSON_NAME][EMAIL_ADDRESS][PERSON_NAME][DOMAIN_NAME]"
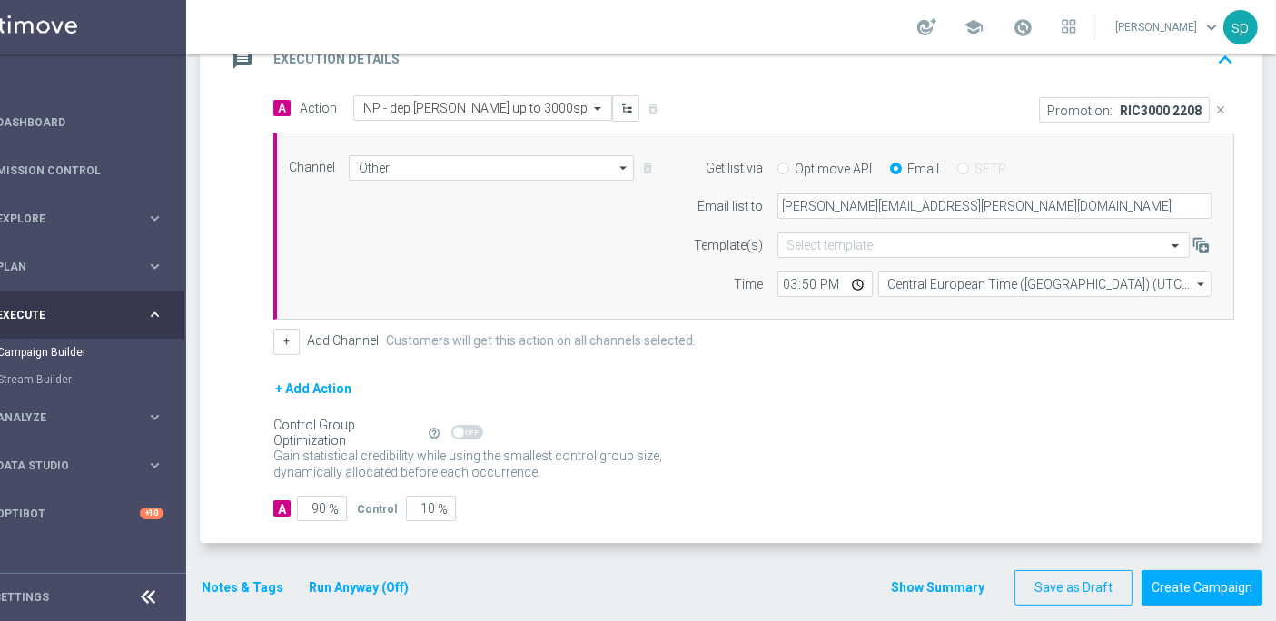
click at [208, 577] on button "Notes & Tags" at bounding box center [242, 588] width 85 height 23
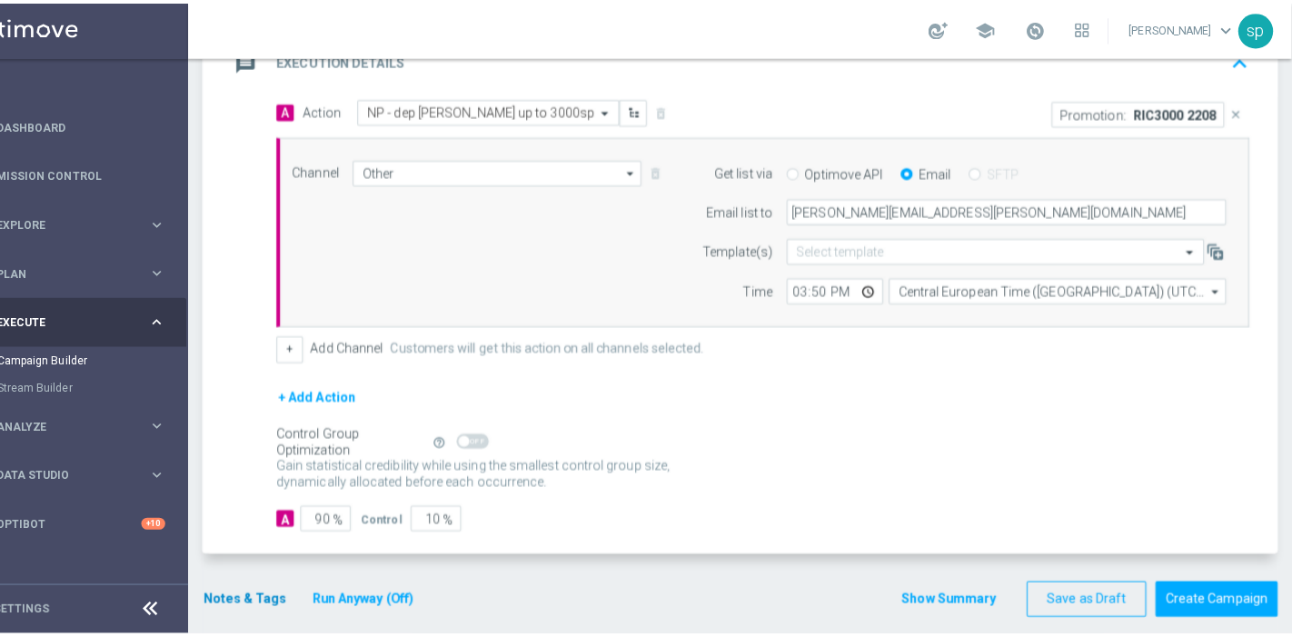
scroll to position [0, 49]
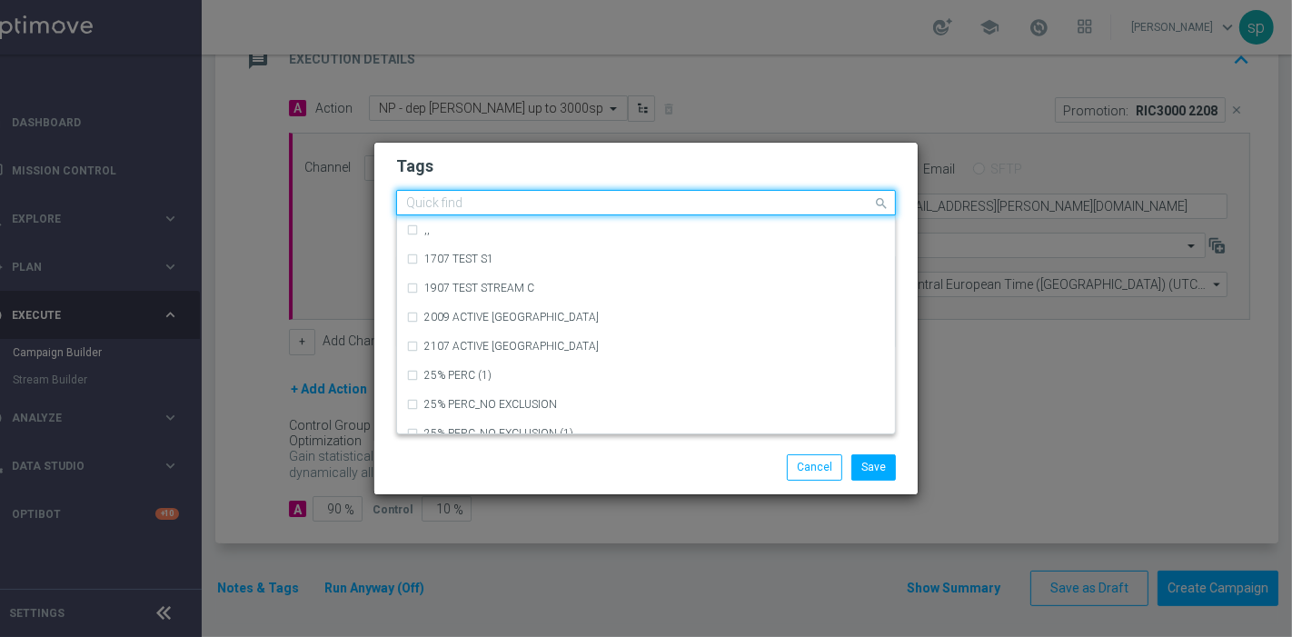
click at [601, 198] on input "text" at bounding box center [639, 203] width 466 height 15
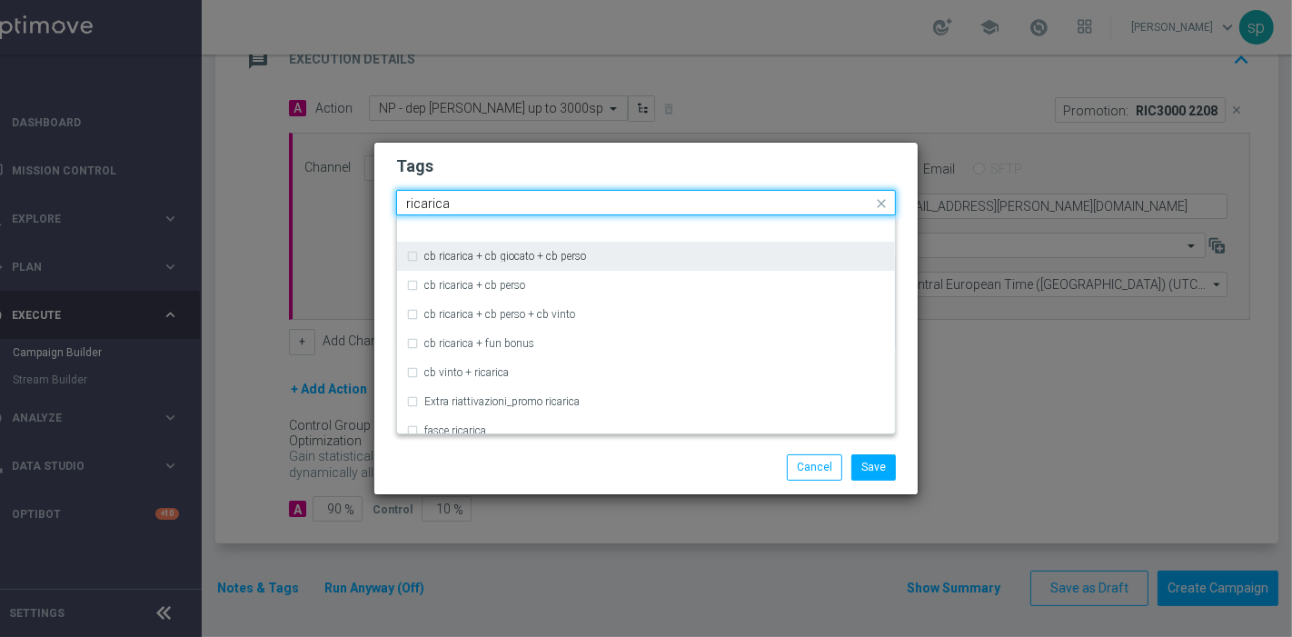
scroll to position [570, 0]
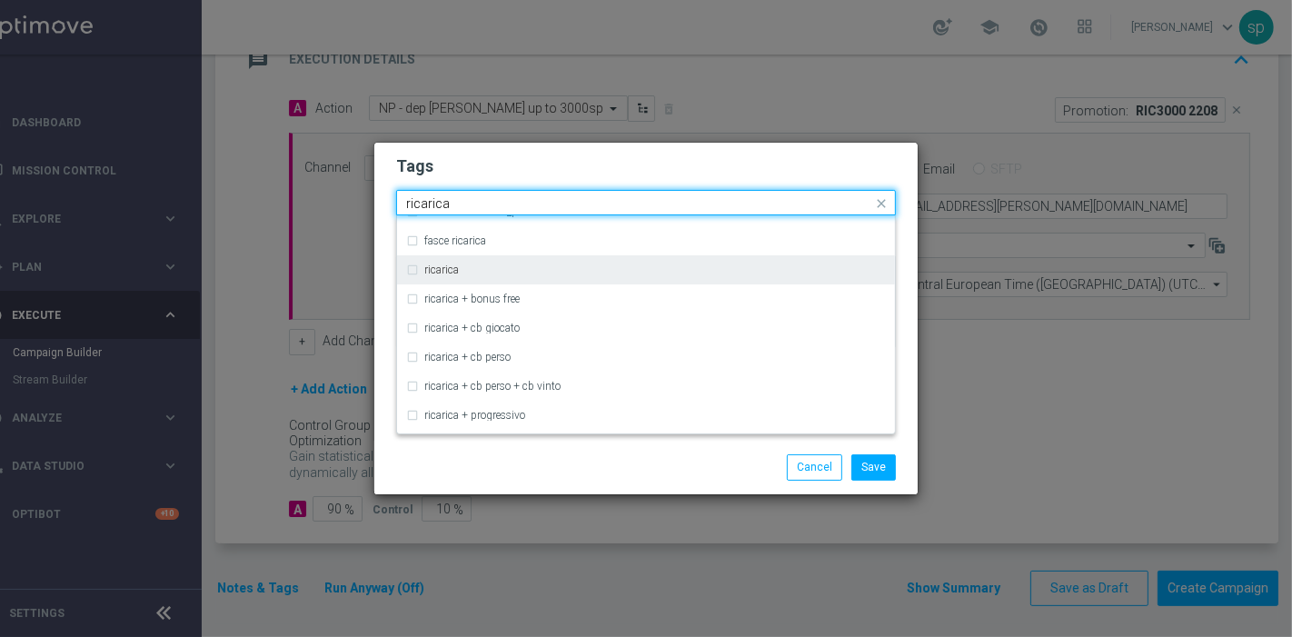
click at [506, 273] on div "ricarica" at bounding box center [654, 269] width 461 height 11
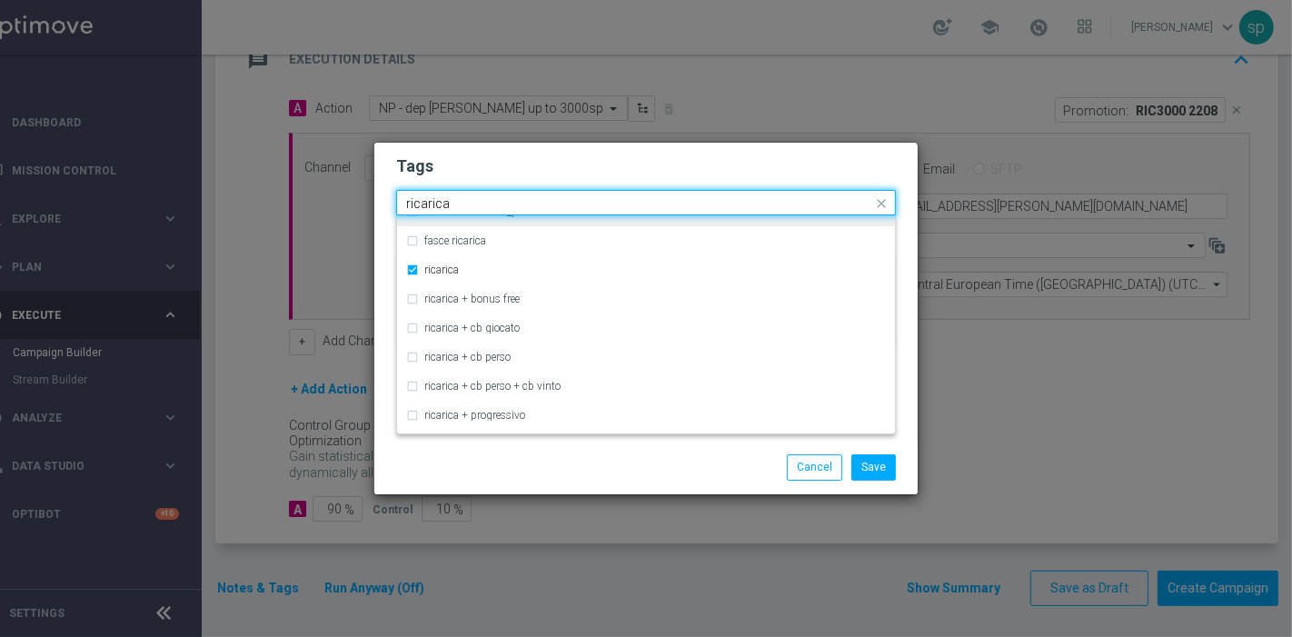
drag, startPoint x: 454, startPoint y: 191, endPoint x: 341, endPoint y: 220, distance: 116.3
click at [341, 220] on modal-container "Tags Quick find × ricarica ricarica cb ricarica + [PERSON_NAME] cb ricarica + […" at bounding box center [646, 318] width 1292 height 637
drag, startPoint x: 443, startPoint y: 193, endPoint x: 288, endPoint y: 194, distance: 155.3
click at [288, 194] on modal-container "Tags Quick find × ricarica ricarica cb ricarica + [PERSON_NAME] cb ricarica + […" at bounding box center [646, 318] width 1292 height 637
drag, startPoint x: 504, startPoint y: 202, endPoint x: 267, endPoint y: 188, distance: 237.4
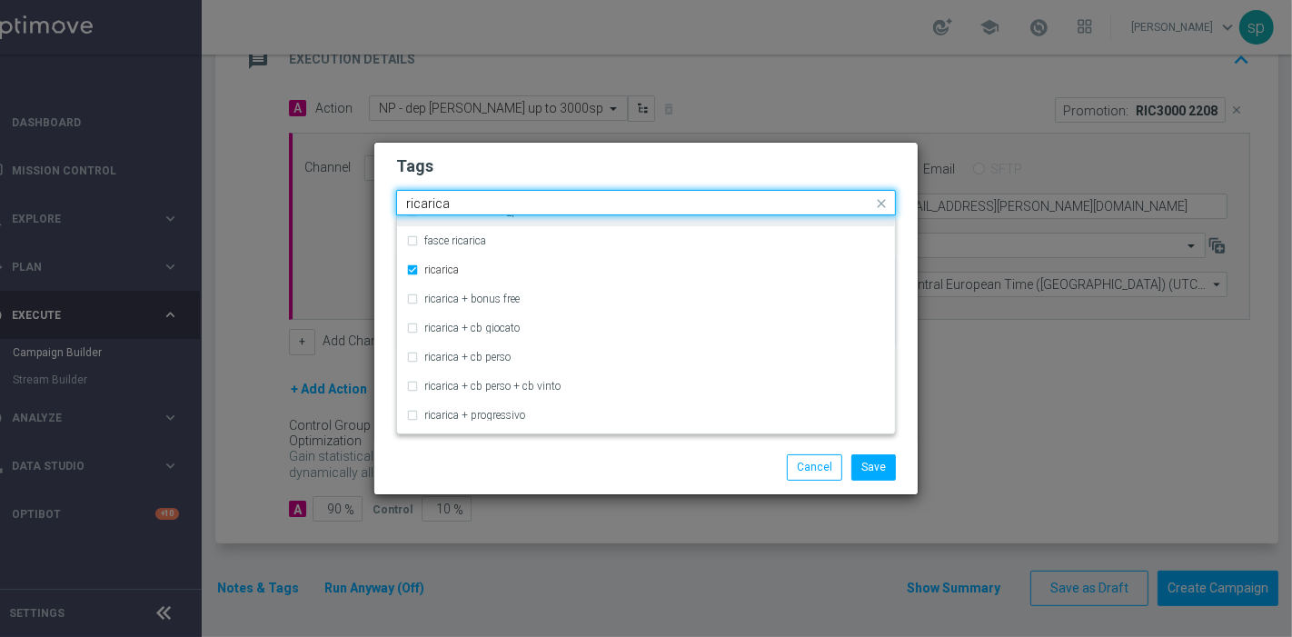
click at [267, 188] on modal-container "Tags Quick find × ricarica ricarica cb ricarica + [PERSON_NAME] cb ricarica + […" at bounding box center [646, 318] width 1292 height 637
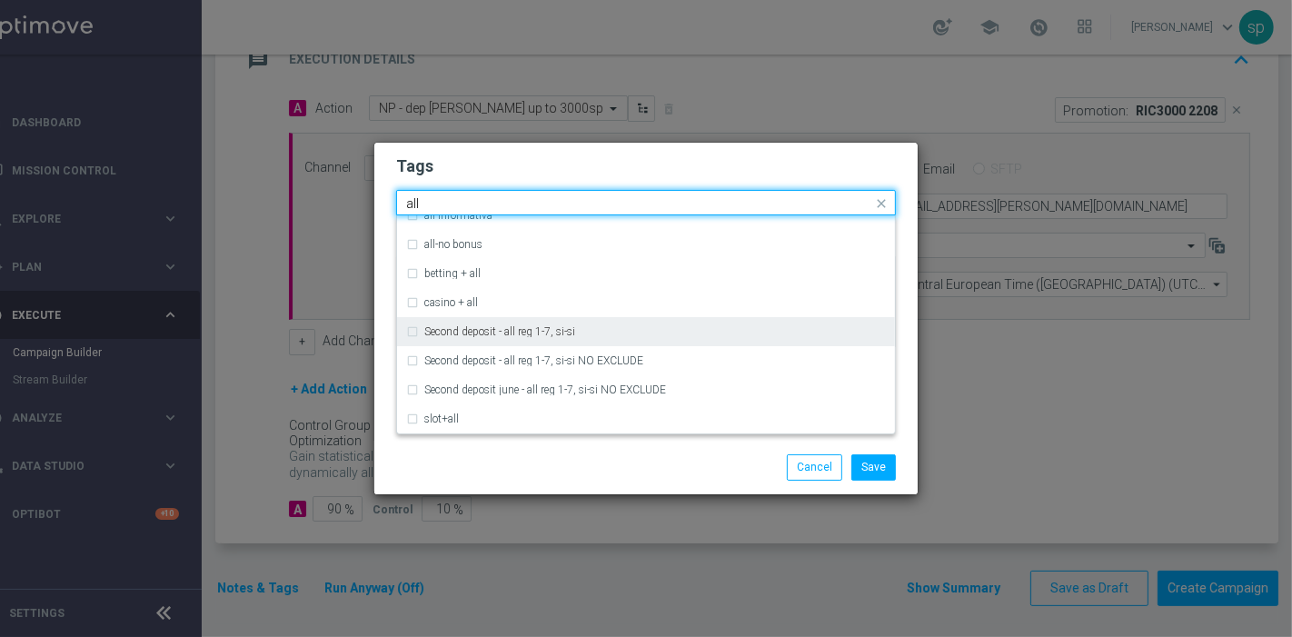
scroll to position [0, 0]
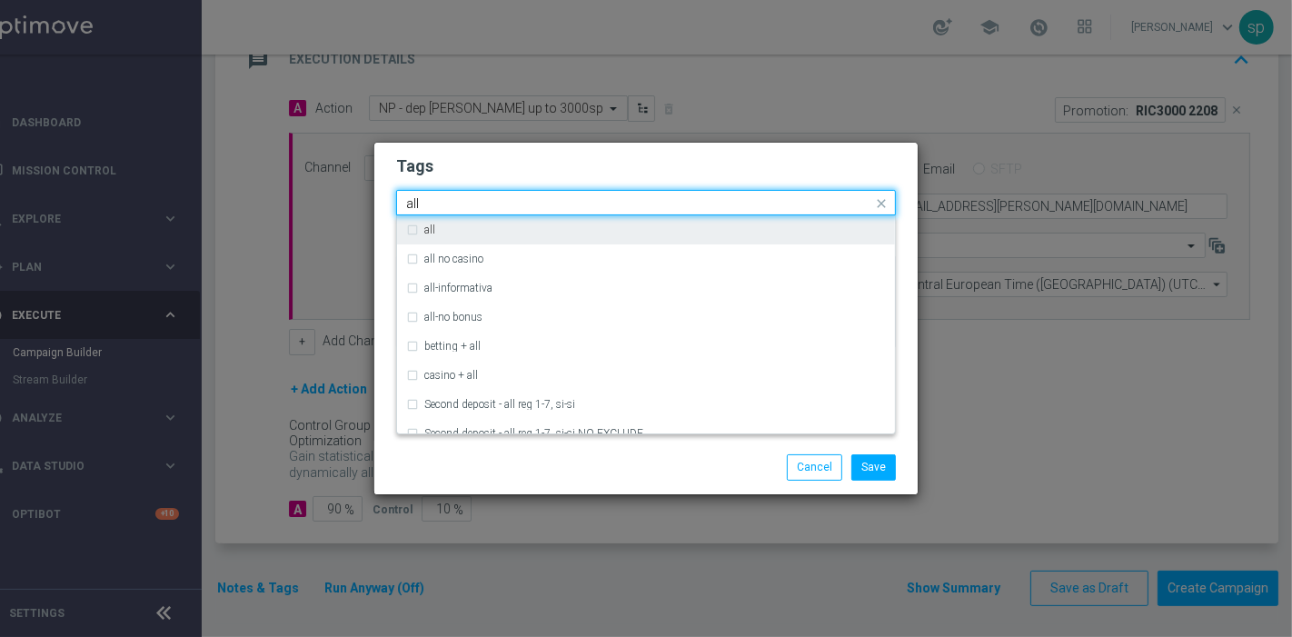
click at [576, 242] on div "all" at bounding box center [646, 229] width 480 height 29
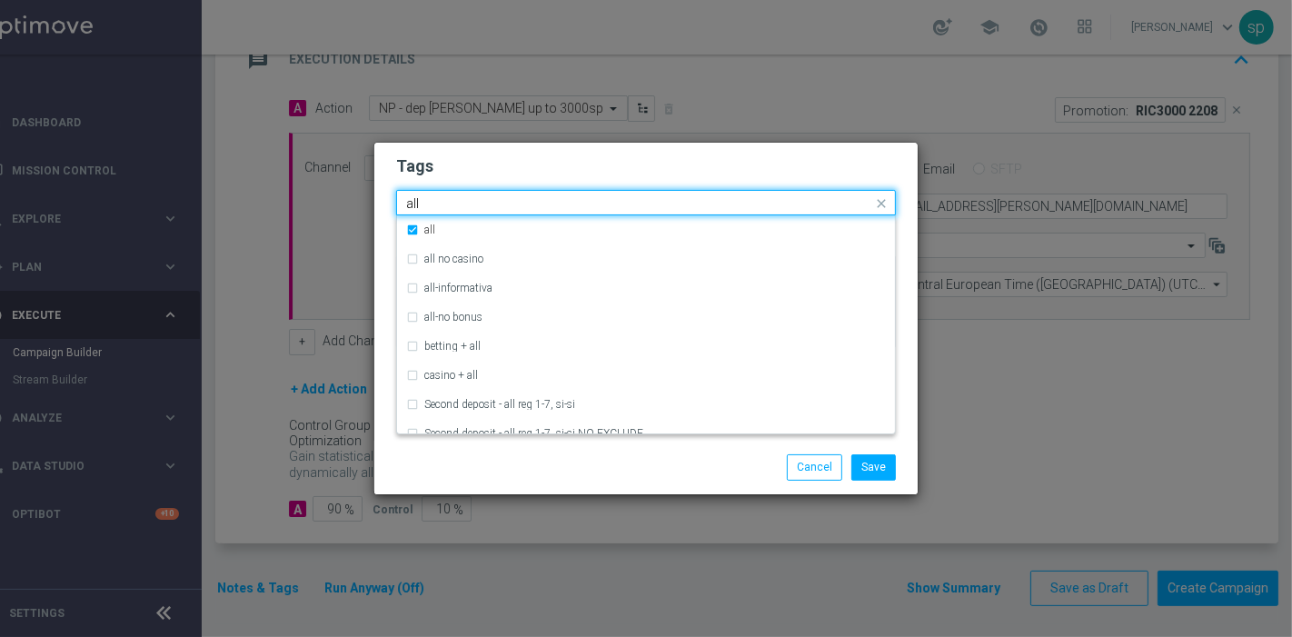
drag, startPoint x: 456, startPoint y: 196, endPoint x: 245, endPoint y: 216, distance: 211.7
click at [245, 216] on modal-container "Tags Quick find × ricarica × all all all all no casino all-informativa all-no b…" at bounding box center [646, 318] width 1292 height 637
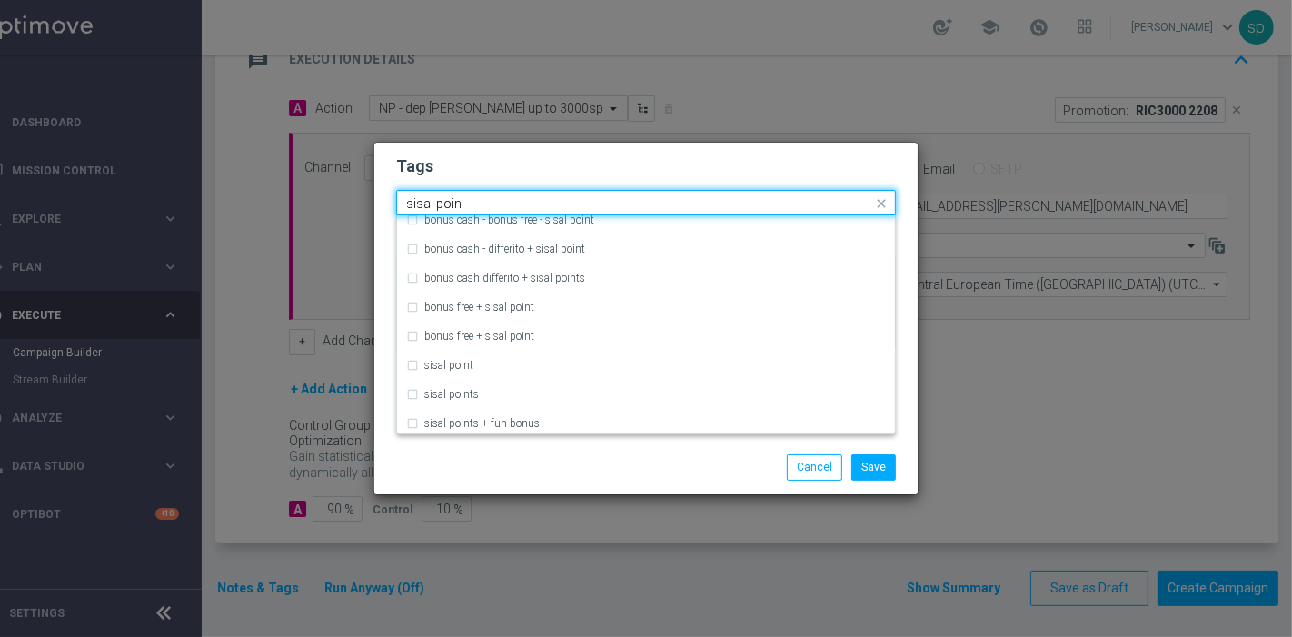
scroll to position [196, 0]
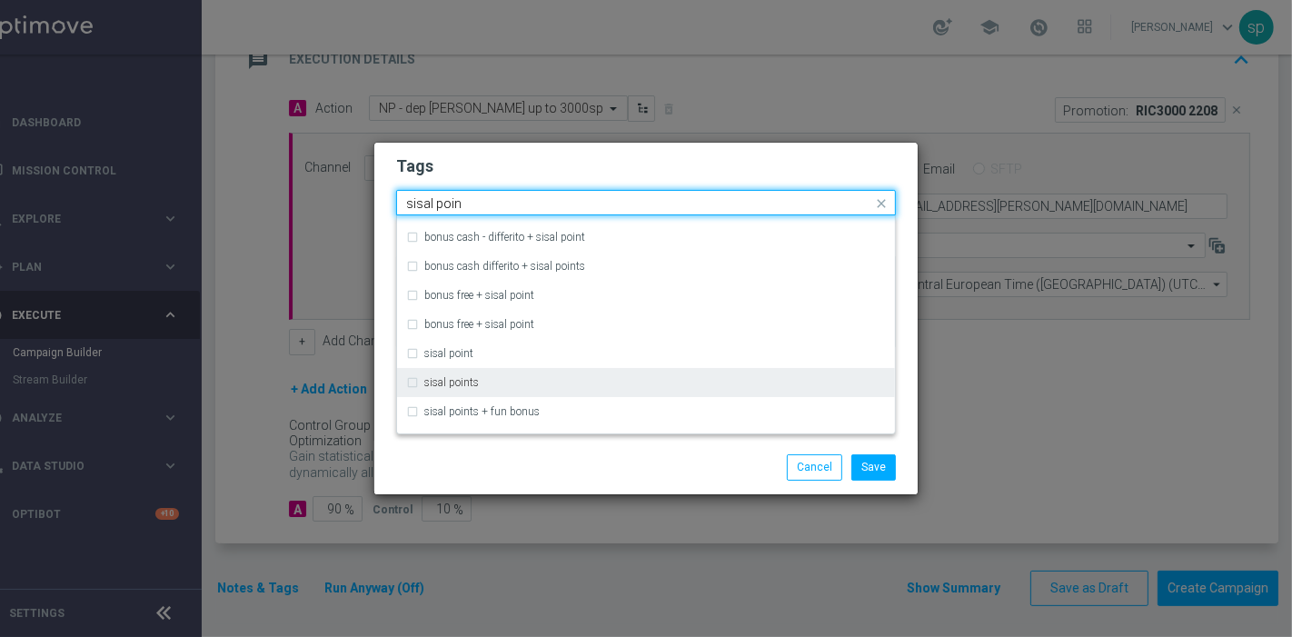
click at [487, 384] on div "sisal points" at bounding box center [654, 382] width 461 height 11
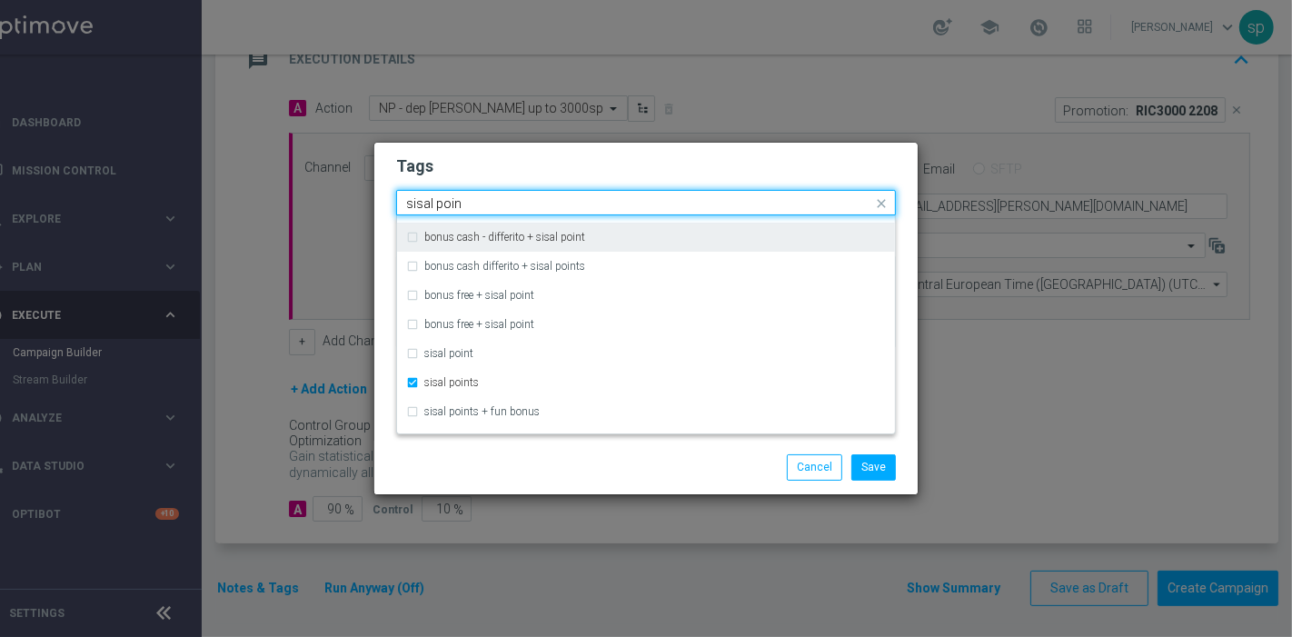
drag, startPoint x: 490, startPoint y: 205, endPoint x: 286, endPoint y: 194, distance: 204.6
click at [286, 194] on modal-container "Tags Quick find × ricarica × all × sisal points sisal poin bonus cash + fun bon…" at bounding box center [646, 318] width 1292 height 637
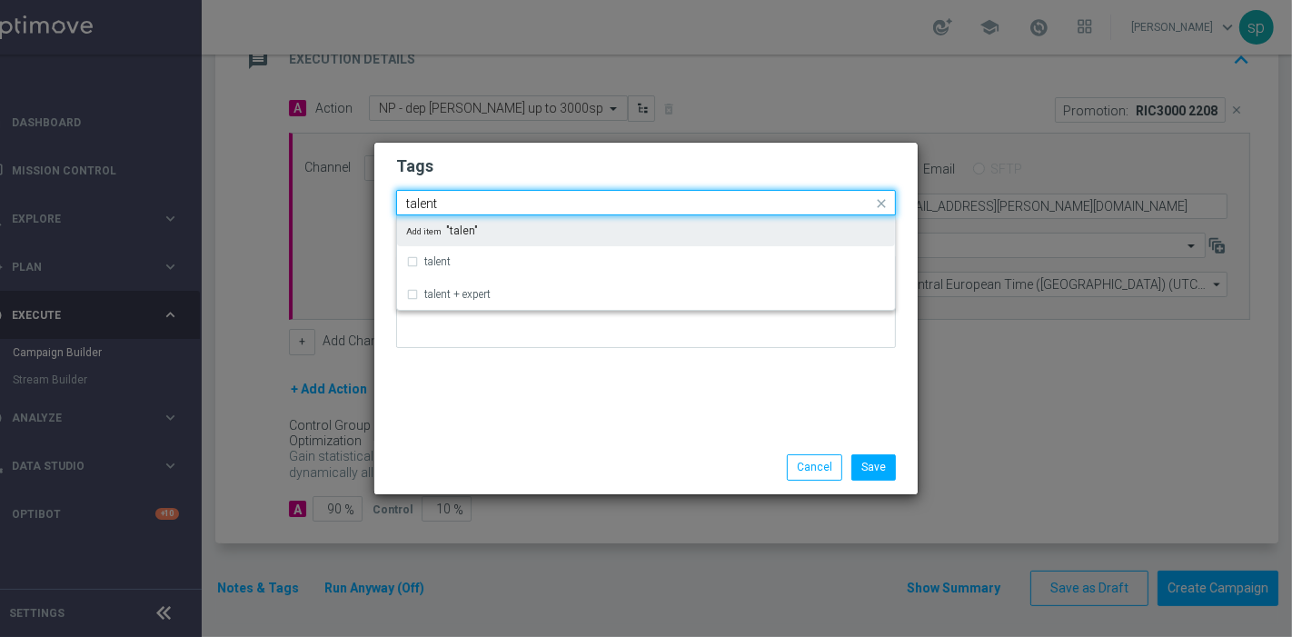
scroll to position [0, 0]
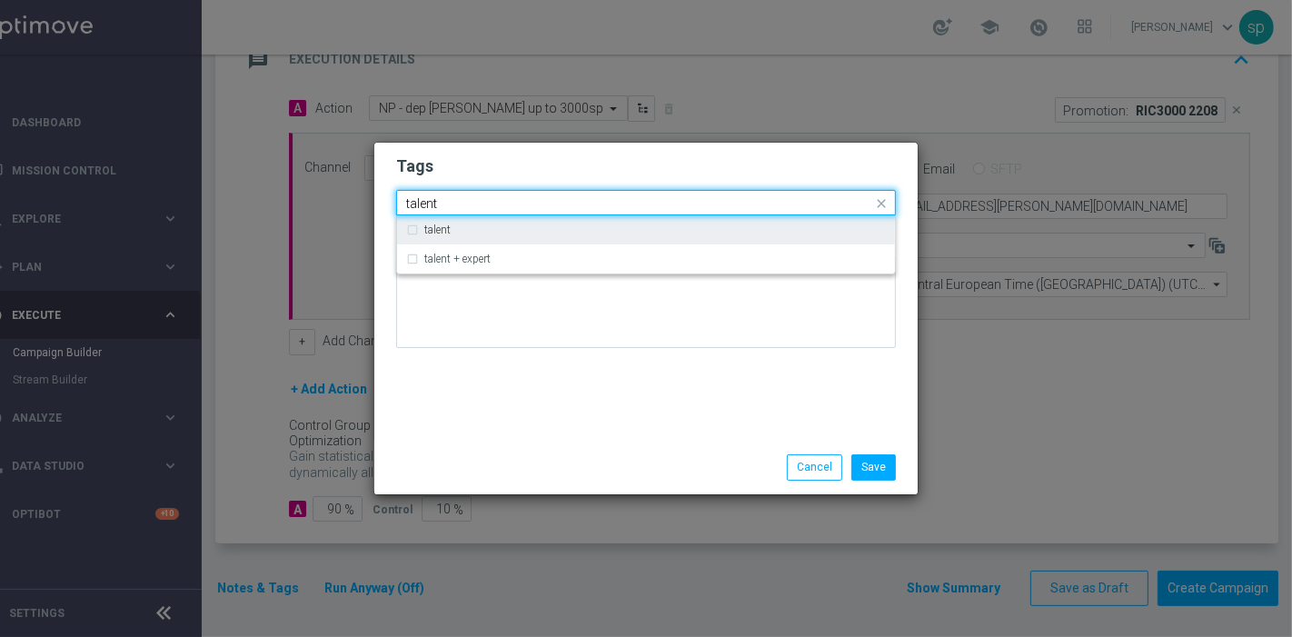
click at [467, 237] on div "talent" at bounding box center [646, 229] width 480 height 29
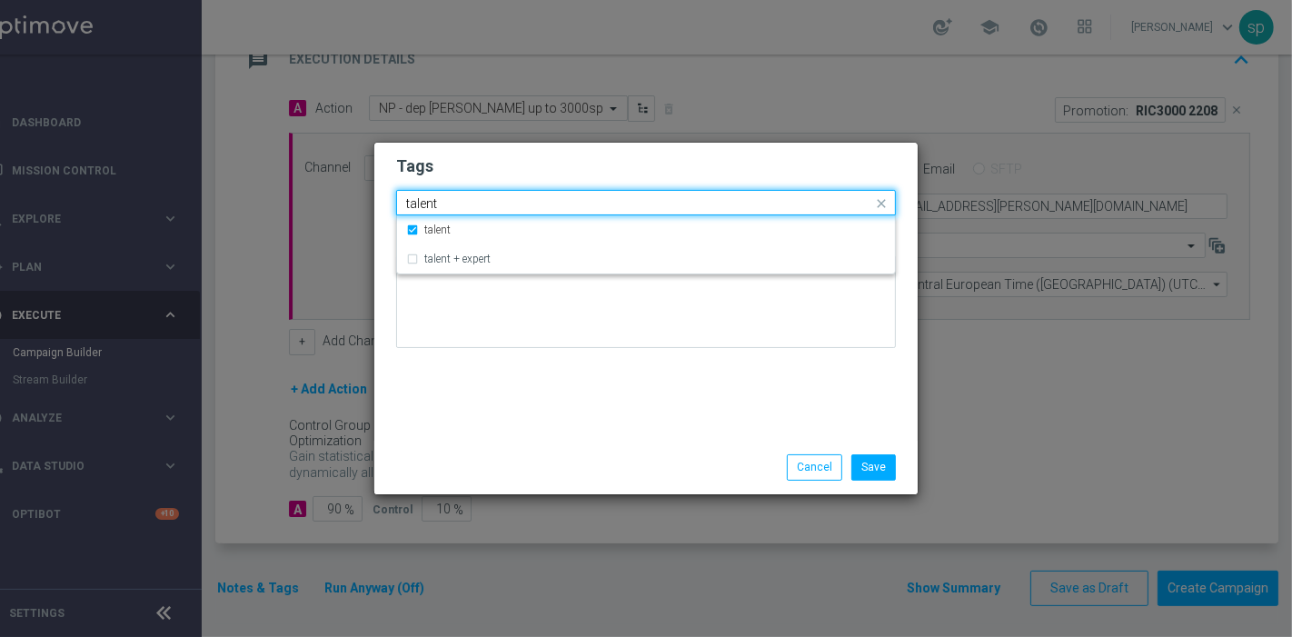
drag, startPoint x: 449, startPoint y: 191, endPoint x: 351, endPoint y: 185, distance: 97.3
click at [351, 185] on modal-container "Tags Quick find × ricarica × all × sisal points × talent talent talent talent +…" at bounding box center [646, 318] width 1292 height 637
drag, startPoint x: 473, startPoint y: 203, endPoint x: 281, endPoint y: 191, distance: 193.0
click at [281, 191] on modal-container "Tags Quick find × ricarica × all × sisal points × talent talent talent talent +…" at bounding box center [646, 318] width 1292 height 637
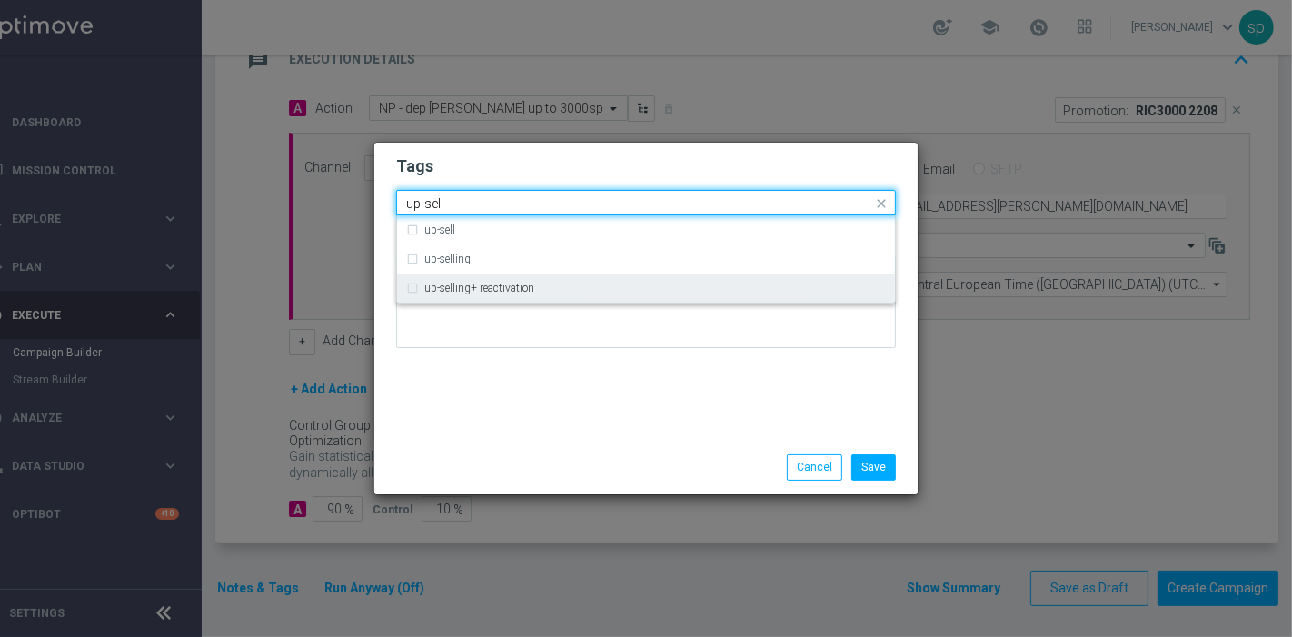
click at [480, 278] on div "up-selling+ reactivation" at bounding box center [646, 287] width 480 height 29
type input "up-sell"
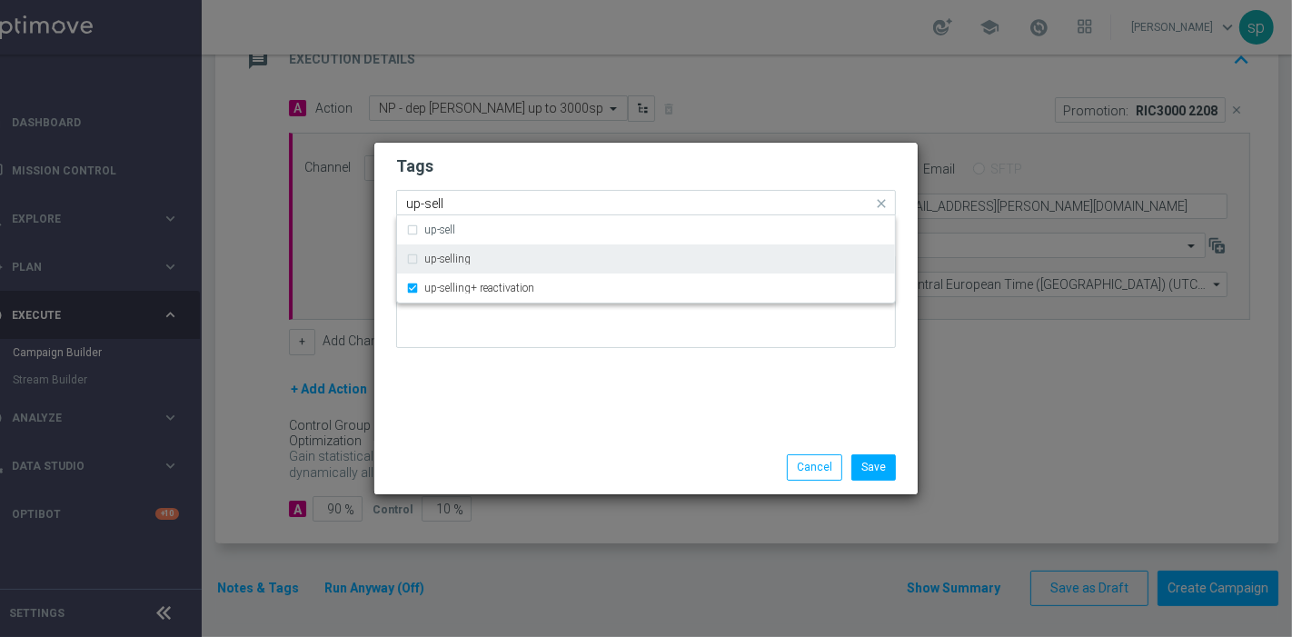
click at [529, 258] on div "up-selling" at bounding box center [654, 258] width 461 height 11
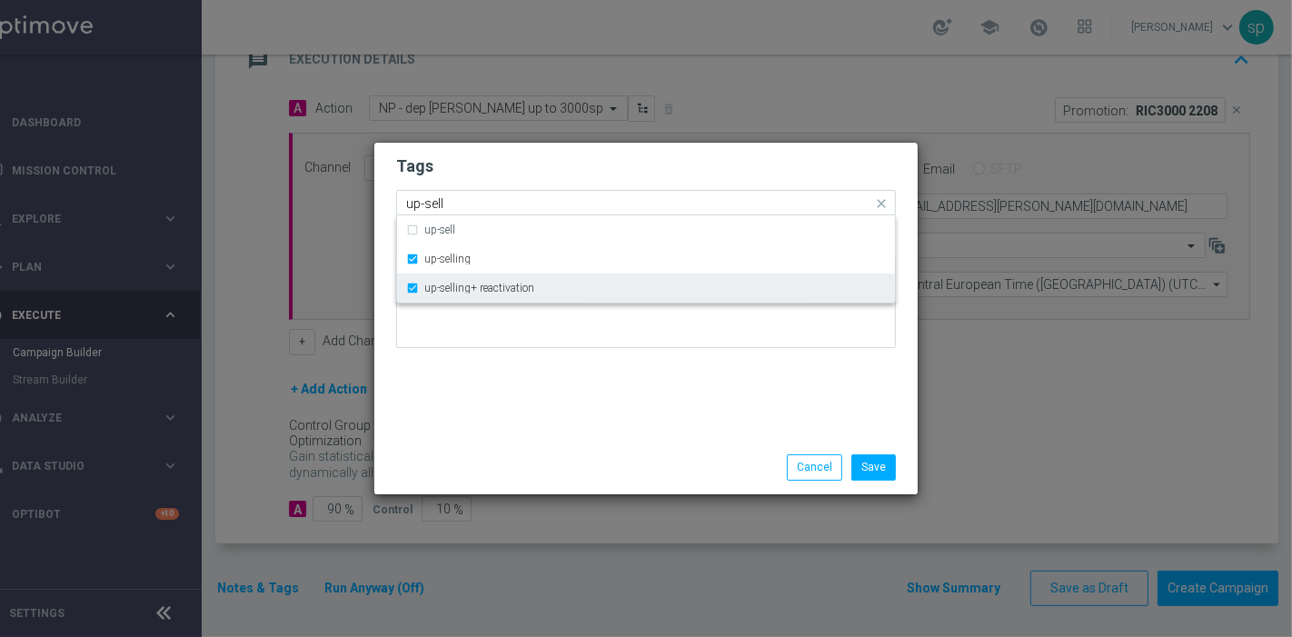
click at [516, 291] on label "up-selling+ reactivation" at bounding box center [479, 287] width 110 height 11
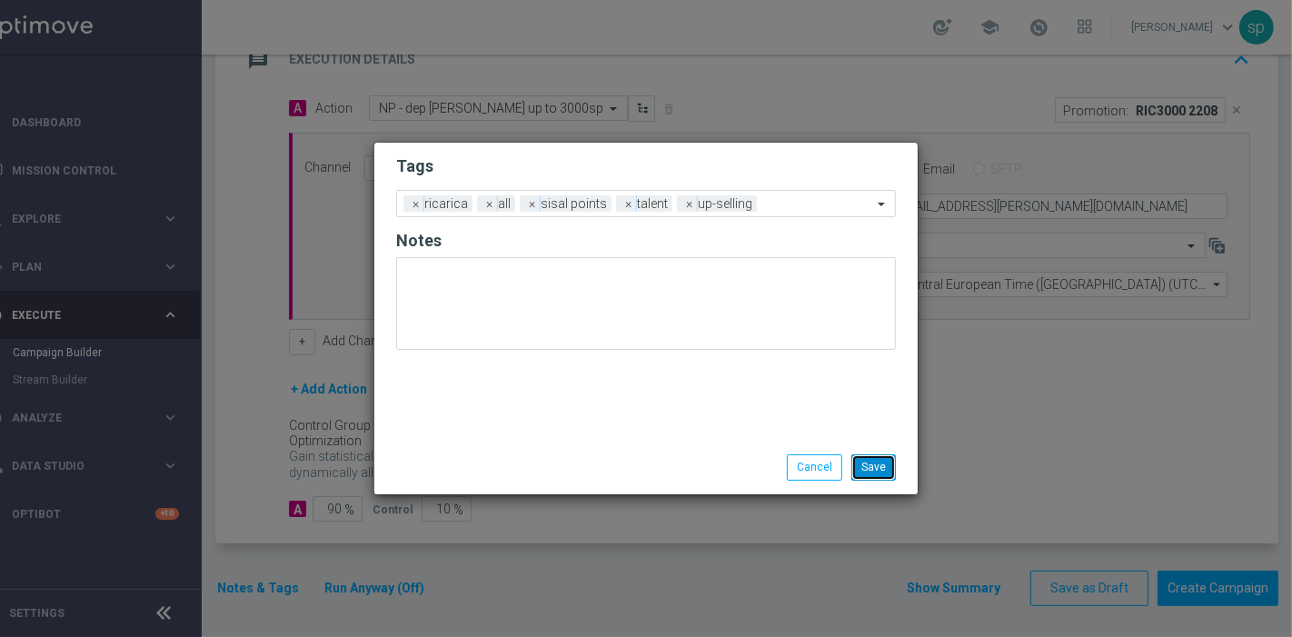
click at [874, 470] on button "Save" at bounding box center [873, 466] width 45 height 25
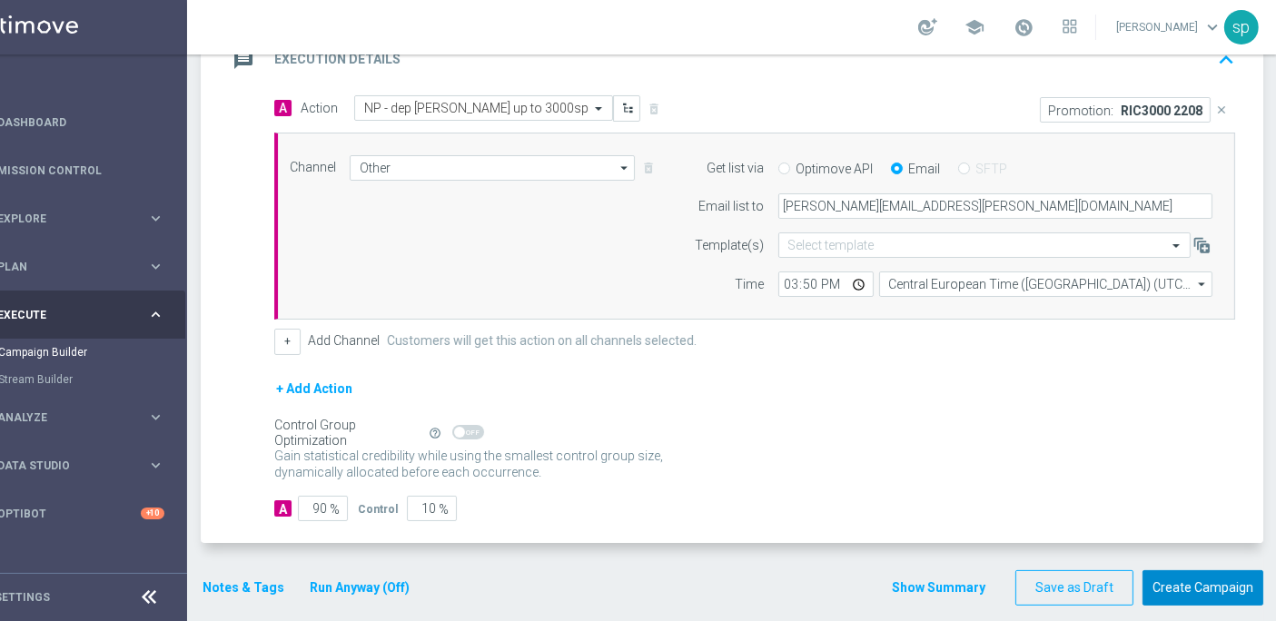
click at [1217, 581] on button "Create Campaign" at bounding box center [1203, 587] width 121 height 35
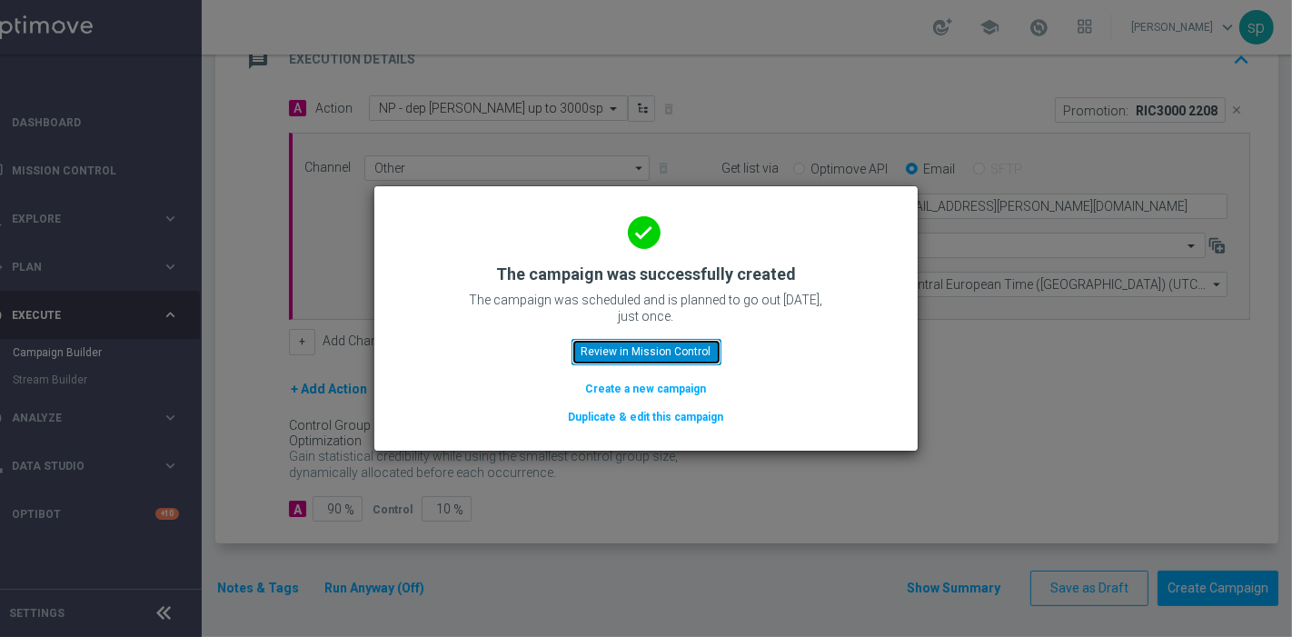
click at [682, 347] on button "Review in Mission Control" at bounding box center [646, 351] width 150 height 25
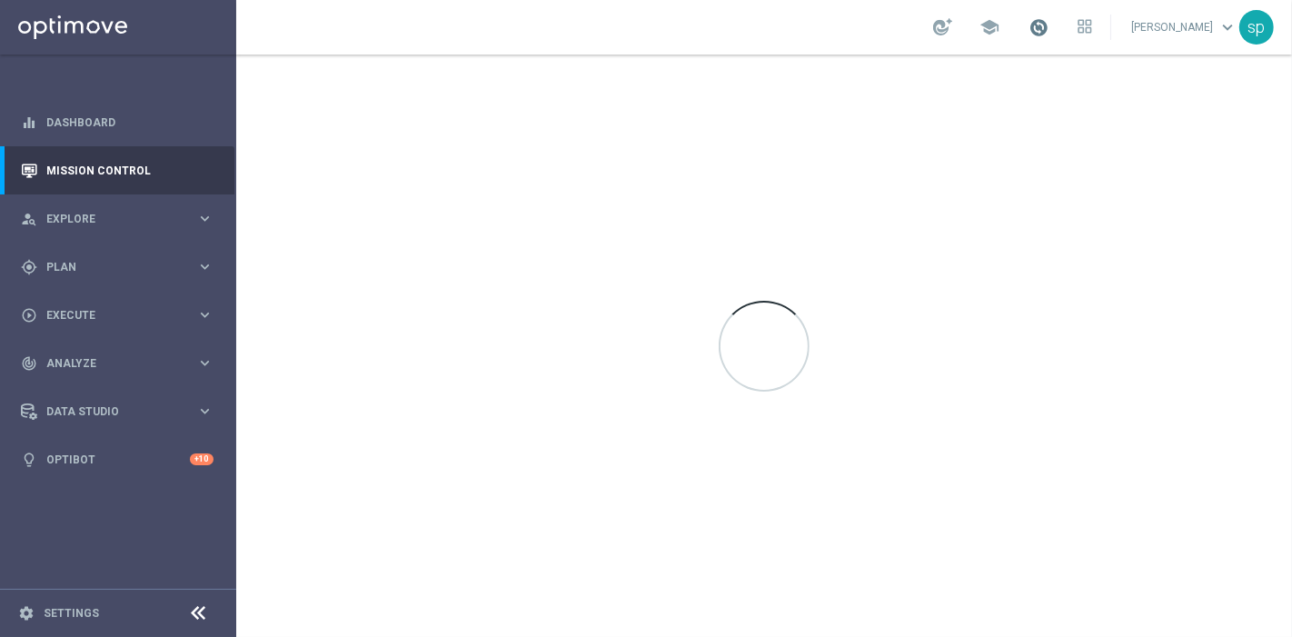
click at [1048, 35] on span at bounding box center [1038, 27] width 20 height 20
click at [619, 164] on div at bounding box center [763, 345] width 1055 height 582
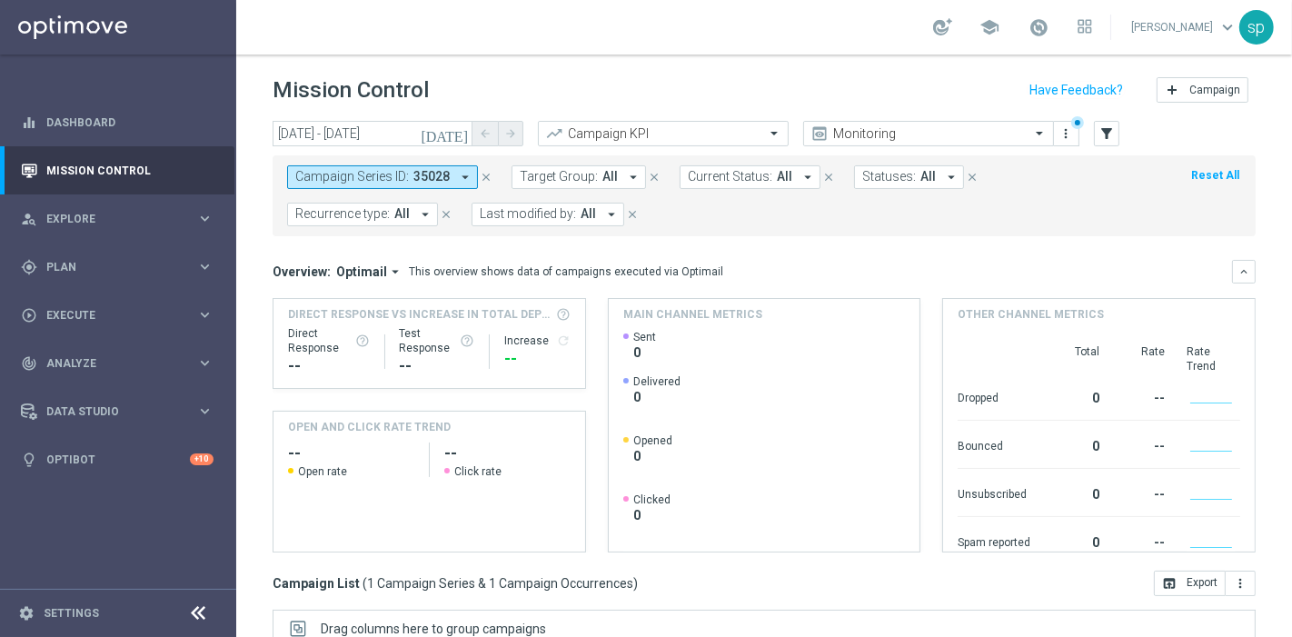
click at [405, 182] on span "Campaign Series ID:" at bounding box center [352, 176] width 114 height 15
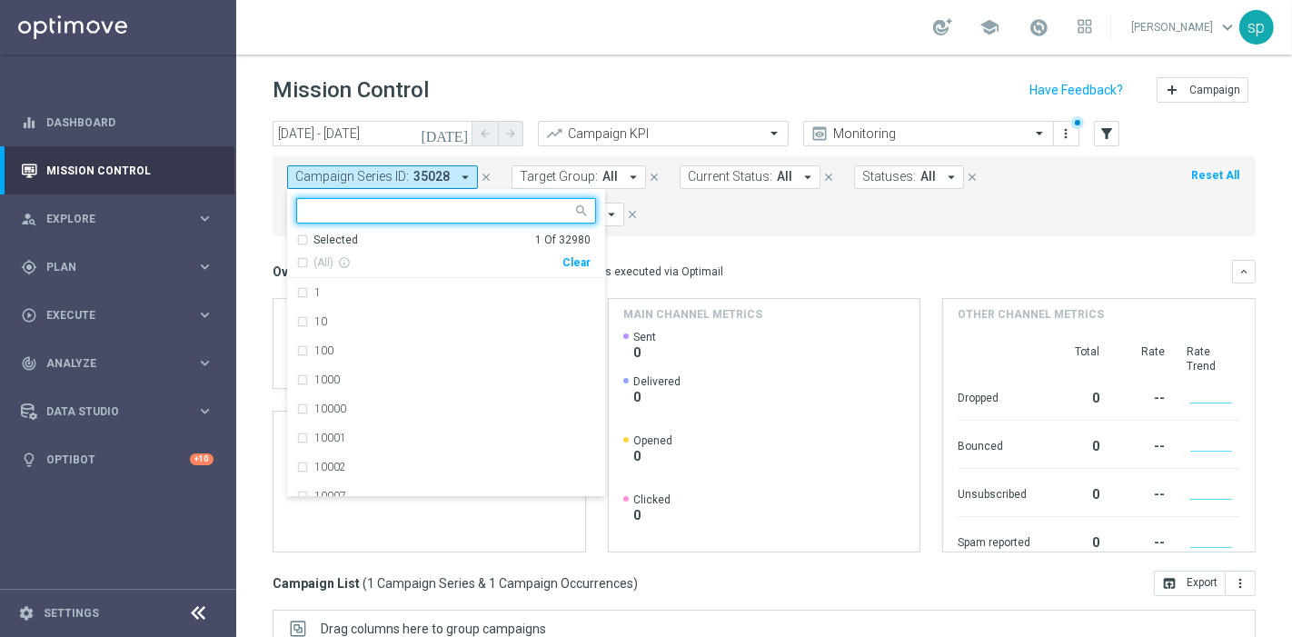
click at [581, 268] on div "(All) info_outline Clear" at bounding box center [443, 259] width 294 height 23
click at [672, 232] on div "Campaign Series ID: 35028 arrow_drop_down 35028 Selected 1 Of 32980 (All) info_…" at bounding box center [763, 195] width 983 height 81
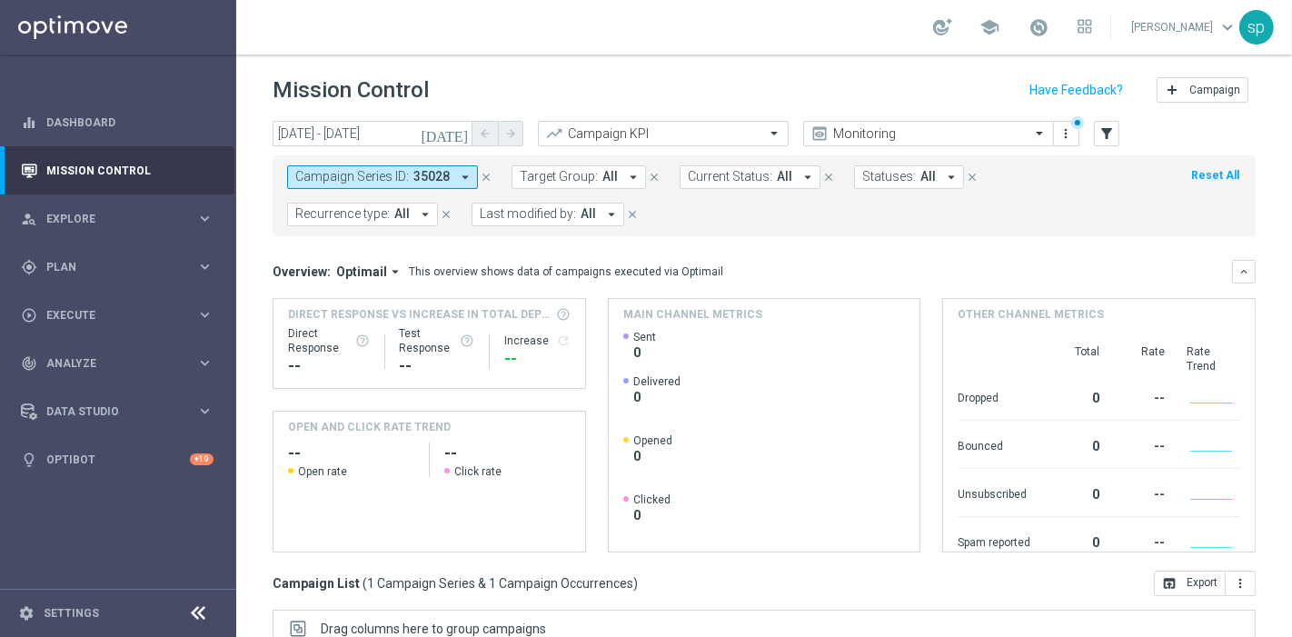
click at [443, 170] on span "35028" at bounding box center [431, 176] width 36 height 15
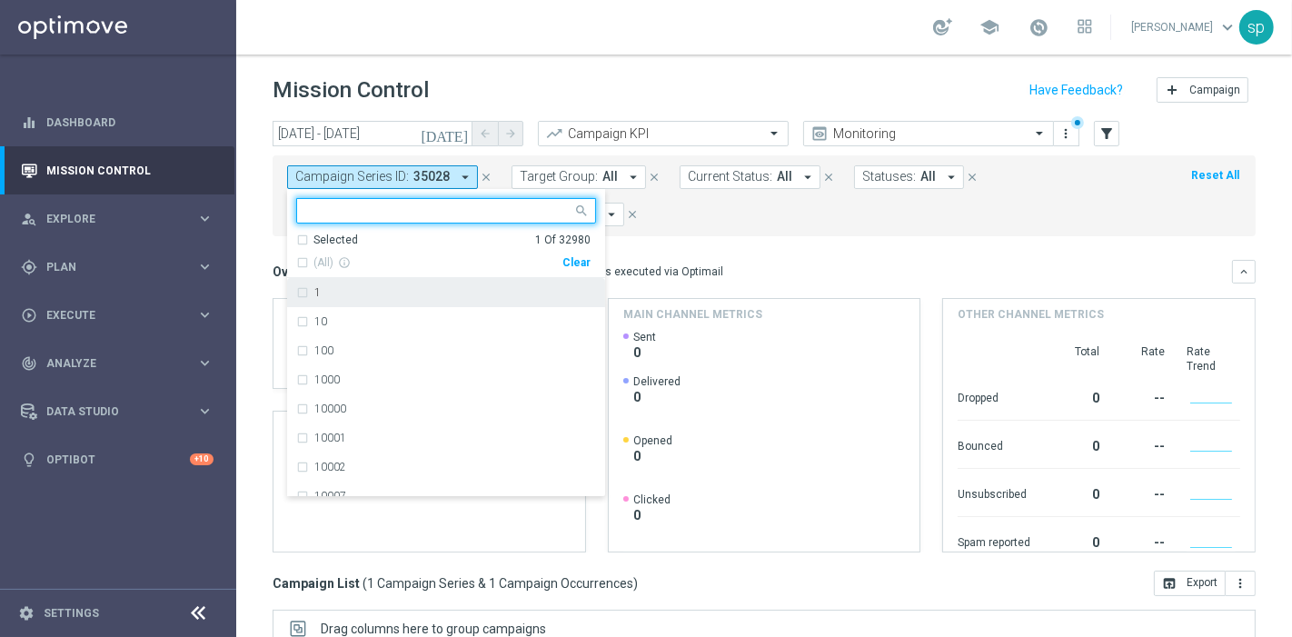
click at [0, 0] on div "Clear" at bounding box center [0, 0] width 0 height 0
click at [939, 218] on form "Campaign Series ID: 35028 arrow_drop_down Selected 0 Of 32980 (All) info_outlin…" at bounding box center [723, 195] width 873 height 61
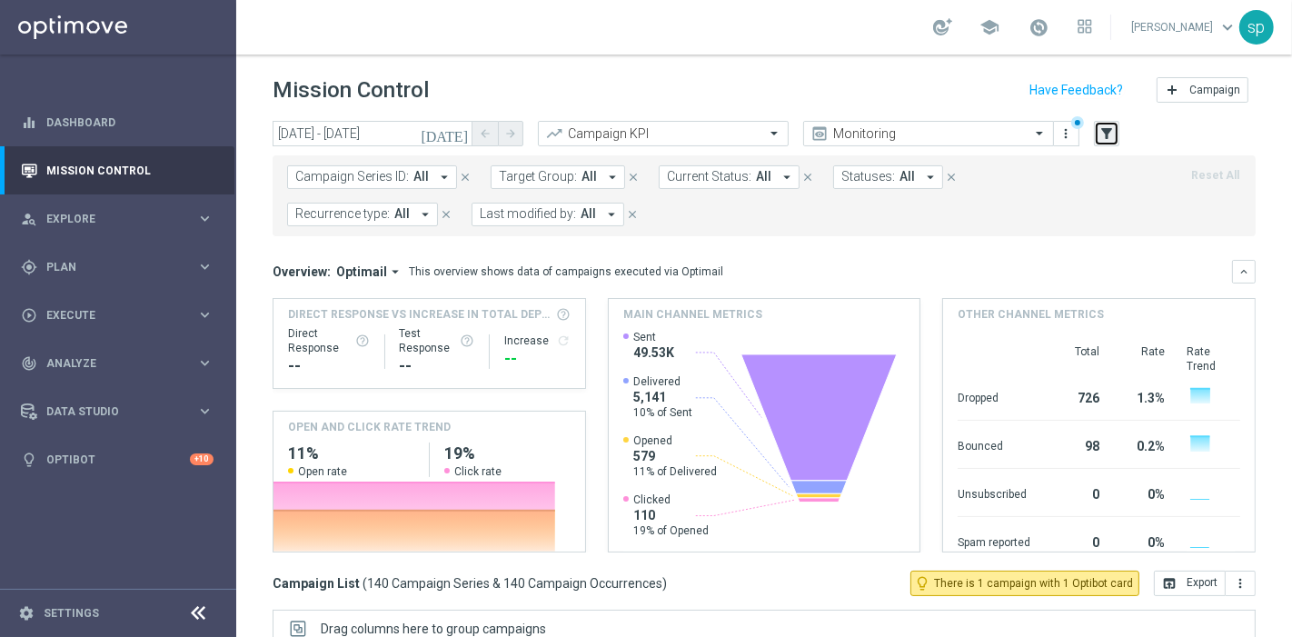
click at [1107, 134] on icon "filter_alt" at bounding box center [1106, 133] width 16 height 16
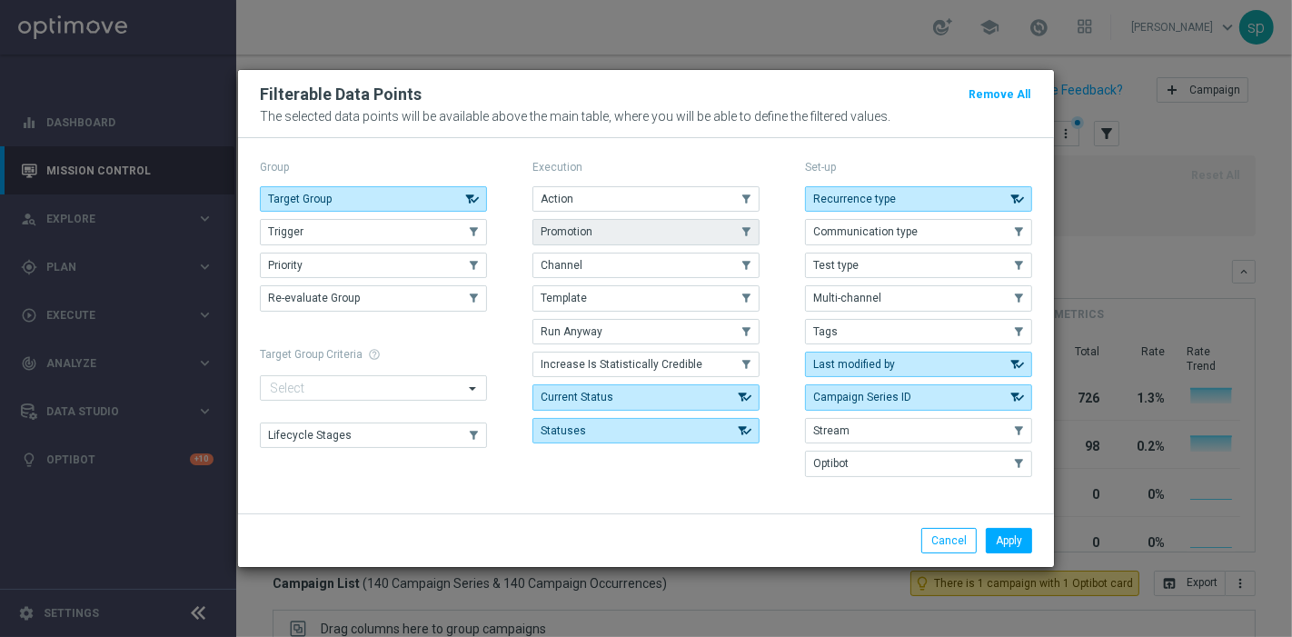
click at [691, 225] on button "Promotion" at bounding box center [645, 231] width 227 height 25
click at [1012, 528] on button "Apply" at bounding box center [1008, 540] width 46 height 25
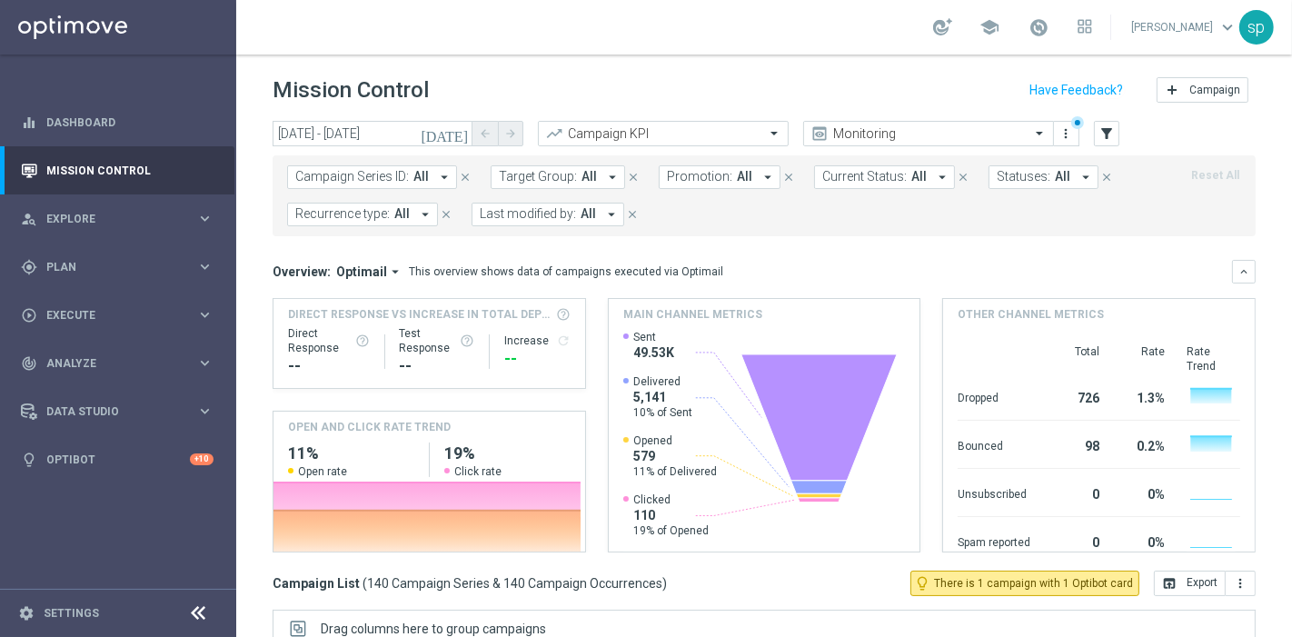
click at [693, 169] on span "Promotion:" at bounding box center [699, 176] width 65 height 15
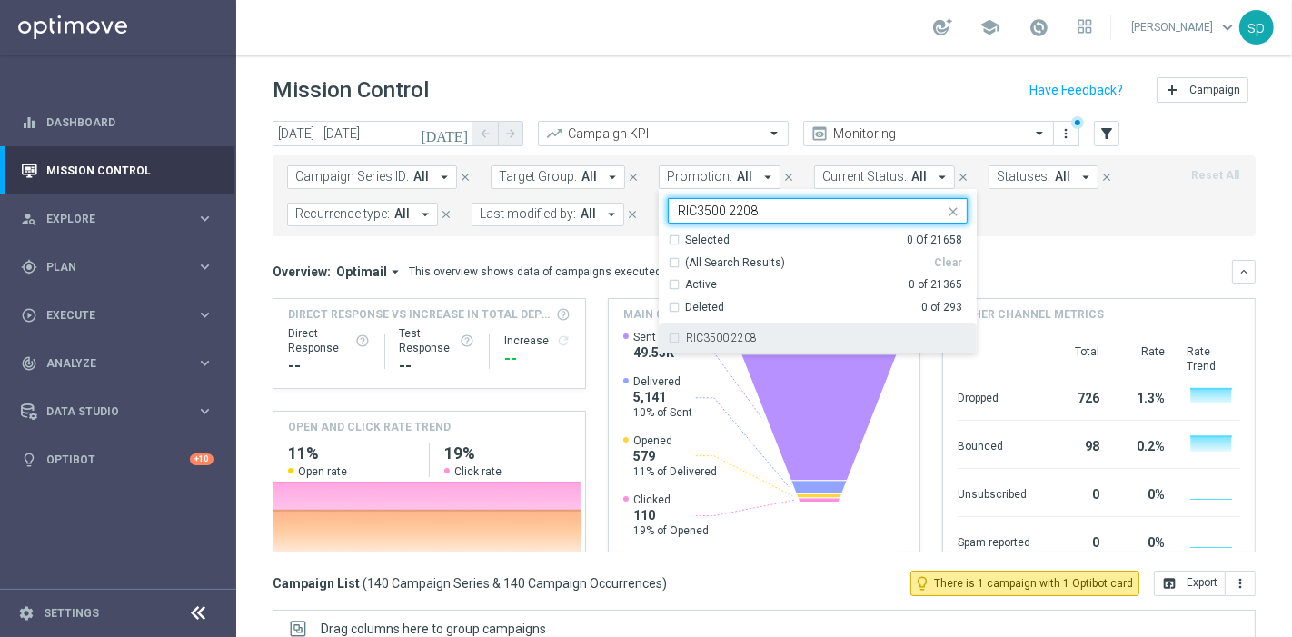
click at [752, 335] on div "RIC3500 2208" at bounding box center [827, 337] width 282 height 11
type input "RIC3500 2208"
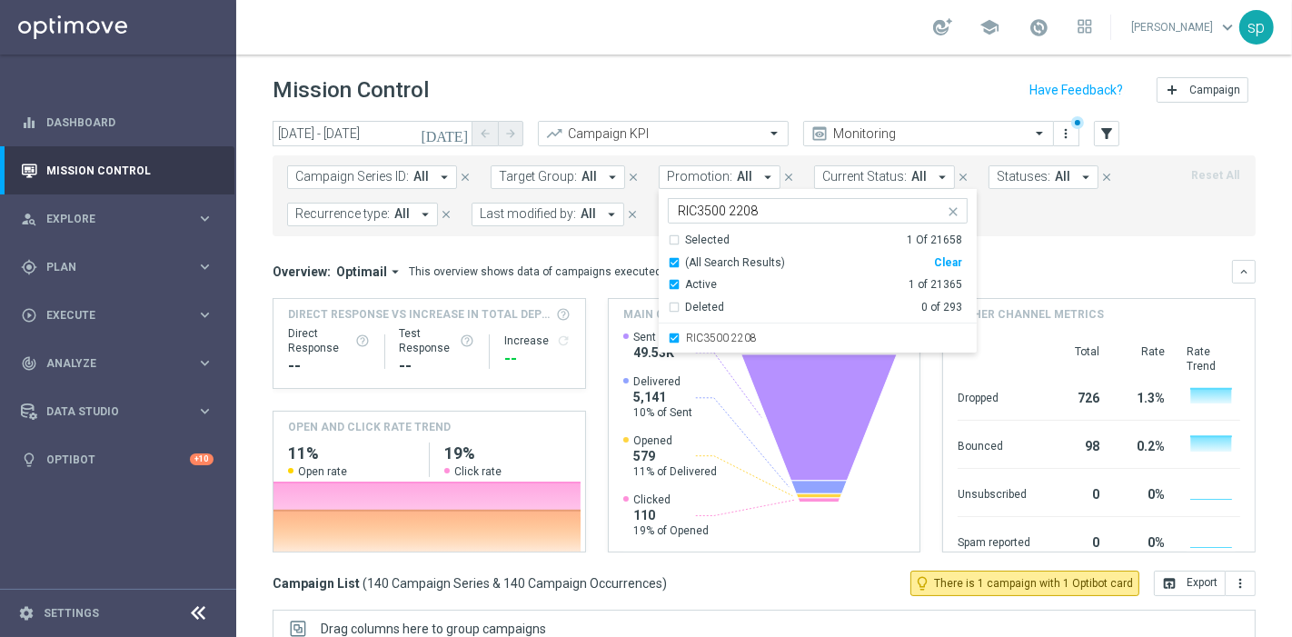
click at [1017, 217] on form "Campaign Series ID: All arrow_drop_down close Target Group: All arrow_drop_down…" at bounding box center [723, 195] width 873 height 61
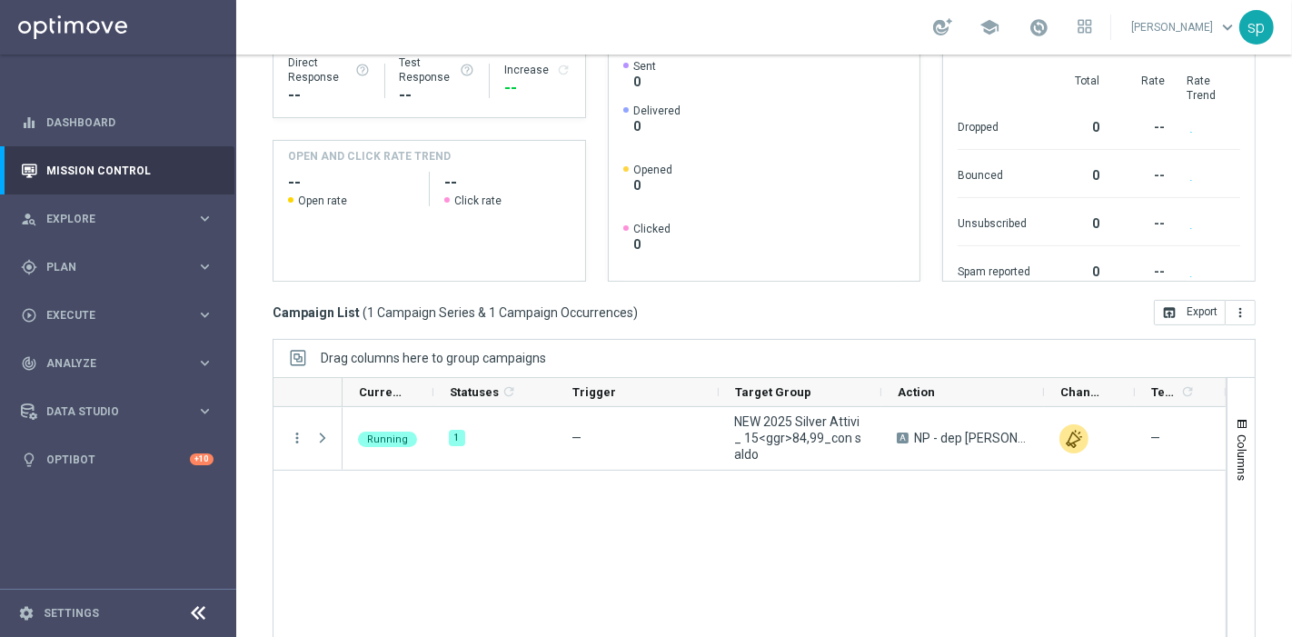
scroll to position [301, 0]
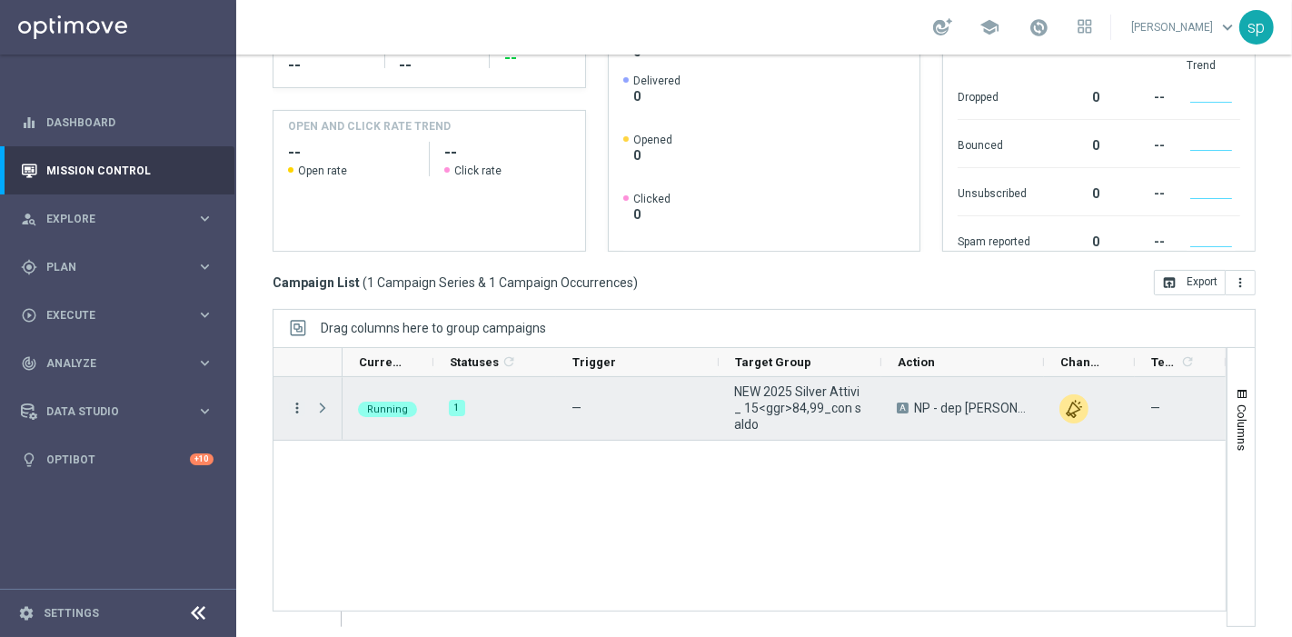
click at [300, 406] on icon "more_vert" at bounding box center [297, 408] width 16 height 16
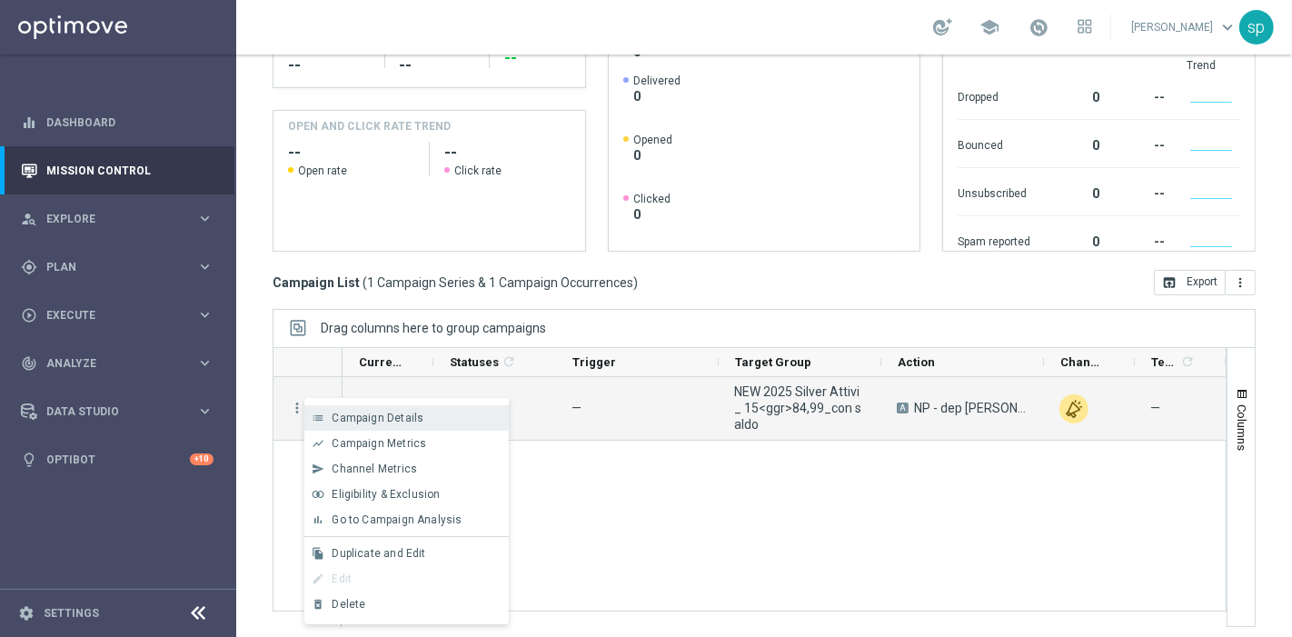
click at [431, 417] on div "Campaign Details" at bounding box center [416, 417] width 169 height 13
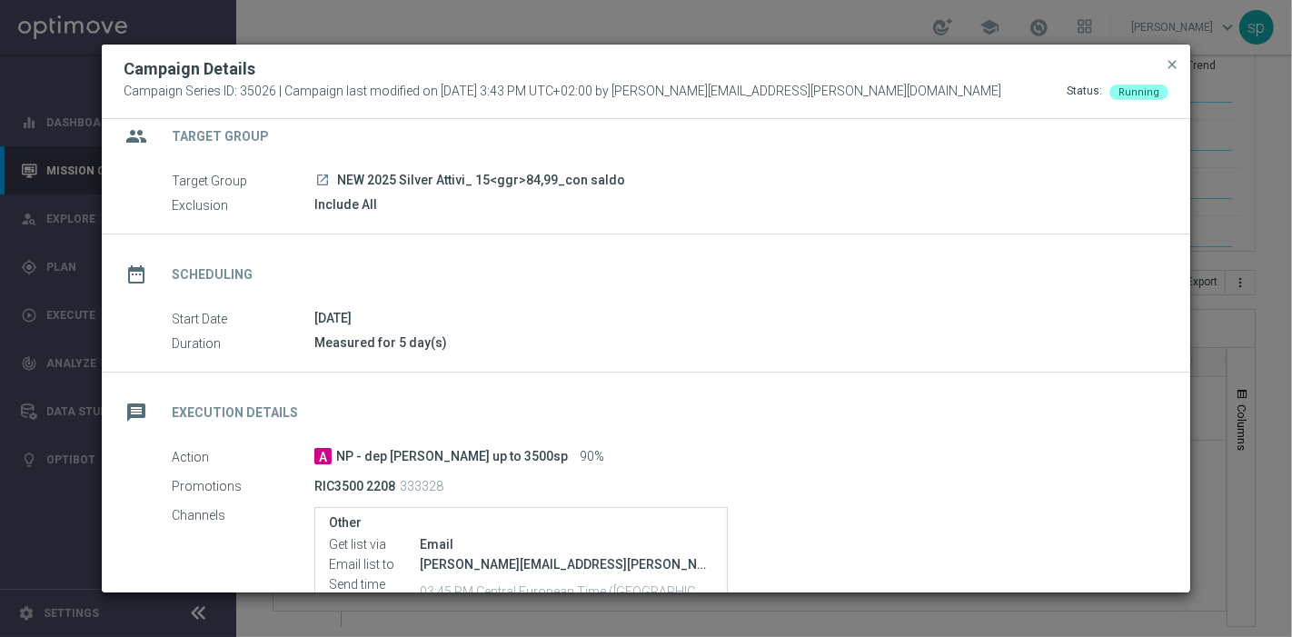
scroll to position [0, 0]
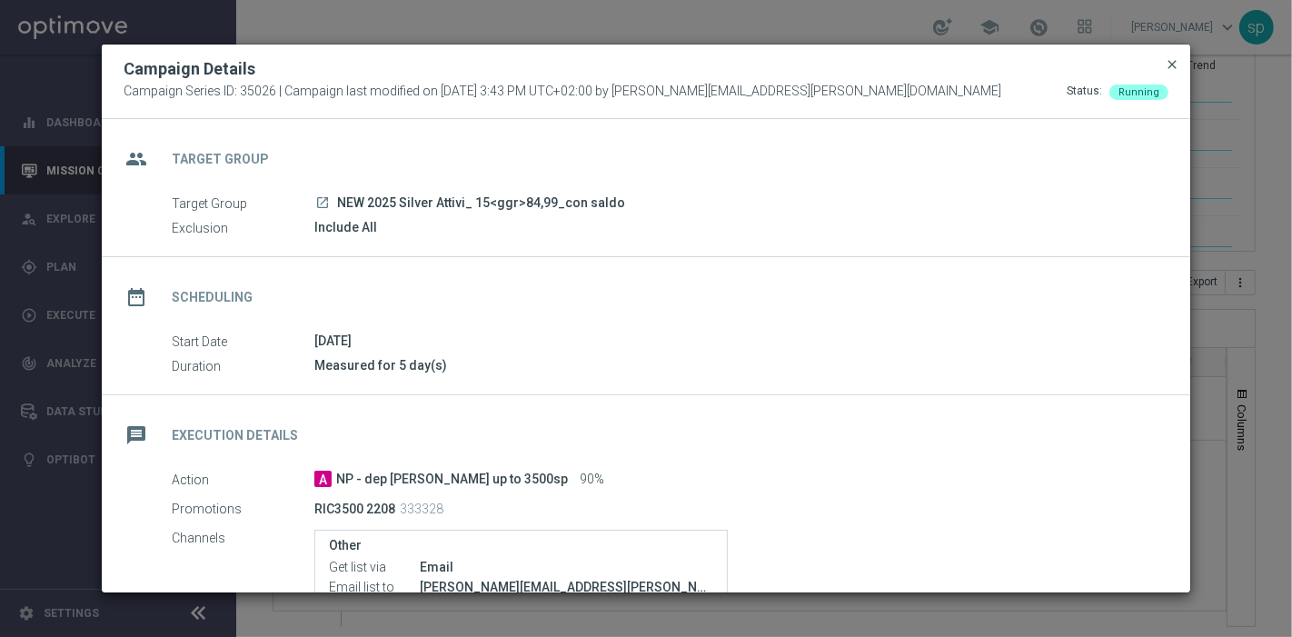
click at [1171, 64] on span "close" at bounding box center [1171, 64] width 15 height 15
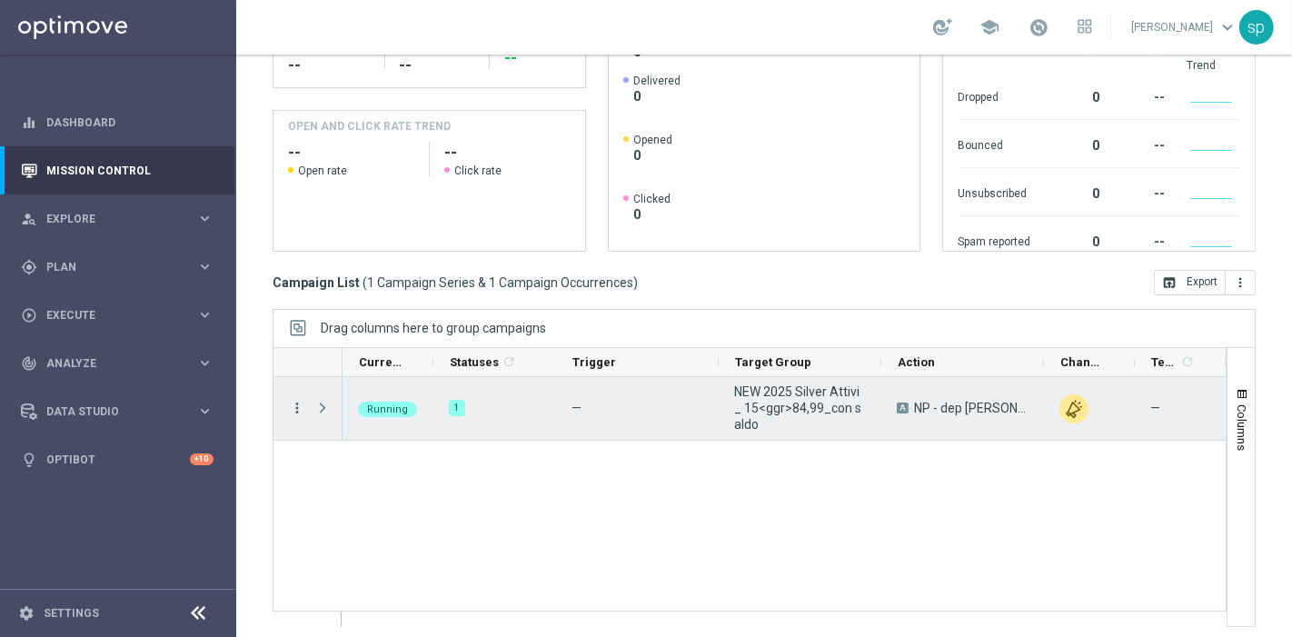
click at [292, 406] on icon "more_vert" at bounding box center [297, 408] width 16 height 16
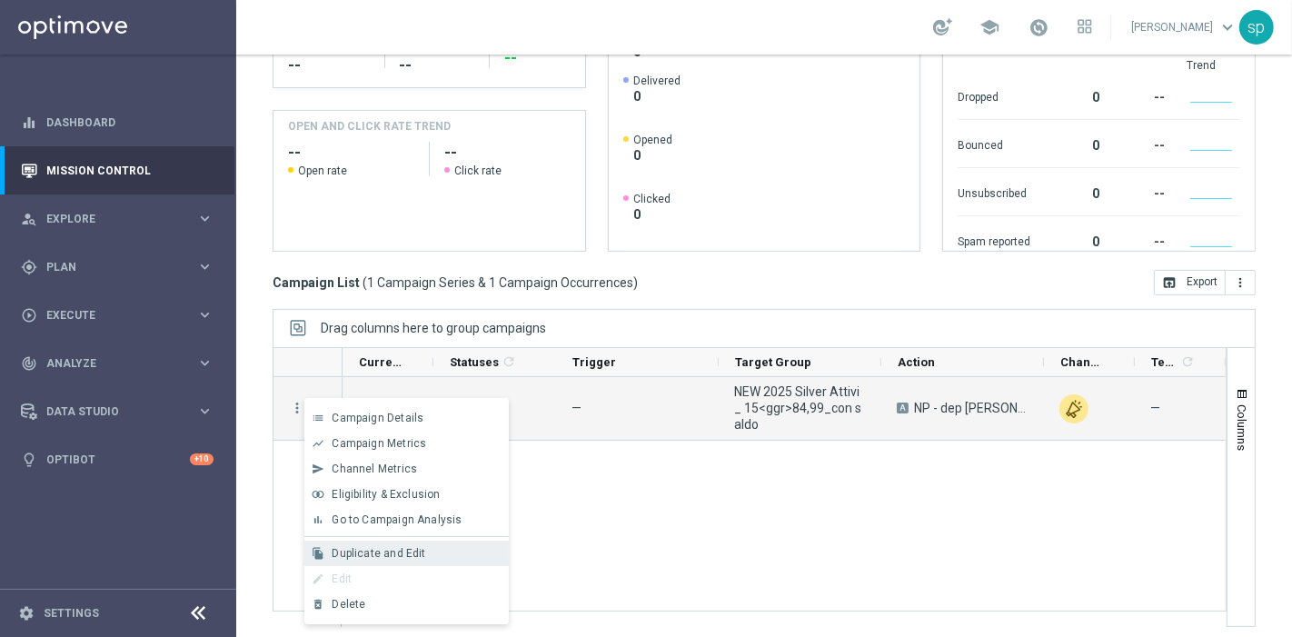
click at [402, 549] on span "Duplicate and Edit" at bounding box center [379, 553] width 94 height 13
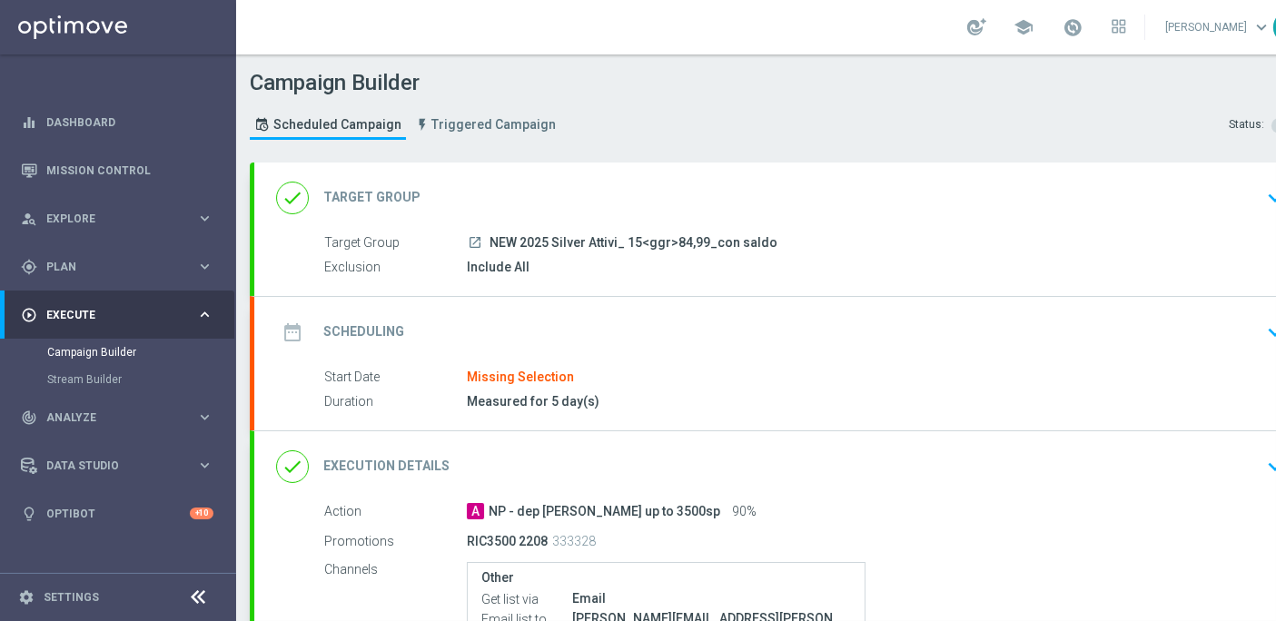
scroll to position [15, 0]
